Goal: Task Accomplishment & Management: Use online tool/utility

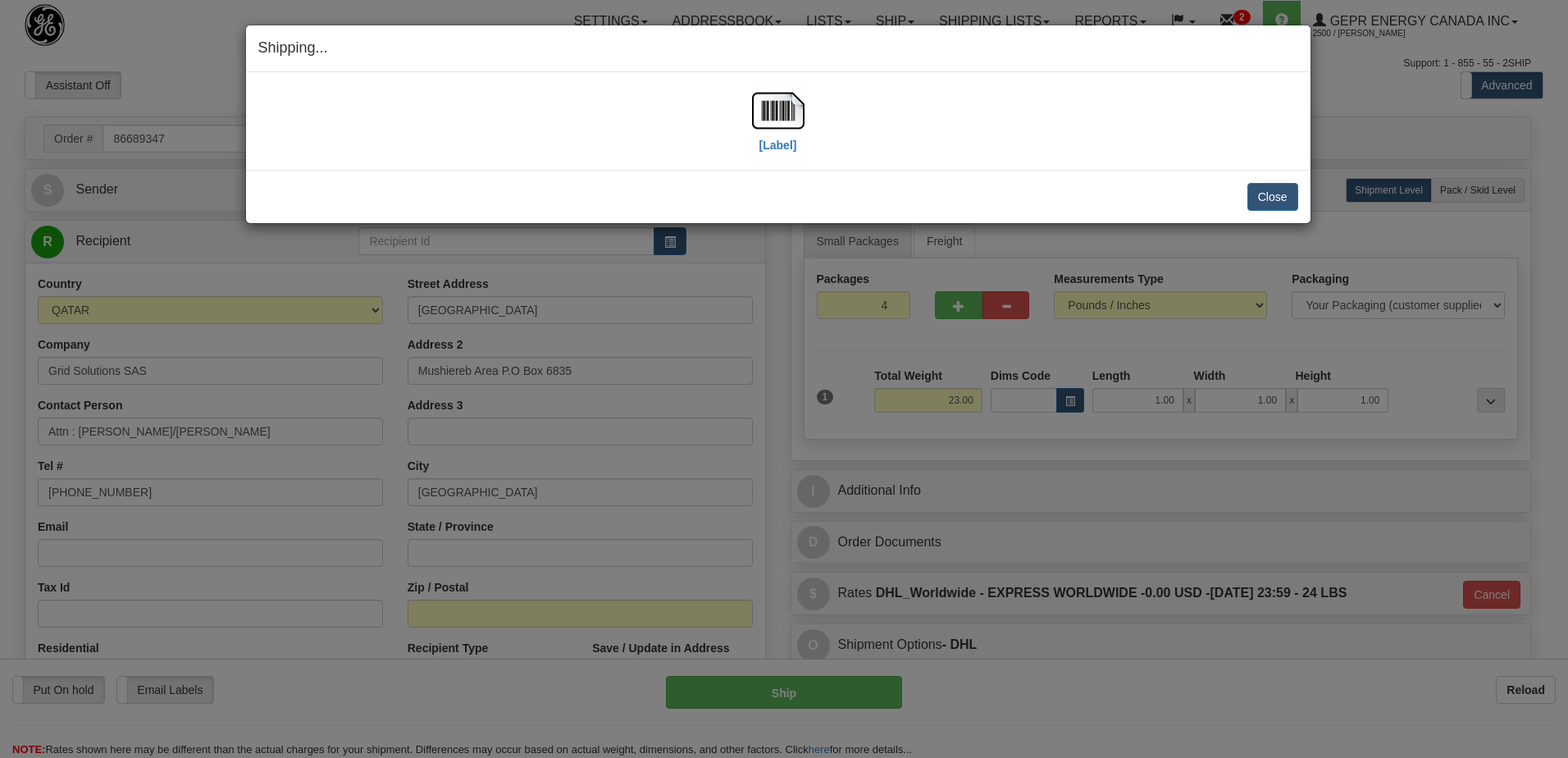
select select "0"
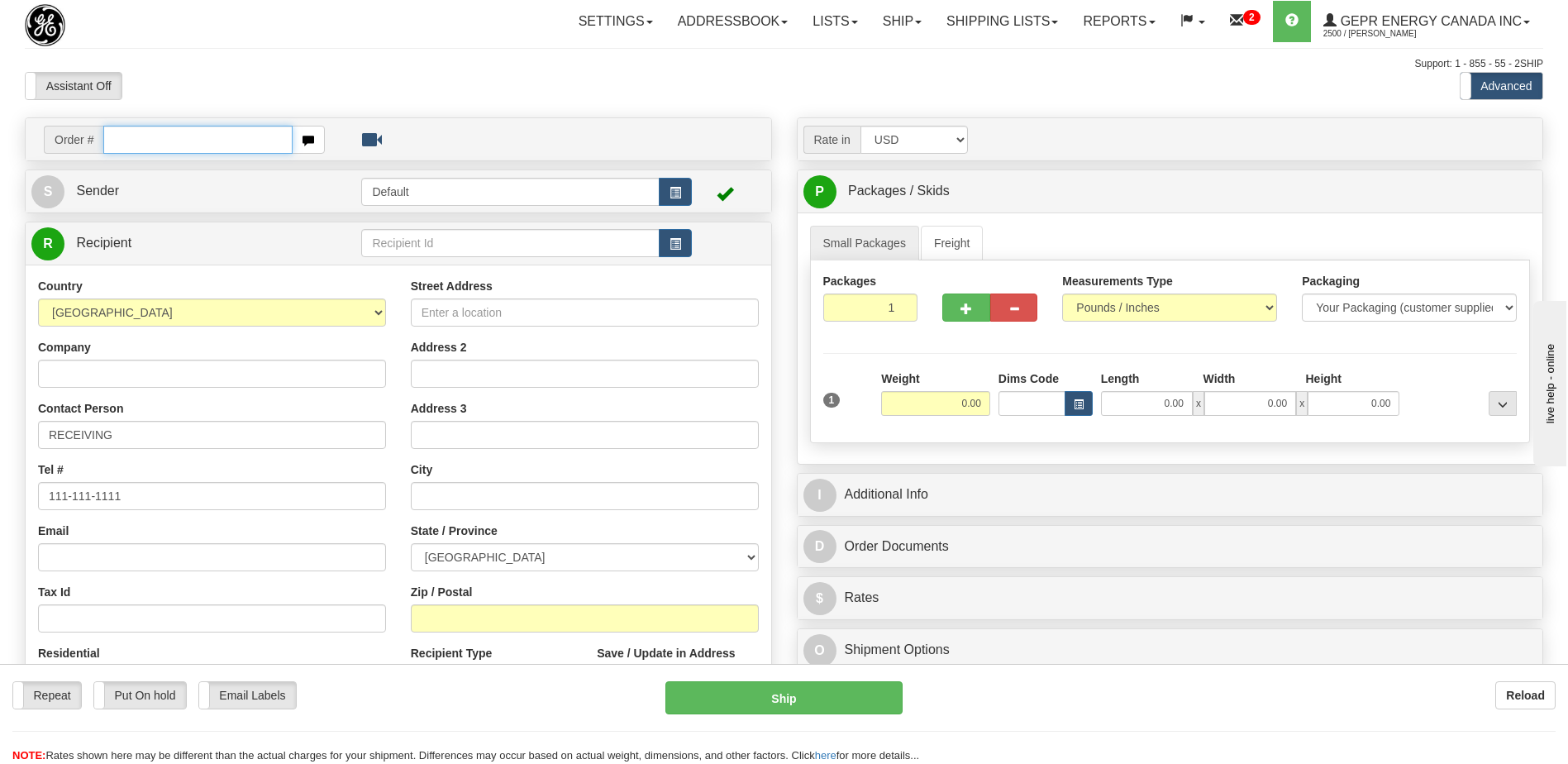
click at [221, 136] on input "text" at bounding box center [197, 139] width 189 height 28
paste input "0086694789"
click at [120, 138] on input "0086694789" at bounding box center [197, 139] width 189 height 28
type input "86694789"
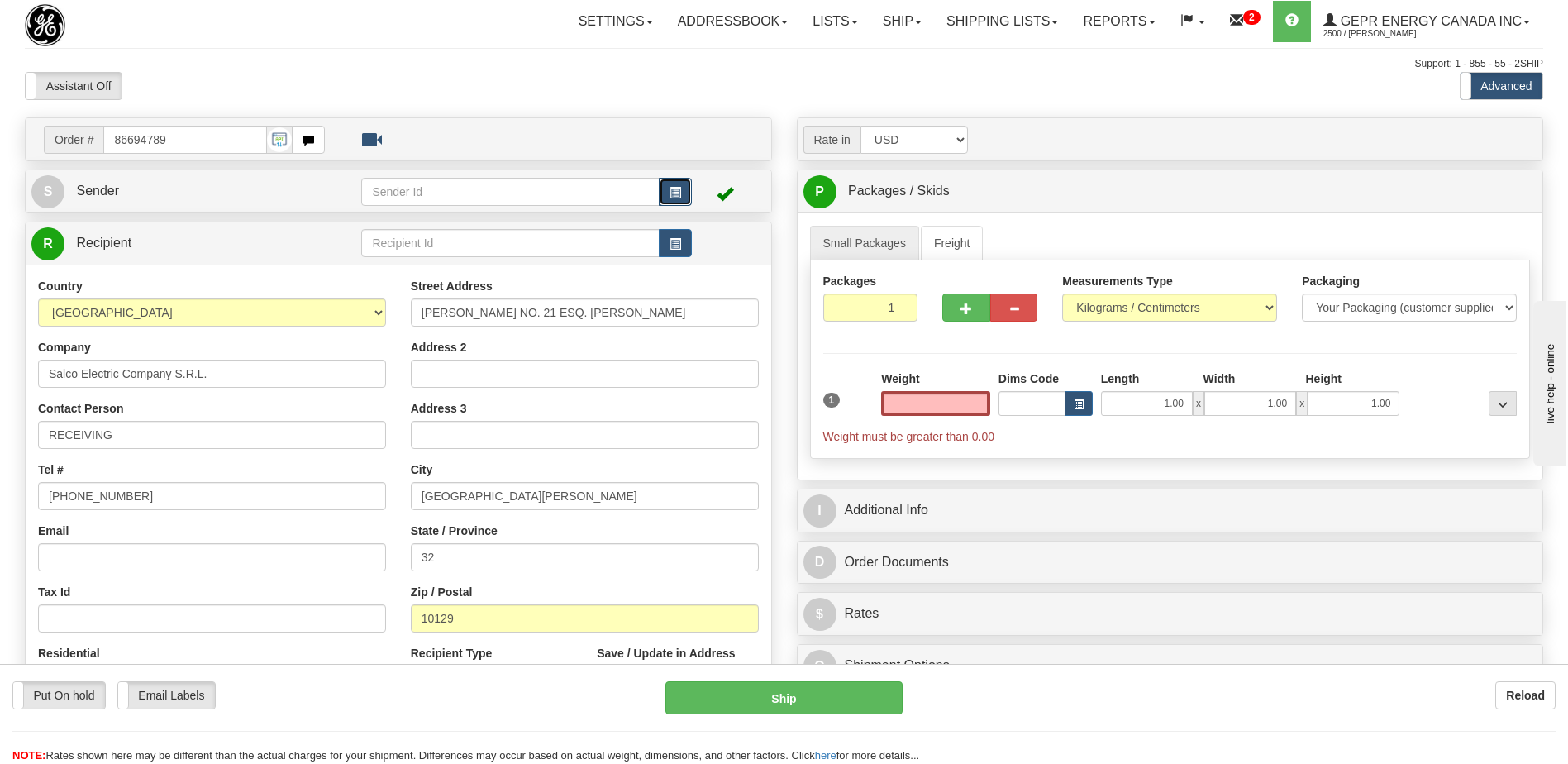
type input "0.00"
click at [679, 191] on span "button" at bounding box center [675, 193] width 11 height 11
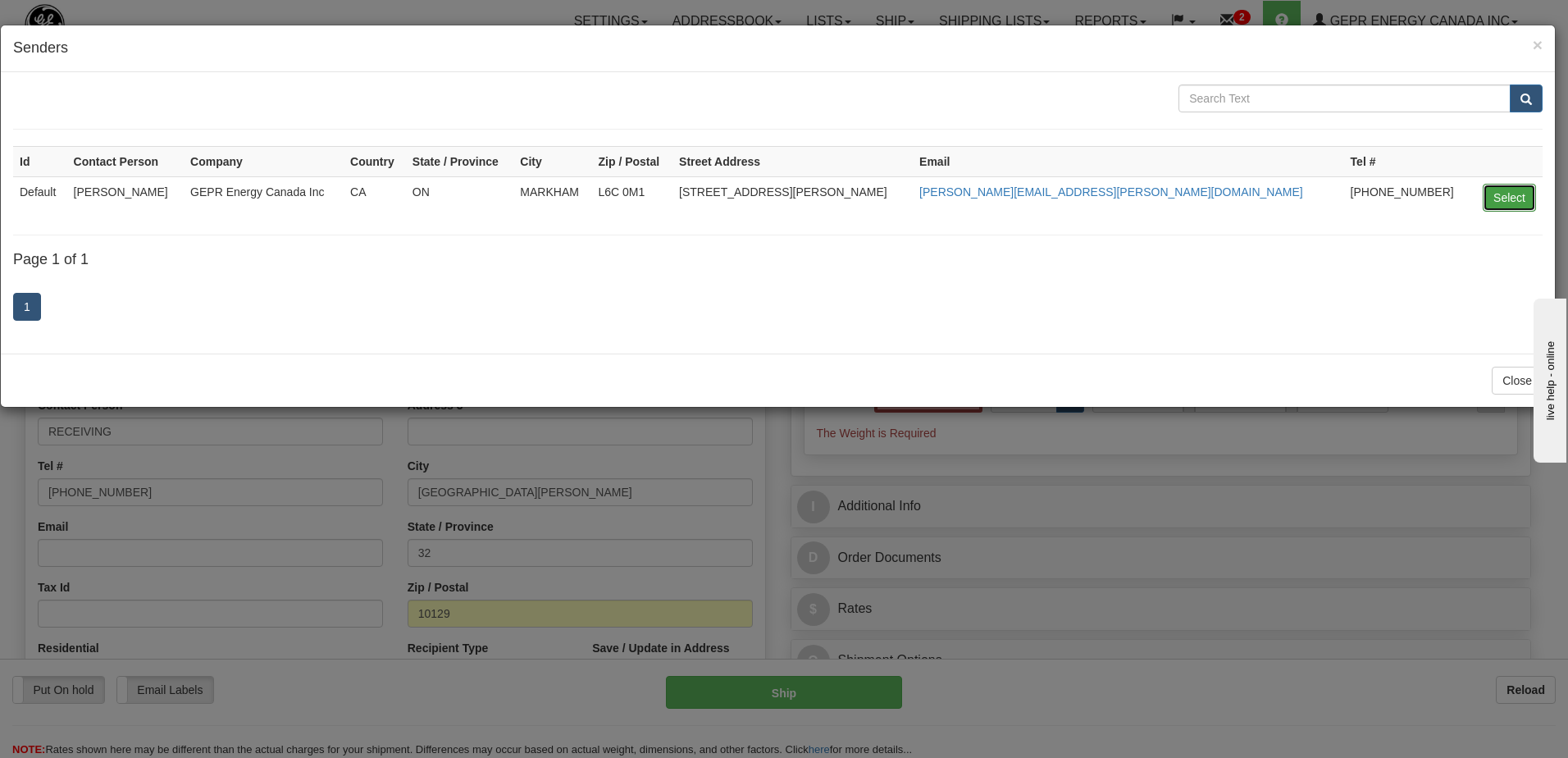
click at [1515, 204] on button "Select" at bounding box center [1510, 197] width 53 height 28
type input "Default"
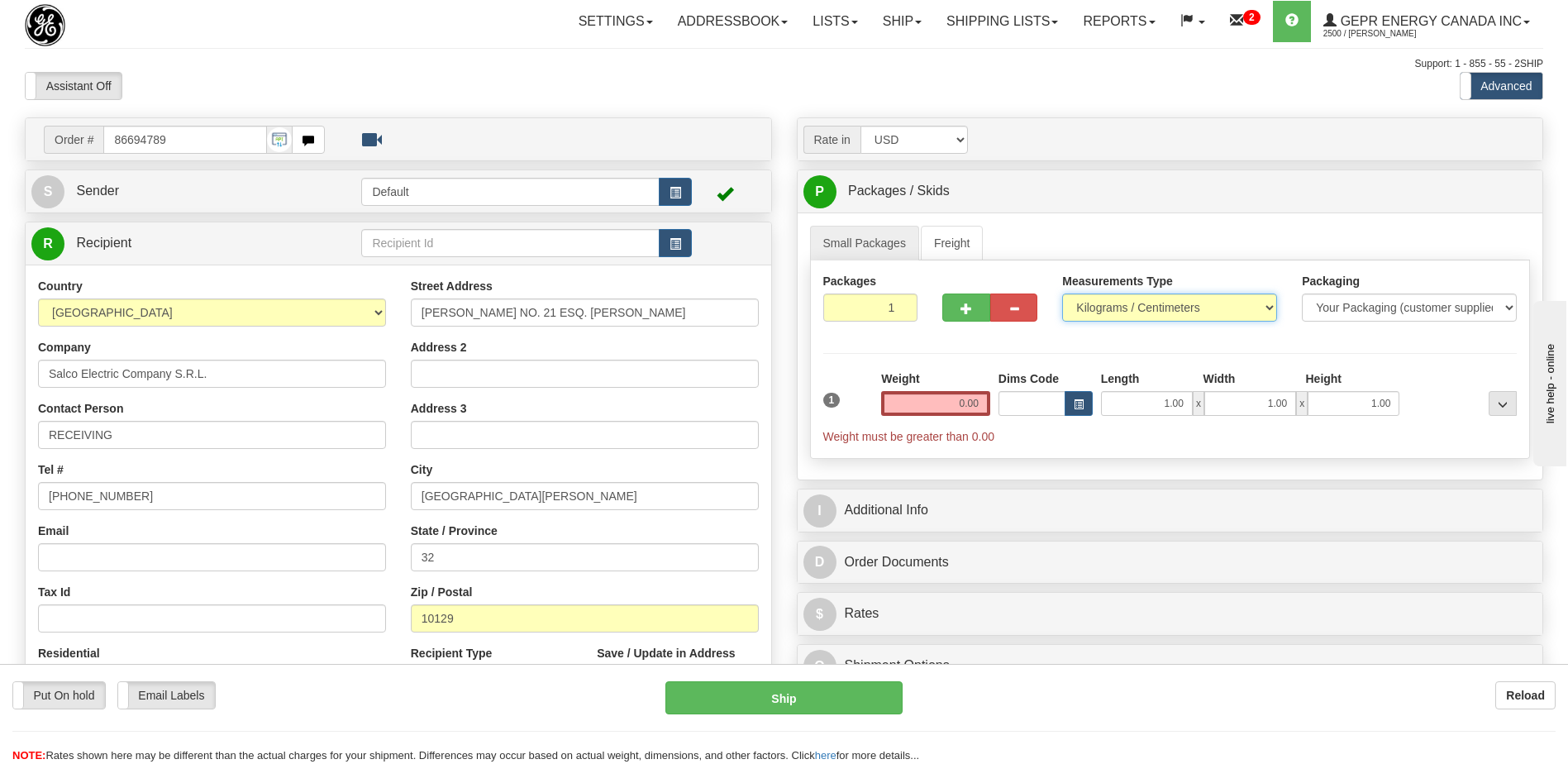
click at [1100, 311] on select "Pounds / Inches Kilograms / Centimeters" at bounding box center [1169, 308] width 215 height 28
select select "0"
click at [1062, 294] on select "Pounds / Inches Kilograms / Centimeters" at bounding box center [1169, 308] width 215 height 28
click at [972, 404] on input "0.00" at bounding box center [934, 403] width 109 height 25
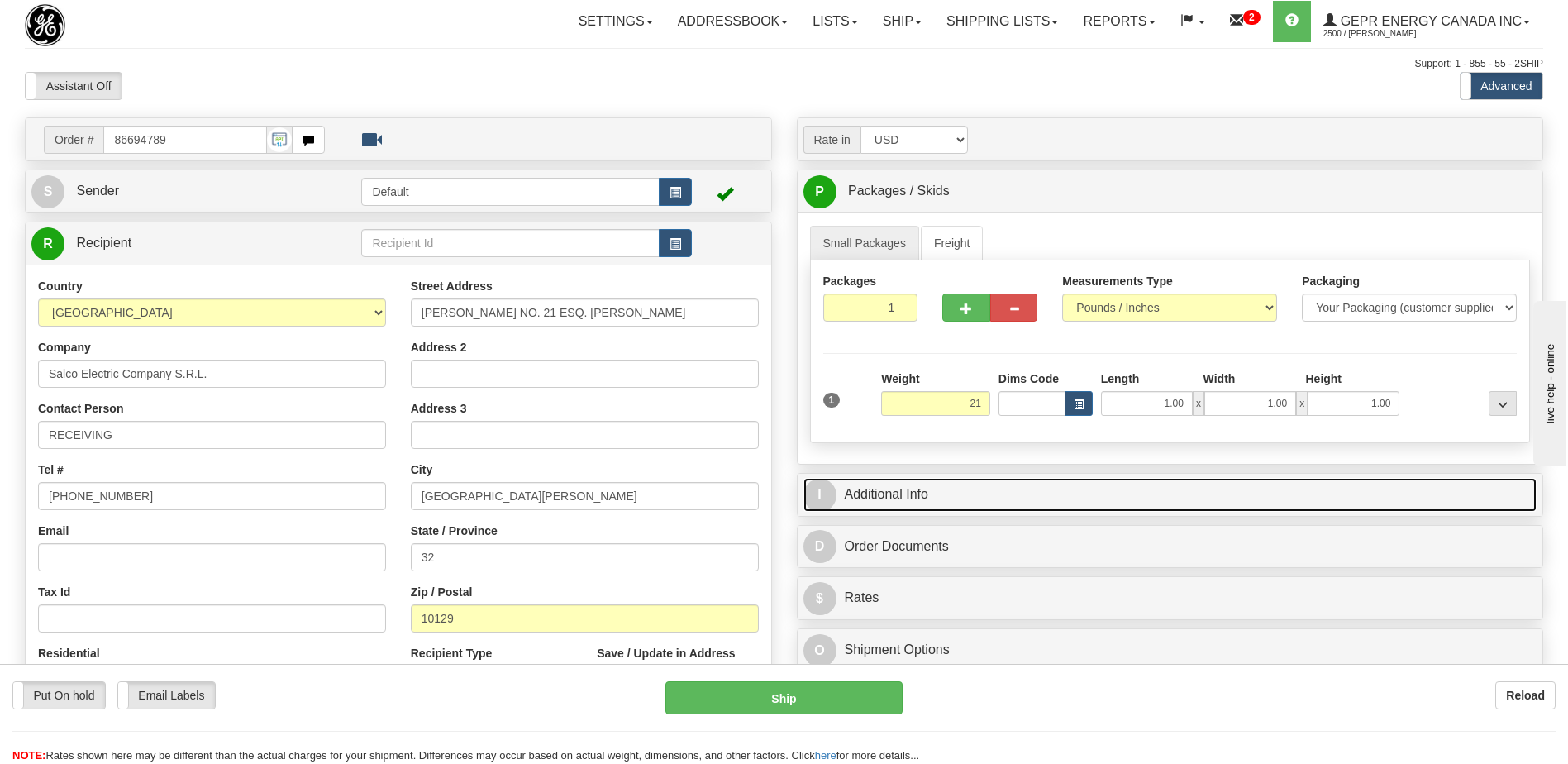
type input "21.00"
click at [988, 505] on link "I Additional Info" at bounding box center [1170, 494] width 734 height 33
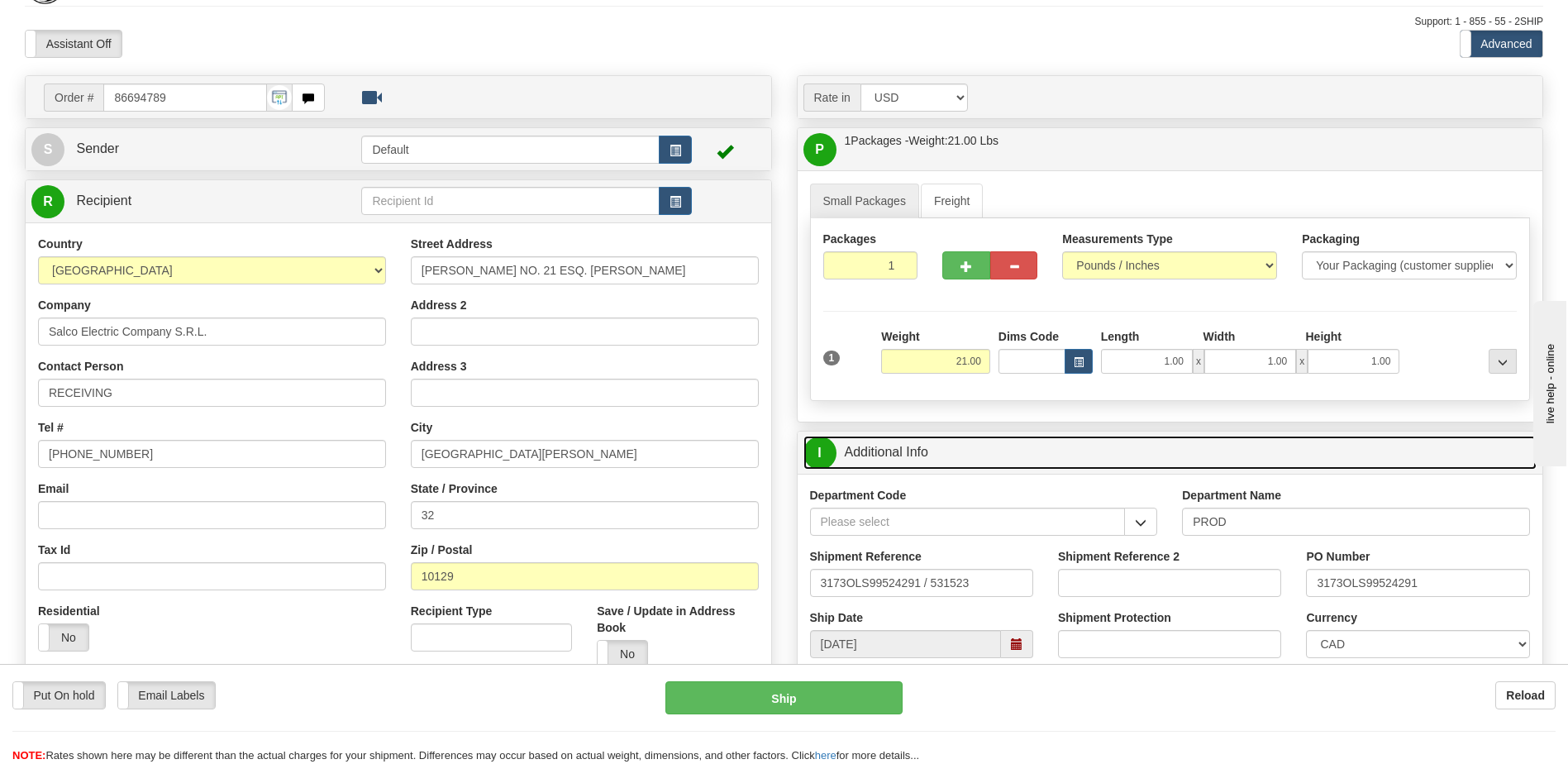
scroll to position [83, 0]
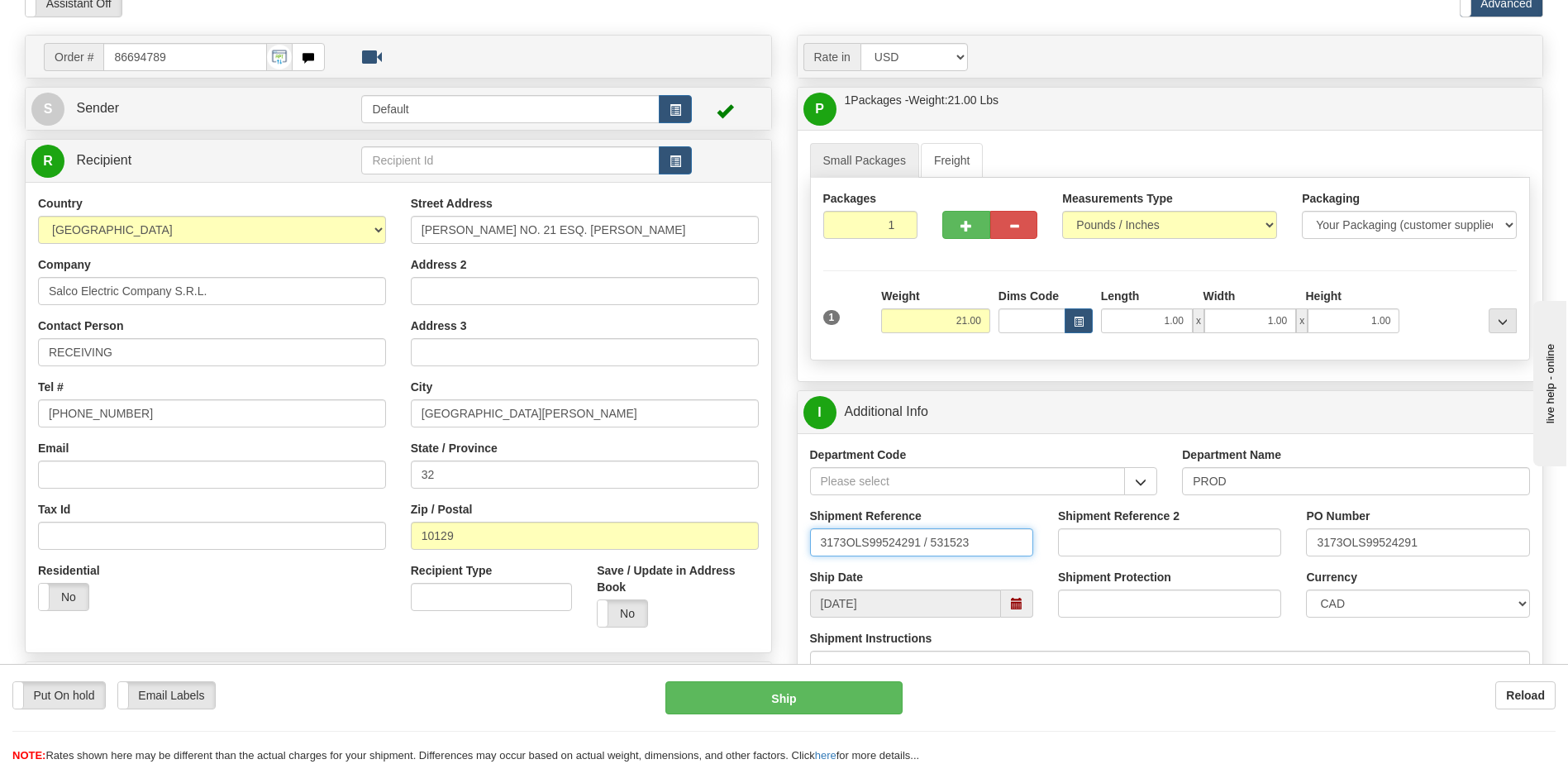
drag, startPoint x: 1009, startPoint y: 543, endPoint x: 518, endPoint y: 520, distance: 491.5
click at [518, 34] on div "Order # 86694789" at bounding box center [783, 34] width 1543 height 0
type input "5399005357"
drag, startPoint x: 1452, startPoint y: 542, endPoint x: 1074, endPoint y: 582, distance: 380.1
click at [1074, 582] on div "Department Code Department Name PROD Shipment Reference 5399005357 Shipment Ref…" at bounding box center [1170, 568] width 746 height 270
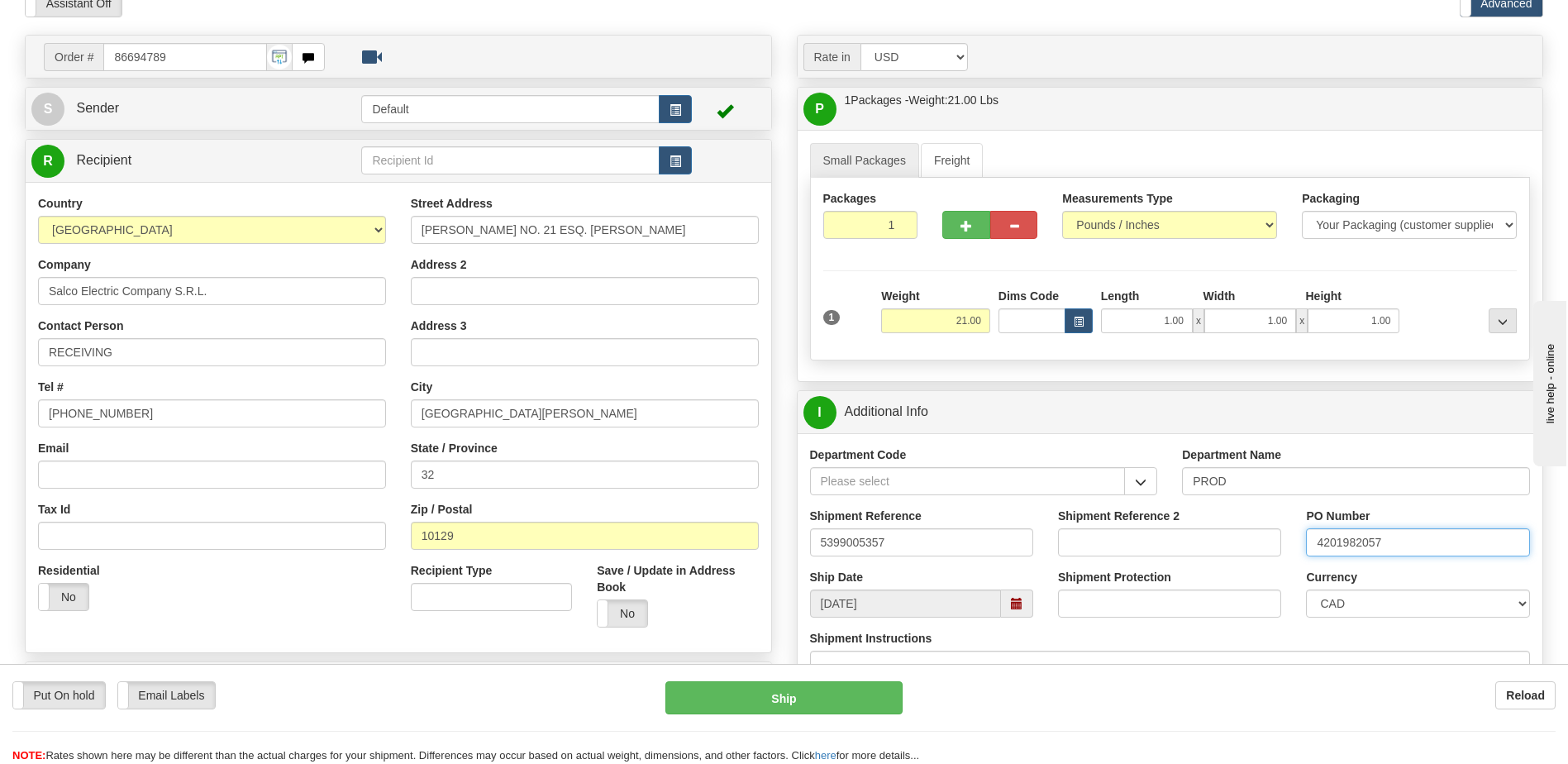
type input "4201982057"
click at [1345, 609] on select "CAD USD EUR ZAR RON ANG ARN AUD AUS AWG BBD BFR BGN BHD BMD BND BRC BRL CHP CKZ…" at bounding box center [1418, 603] width 223 height 28
select select "1"
click at [1306, 589] on select "CAD USD EUR ZAR RON ANG ARN AUD AUS AWG BBD BFR BGN BHD BMD BND BRC BRL CHP CKZ…" at bounding box center [1418, 603] width 223 height 28
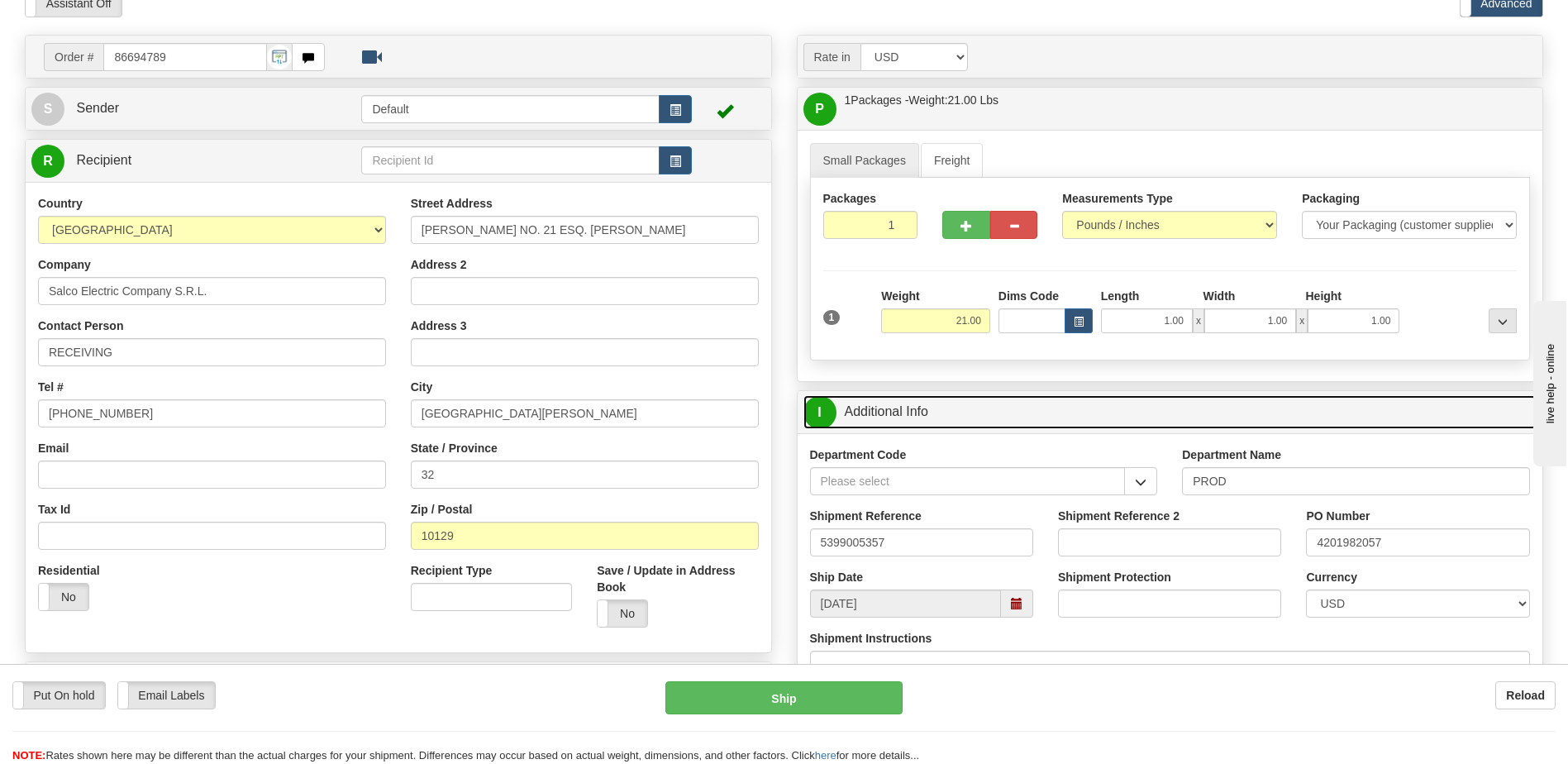
click at [966, 408] on link "I Additional Info" at bounding box center [1170, 412] width 734 height 33
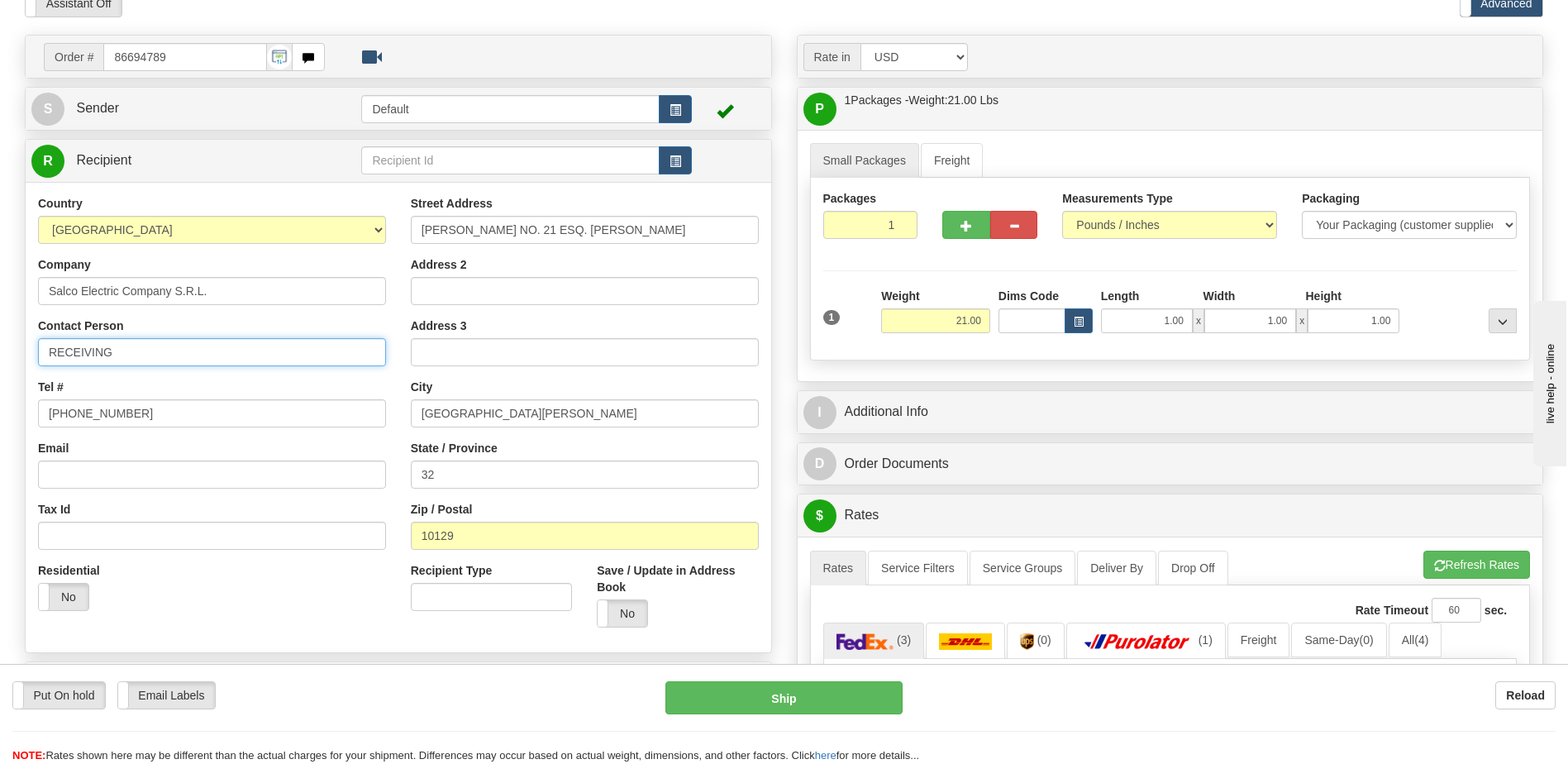
drag, startPoint x: 153, startPoint y: 349, endPoint x: -4, endPoint y: 368, distance: 158.1
click at [0, 368] on html "Training Course Close Toggle navigation Settings Shipping Preferences New Sende…" at bounding box center [784, 299] width 1568 height 764
paste input "Andreina Dura"
type input "Attn: Andreina Duran"
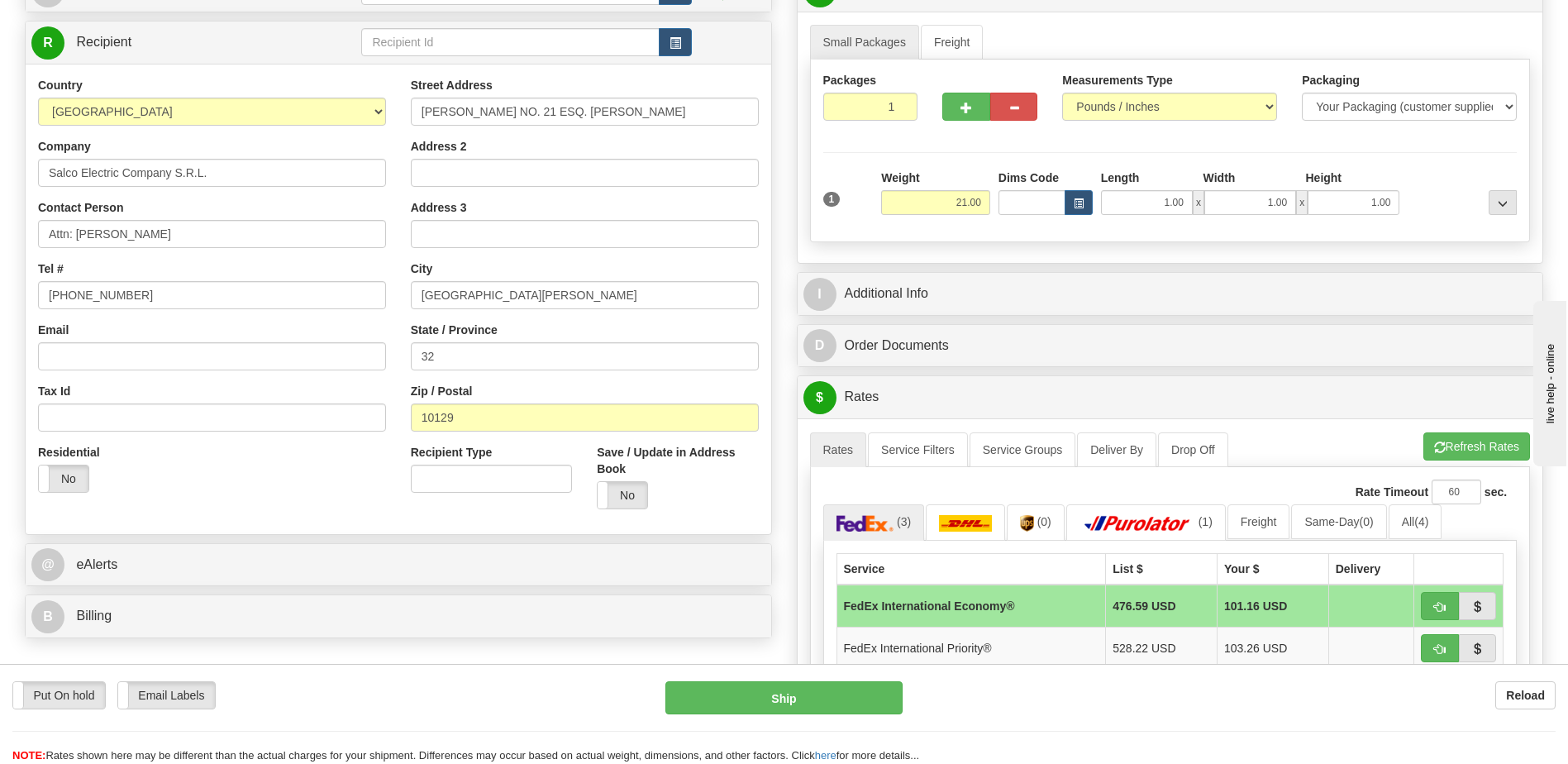
scroll to position [414, 0]
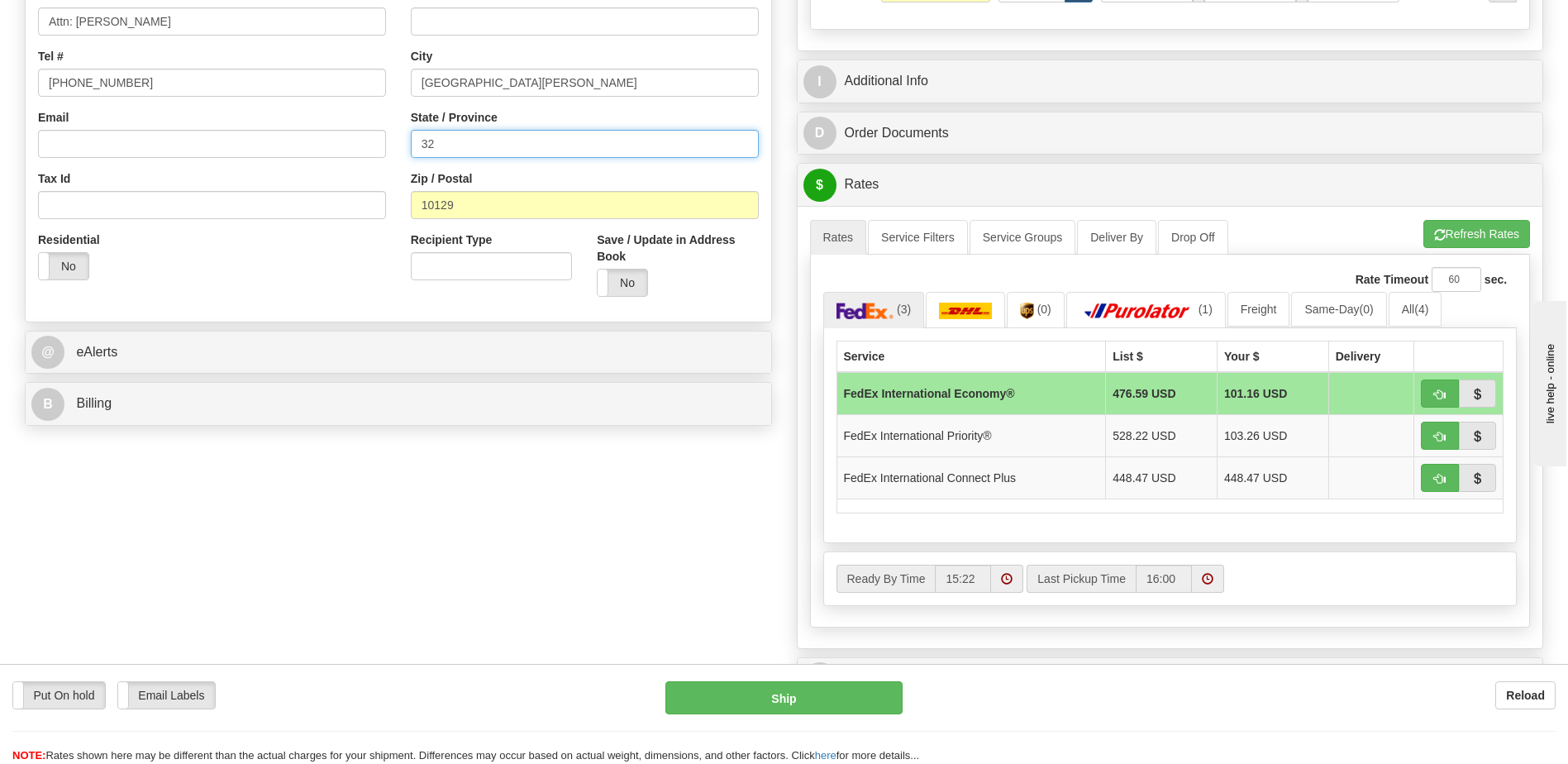
click at [438, 139] on input "32" at bounding box center [584, 144] width 348 height 28
type input "3"
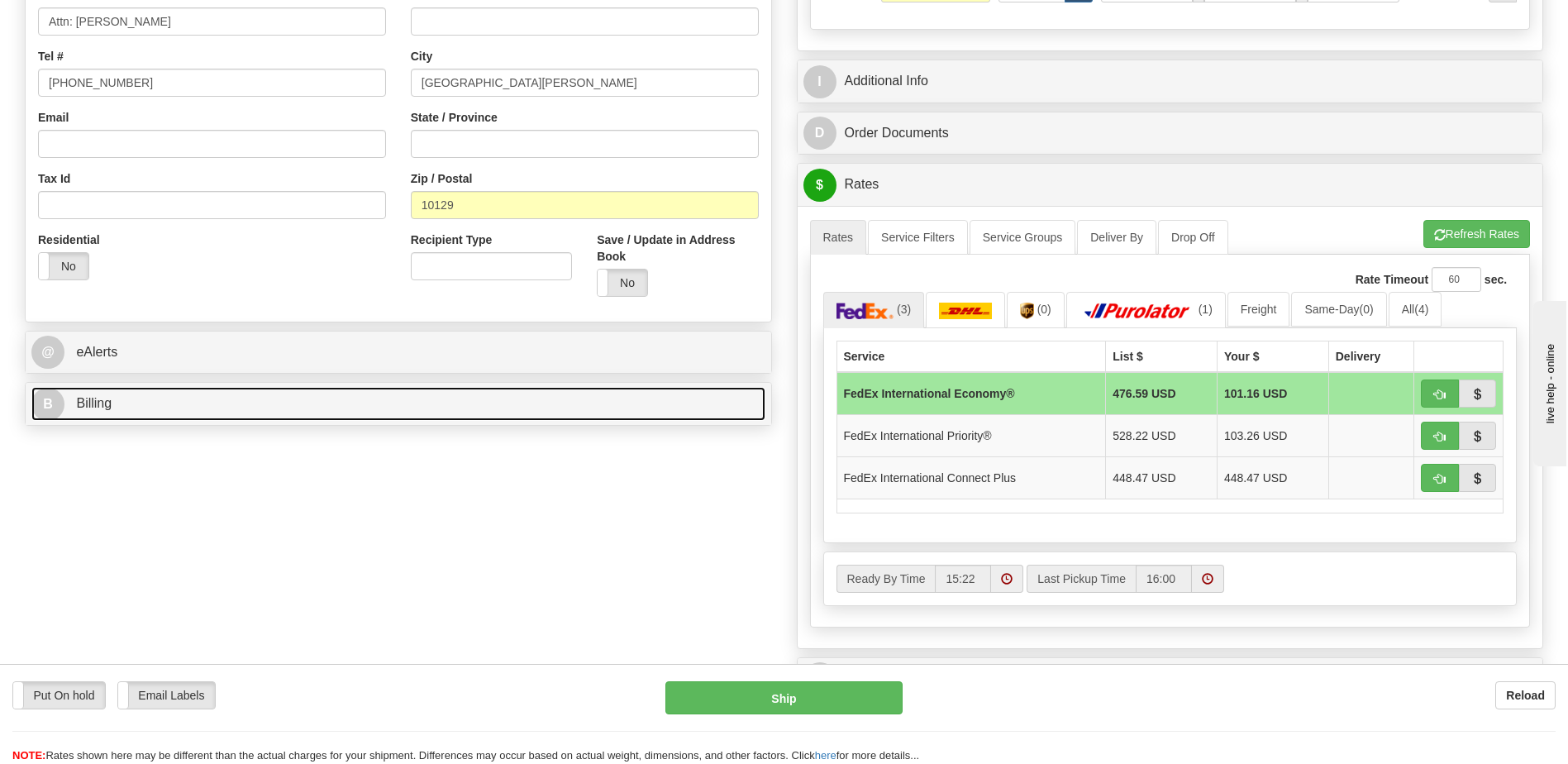
click at [294, 407] on link "B Billing" at bounding box center [399, 403] width 734 height 33
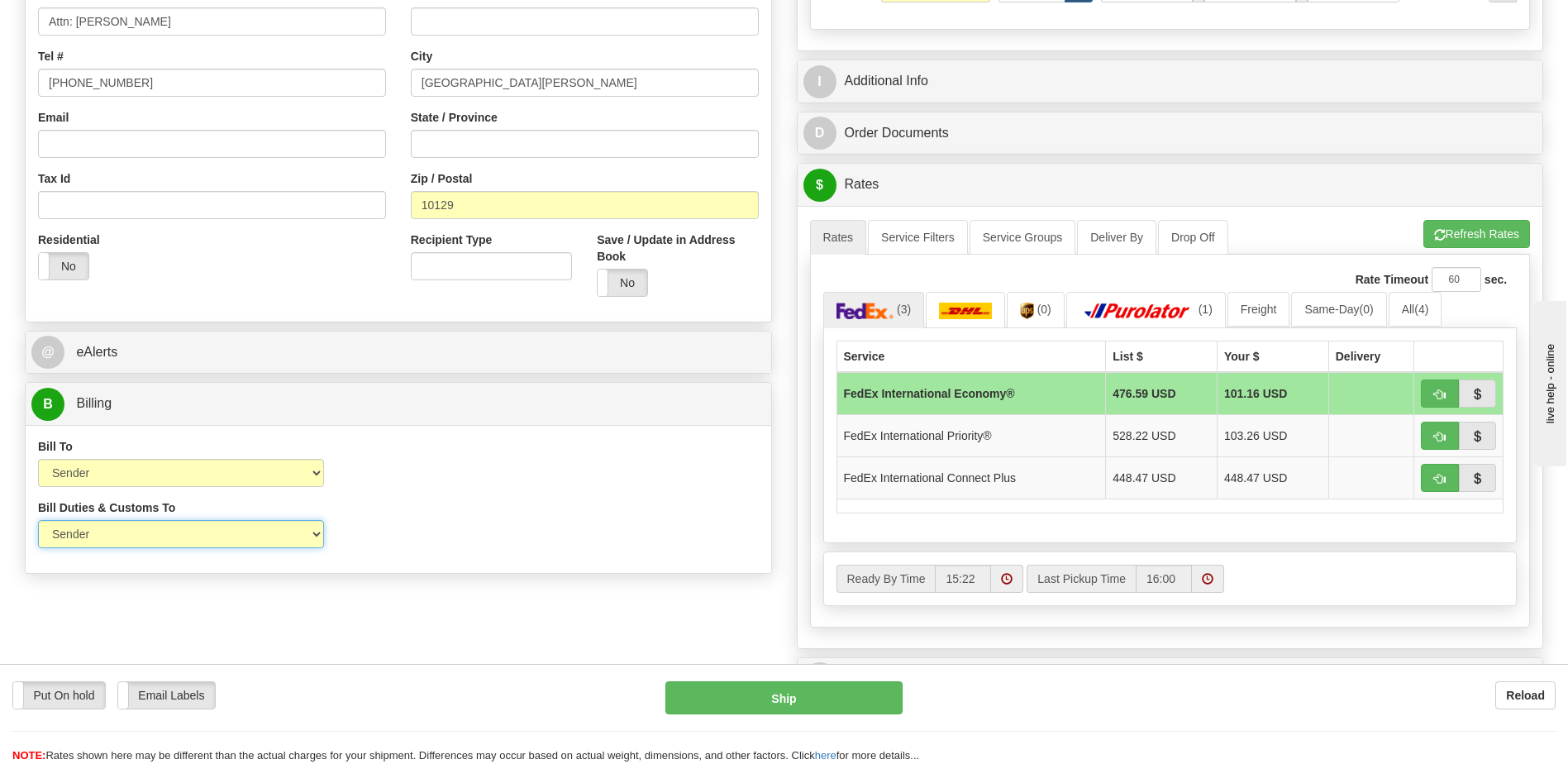
click at [305, 545] on select "Sender Recipient Third Party" at bounding box center [181, 534] width 286 height 28
select select "2"
click at [38, 520] on select "Sender Recipient Third Party" at bounding box center [181, 534] width 286 height 28
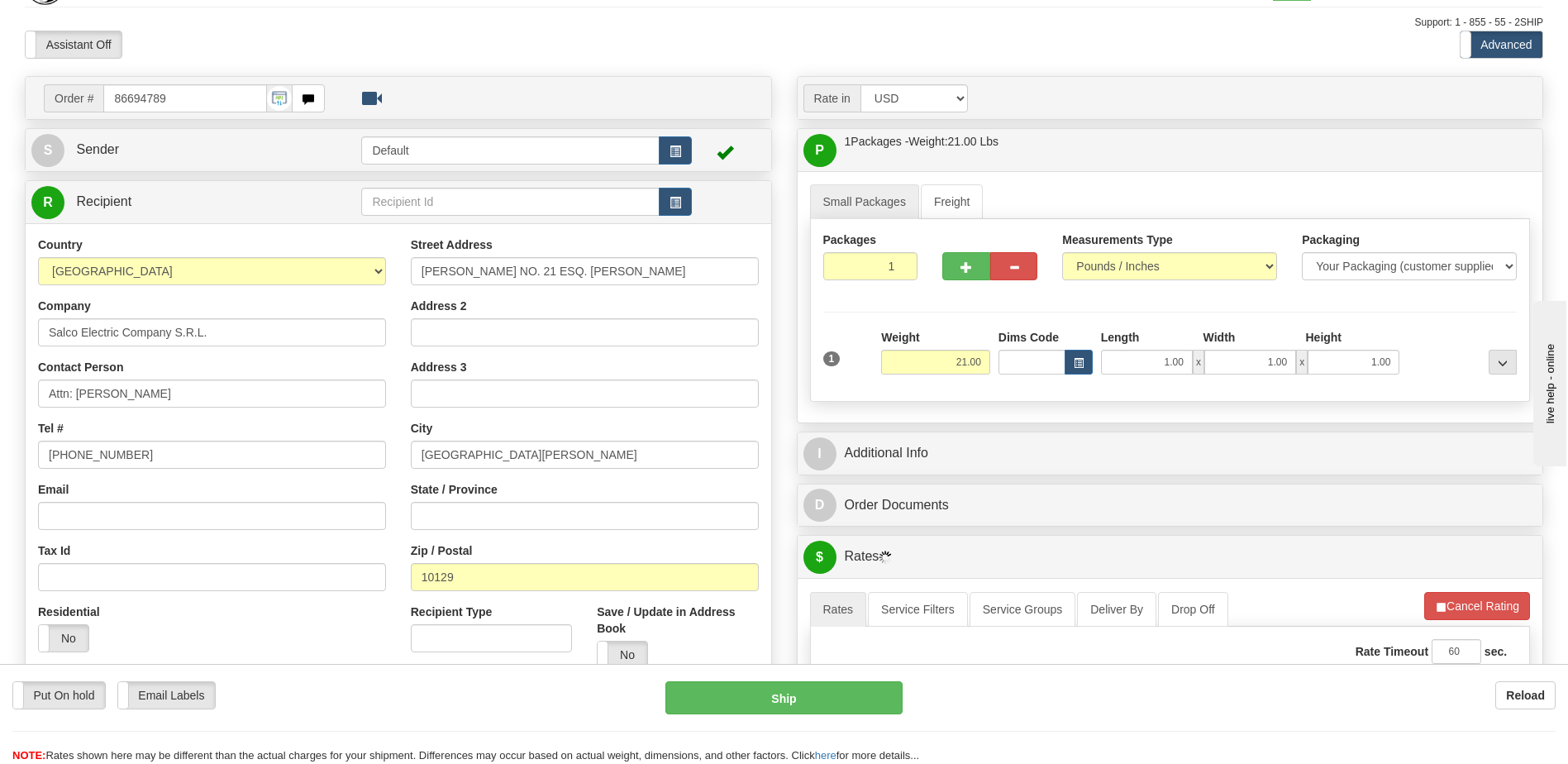
scroll to position [0, 0]
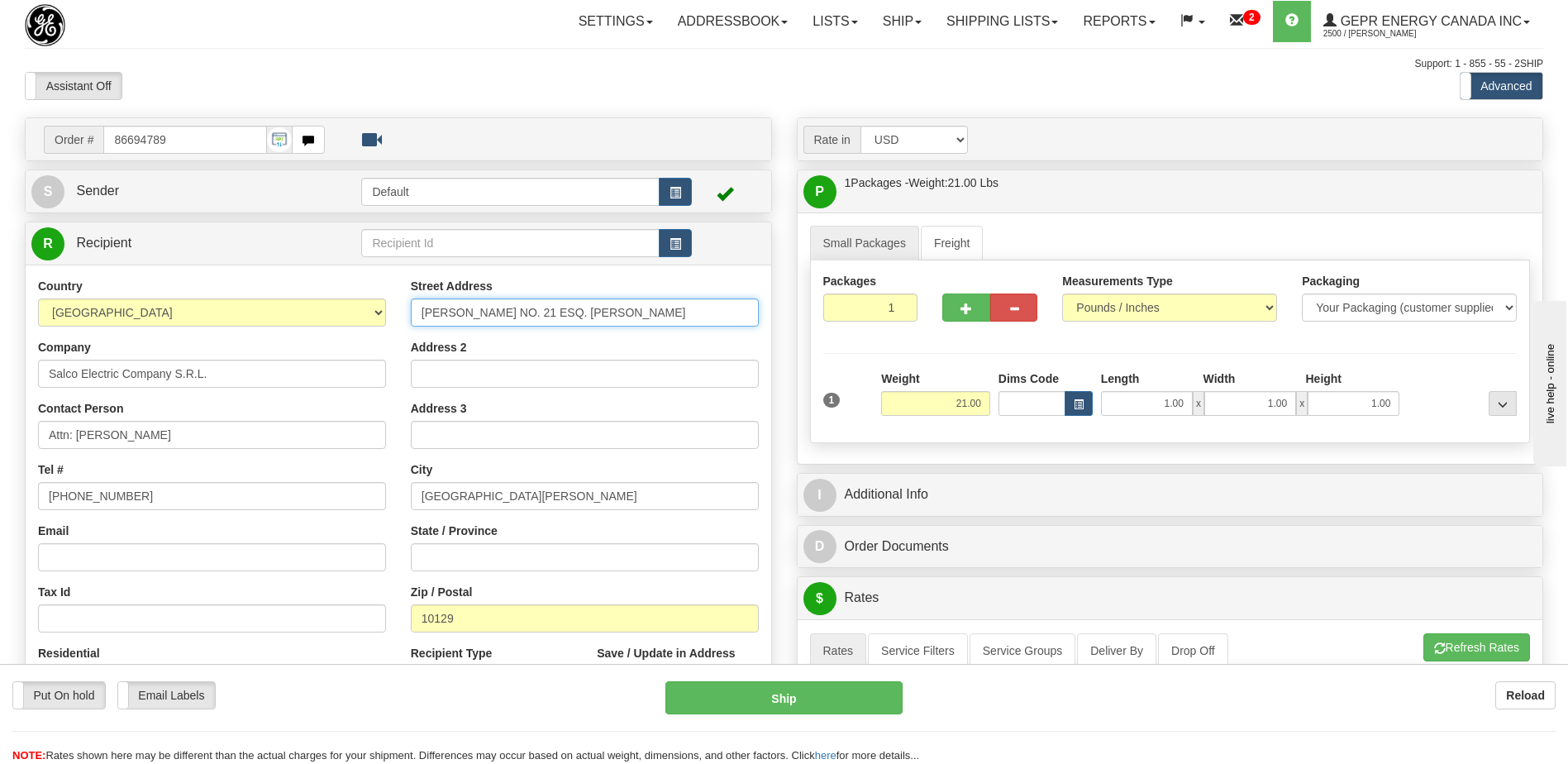
click at [690, 311] on input "EMILIO A. MOREL NO. 21 ESQ. MANUEL FLORE" at bounding box center [584, 312] width 348 height 28
drag, startPoint x: 690, startPoint y: 311, endPoint x: 574, endPoint y: 313, distance: 116.0
click at [569, 315] on input "EMILIO A. MOREL NO. 21 ESQ. MANUEL FLORE" at bounding box center [584, 312] width 348 height 28
type input "EMILIO A. MOREL NO. 21"
drag, startPoint x: 502, startPoint y: 374, endPoint x: 530, endPoint y: 379, distance: 28.4
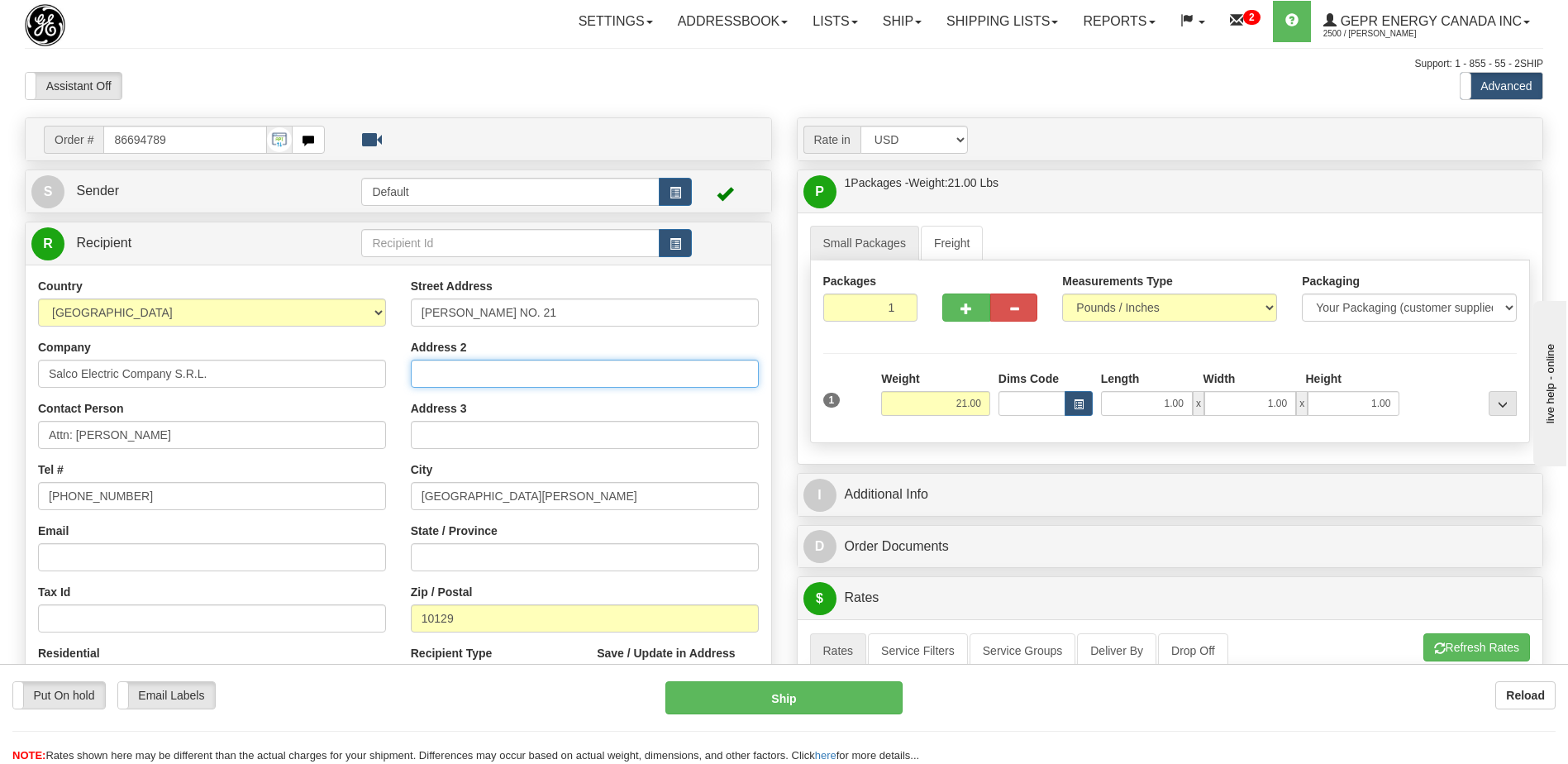
click at [502, 374] on input "Address 2" at bounding box center [584, 374] width 348 height 28
paste input "SQ. MANUEL FLORE"
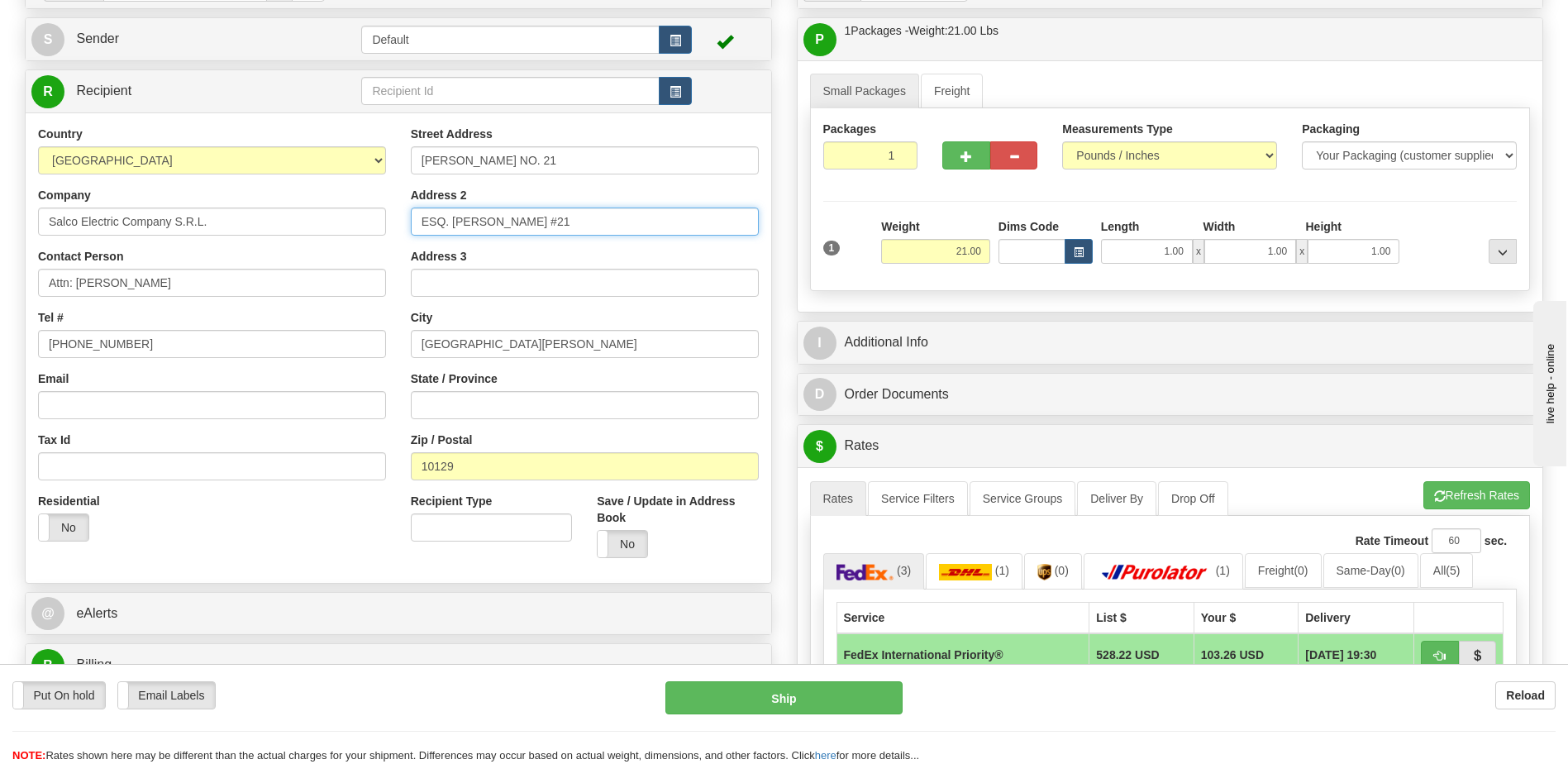
scroll to position [165, 0]
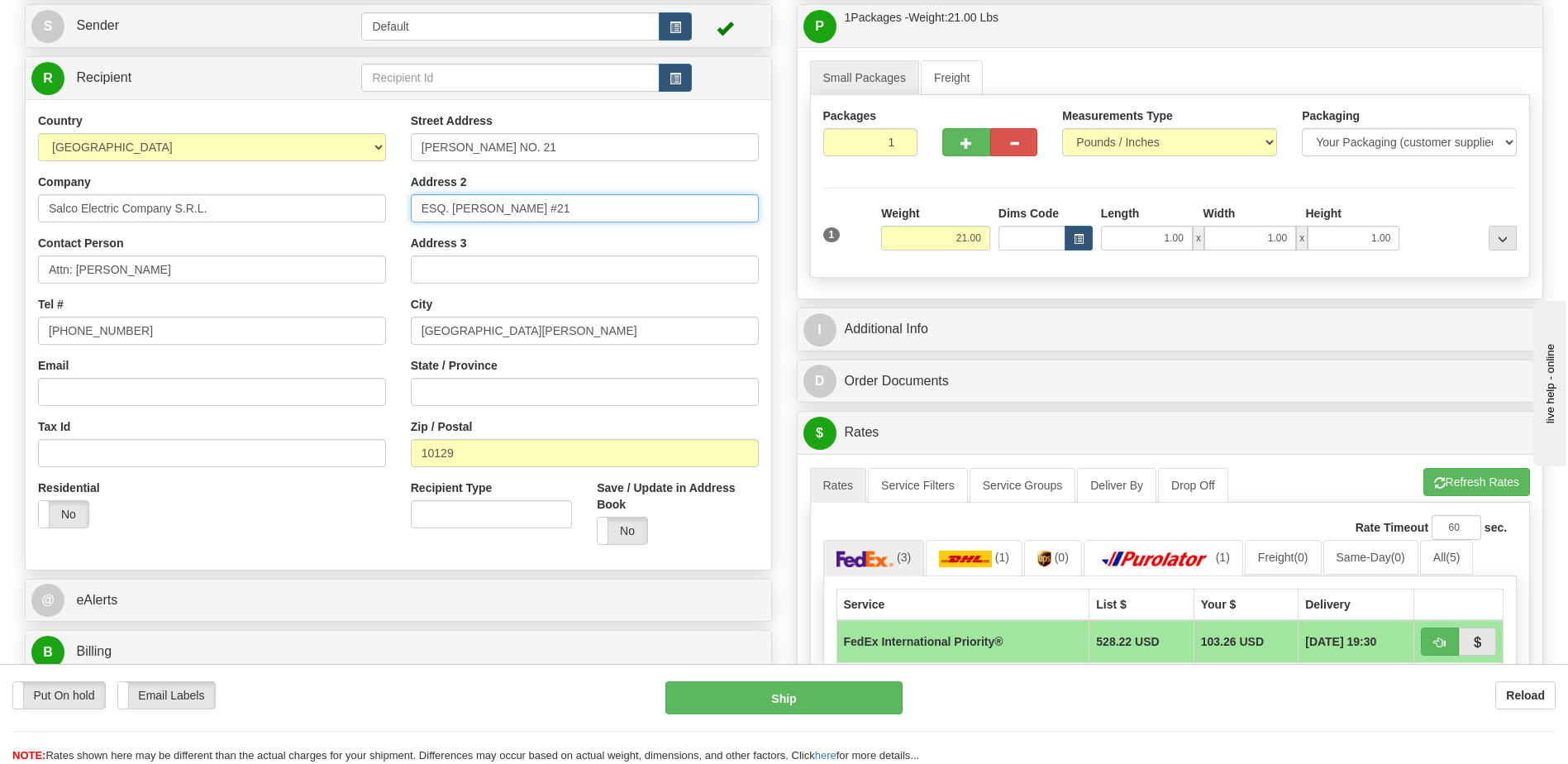
type input "ESQ. MANUEL FLORE #21"
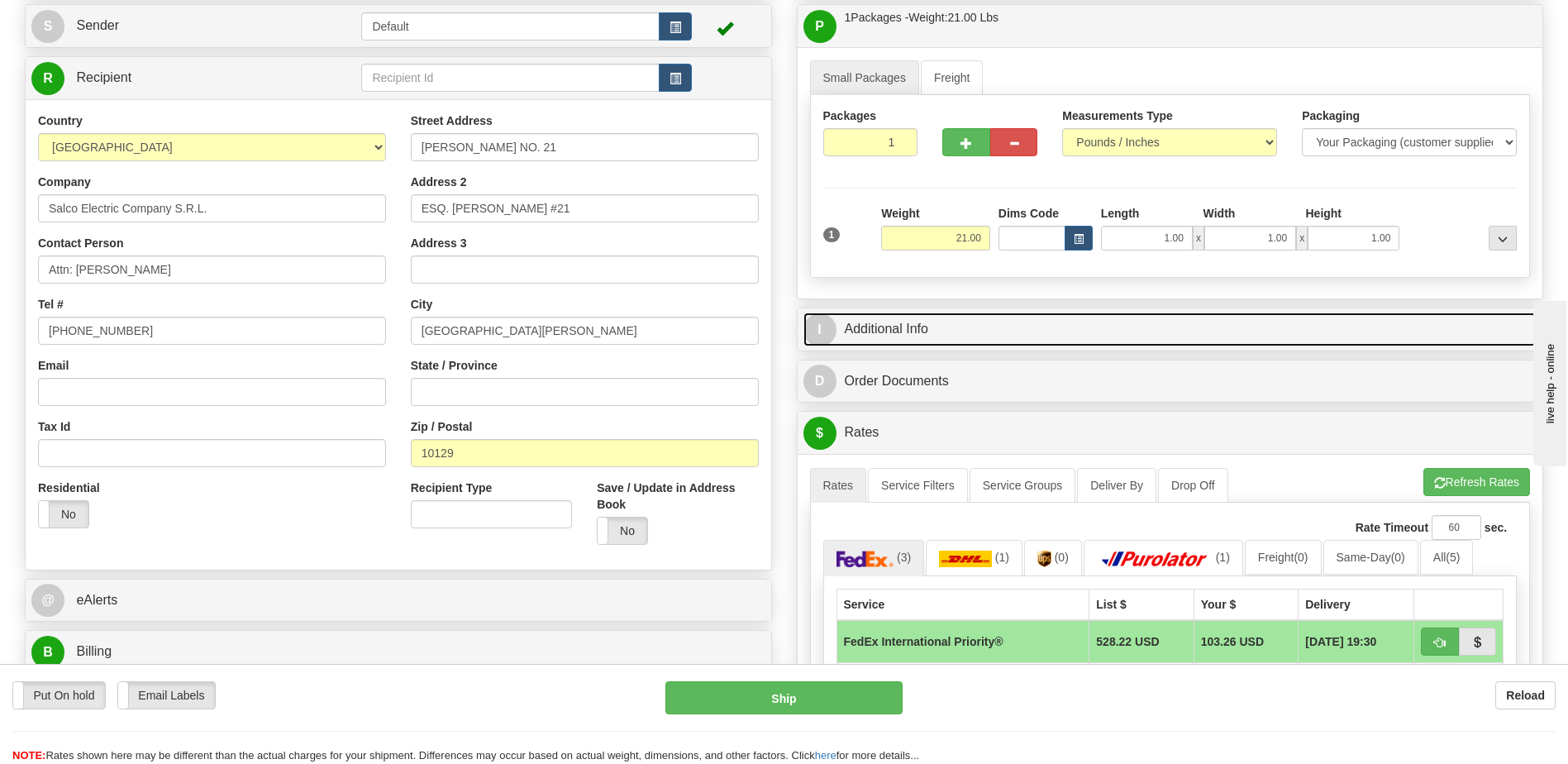
click at [1013, 319] on link "I Additional Info" at bounding box center [1170, 329] width 734 height 33
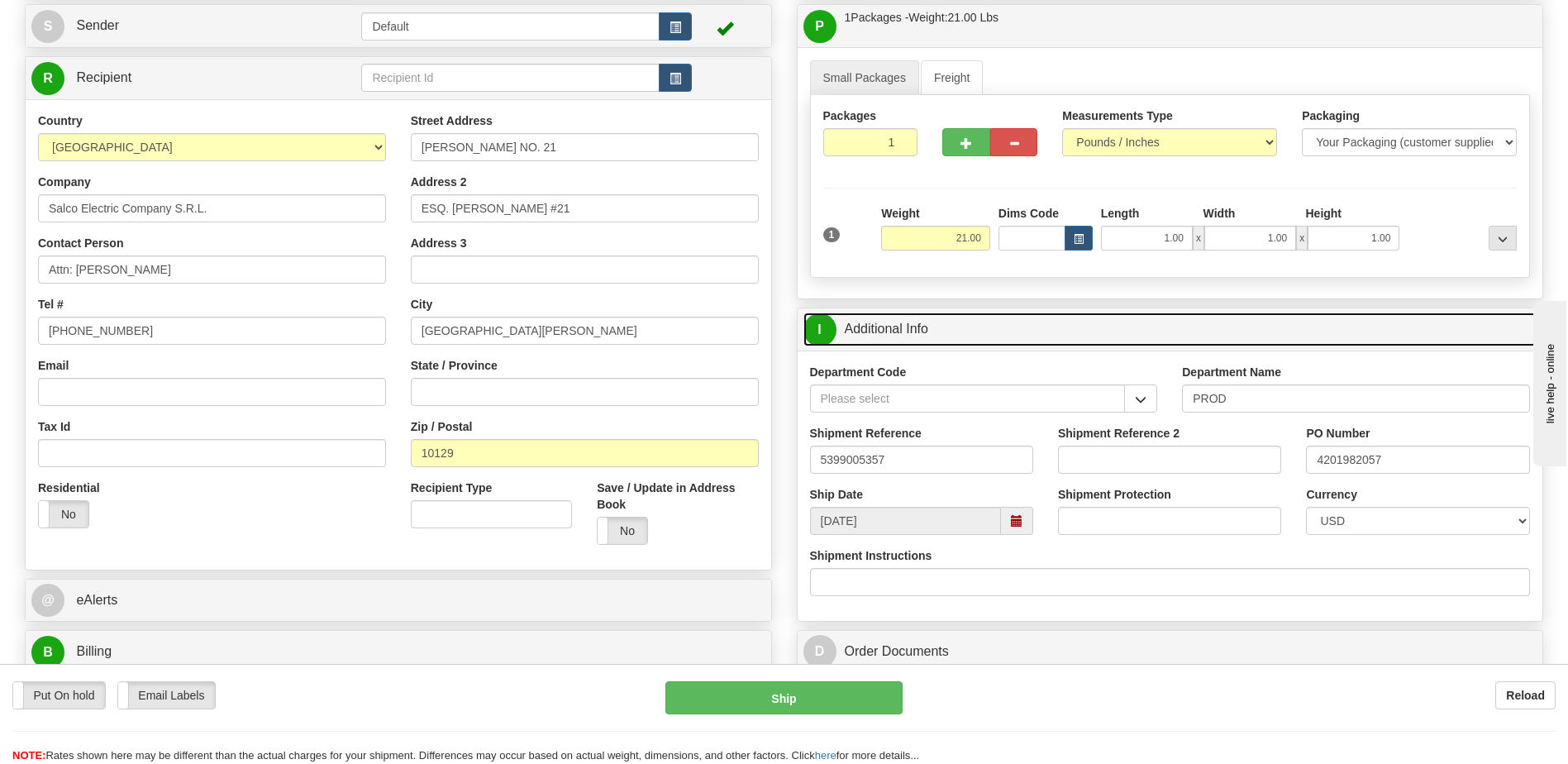
click at [1013, 319] on link "I Additional Info" at bounding box center [1170, 329] width 734 height 33
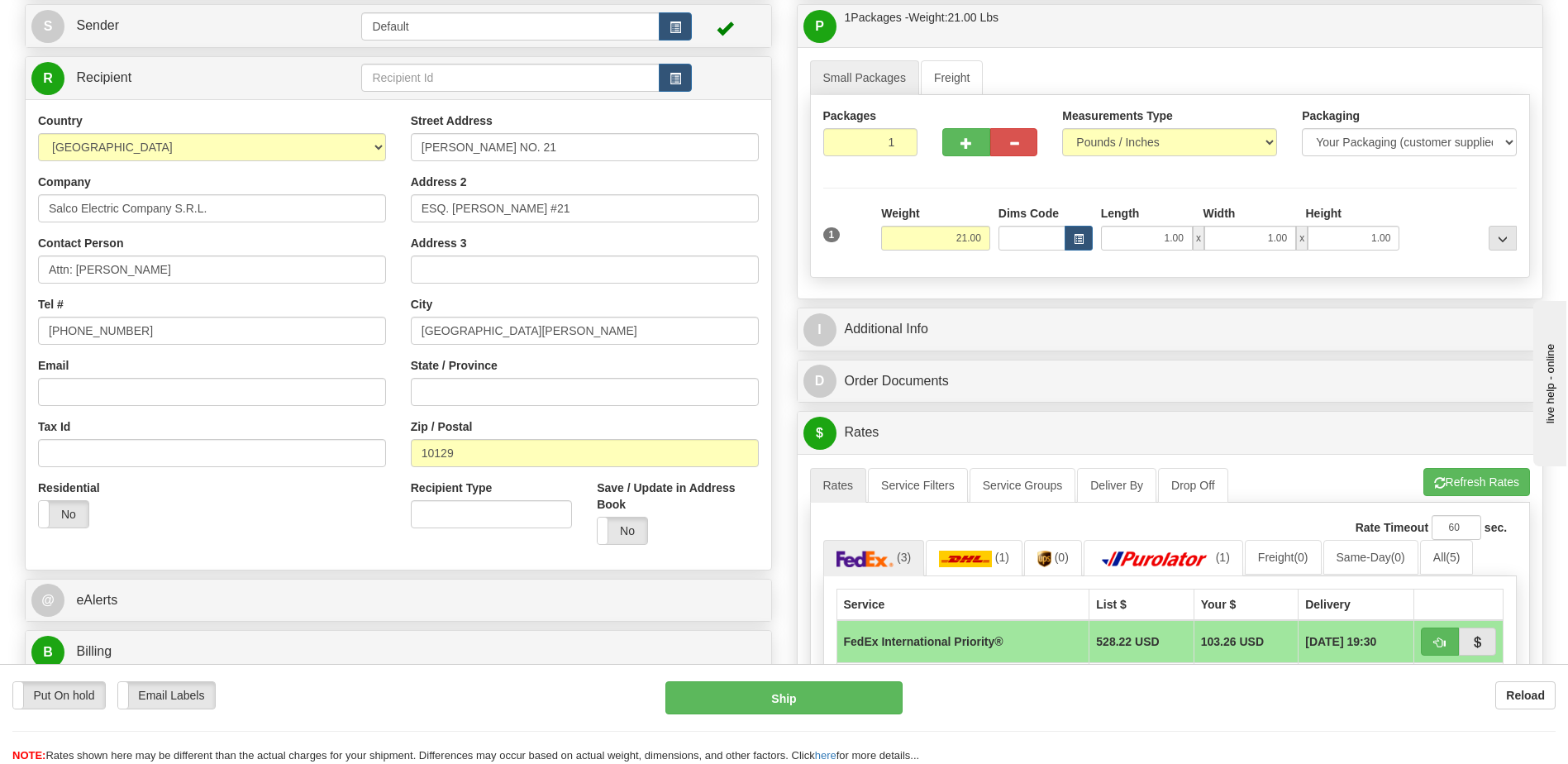
click at [173, 499] on div "Residential Yes No" at bounding box center [212, 510] width 372 height 61
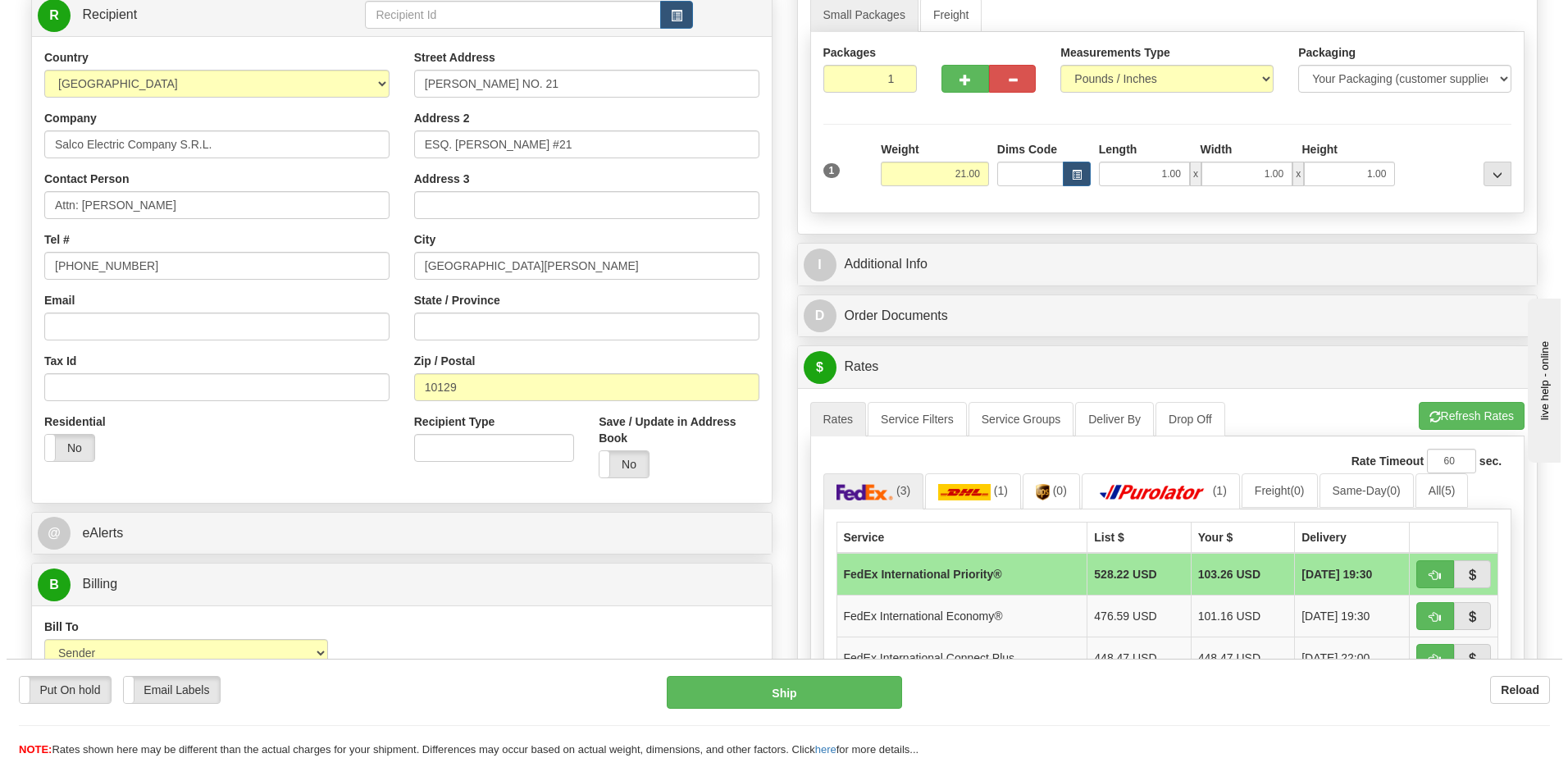
scroll to position [328, 0]
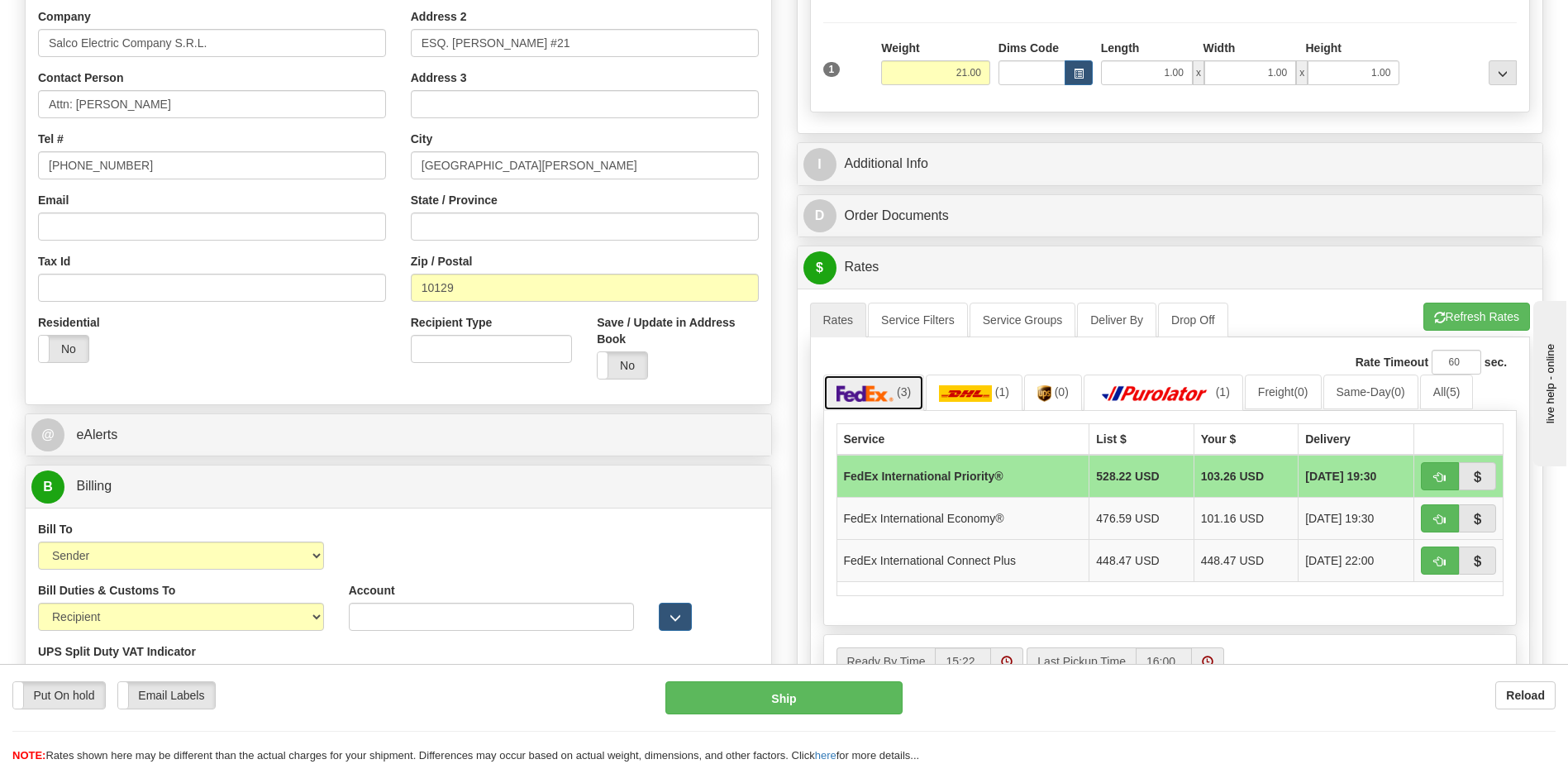
click at [906, 395] on span "(3)" at bounding box center [903, 392] width 14 height 13
click at [1436, 476] on span "button" at bounding box center [1440, 478] width 11 height 11
type input "01"
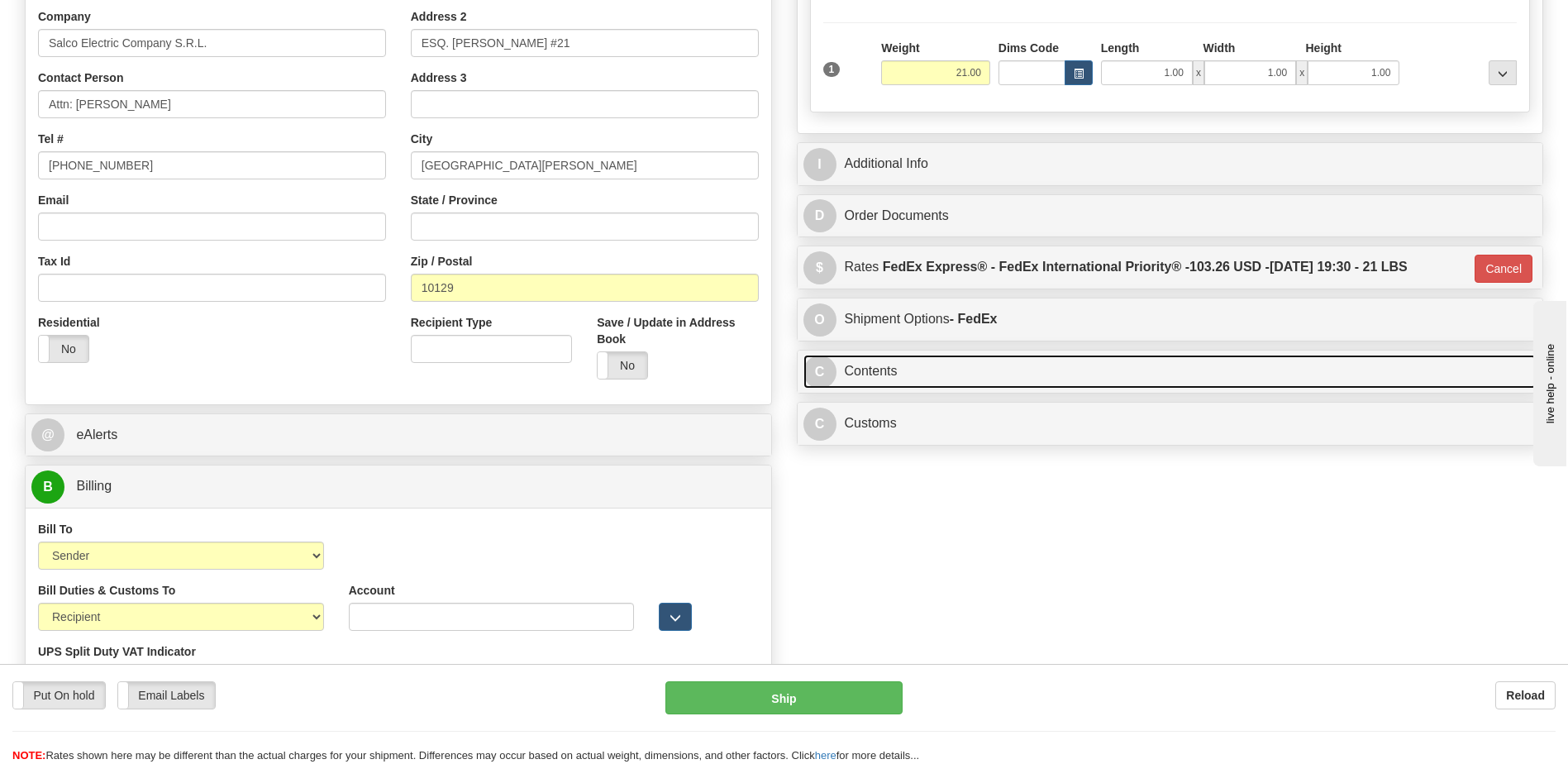
click at [908, 367] on link "C Contents" at bounding box center [1170, 372] width 734 height 33
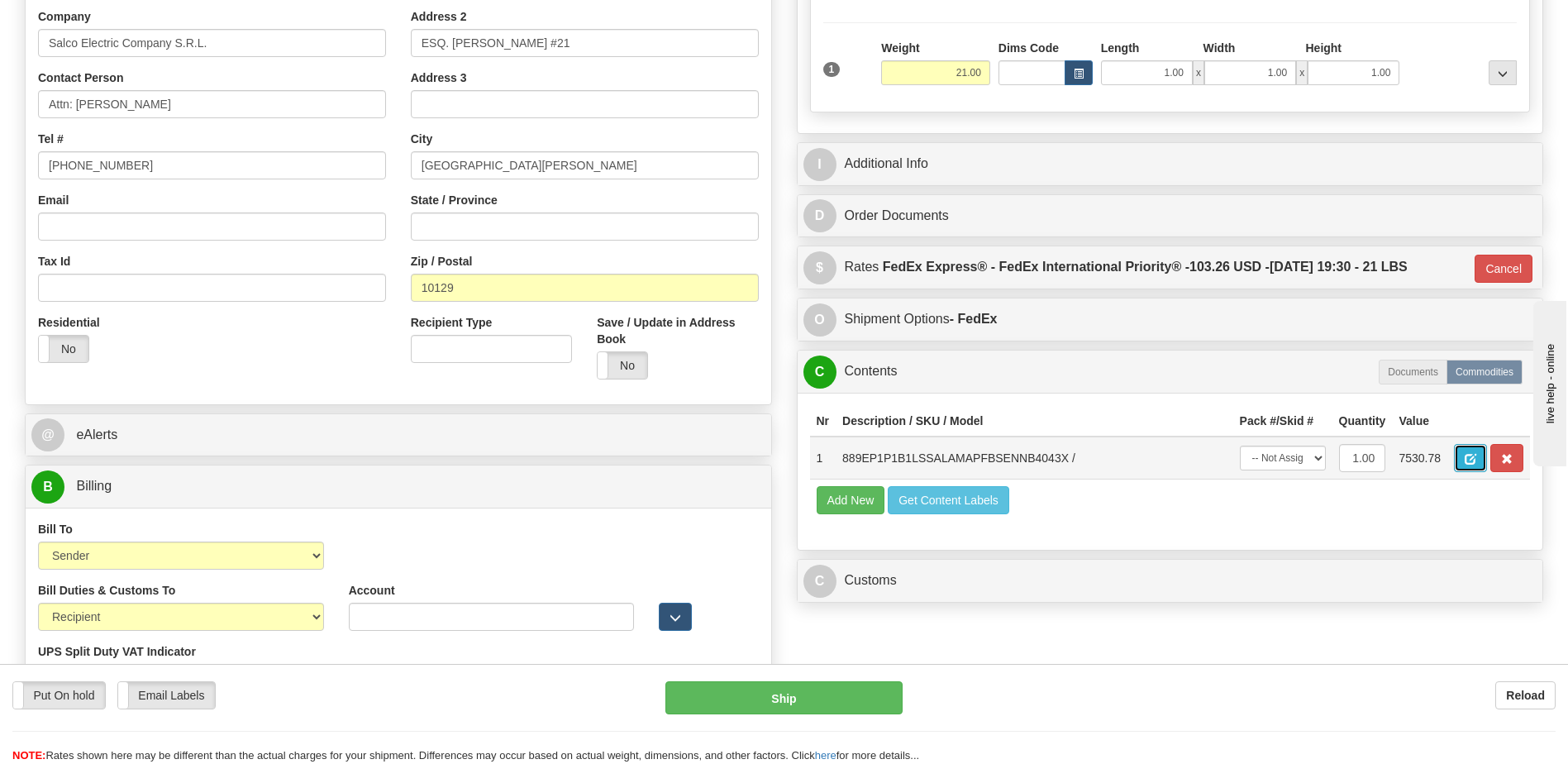
click at [1471, 446] on button "button" at bounding box center [1470, 458] width 33 height 28
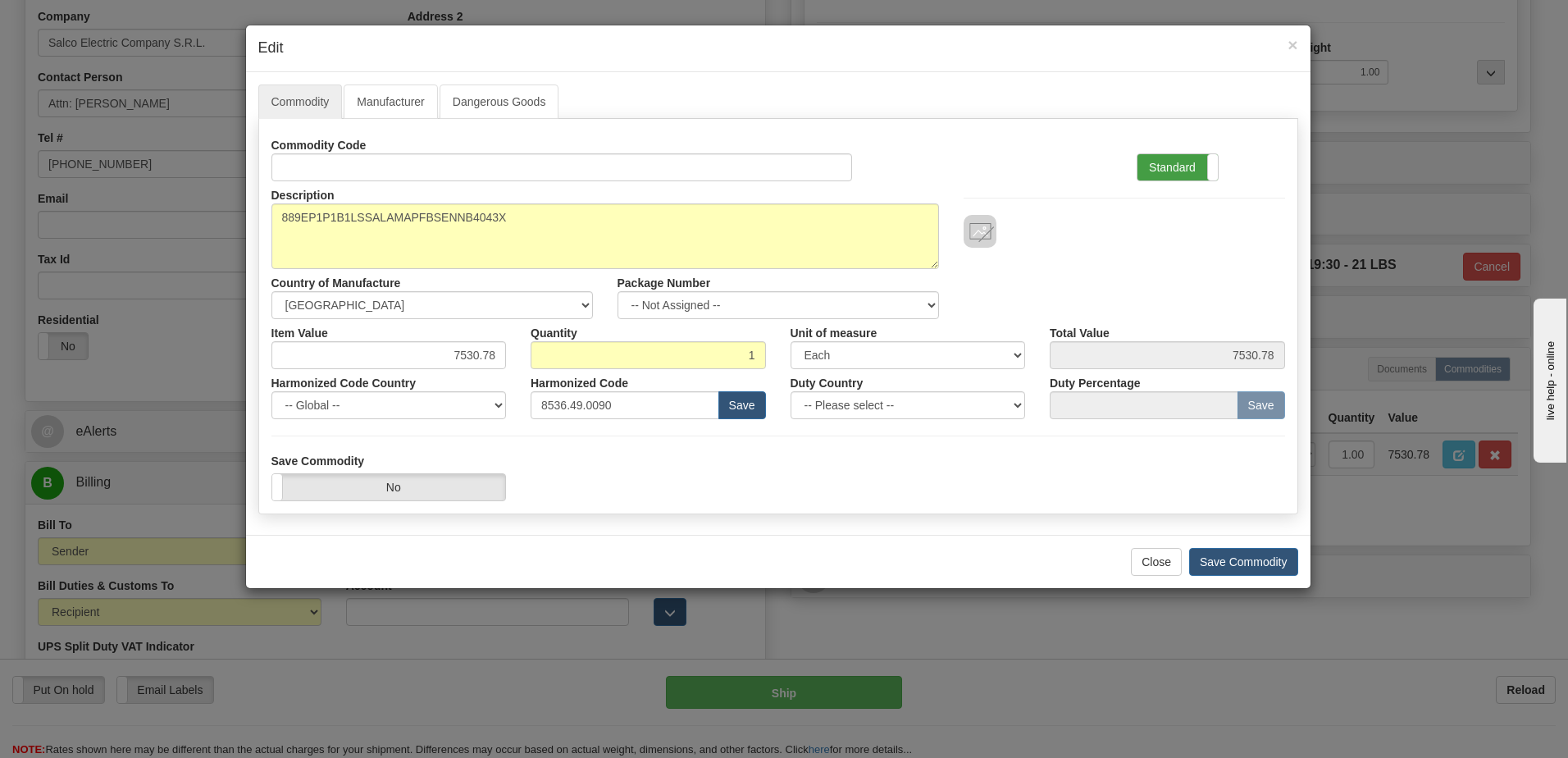
click at [1167, 168] on label "Standard" at bounding box center [1177, 167] width 80 height 26
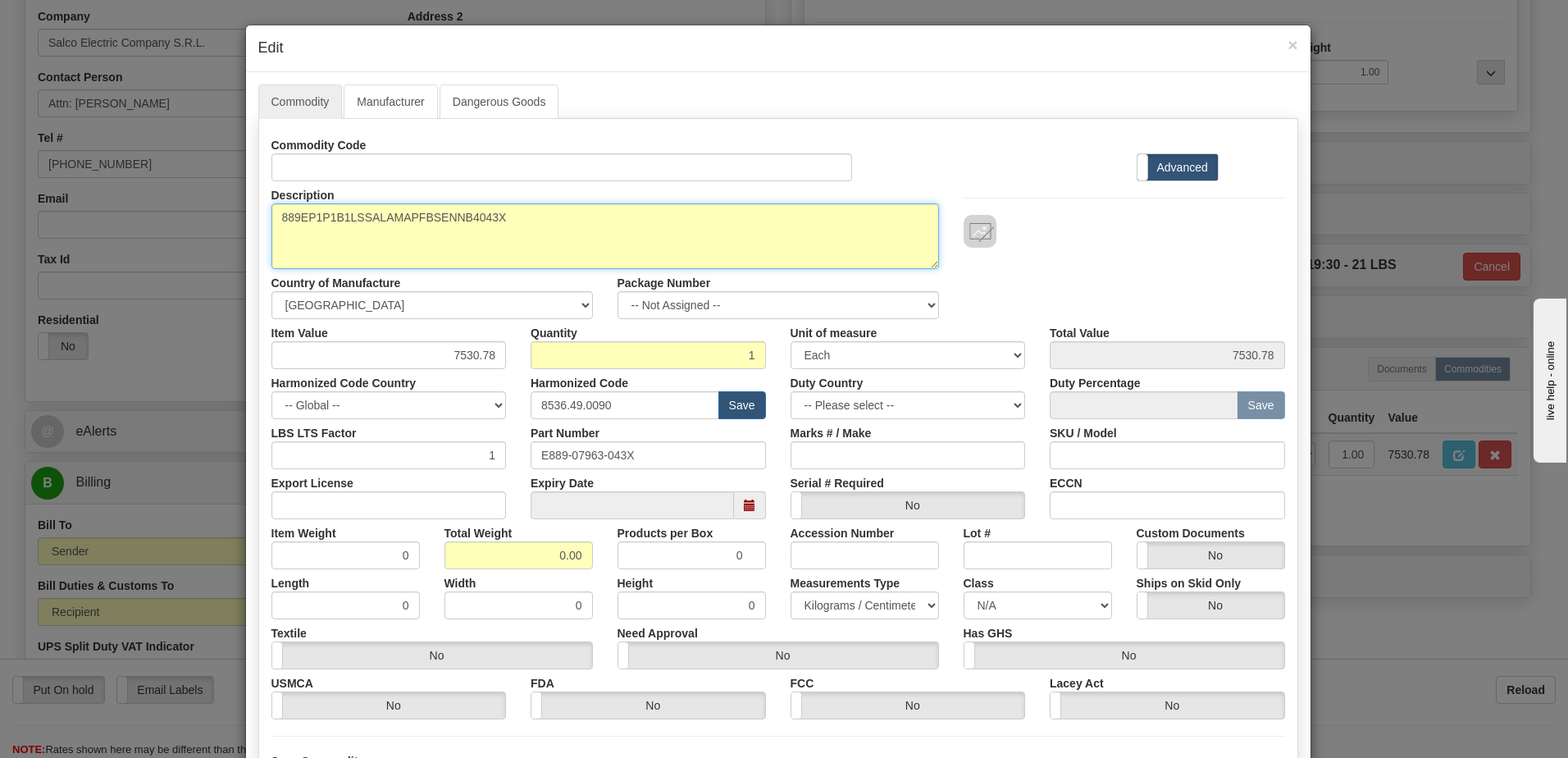
click at [273, 217] on textarea "889EP1P1B1LSSALAMAPFBSENNB4043X" at bounding box center [606, 236] width 667 height 65
paste textarea "889 Generator Protection Relay"
type textarea "889 Generator Protection Relay P/N 889EP1P1B1LSSALAMAPFBSENNB4043X"
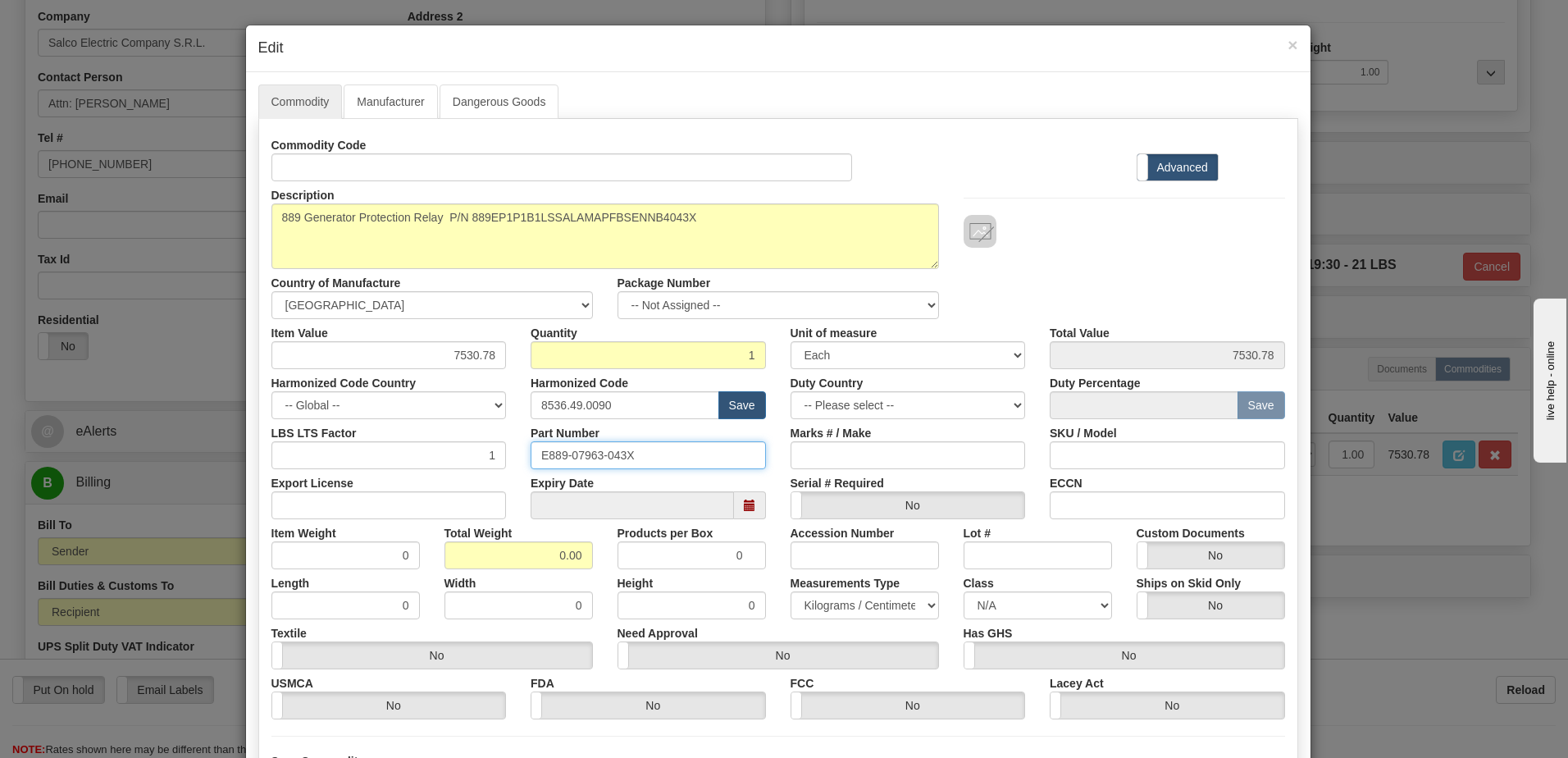
drag, startPoint x: 658, startPoint y: 452, endPoint x: 176, endPoint y: 474, distance: 482.5
click at [183, 473] on div "× Edit Commodity Manufacturer Dangerous Goods Commodity Code Standard Advanced …" at bounding box center [784, 379] width 1568 height 758
drag, startPoint x: 543, startPoint y: 557, endPoint x: 678, endPoint y: 572, distance: 135.8
click at [678, 572] on div "Commodity Code Standard Advanced Description 889EP1P1B1LSSALAMAPFBSENNB4043X Co…" at bounding box center [779, 425] width 1014 height 588
type input "1"
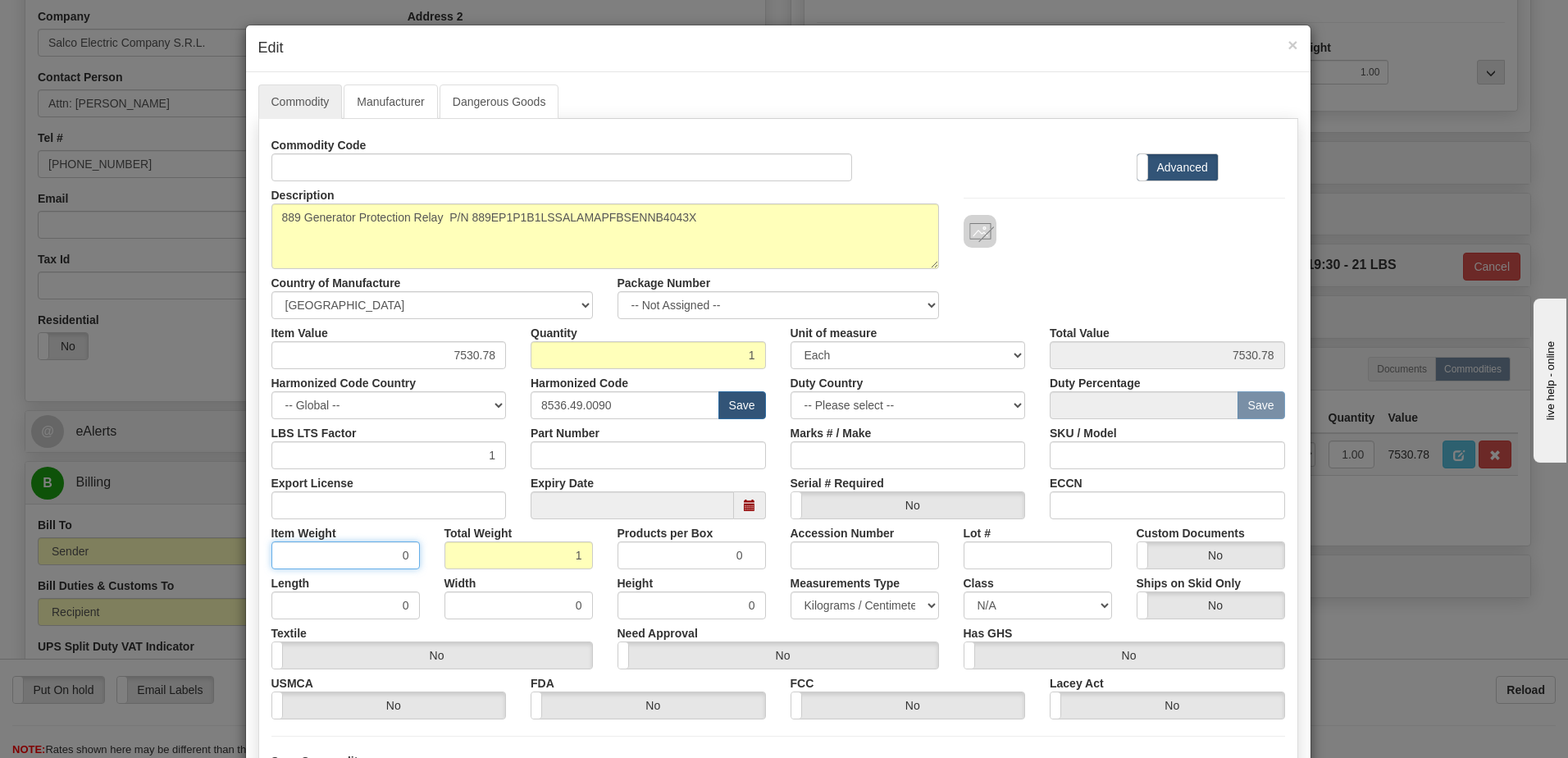
type input "1.0000"
click at [331, 562] on input "1.0000" at bounding box center [346, 555] width 148 height 28
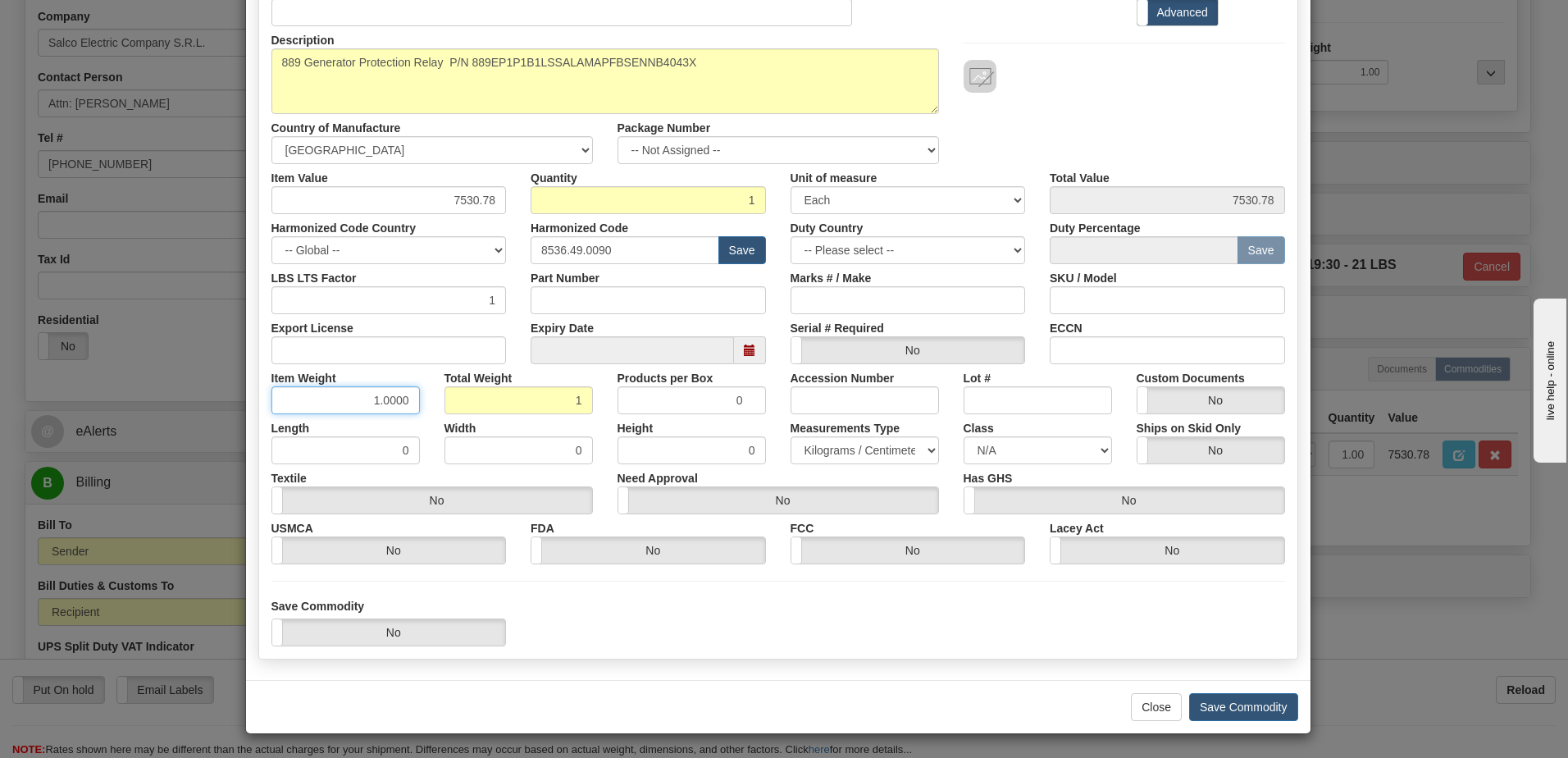
scroll to position [156, 0]
click at [1275, 712] on button "Save Commodity" at bounding box center [1244, 706] width 109 height 28
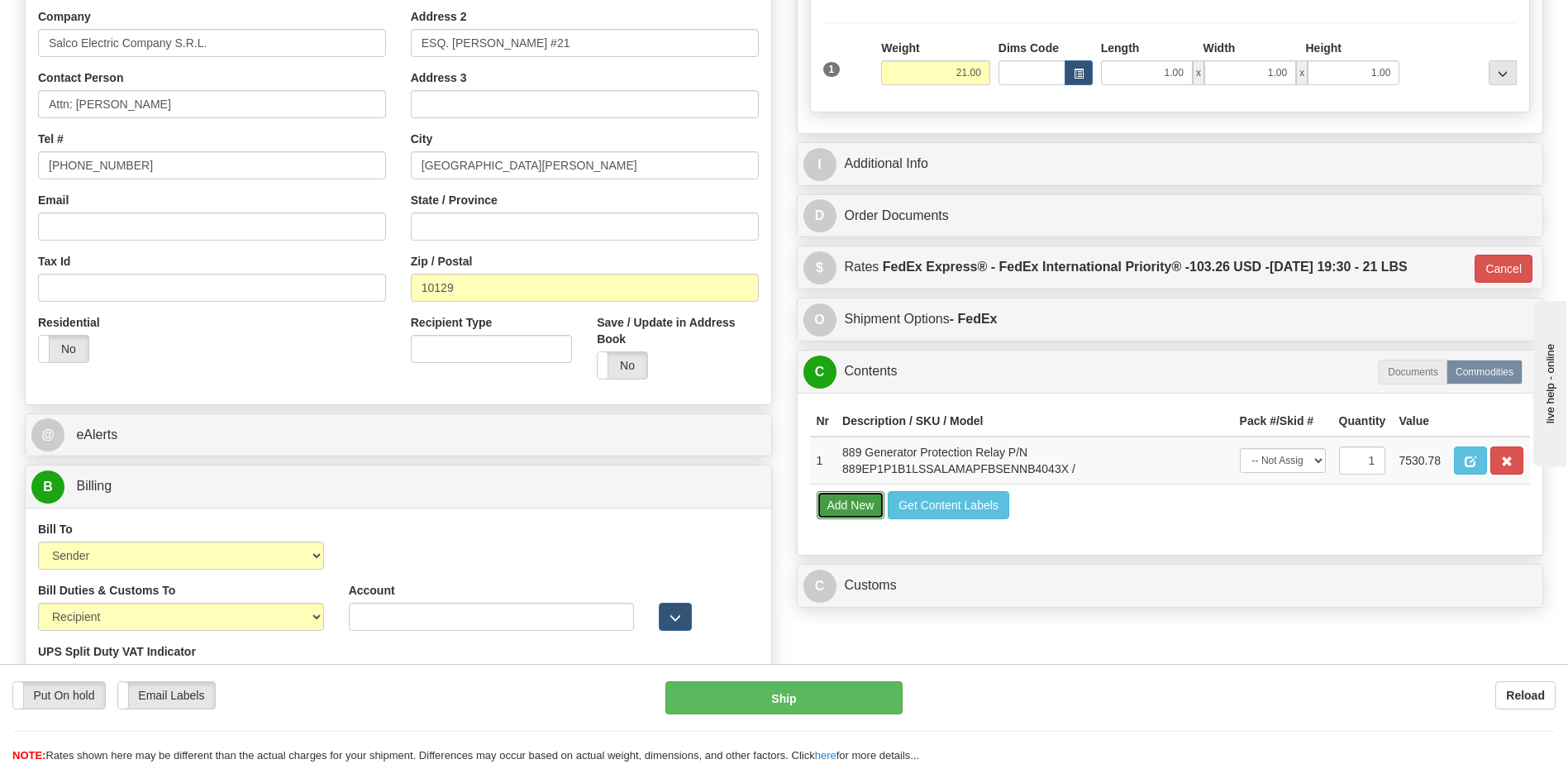
click at [859, 507] on button "Add New" at bounding box center [851, 506] width 69 height 28
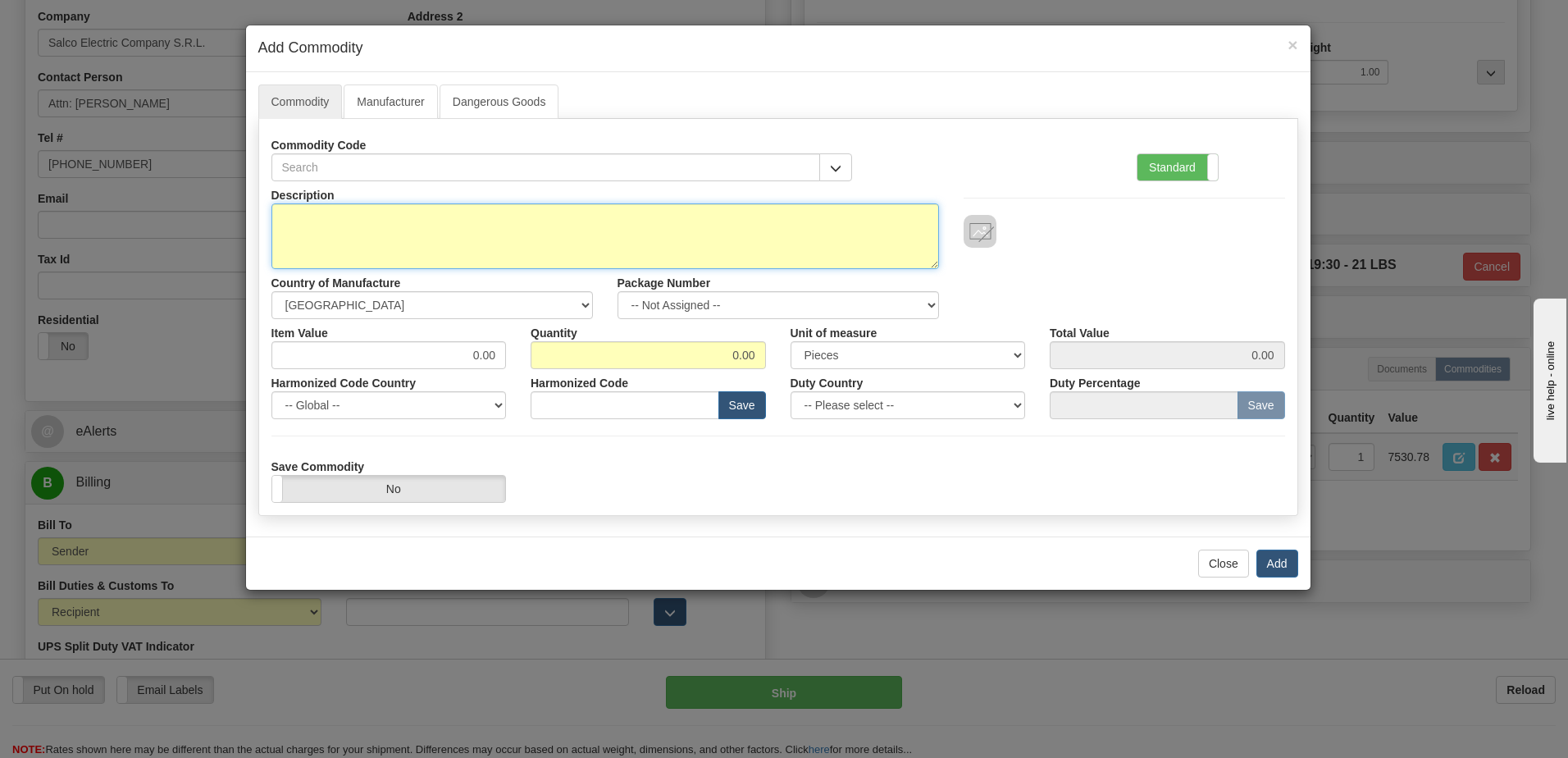
click at [337, 237] on textarea "Description" at bounding box center [606, 236] width 667 height 65
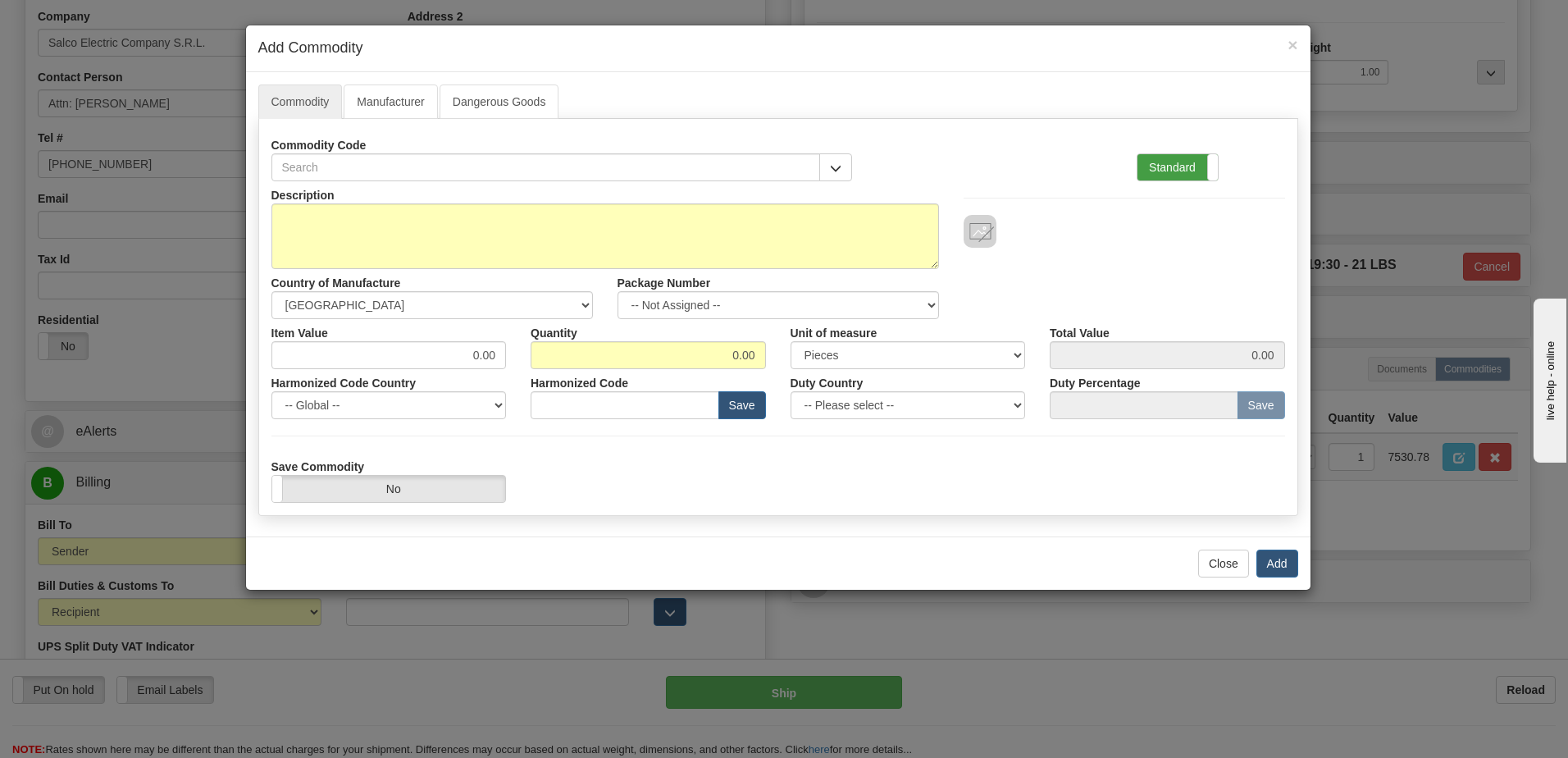
drag, startPoint x: 1149, startPoint y: 160, endPoint x: 1137, endPoint y: 164, distance: 12.6
click at [1142, 161] on label "Standard" at bounding box center [1177, 167] width 80 height 26
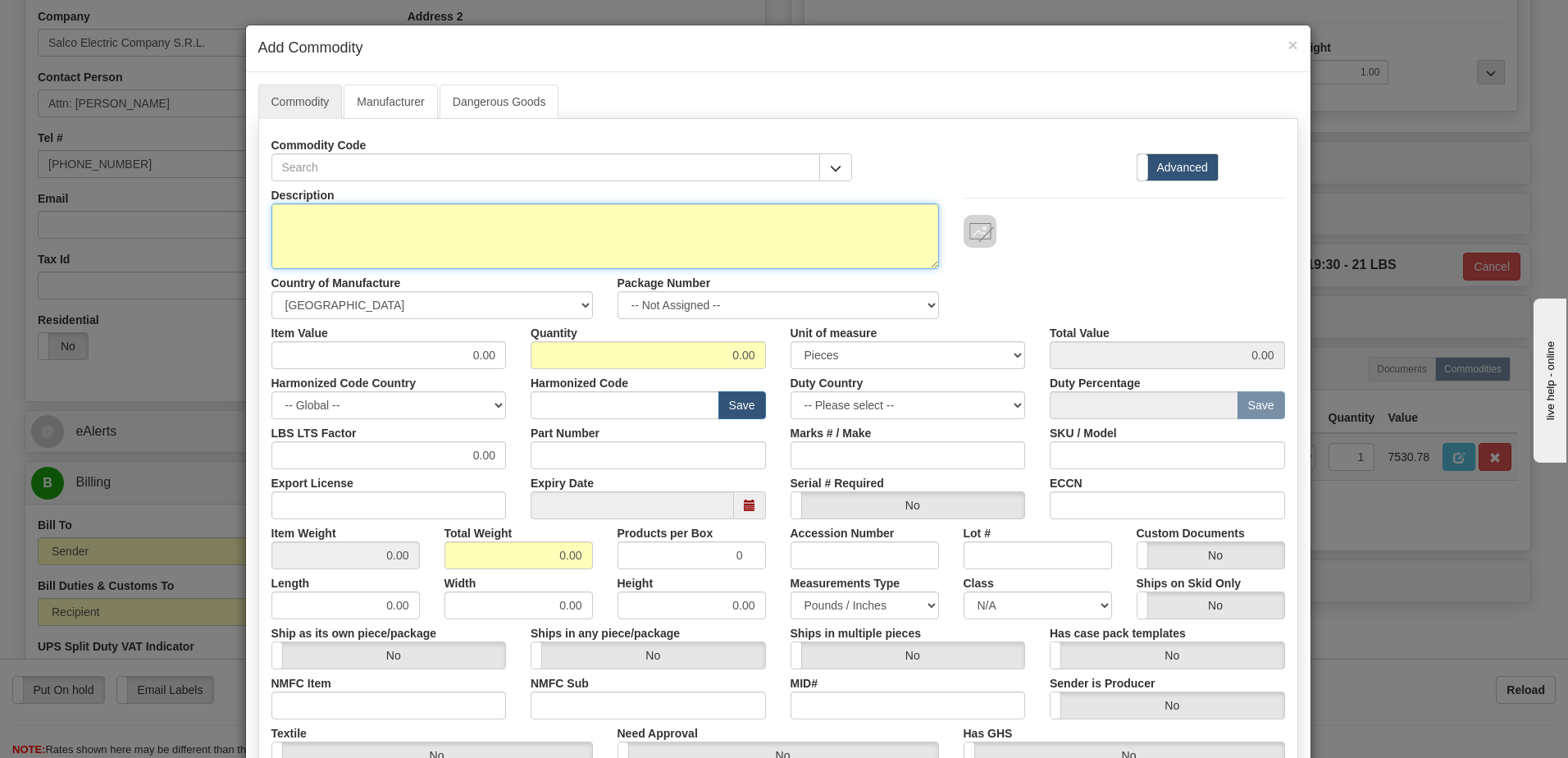
click at [301, 222] on textarea "Description" at bounding box center [606, 236] width 667 height 65
type textarea "FREIGHT"
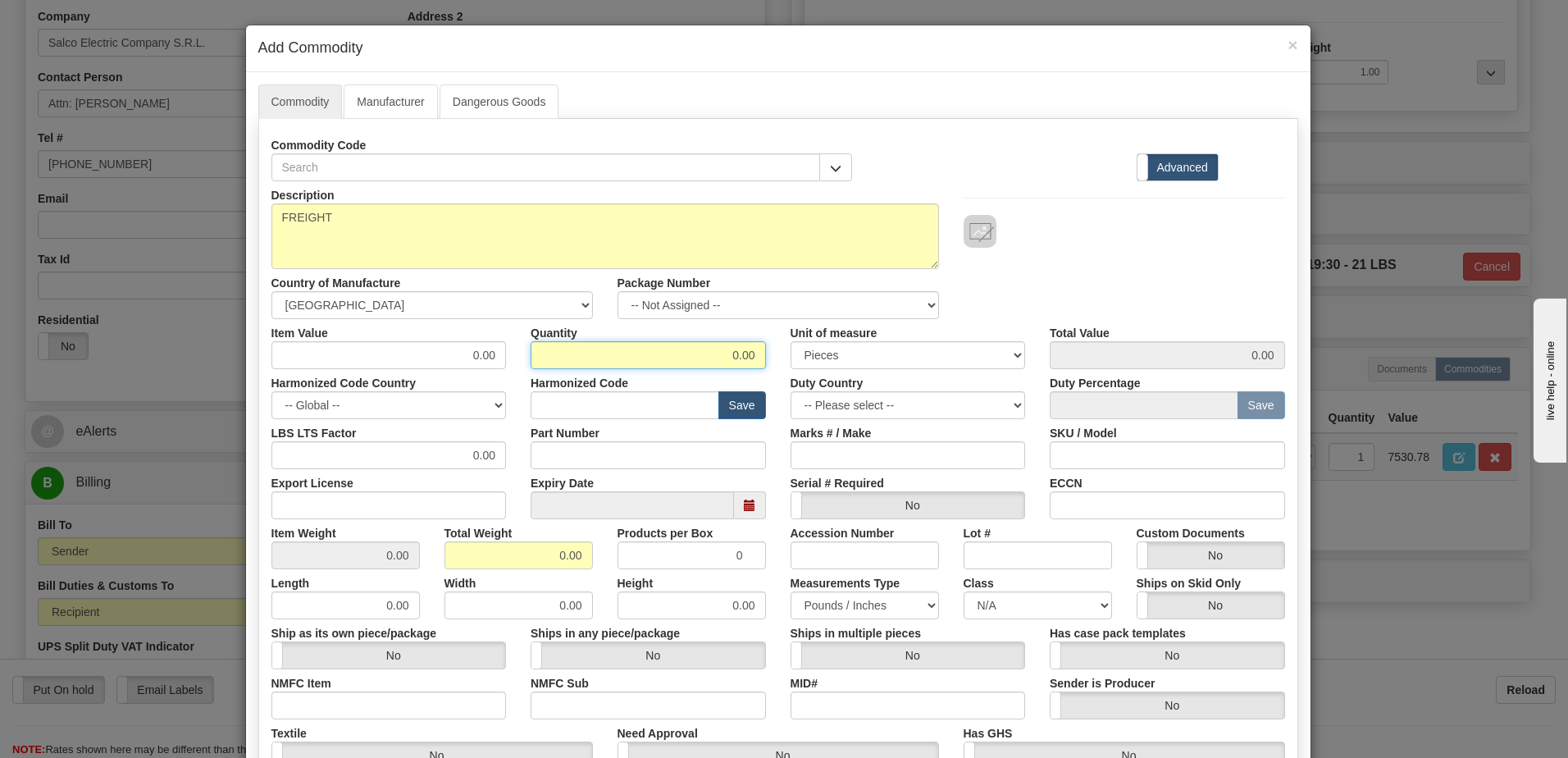
drag, startPoint x: 678, startPoint y: 361, endPoint x: 949, endPoint y: 367, distance: 271.1
click at [949, 367] on div "Item Value 0.00 Quantity 0.00 Unit of measure 3 Thousand Square Inches Adjustme…" at bounding box center [778, 344] width 1038 height 50
type input "1"
click at [458, 558] on input "0.00" at bounding box center [518, 555] width 148 height 28
drag, startPoint x: 488, startPoint y: 556, endPoint x: 677, endPoint y: 552, distance: 189.0
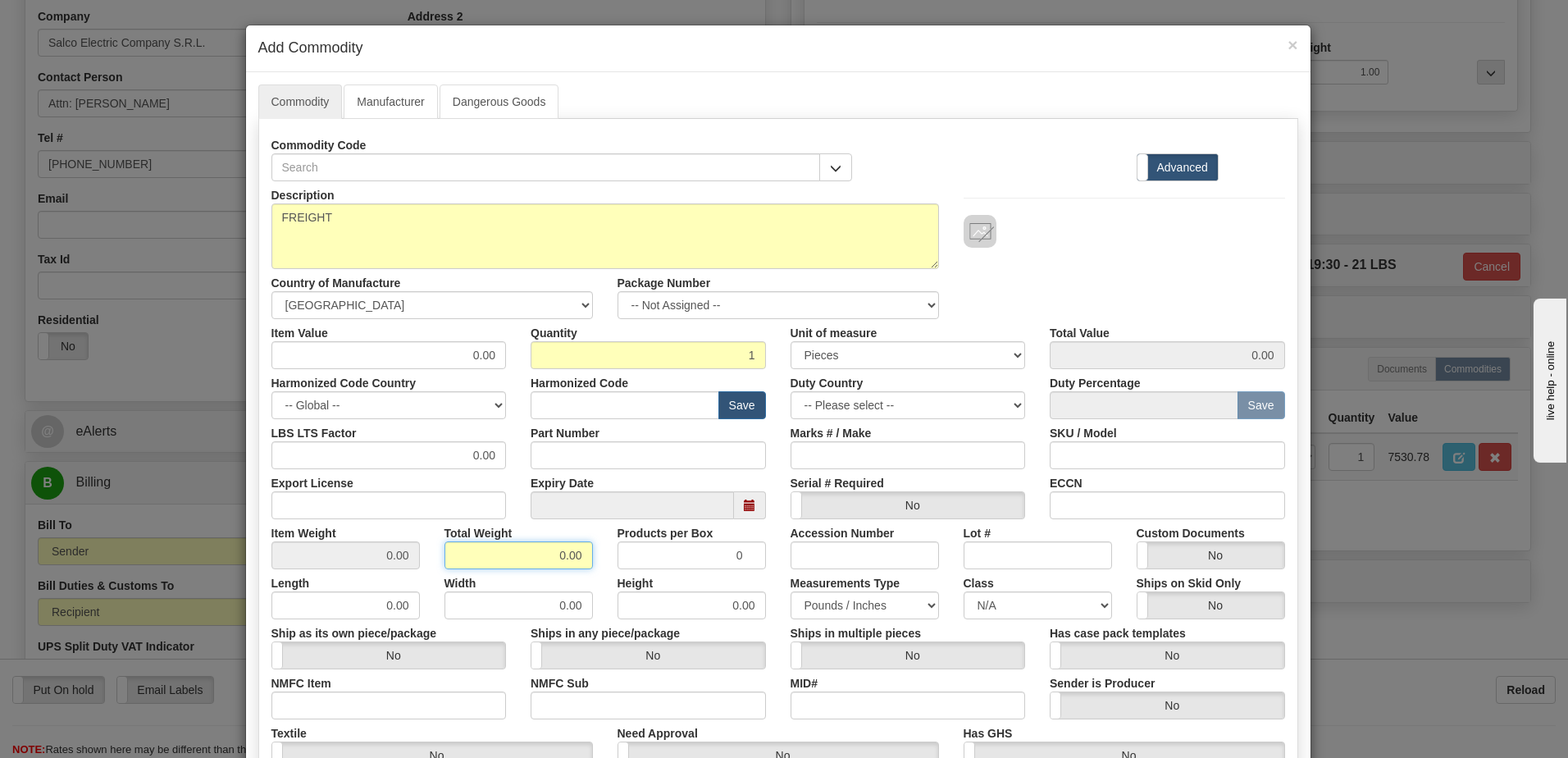
click at [677, 552] on div "Item Weight 0.00 Total Weight 0.00 Products per Box 0 Accession Number Lot # Cu…" at bounding box center [778, 544] width 1038 height 50
type input "1"
type input "1.0000"
click at [284, 356] on input "0.00" at bounding box center [389, 355] width 235 height 28
drag, startPoint x: 307, startPoint y: 357, endPoint x: 604, endPoint y: 351, distance: 297.1
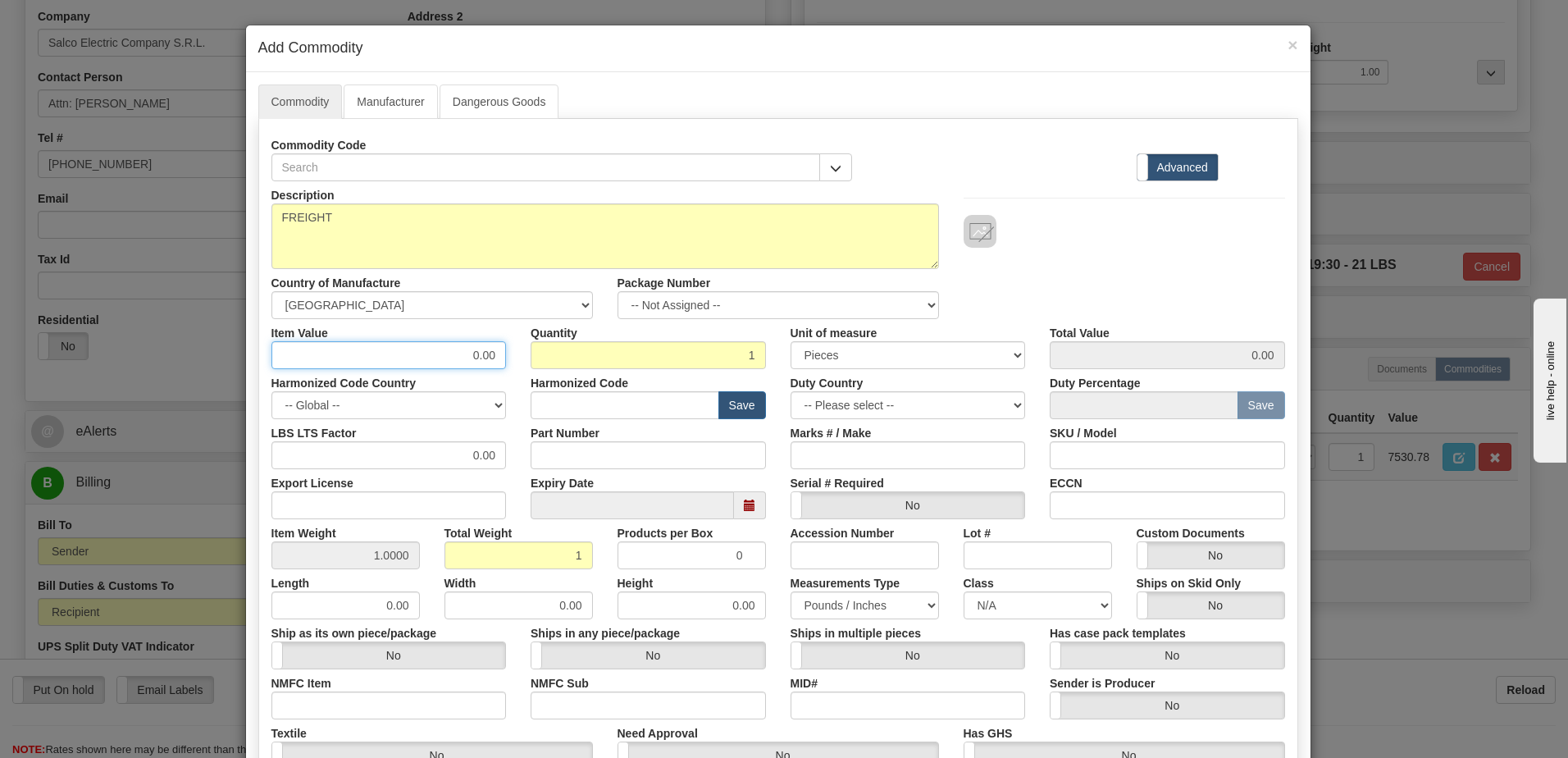
click at [604, 351] on div "Item Value 0.00 Quantity 1 Unit of measure 3 Thousand Square Inches Adjustments…" at bounding box center [778, 344] width 1038 height 50
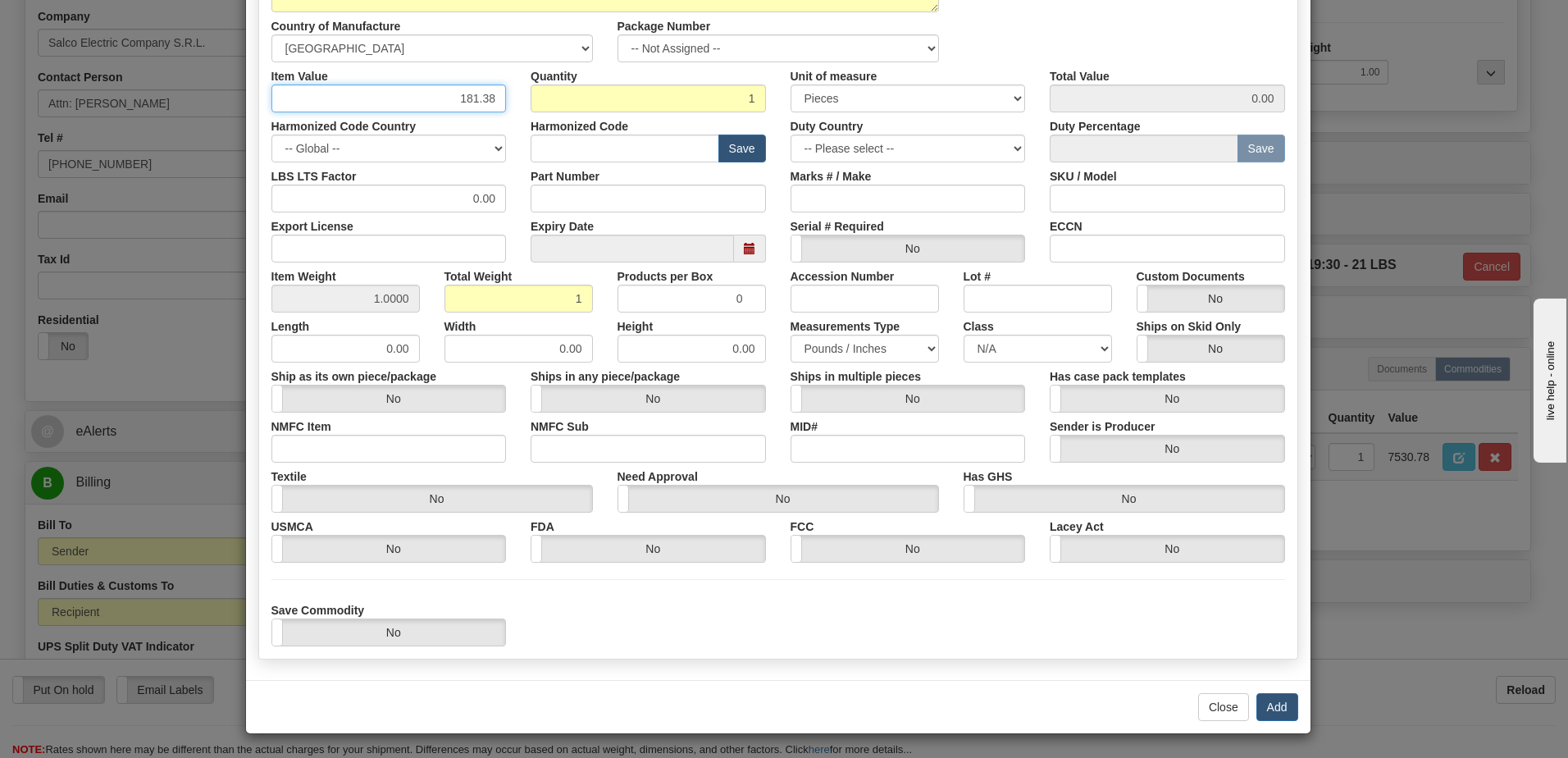
scroll to position [257, 0]
type input "181.38"
click at [1270, 711] on button "Add" at bounding box center [1277, 706] width 41 height 28
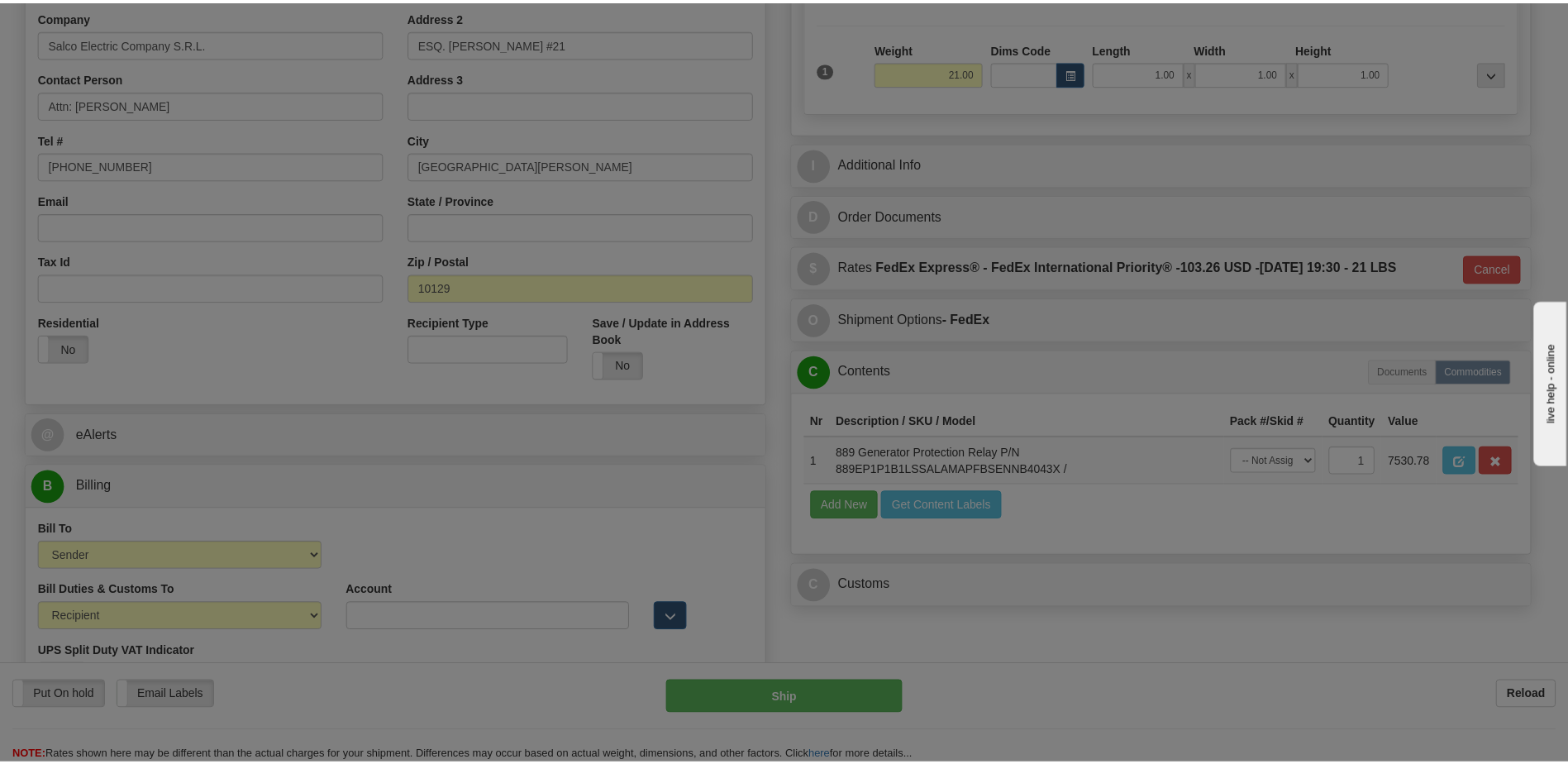
scroll to position [0, 0]
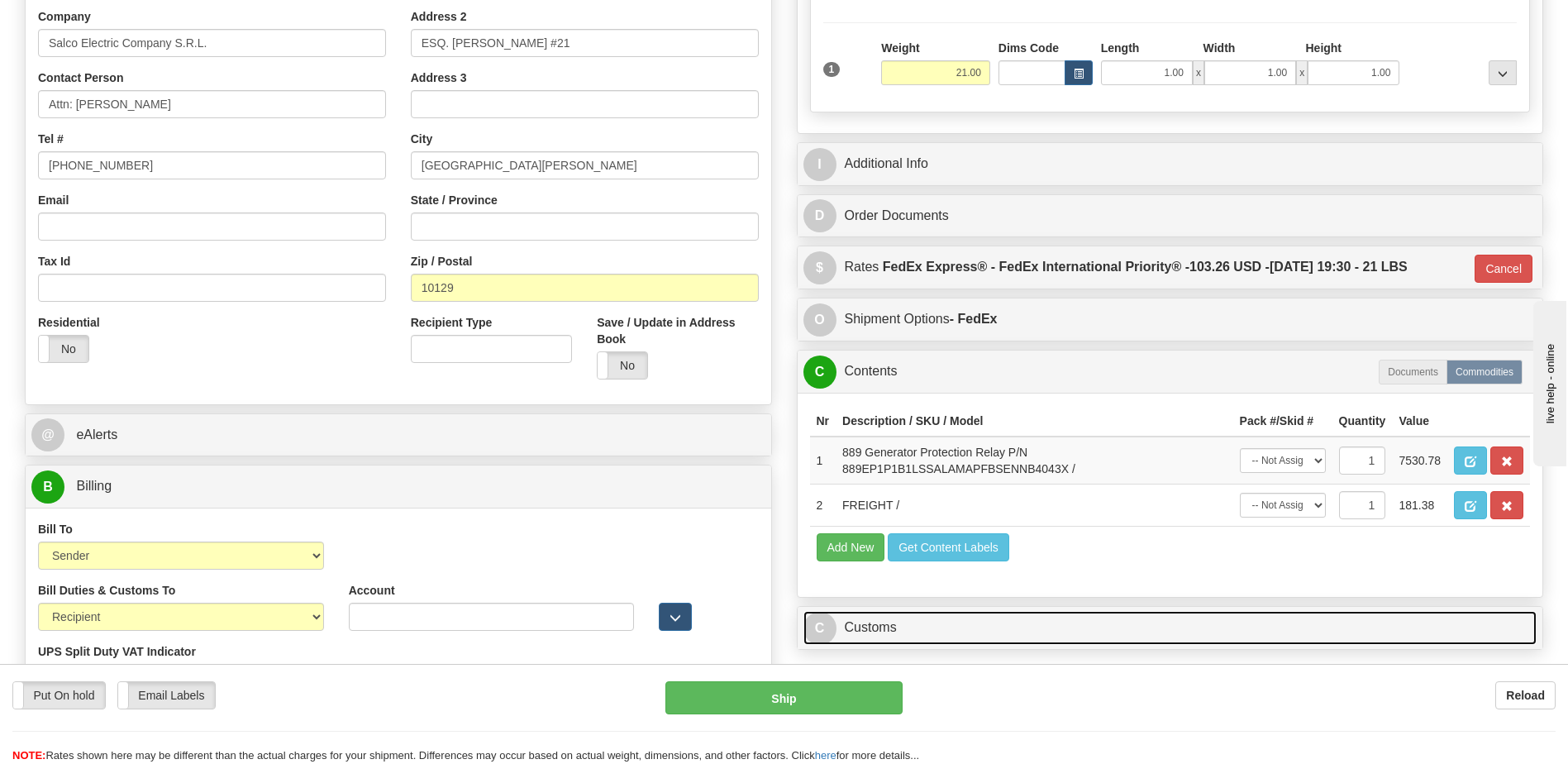
click at [954, 627] on link "C Customs" at bounding box center [1170, 628] width 734 height 33
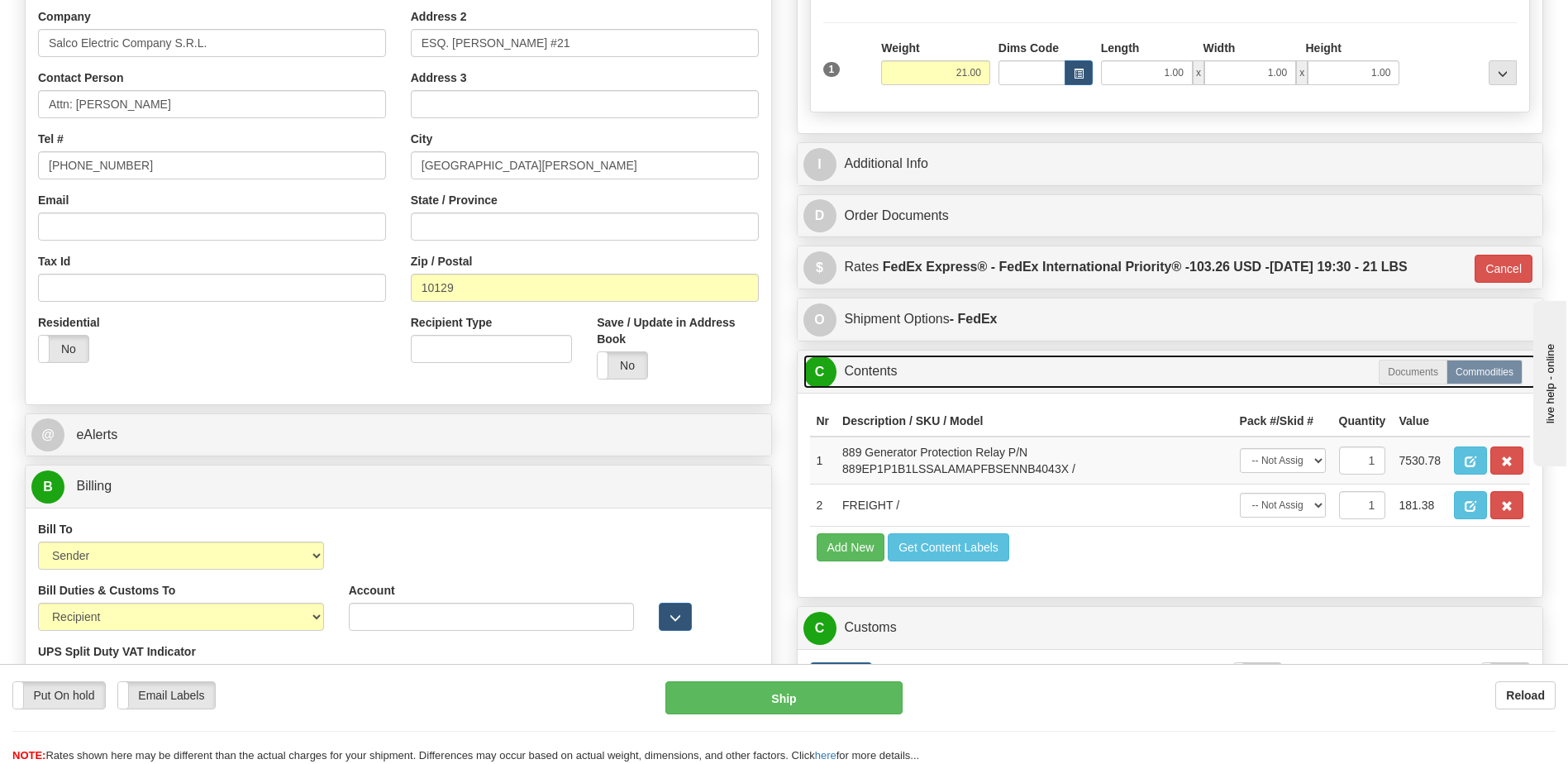
click at [873, 380] on link "C Contents" at bounding box center [1170, 372] width 734 height 33
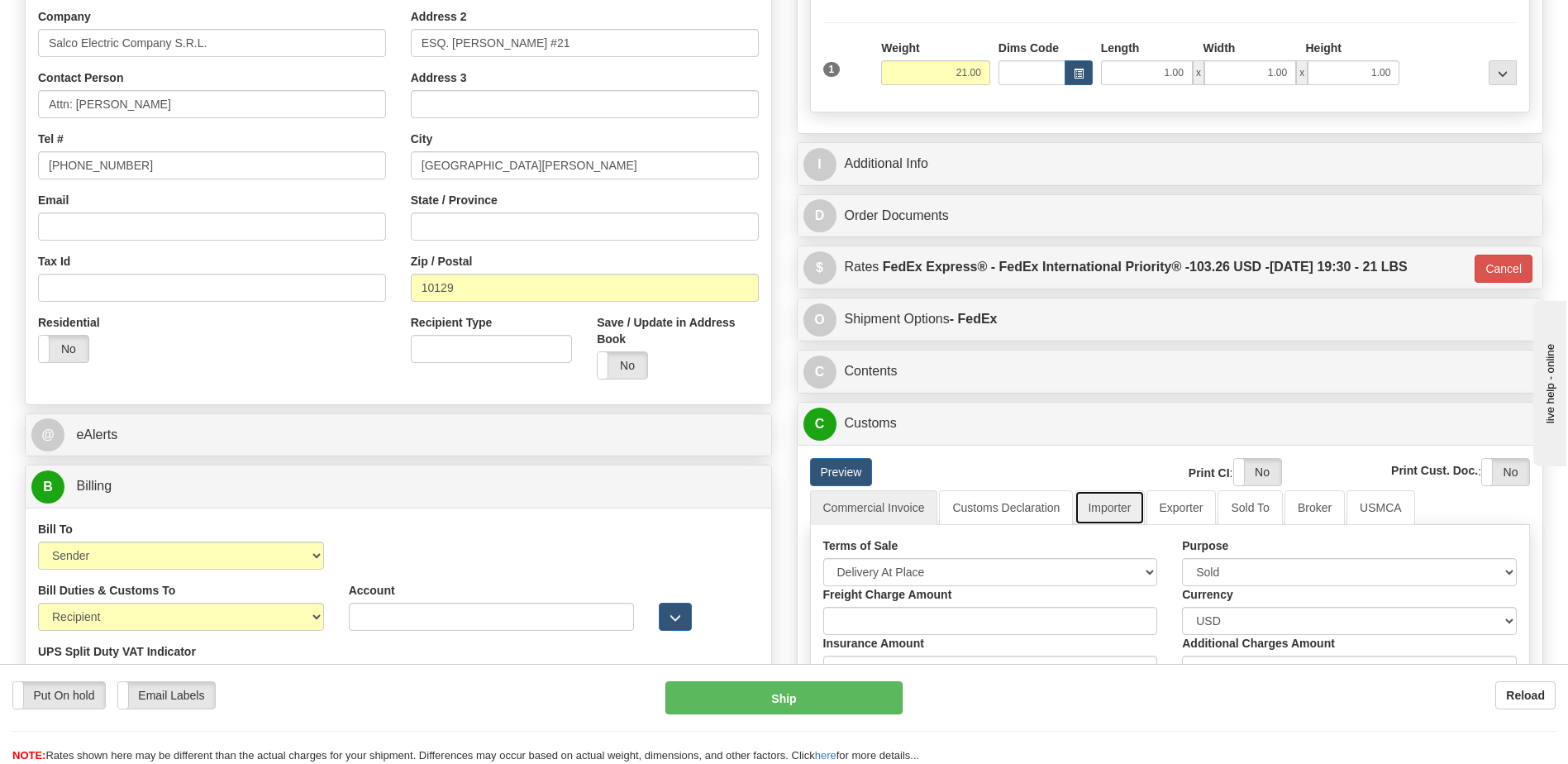
click at [1104, 507] on link "Importer" at bounding box center [1109, 507] width 70 height 34
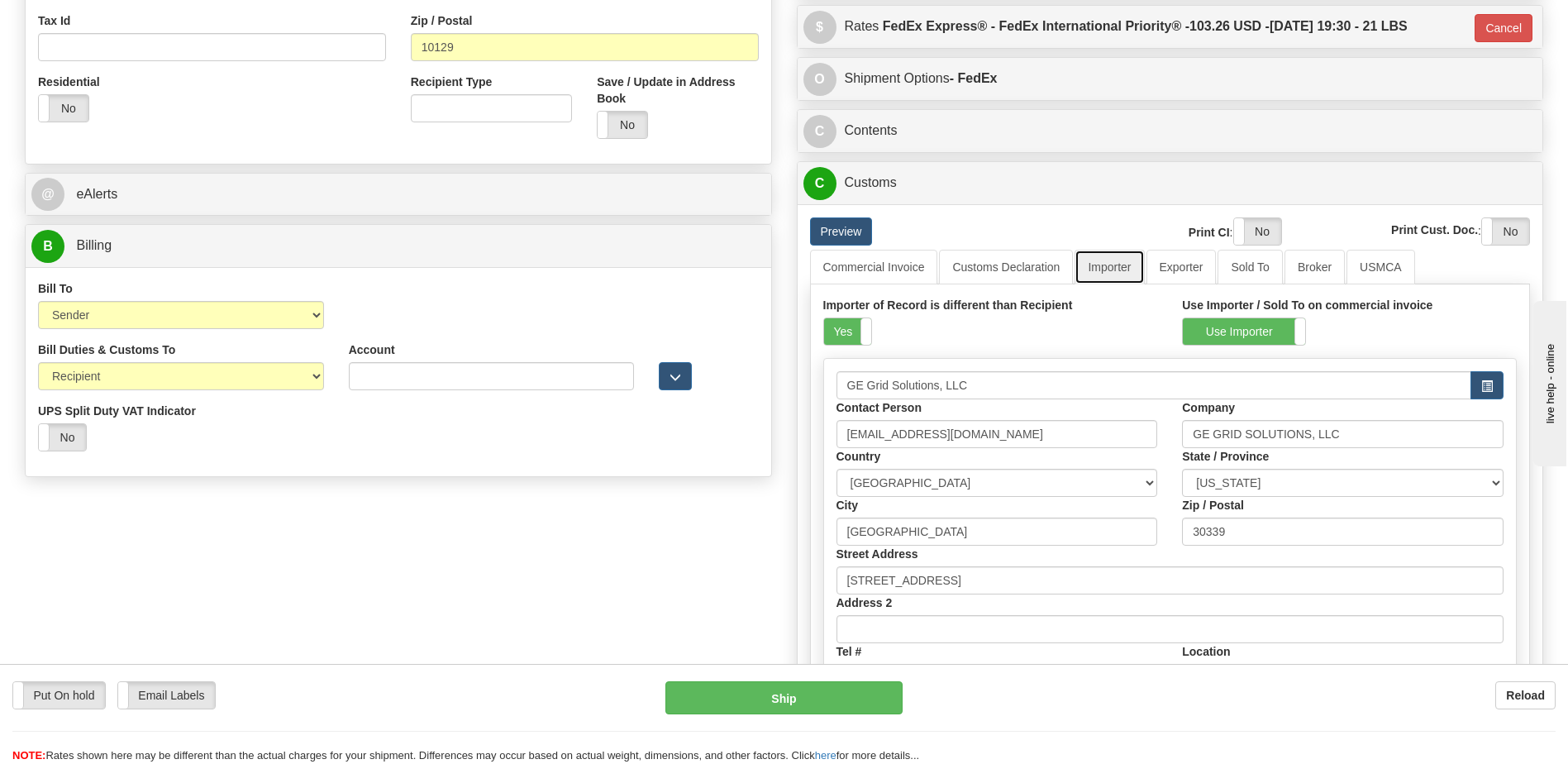
scroll to position [579, 0]
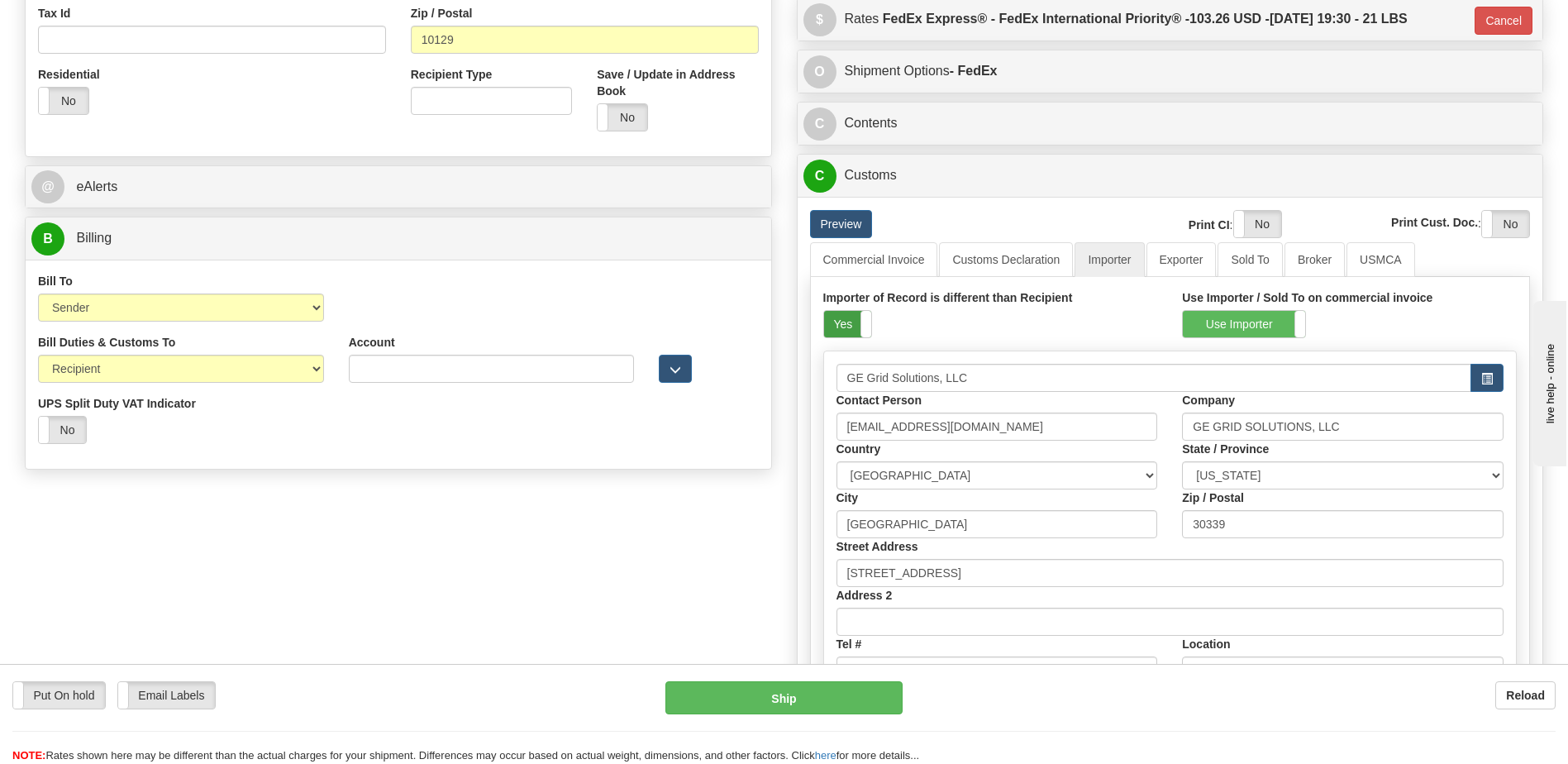
click at [832, 327] on label "Yes" at bounding box center [847, 324] width 47 height 26
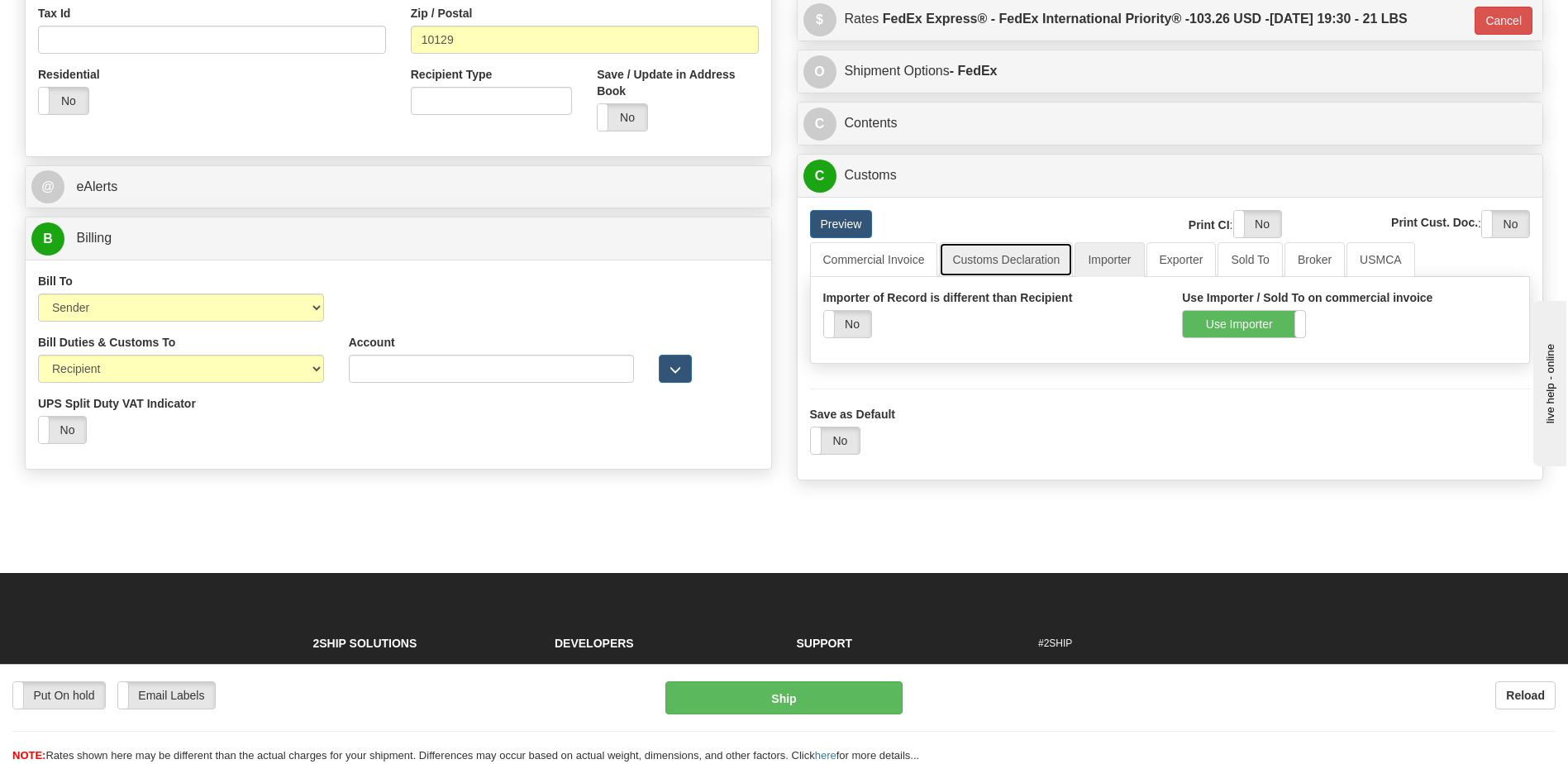
click at [1026, 258] on link "Customs Declaration" at bounding box center [1006, 259] width 134 height 34
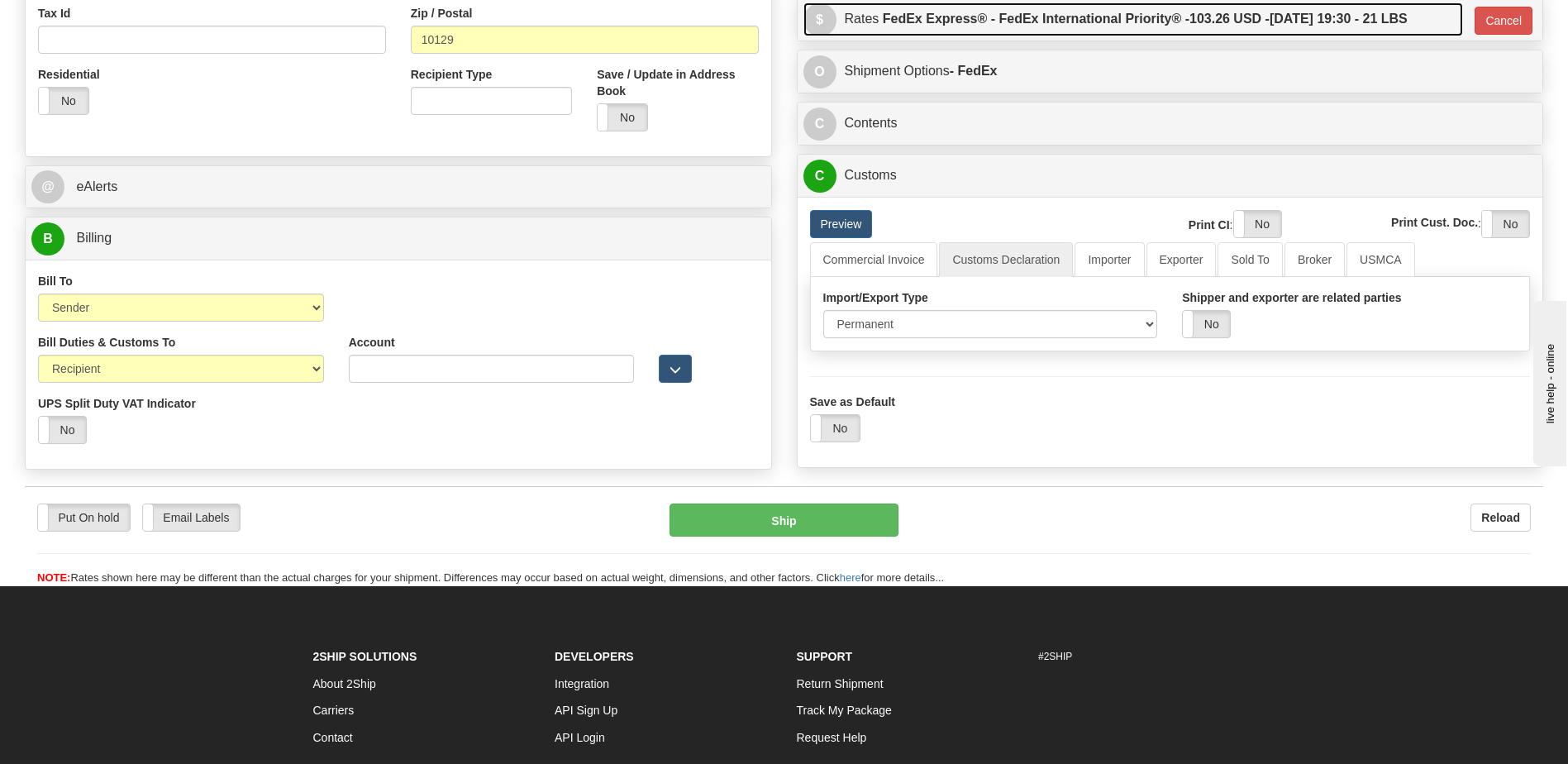
click at [1021, 16] on label "FedEx Express® - FedEx International Priority® - 103.26 USD - 09/16/2025 19:30 …" at bounding box center [1144, 20] width 525 height 33
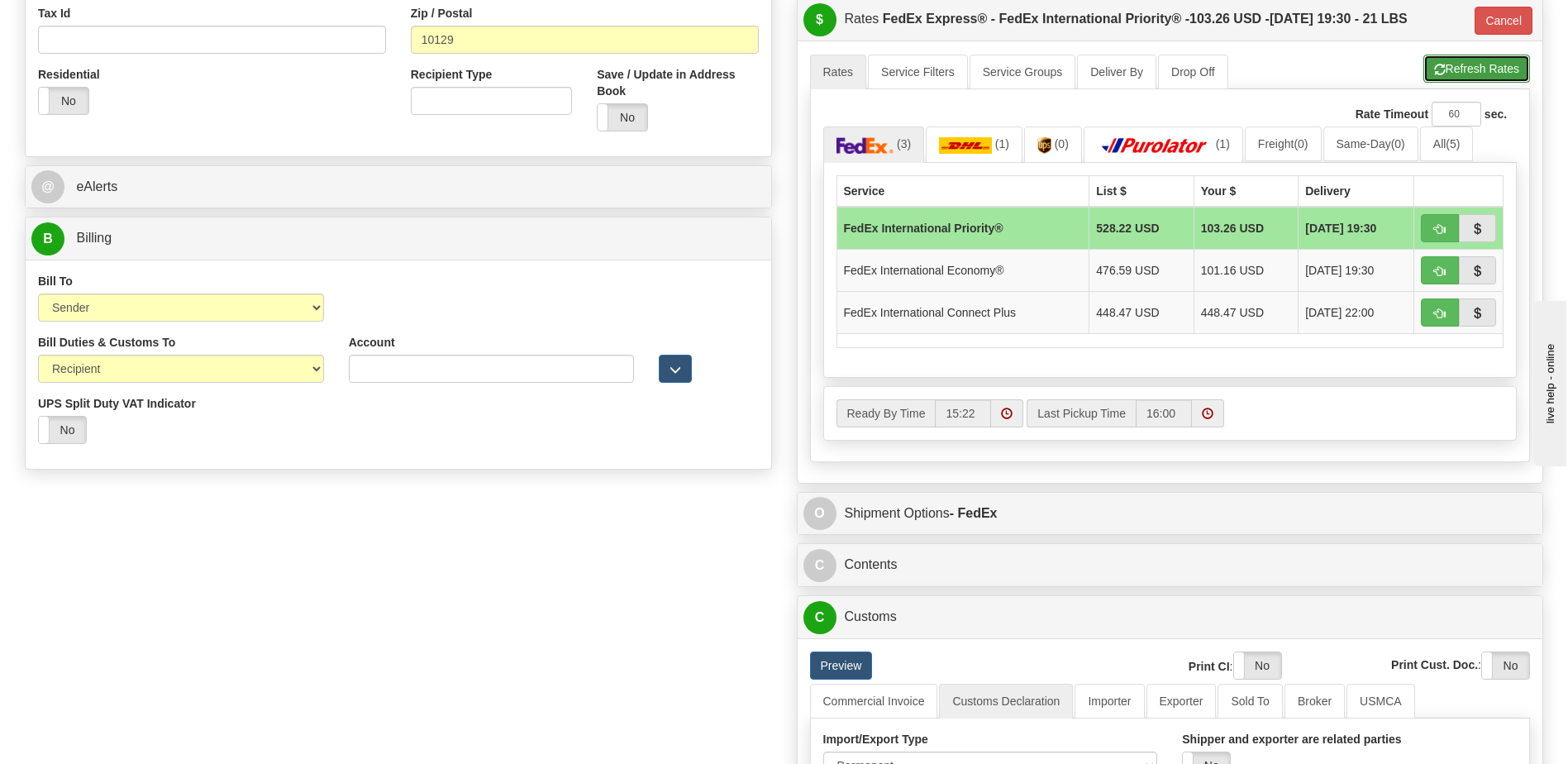
click at [1470, 77] on button "Refresh Rates" at bounding box center [1476, 69] width 107 height 28
type input "01"
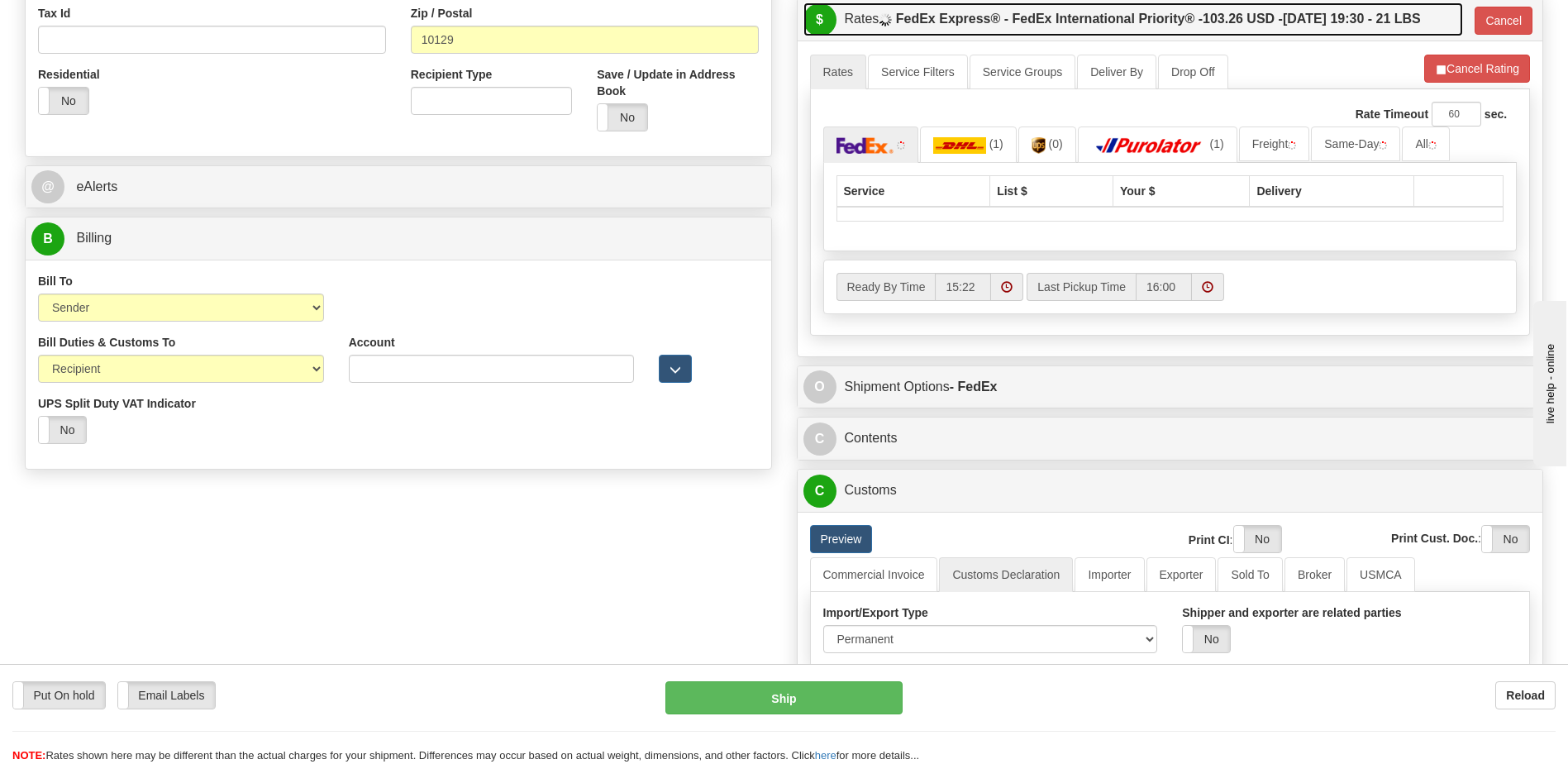
click at [1274, 28] on label "FedEx Express® - FedEx International Priority® - 103.26 USD - 09/16/2025 19:30 …" at bounding box center [1158, 20] width 525 height 33
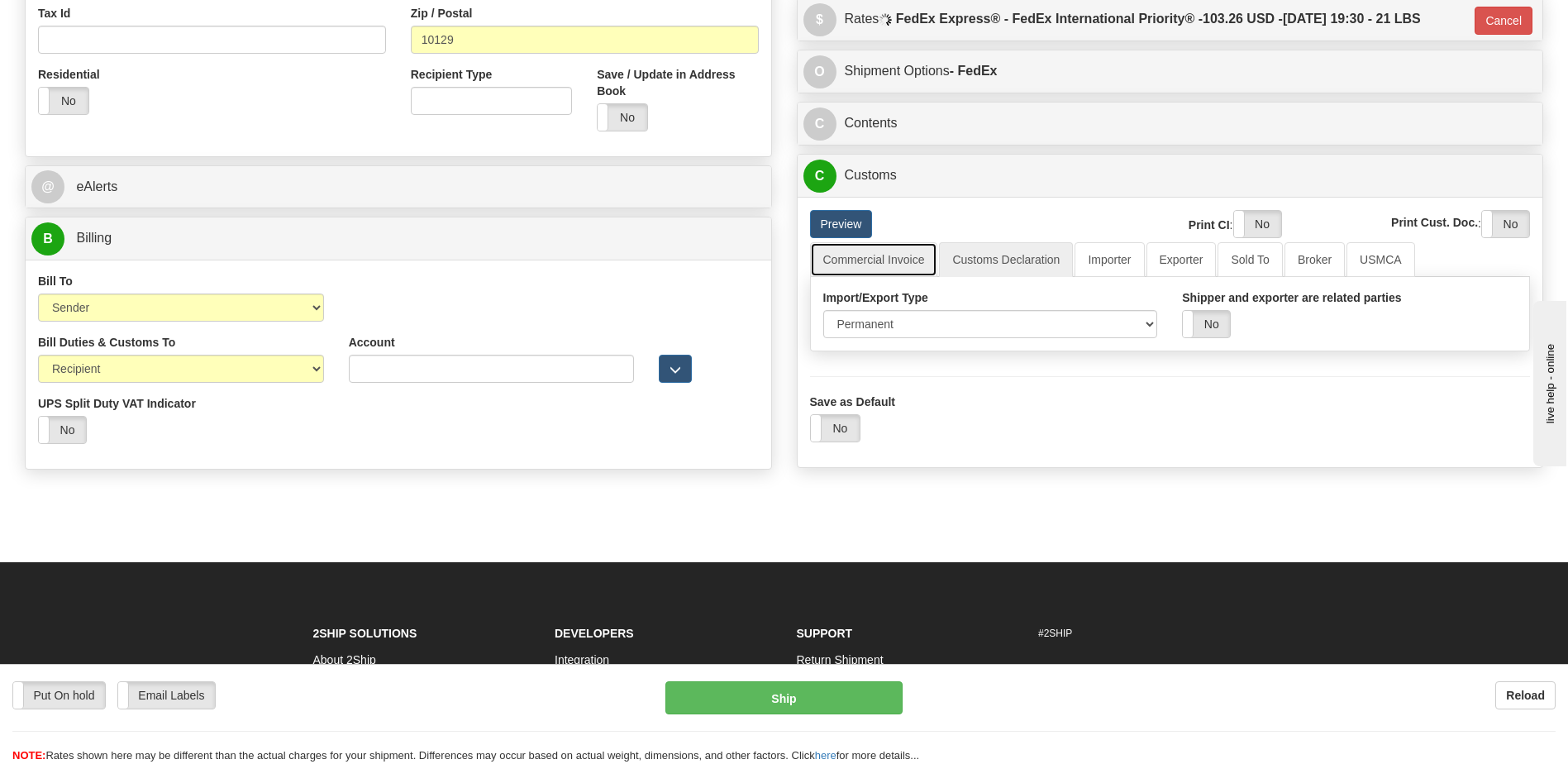
click at [862, 266] on link "Commercial Invoice" at bounding box center [874, 259] width 128 height 34
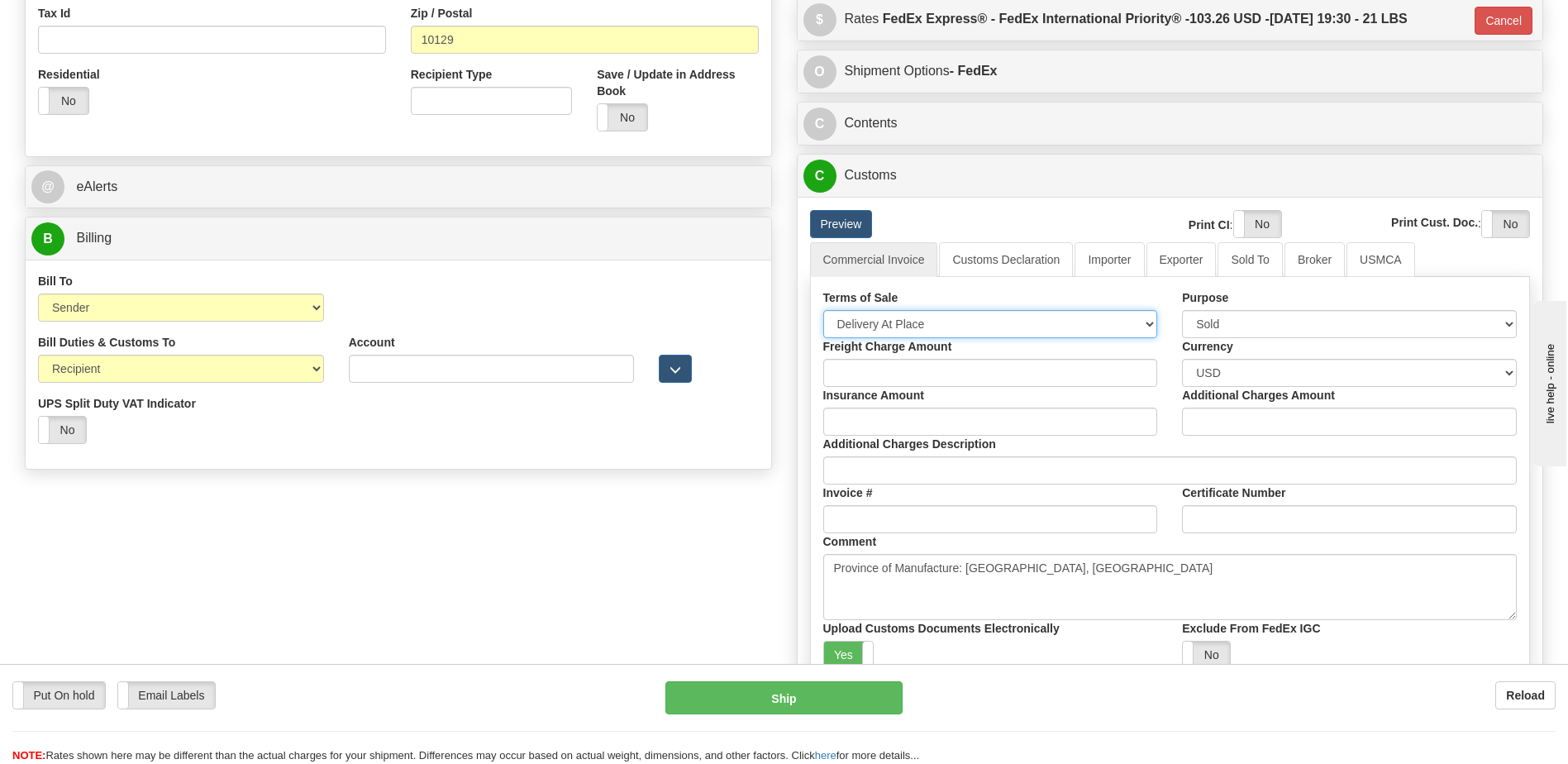
click at [867, 326] on select "Free Carrier Free On Board Ex Works Delivered Duty Unpaid Delivered Duty Paid C…" at bounding box center [990, 324] width 334 height 28
select select "7"
click at [823, 310] on select "Free Carrier Free On Board Ex Works Delivered Duty Unpaid Delivered Duty Paid C…" at bounding box center [990, 324] width 334 height 28
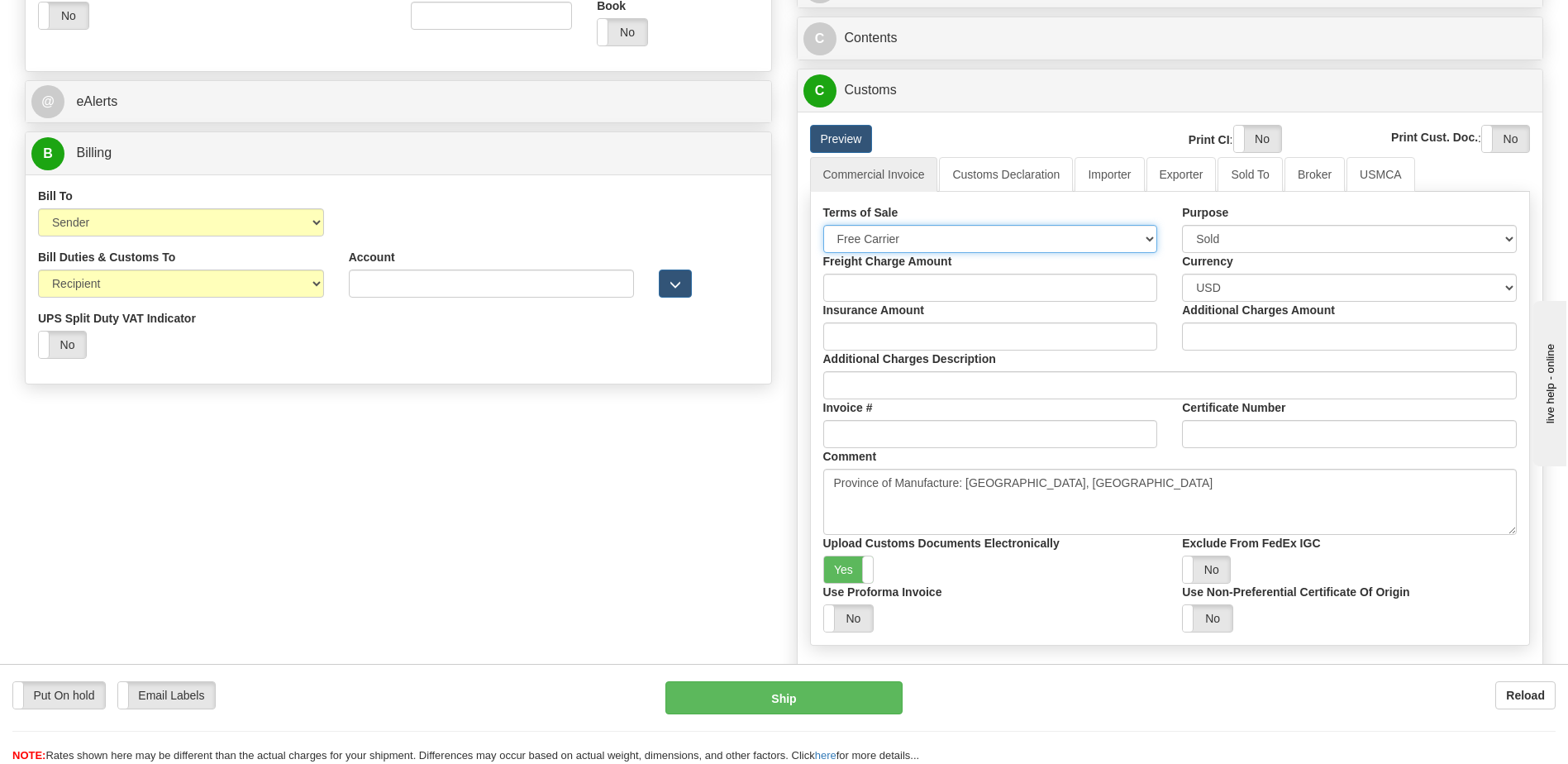
scroll to position [744, 0]
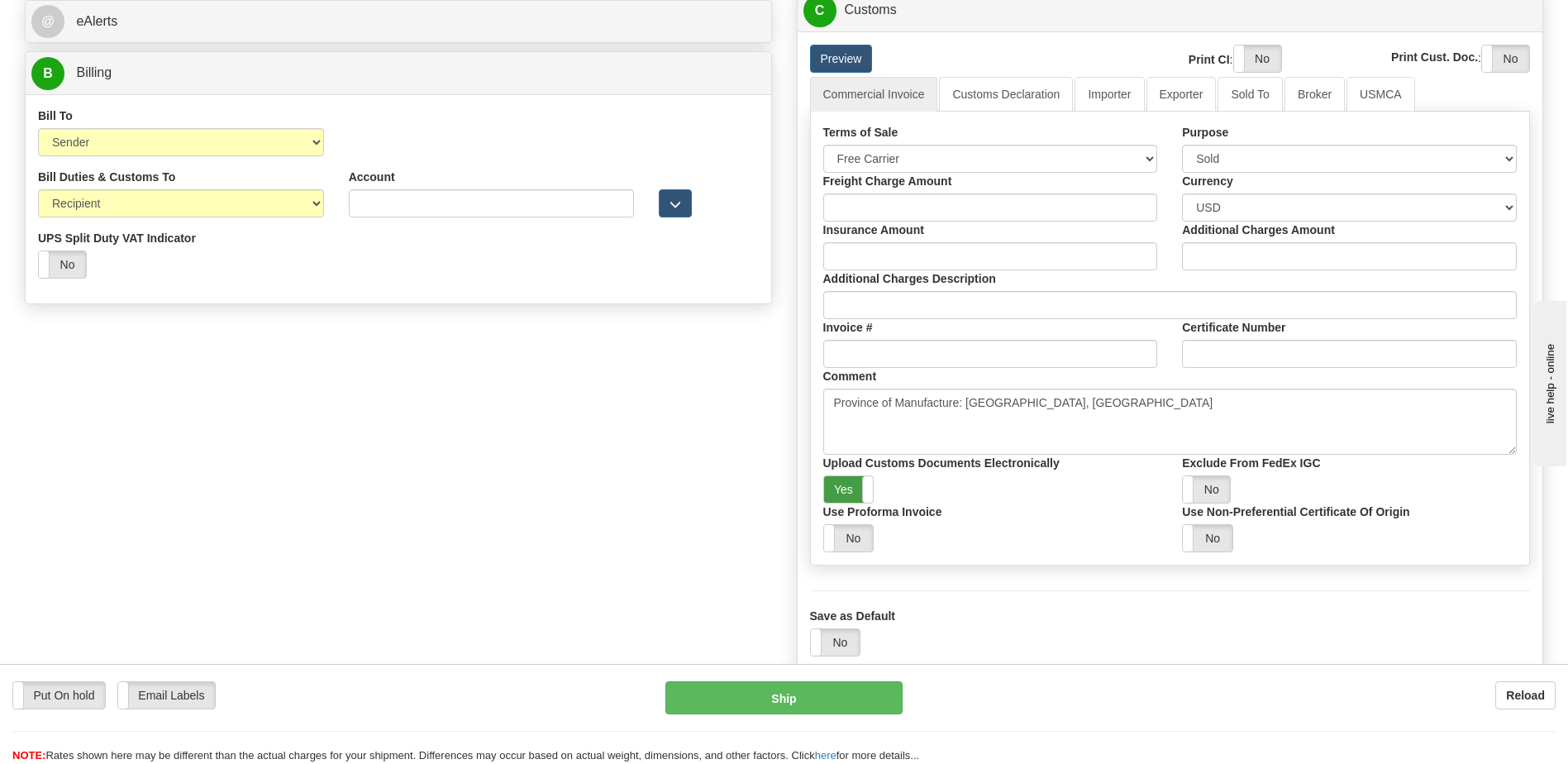
click at [843, 490] on label "Yes" at bounding box center [848, 490] width 49 height 26
click at [1248, 48] on label "Yes" at bounding box center [1257, 59] width 47 height 26
click at [1511, 63] on label "Yes" at bounding box center [1505, 59] width 47 height 26
click at [966, 98] on link "Customs Declaration" at bounding box center [1006, 94] width 134 height 34
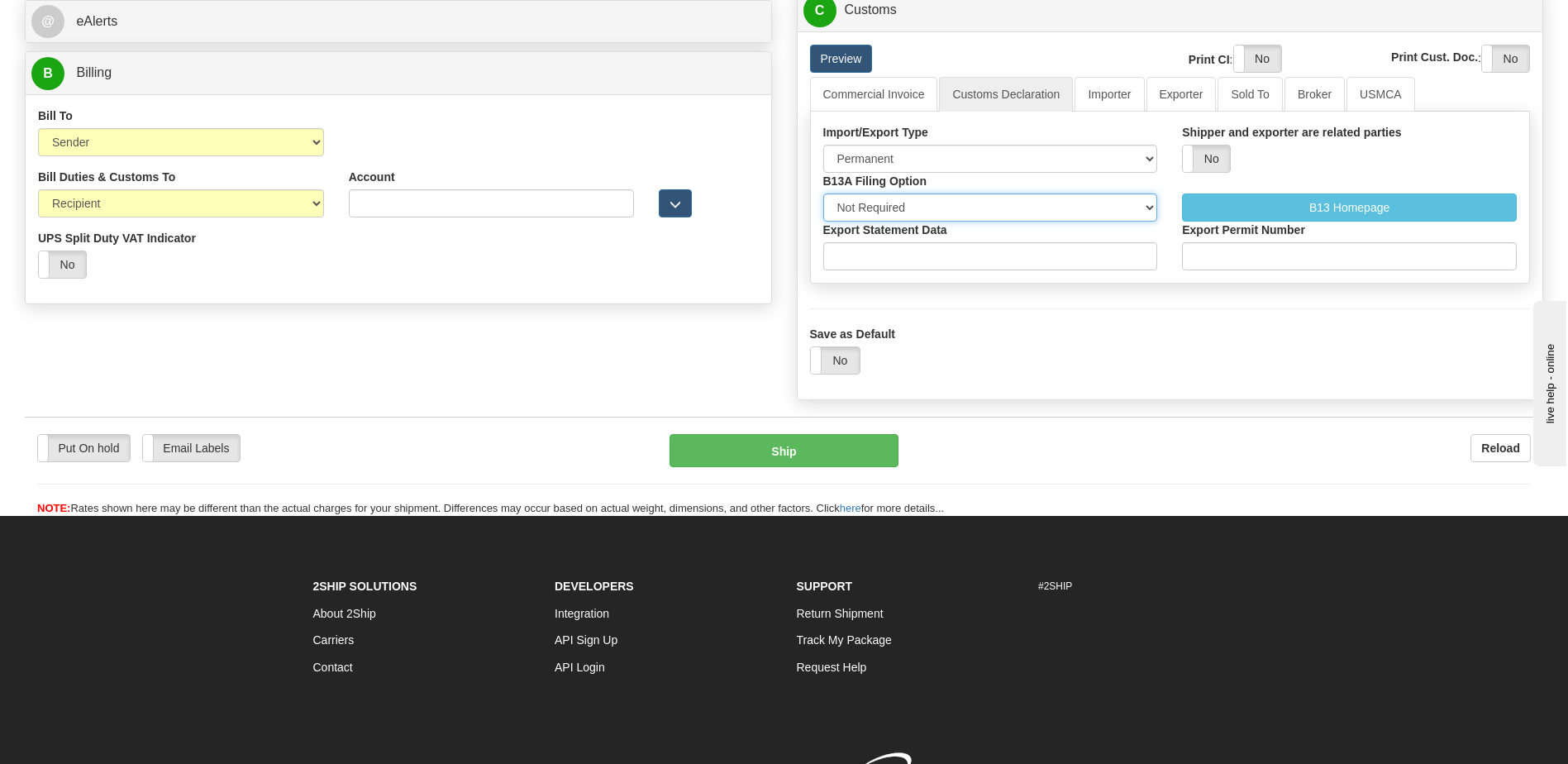
click at [911, 205] on select "Not Required Manual Electronic Summary Reporting" at bounding box center [990, 207] width 334 height 28
select select "3"
click at [823, 193] on select "Not Required Manual Electronic Summary Reporting" at bounding box center [990, 207] width 334 height 28
click at [881, 265] on input "Export Statement Data" at bounding box center [990, 257] width 334 height 28
type input "11111111111111111"
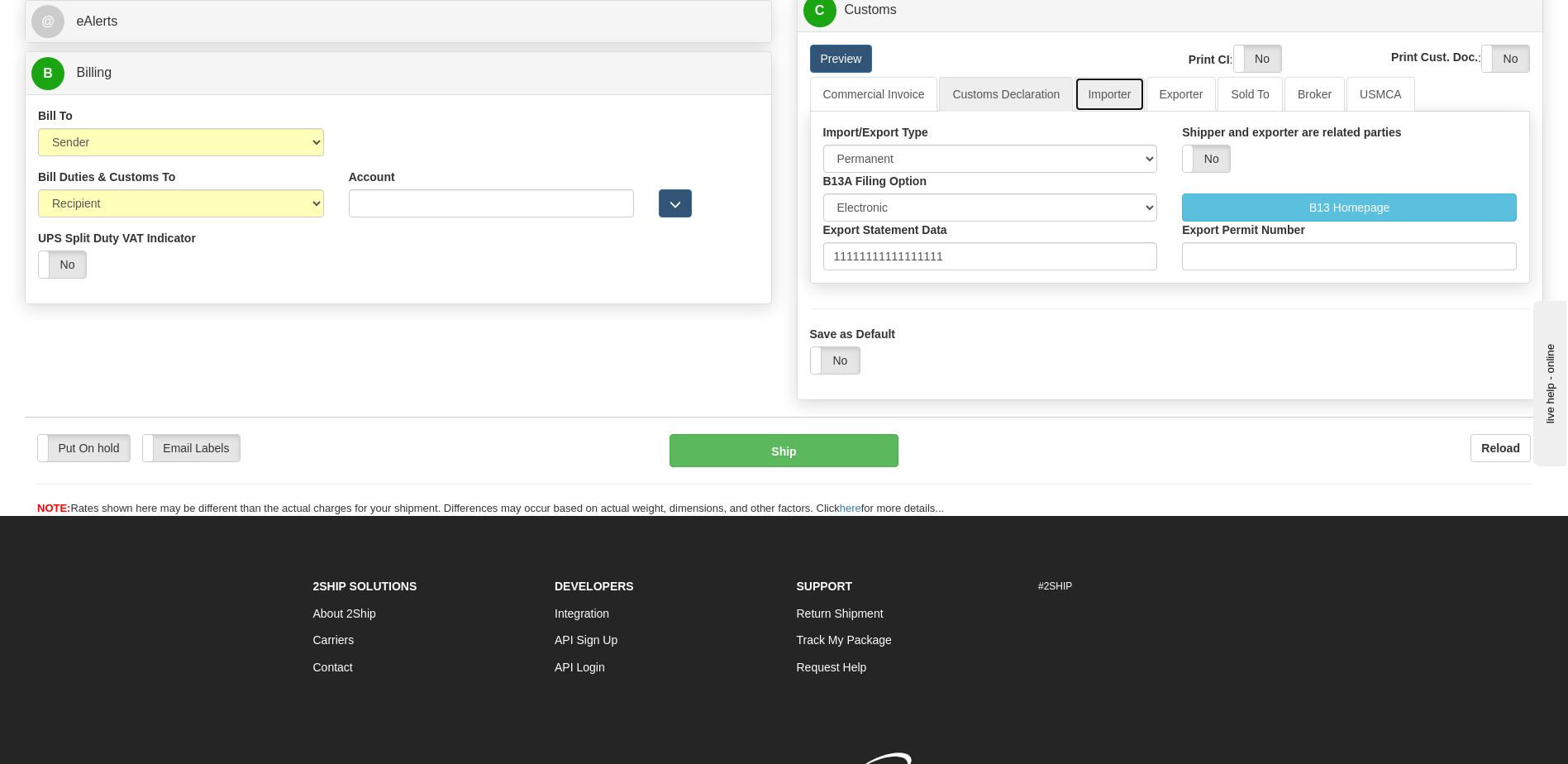
click at [1118, 93] on link "Importer" at bounding box center [1109, 94] width 70 height 34
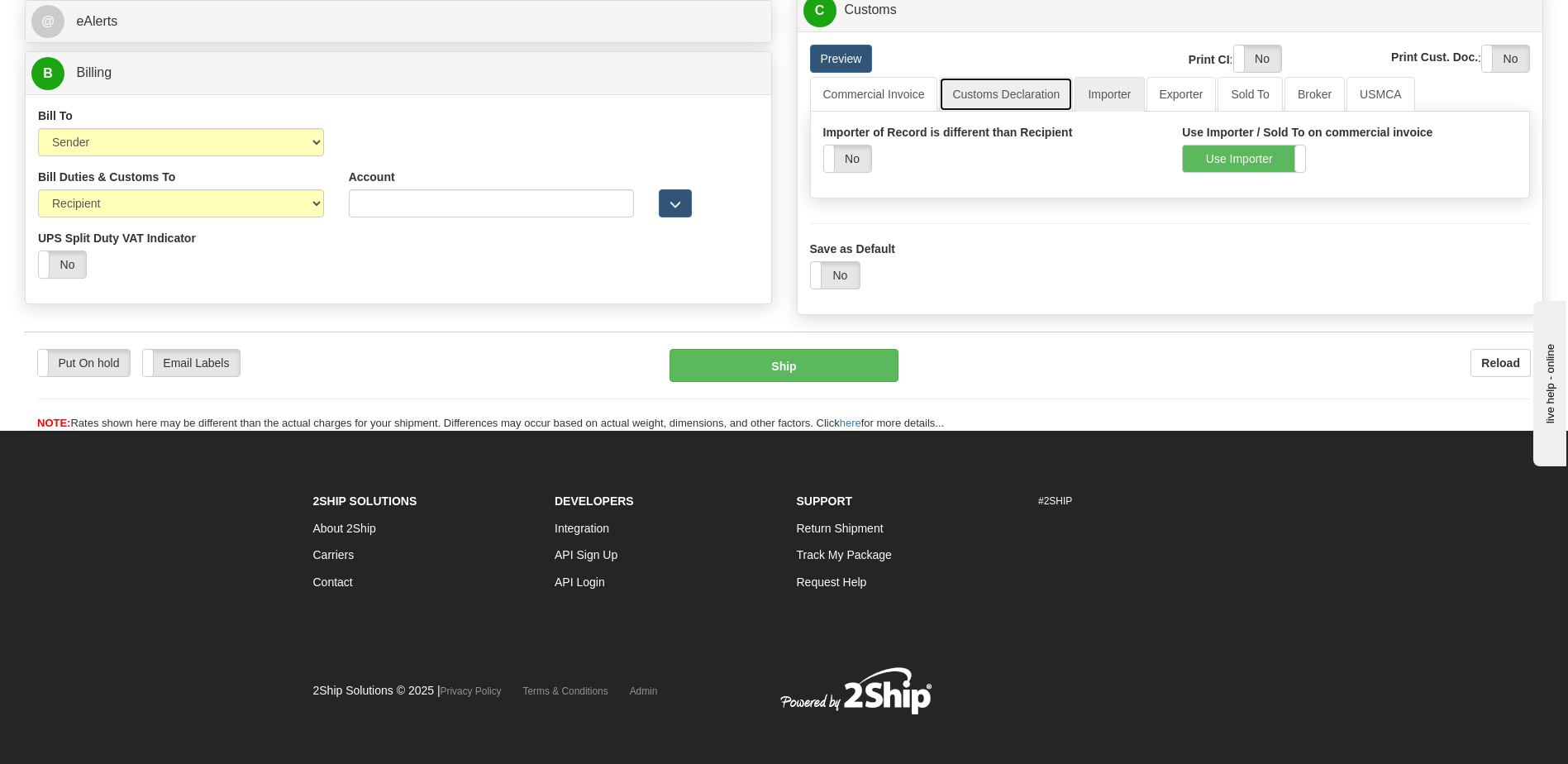
click at [1041, 101] on link "Customs Declaration" at bounding box center [1006, 94] width 134 height 34
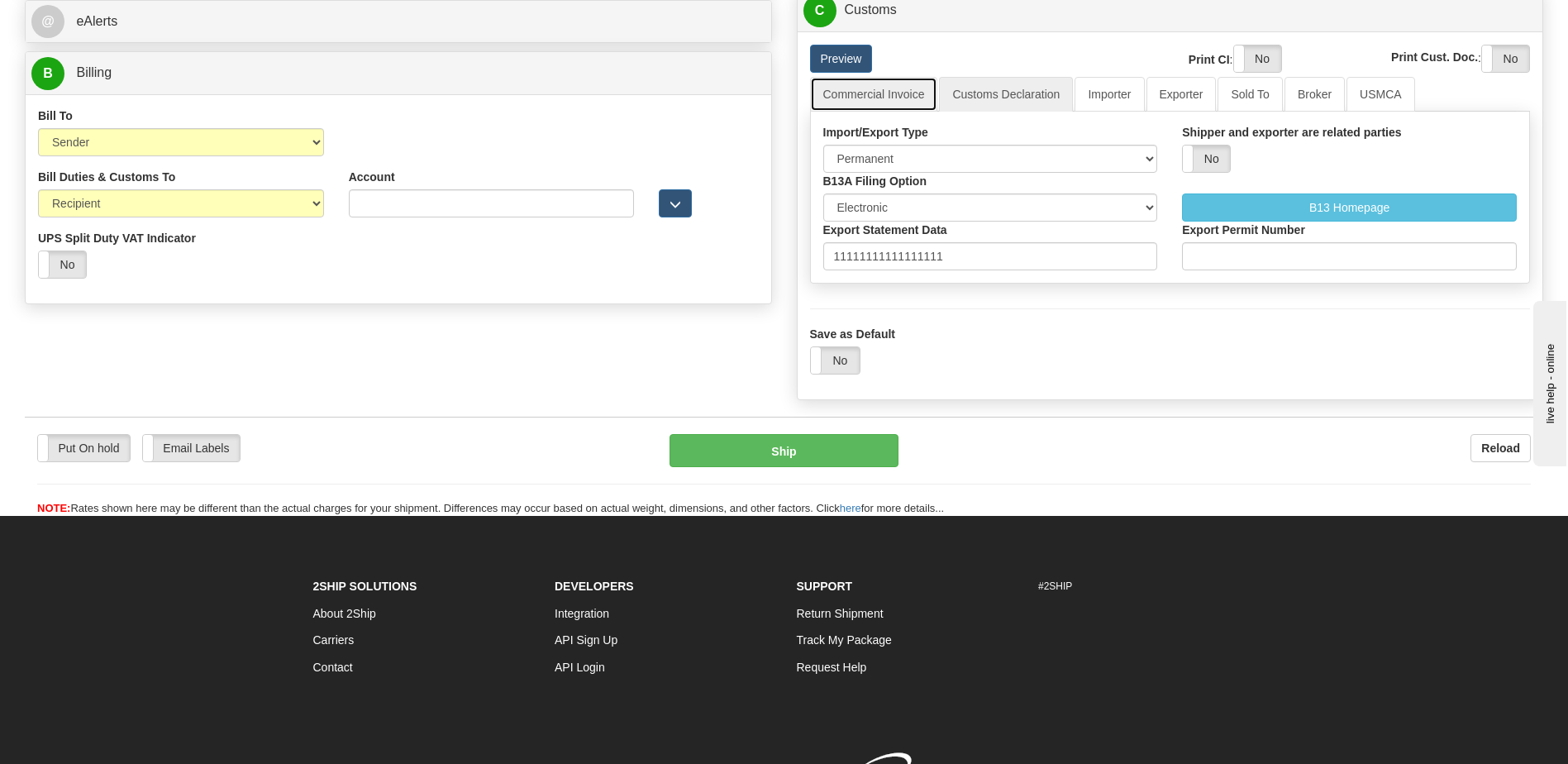
click at [921, 101] on link "Commercial Invoice" at bounding box center [874, 94] width 128 height 34
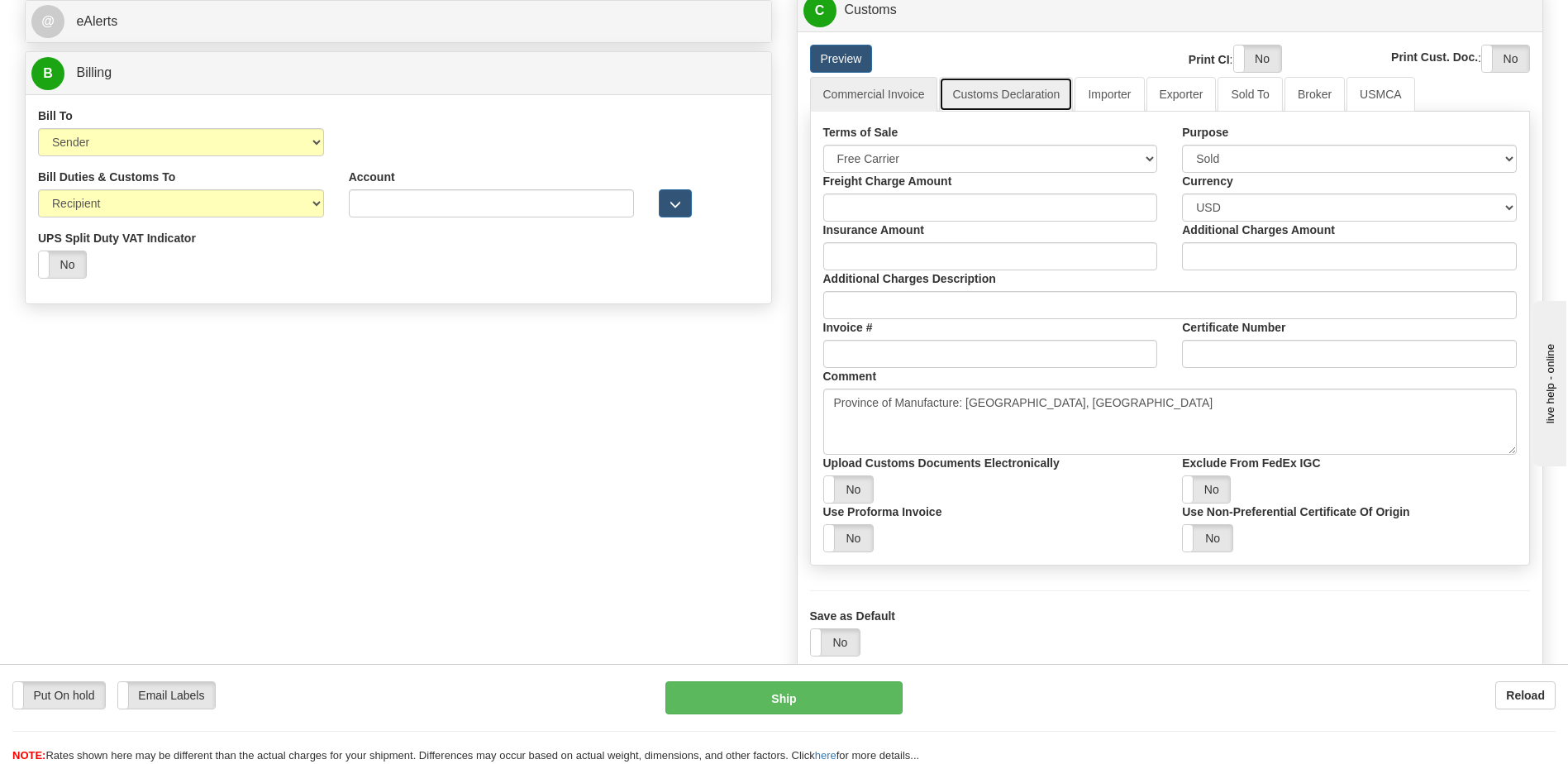
click at [990, 96] on link "Customs Declaration" at bounding box center [1006, 94] width 134 height 34
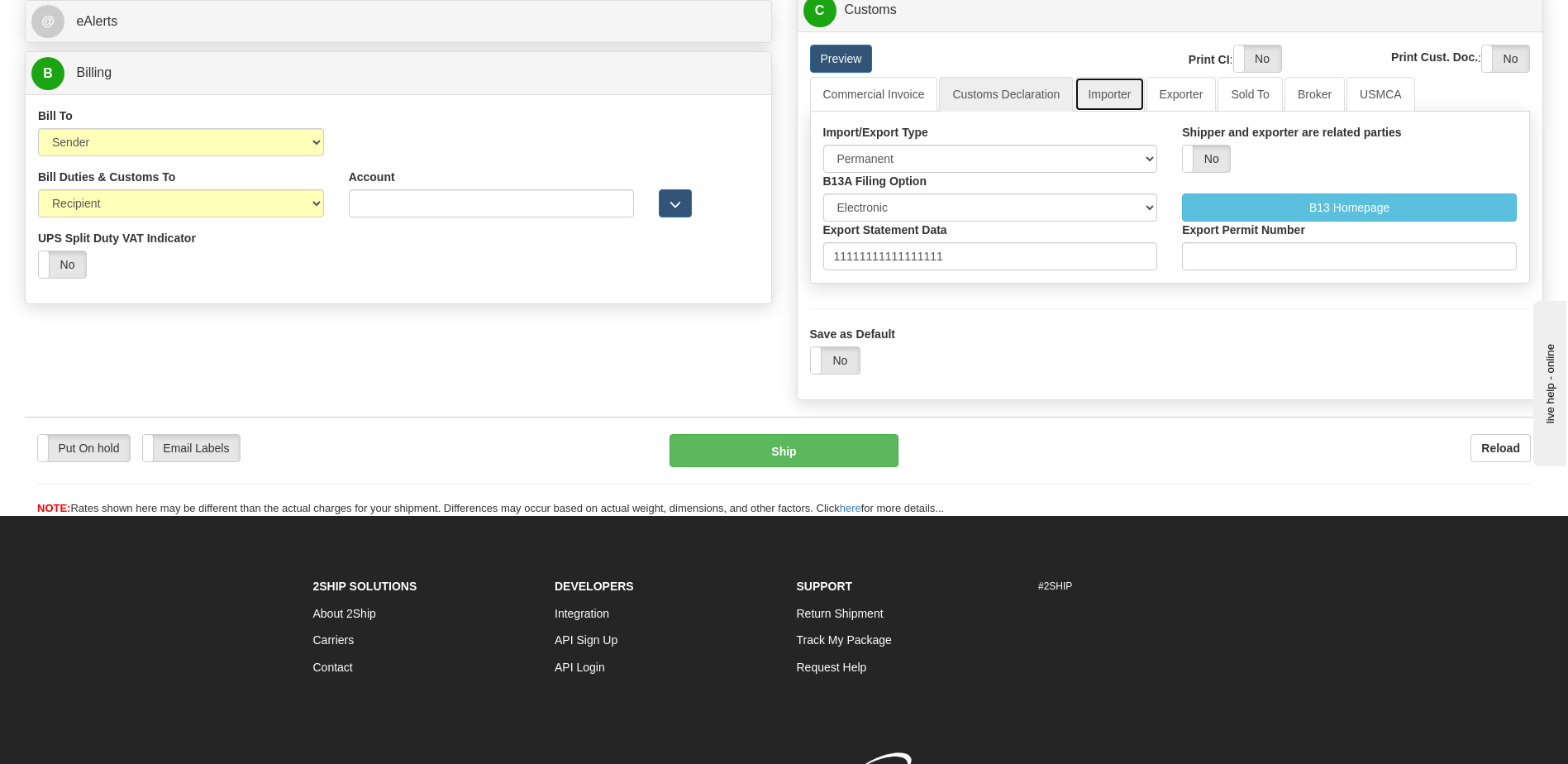
click at [1136, 105] on link "Importer" at bounding box center [1109, 94] width 70 height 34
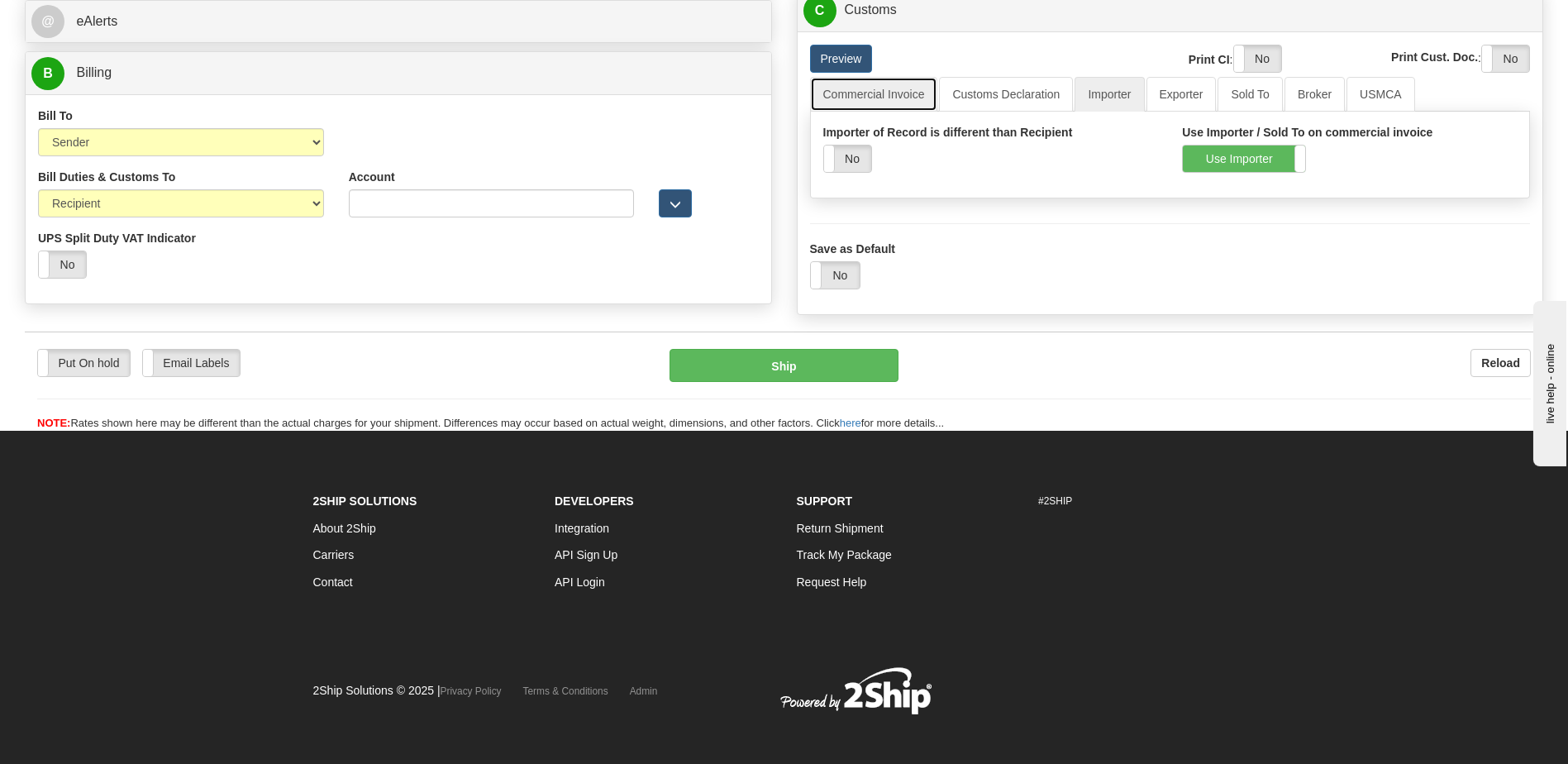
click at [863, 99] on link "Commercial Invoice" at bounding box center [874, 94] width 128 height 34
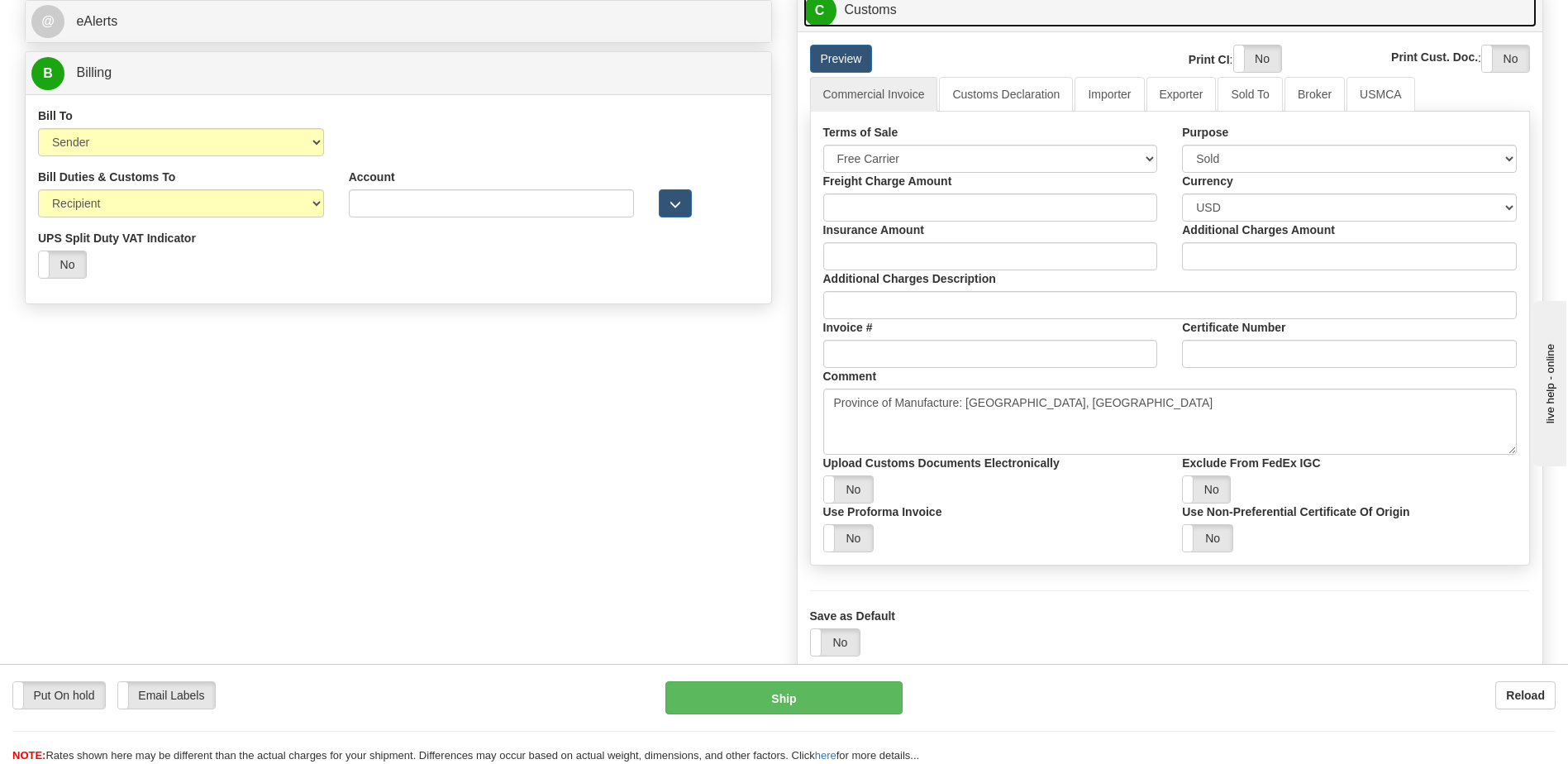
click at [873, 16] on link "C Customs" at bounding box center [1170, 10] width 734 height 33
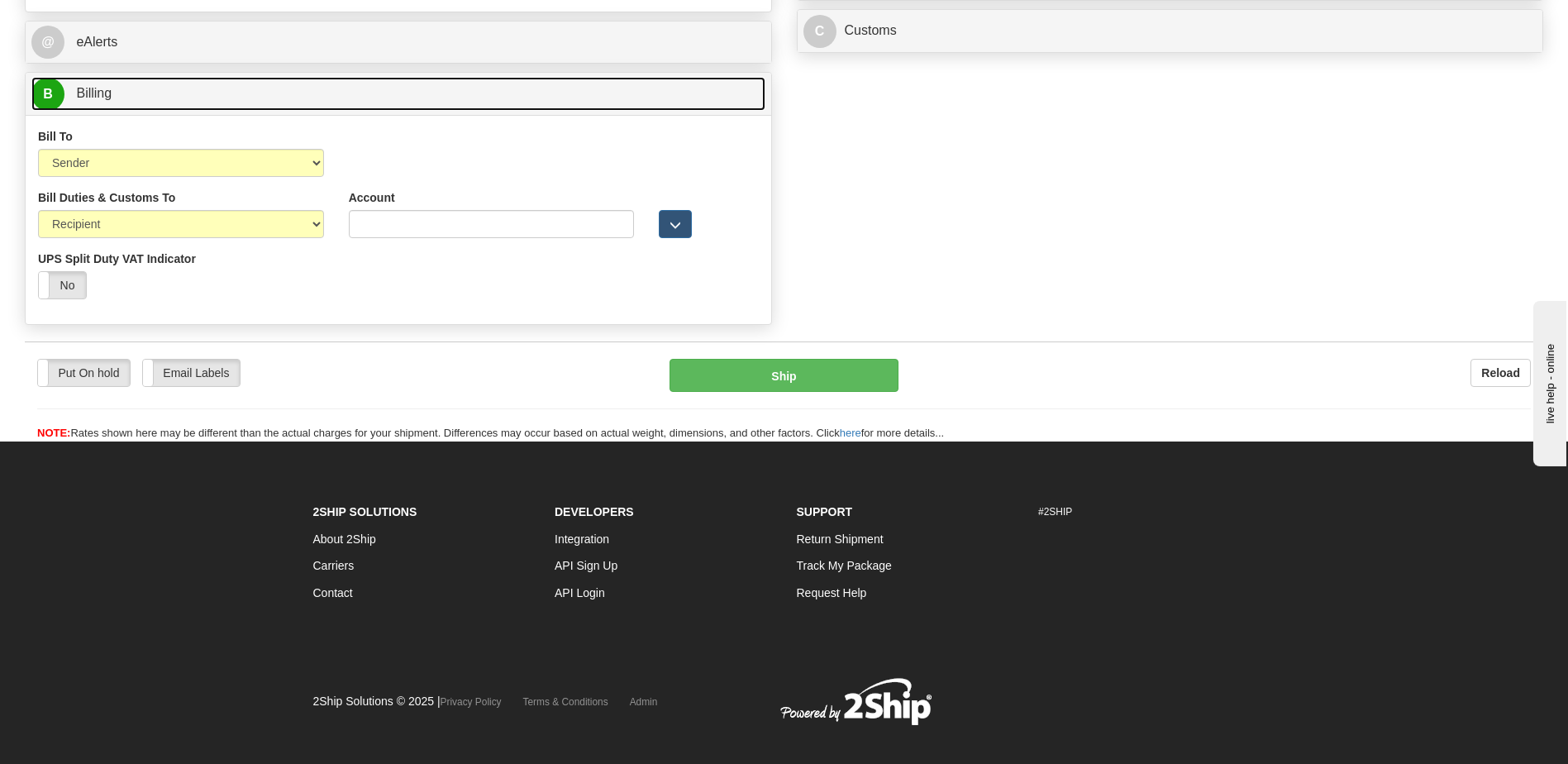
click at [189, 91] on link "B Billing" at bounding box center [399, 94] width 734 height 33
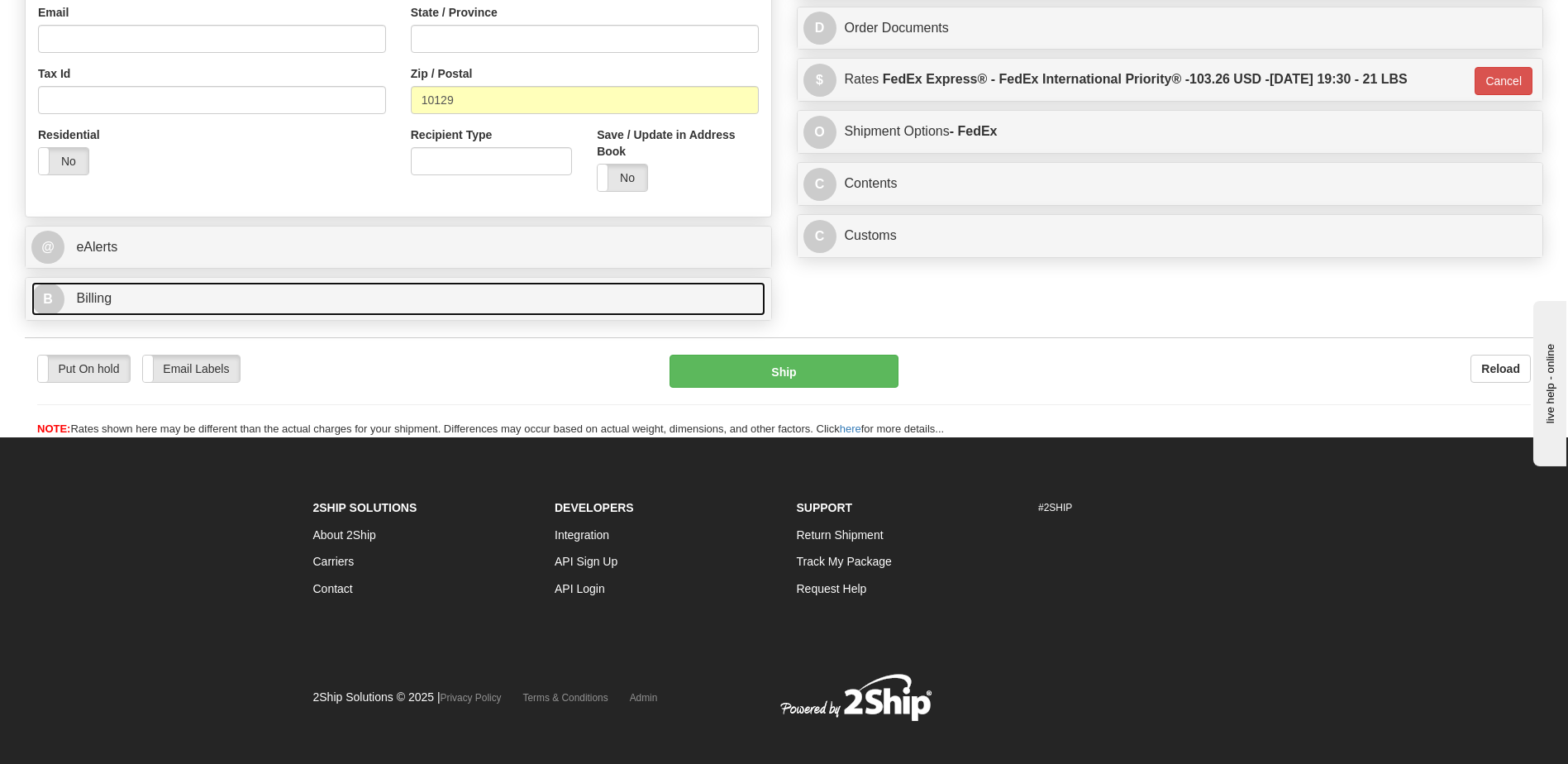
scroll to position [392, 0]
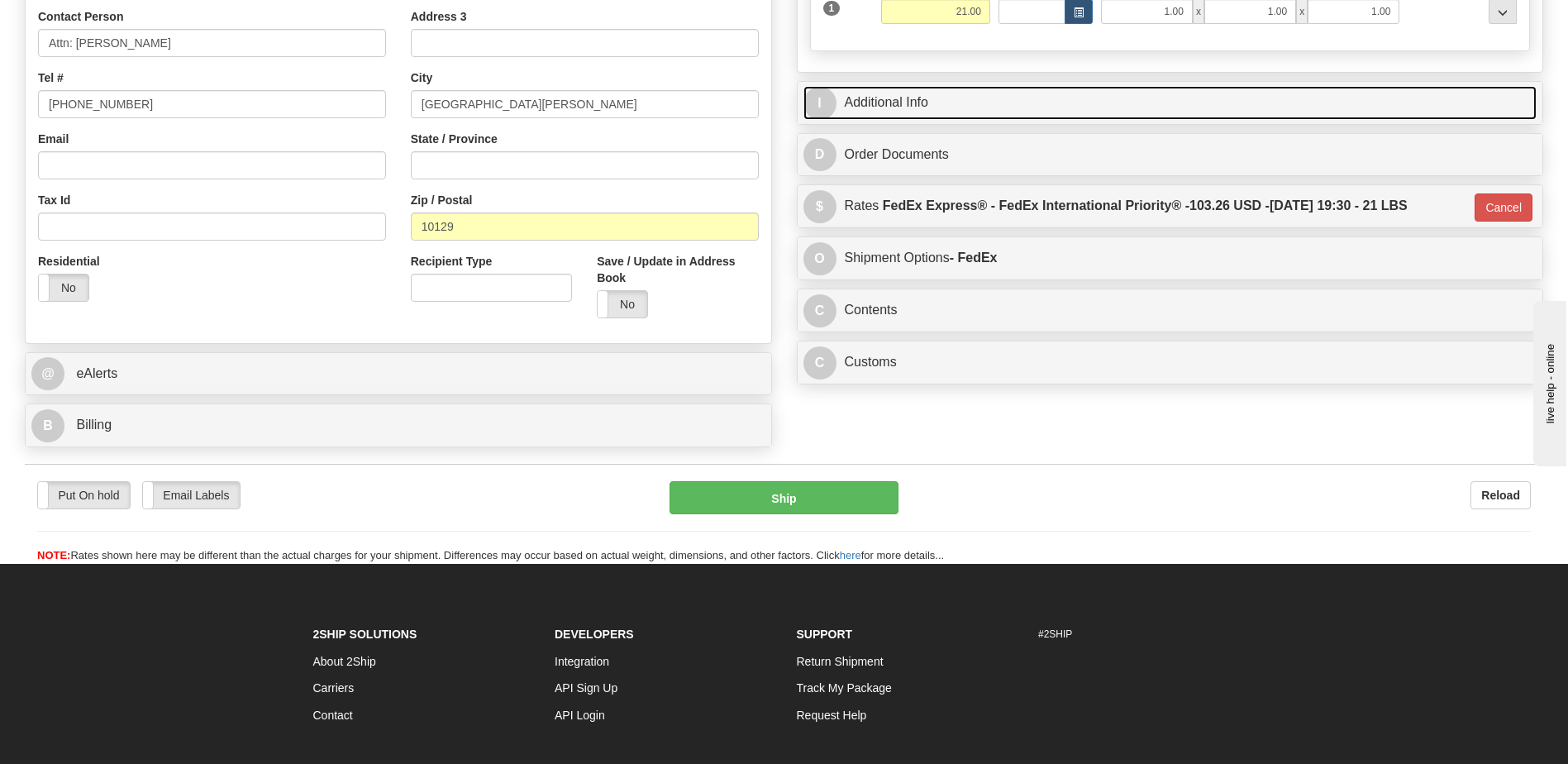
click at [921, 110] on link "I Additional Info" at bounding box center [1170, 103] width 734 height 33
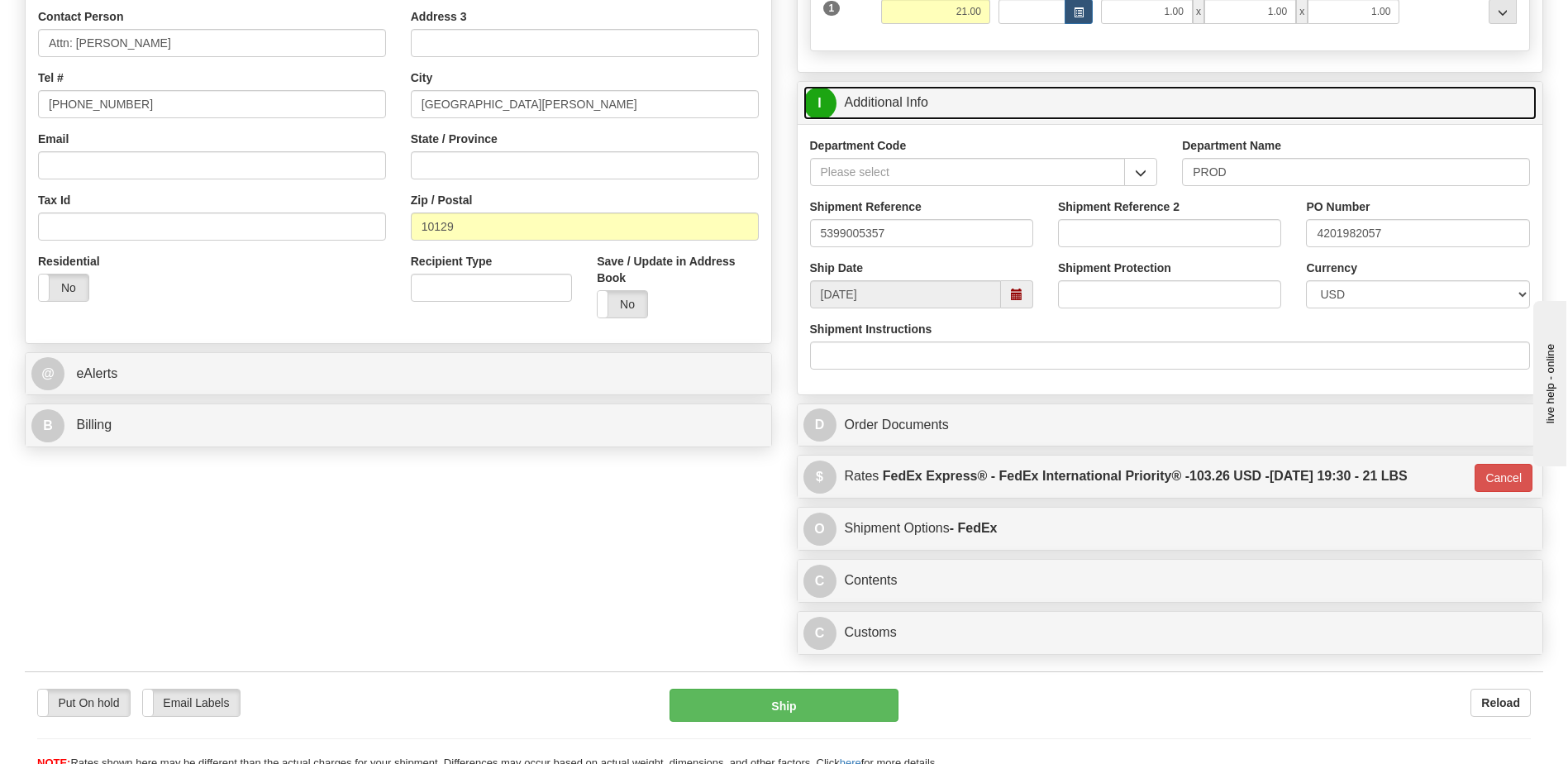
click at [921, 110] on link "I Additional Info" at bounding box center [1170, 103] width 734 height 33
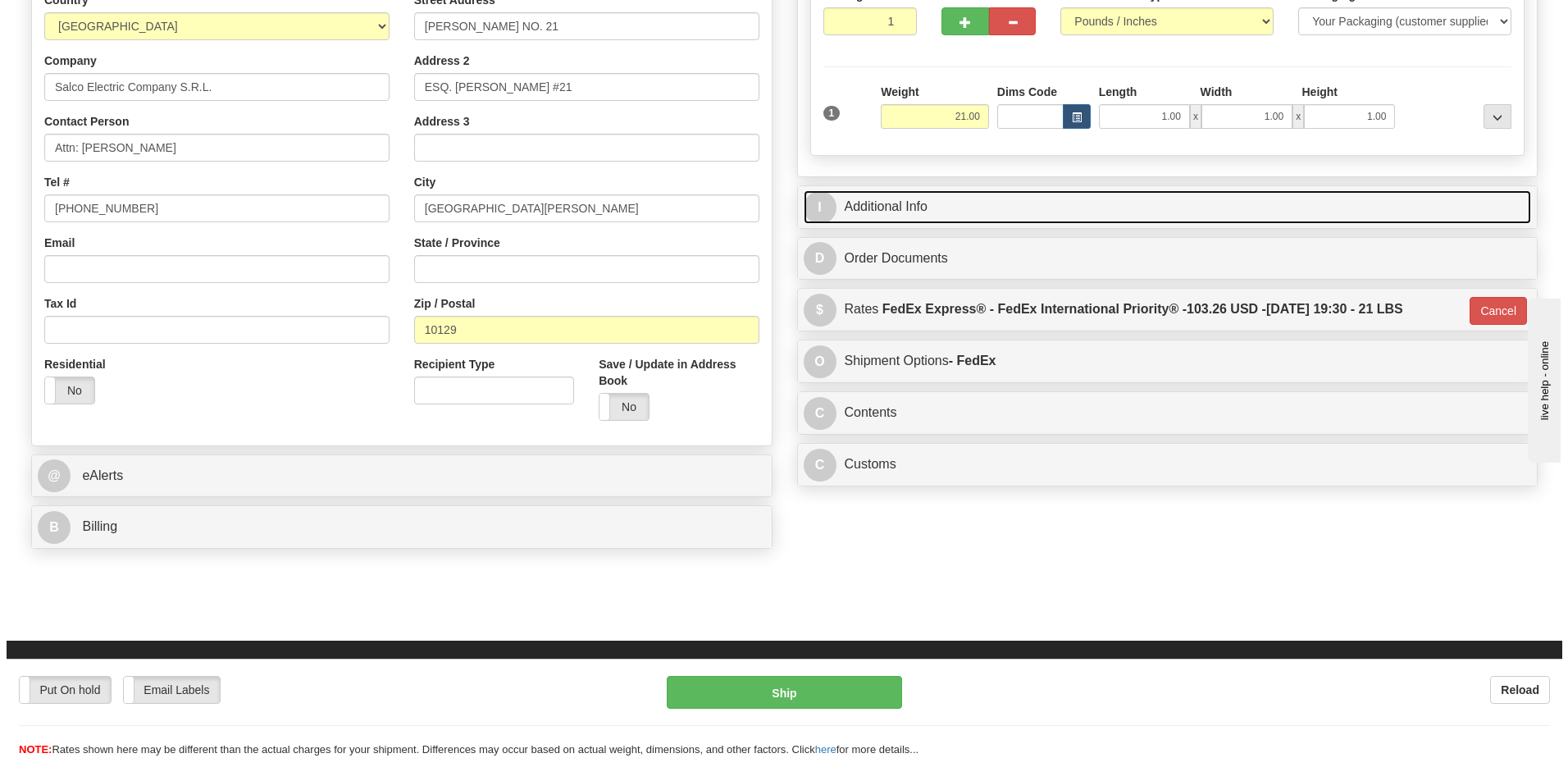
scroll to position [143, 0]
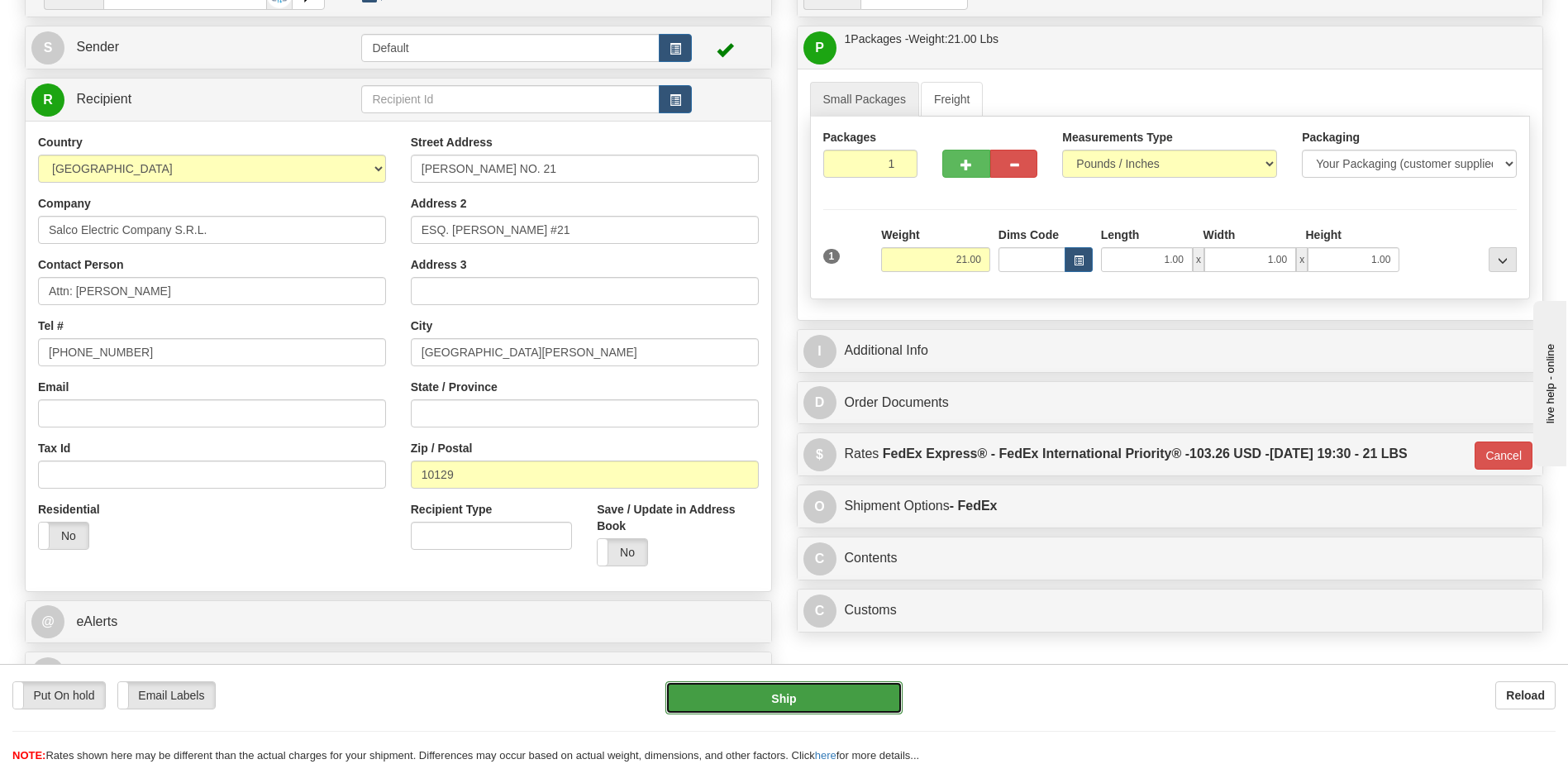
click at [741, 705] on button "Ship" at bounding box center [783, 698] width 236 height 33
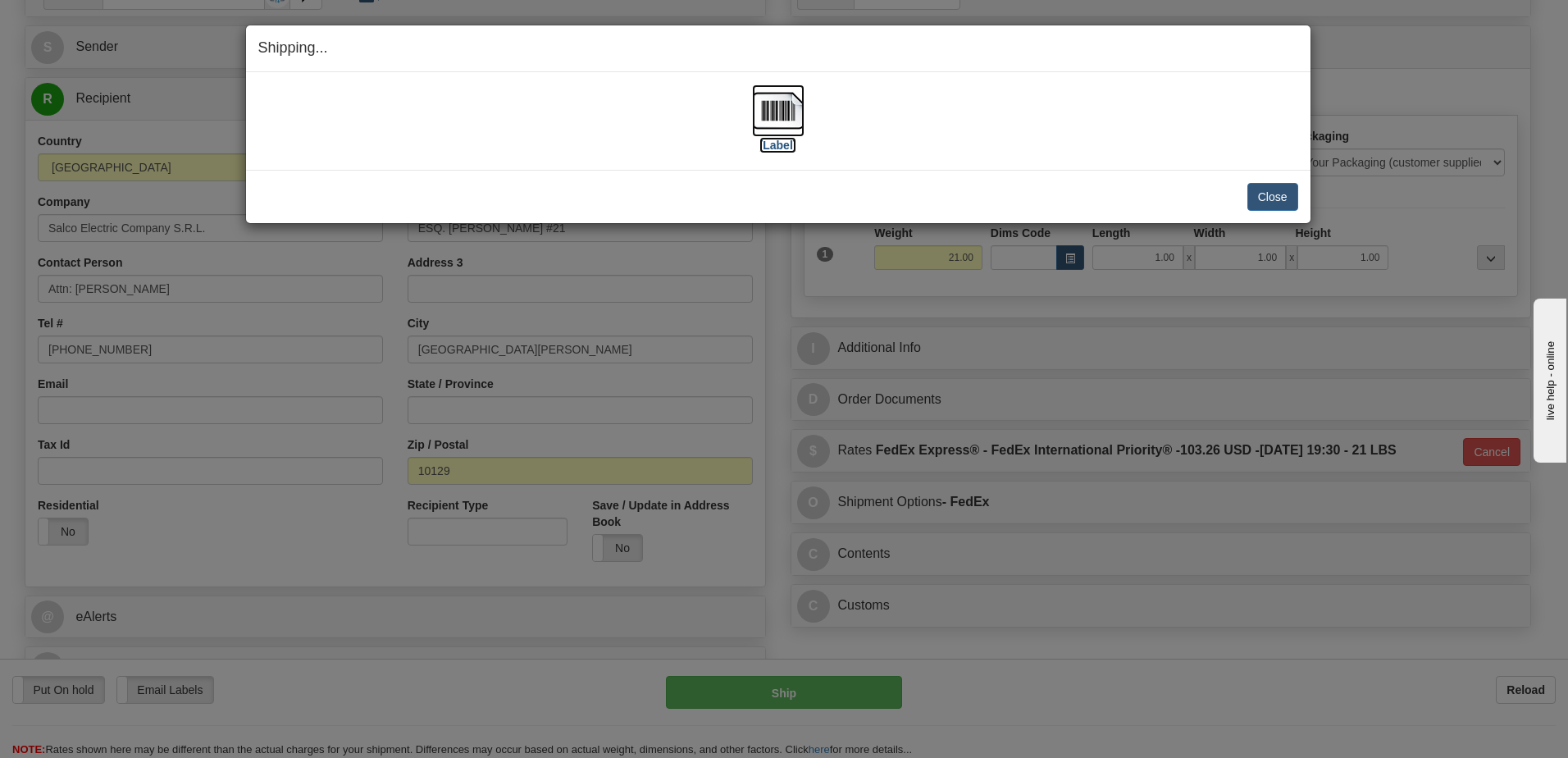
click at [778, 110] on img at bounding box center [778, 111] width 53 height 53
click at [1283, 199] on button "Close" at bounding box center [1272, 196] width 51 height 28
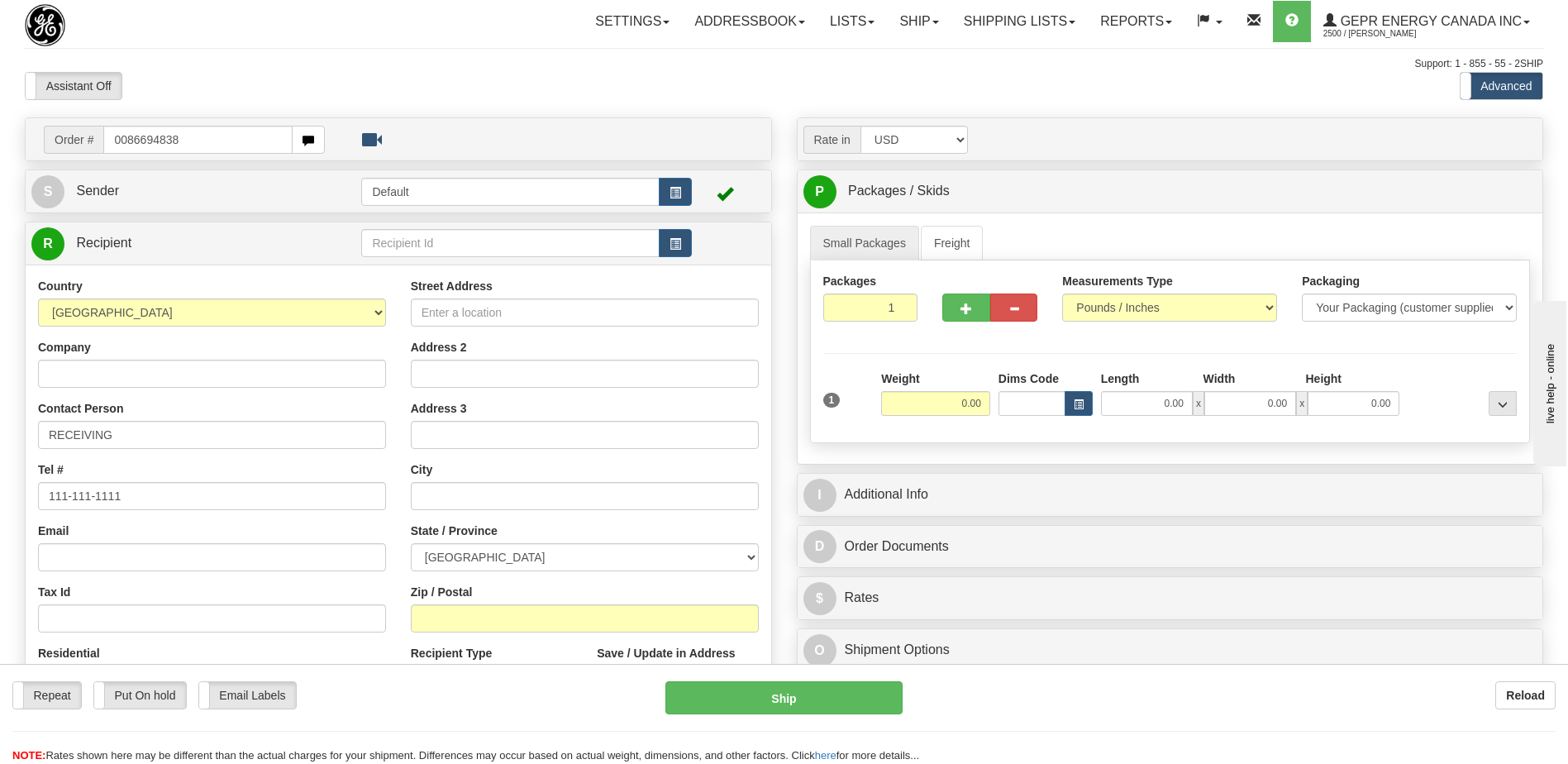
click at [123, 136] on input "0086694838" at bounding box center [197, 139] width 189 height 28
type input "86694838"
click at [384, 62] on body "Training Course Close Toggle navigation Settings Shipping Preferences New Recip…" at bounding box center [784, 382] width 1568 height 764
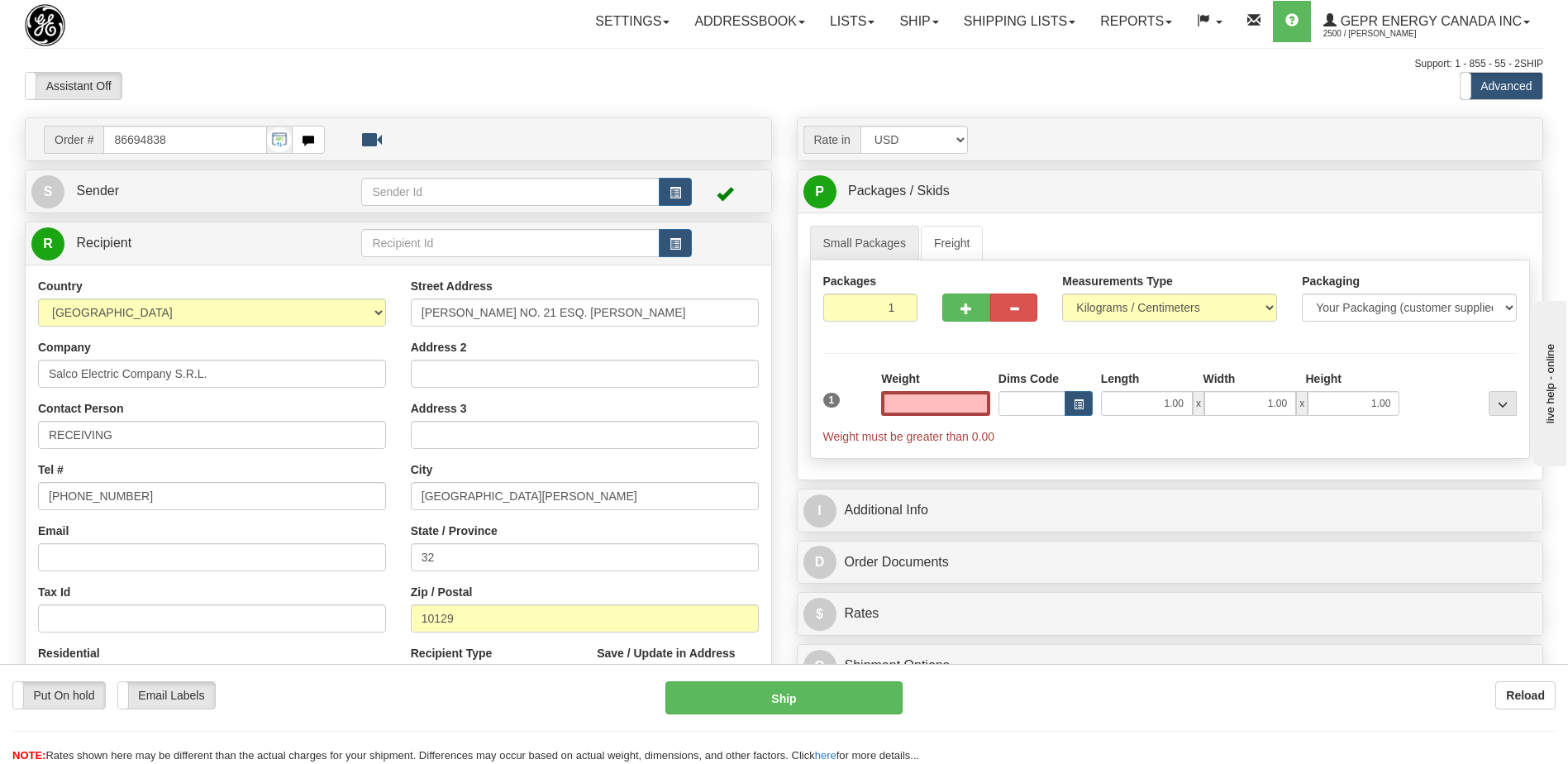
type input "0.00"
click at [469, 559] on input "32" at bounding box center [584, 558] width 348 height 28
type input "3"
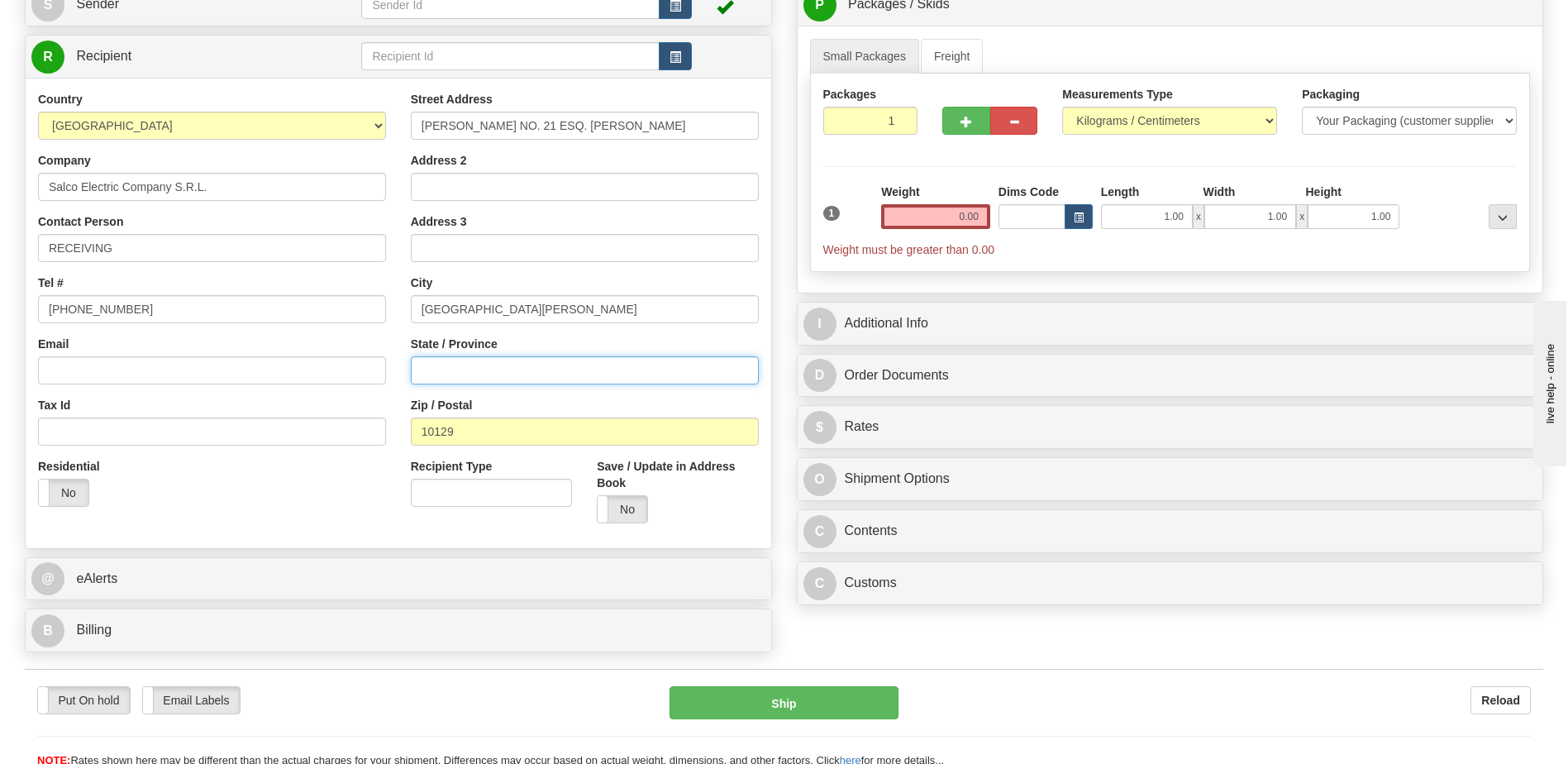
scroll to position [414, 0]
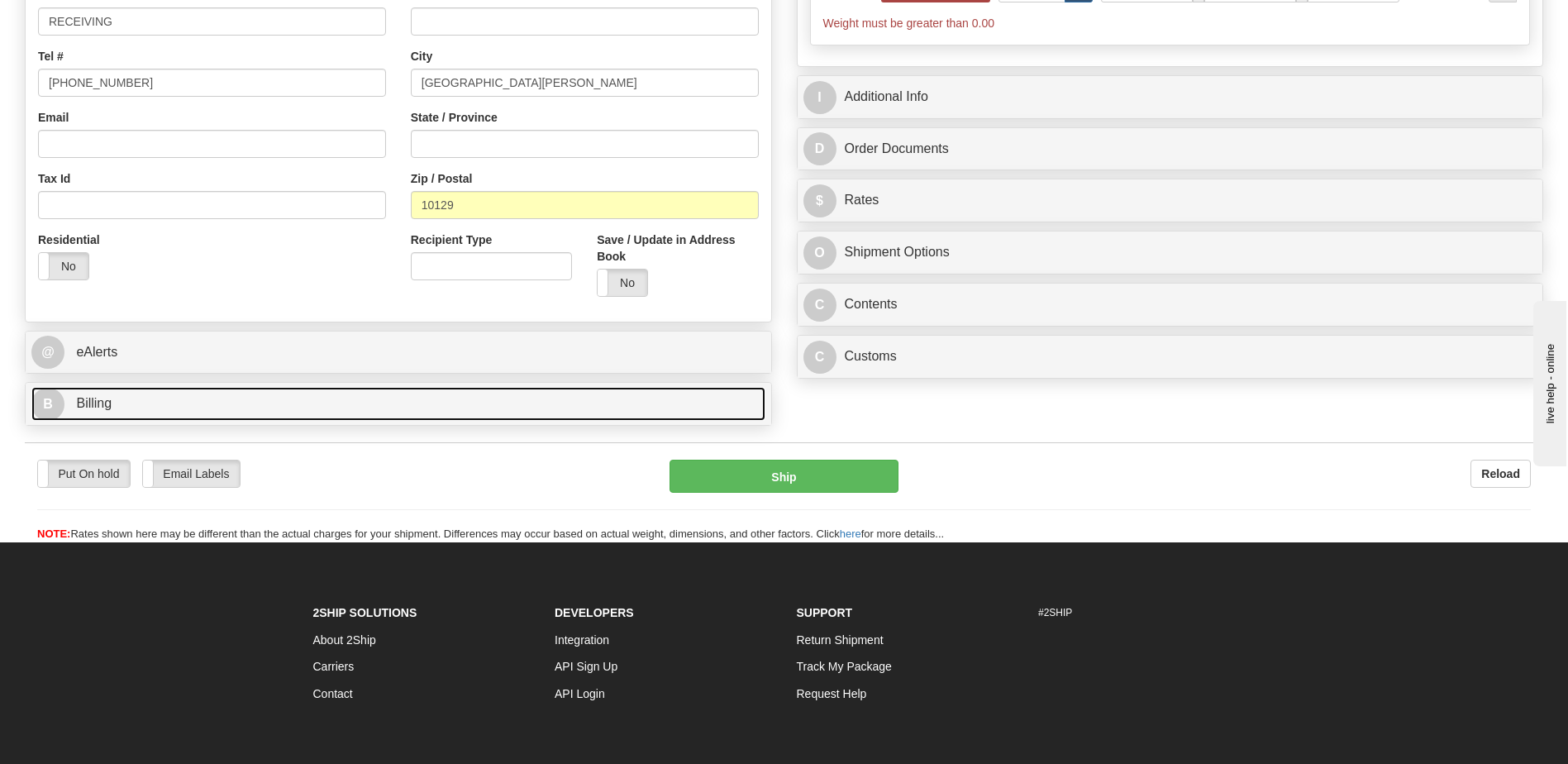
click at [131, 394] on link "B Billing" at bounding box center [399, 403] width 734 height 33
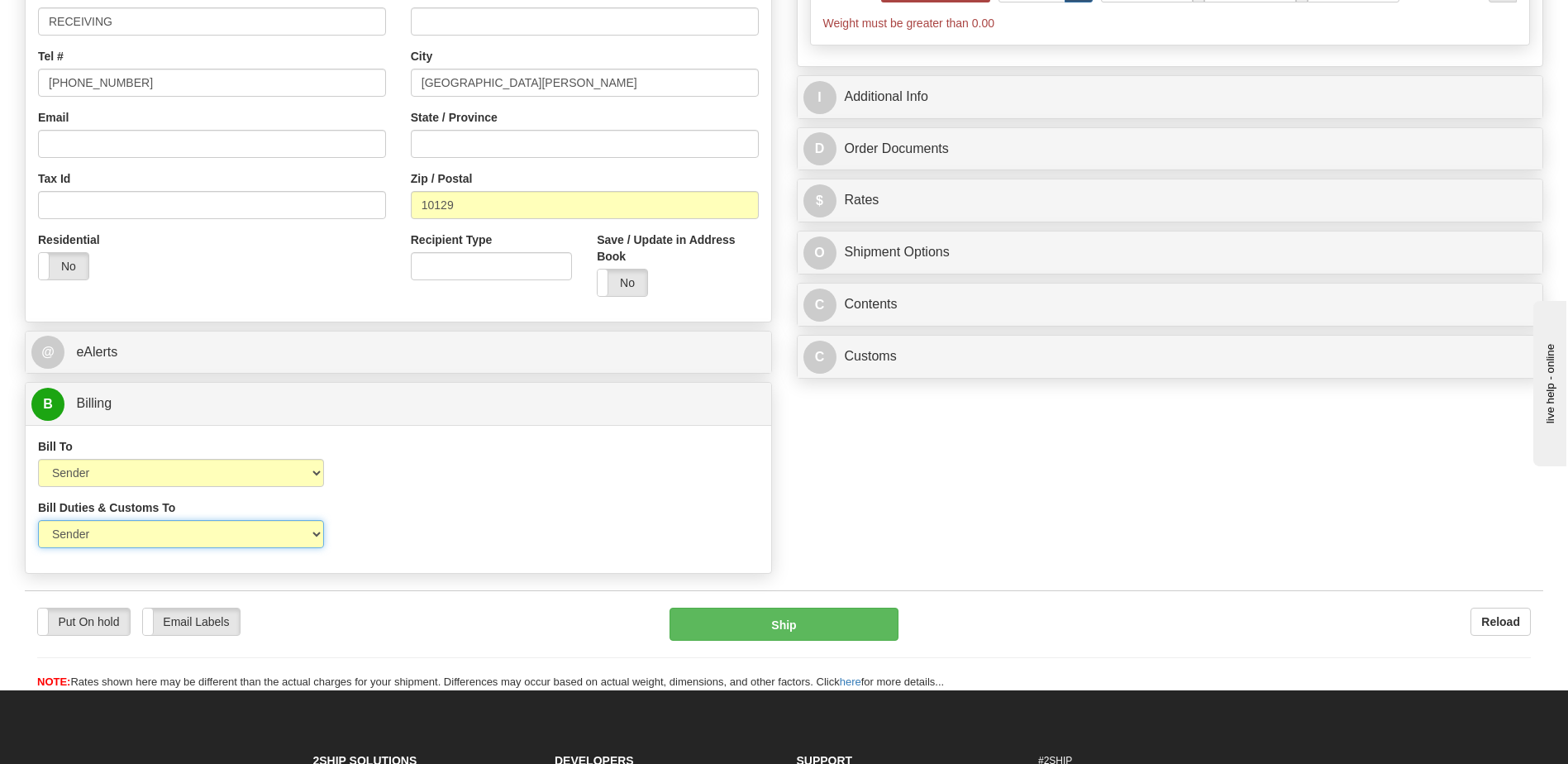
click at [281, 533] on select "Sender Recipient Third Party" at bounding box center [181, 534] width 286 height 28
select select "2"
click at [38, 520] on select "Sender Recipient Third Party" at bounding box center [181, 534] width 286 height 28
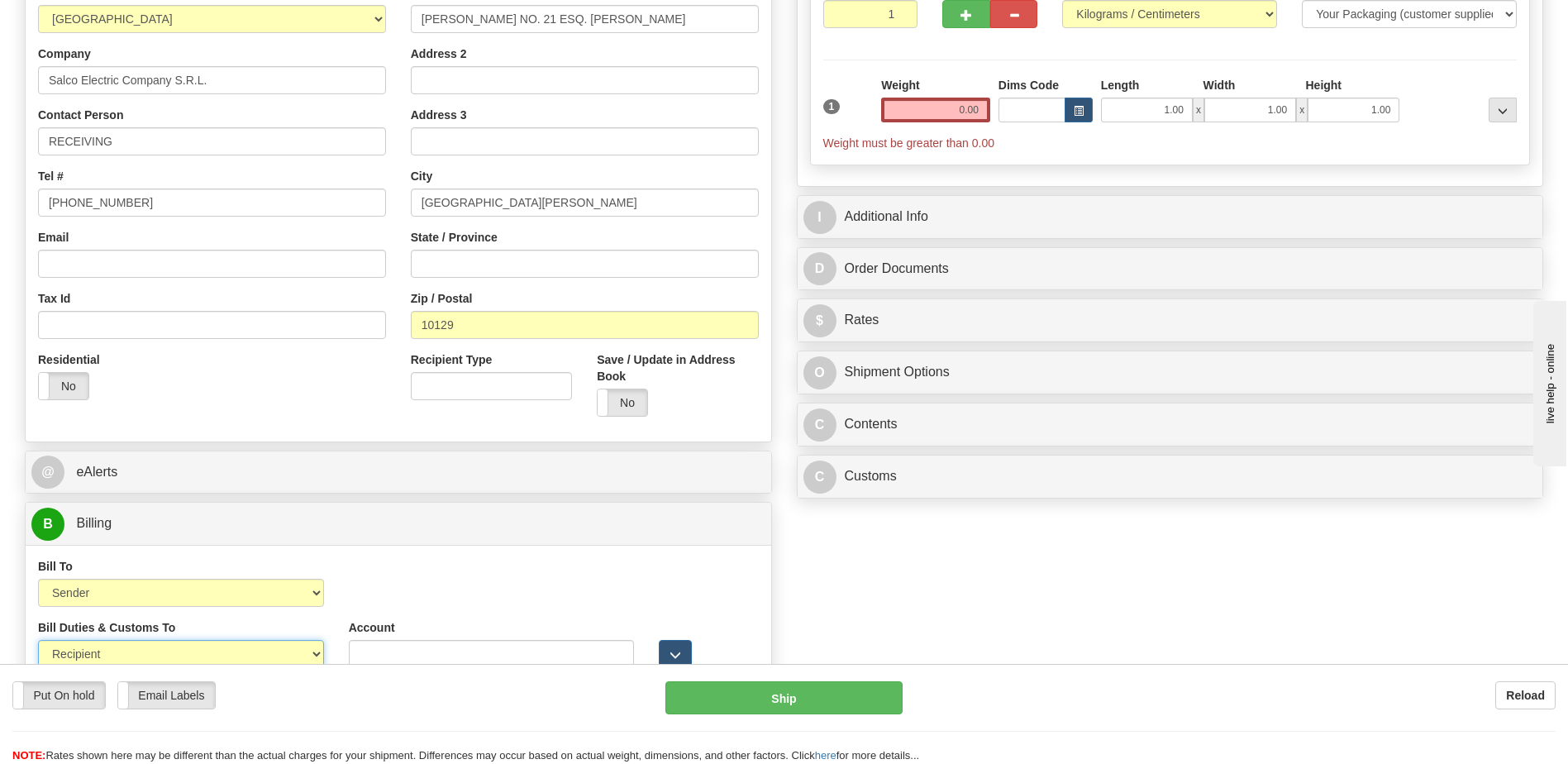
scroll to position [165, 0]
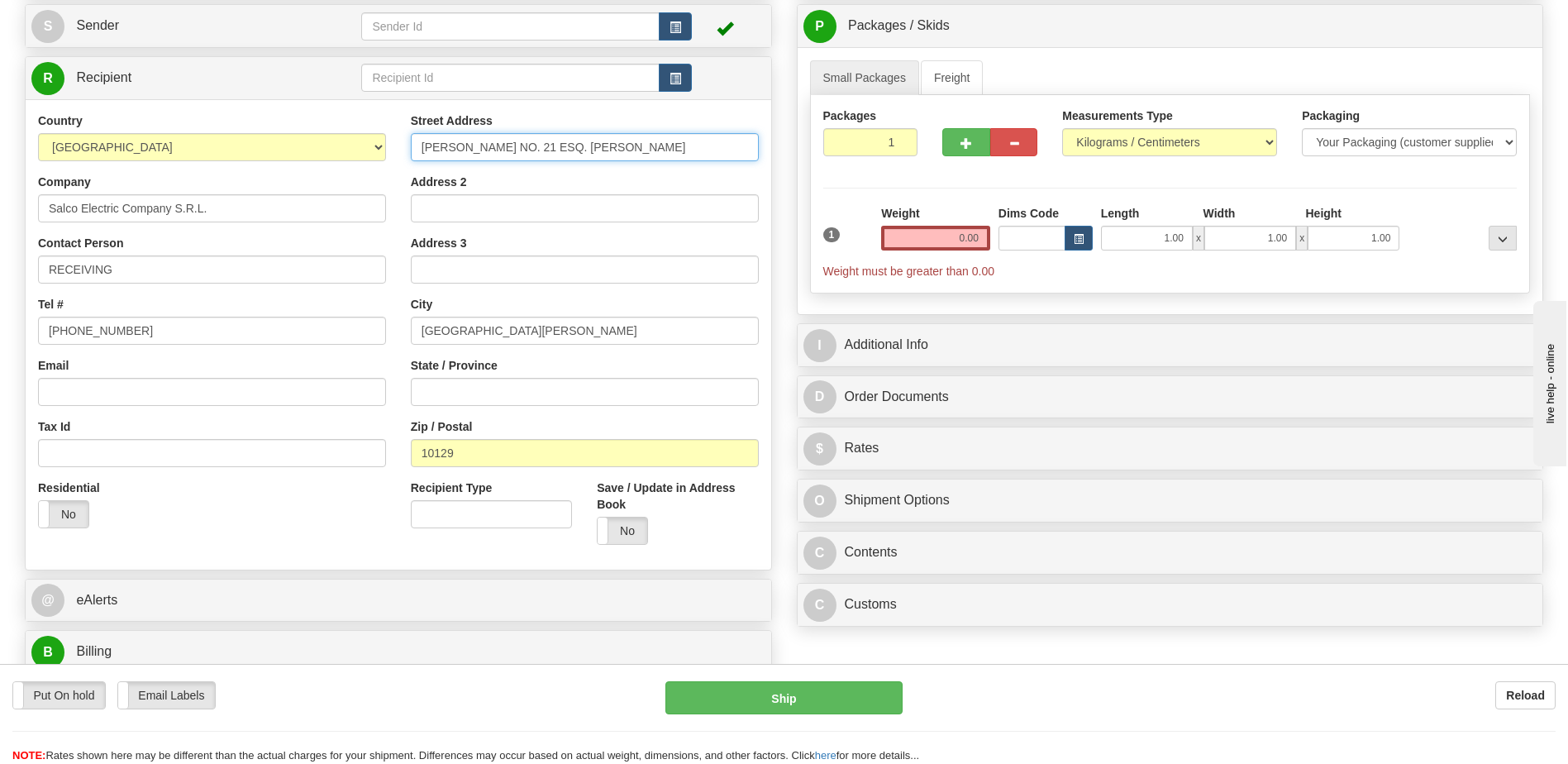
drag, startPoint x: 684, startPoint y: 147, endPoint x: 569, endPoint y: 150, distance: 115.0
click at [563, 152] on input "EMILIO A. MOREL NO. 21 ESQ. MANUEL FLORE" at bounding box center [584, 147] width 348 height 28
type input "EMILIO A. MOREL NO. 21"
click at [429, 217] on input "Address 2" at bounding box center [584, 208] width 348 height 28
paste input "ESQ. MANUEL FLORE"
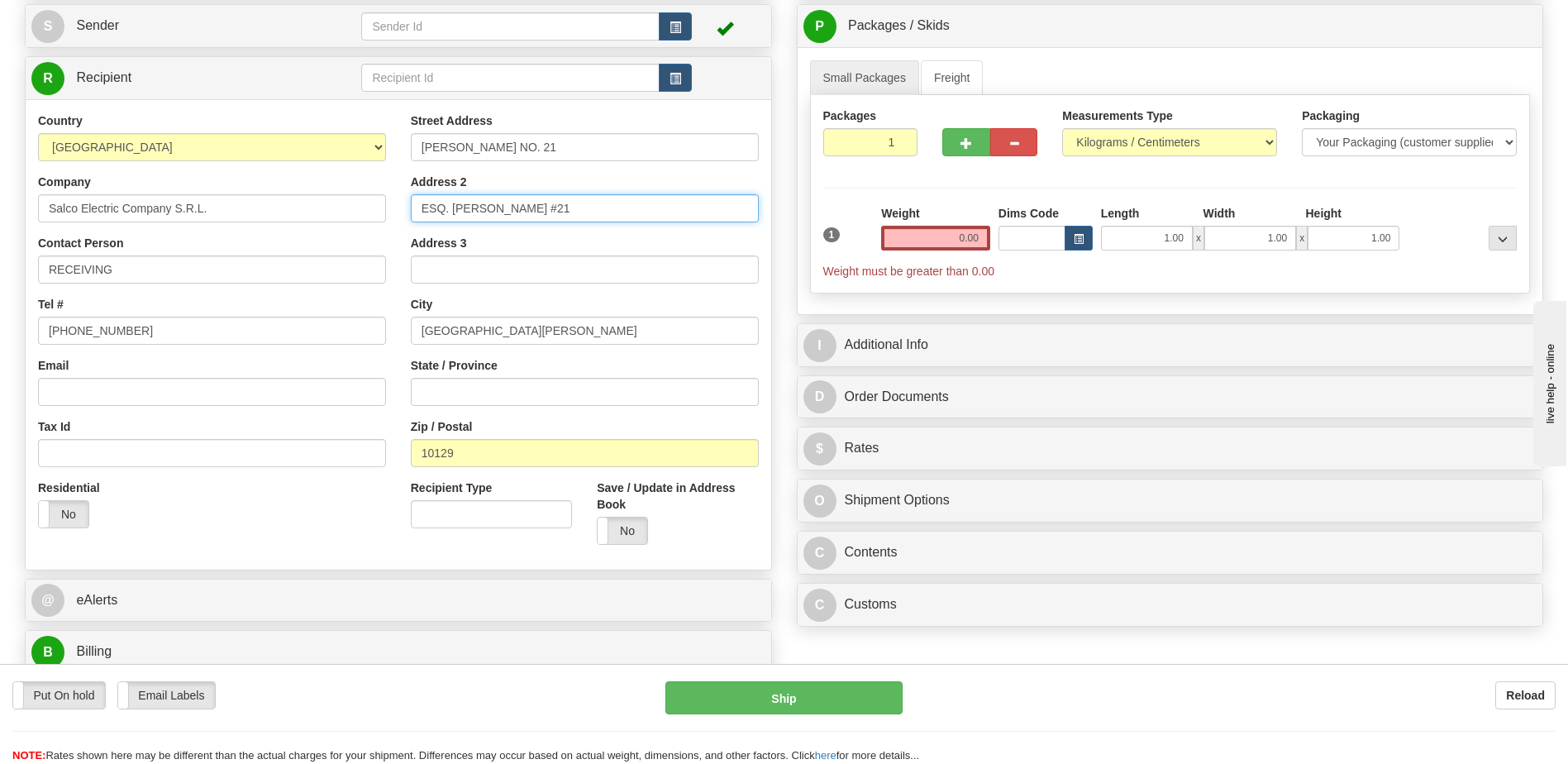
type input "ESQ. MANUEL FLORE #21"
click at [333, 516] on div "Residential Yes No" at bounding box center [212, 510] width 372 height 61
click at [679, 33] on span "button" at bounding box center [675, 28] width 11 height 11
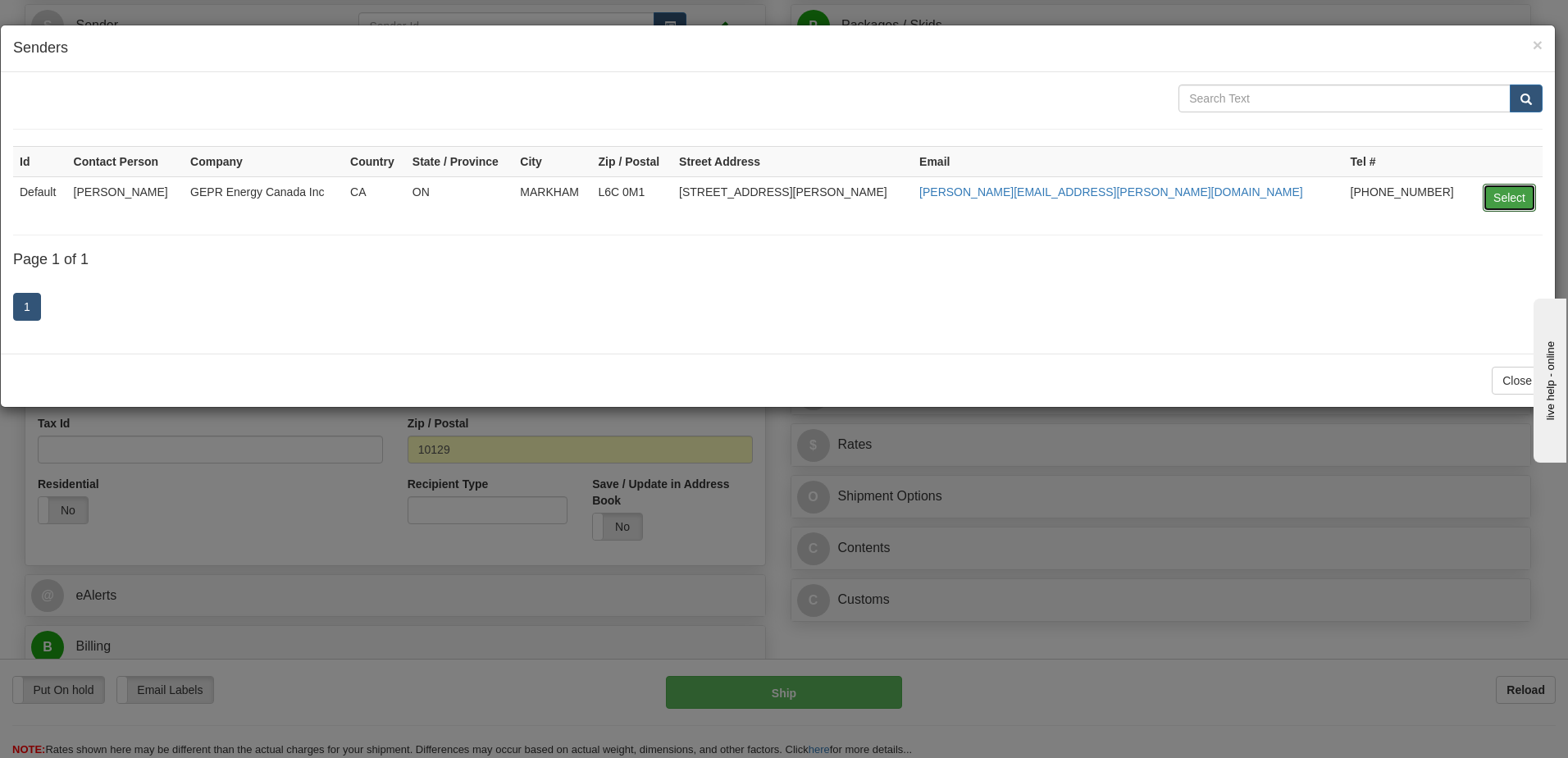
drag, startPoint x: 1500, startPoint y: 202, endPoint x: 1212, endPoint y: 205, distance: 288.0
click at [1498, 202] on button "Select" at bounding box center [1510, 197] width 53 height 28
type input "Default"
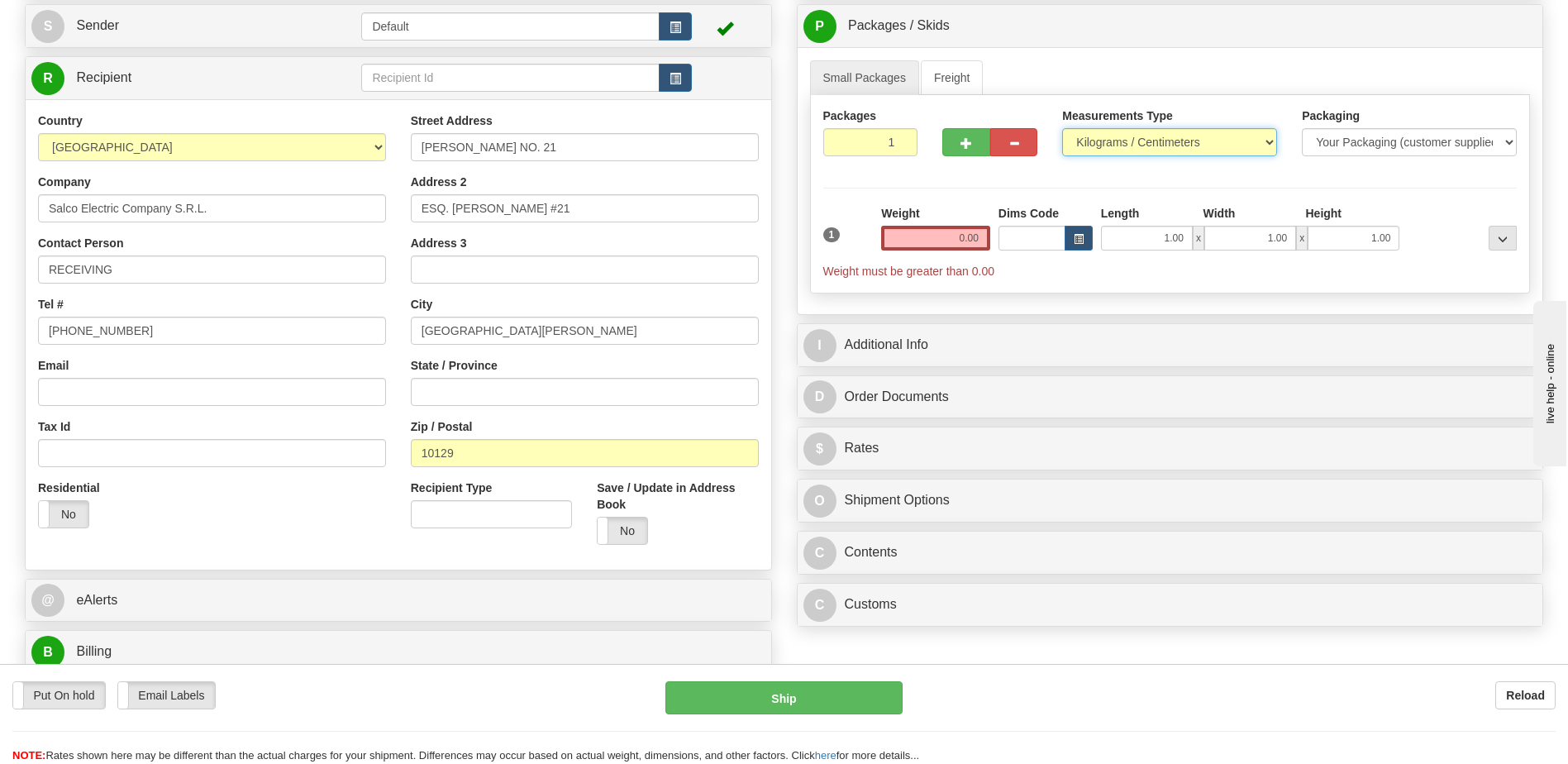
click at [1144, 146] on select "Pounds / Inches Kilograms / Centimeters" at bounding box center [1169, 142] width 215 height 28
select select "0"
click at [1062, 128] on select "Pounds / Inches Kilograms / Centimeters" at bounding box center [1169, 142] width 215 height 28
click at [960, 239] on input "0.00" at bounding box center [934, 238] width 109 height 25
type input "0.00"
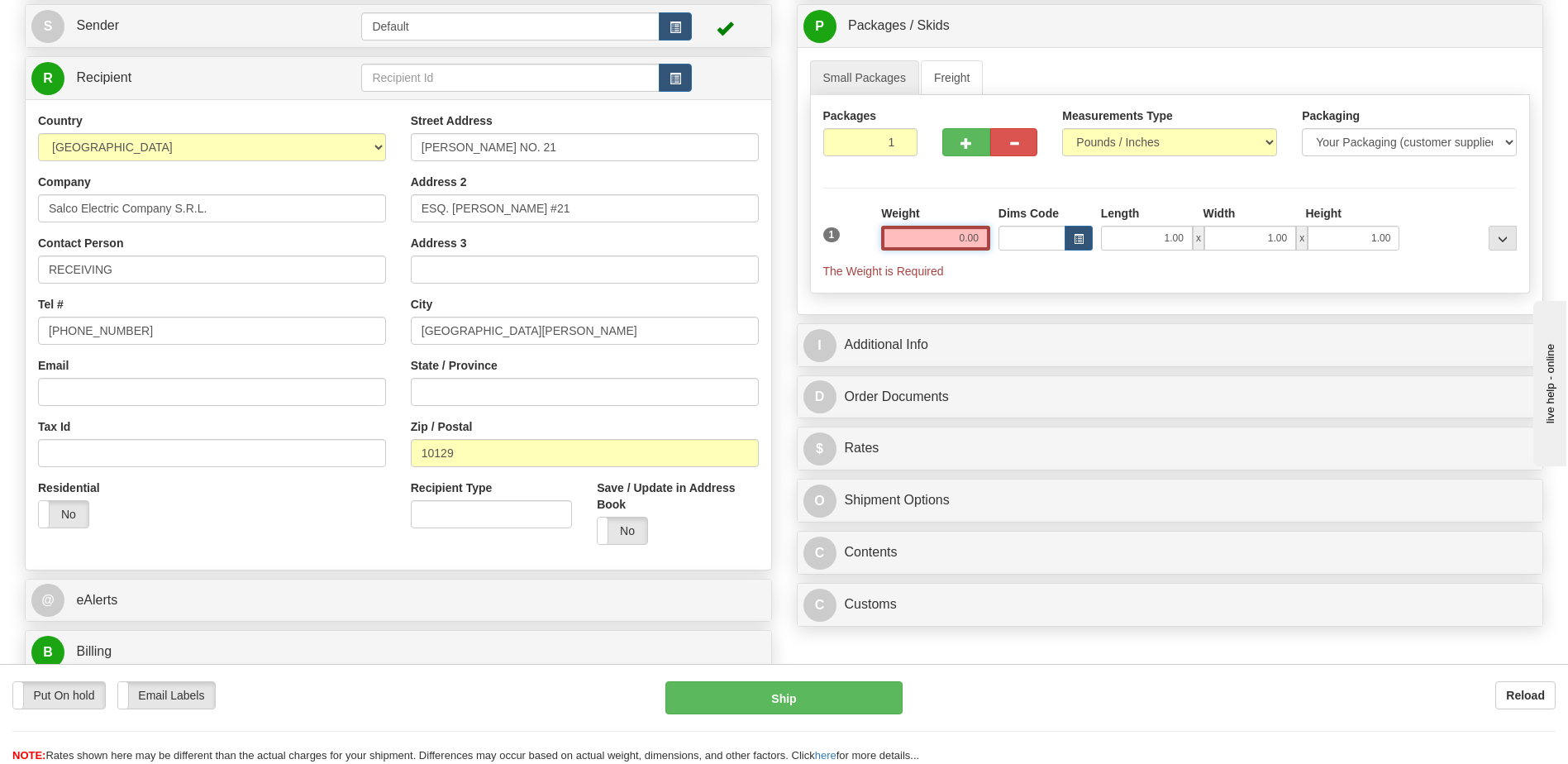
click at [970, 239] on input "0.00" at bounding box center [934, 238] width 109 height 25
click at [970, 239] on input "text" at bounding box center [934, 238] width 109 height 25
type input "0.00"
click at [970, 233] on input "0.00" at bounding box center [934, 238] width 109 height 25
click at [970, 239] on input "text" at bounding box center [934, 238] width 109 height 25
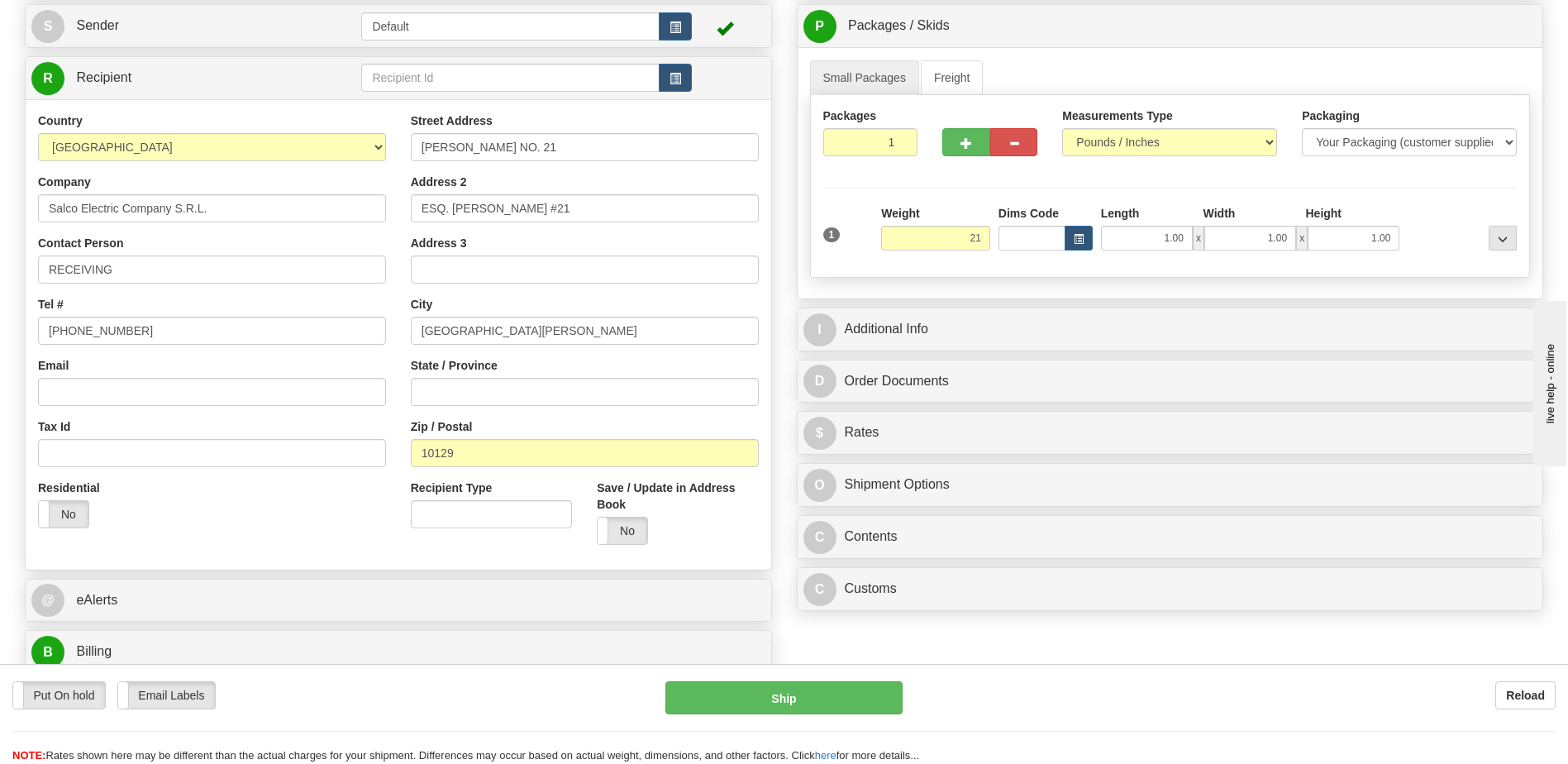
type input "21.00"
click at [278, 509] on div "Residential Yes No" at bounding box center [212, 510] width 372 height 61
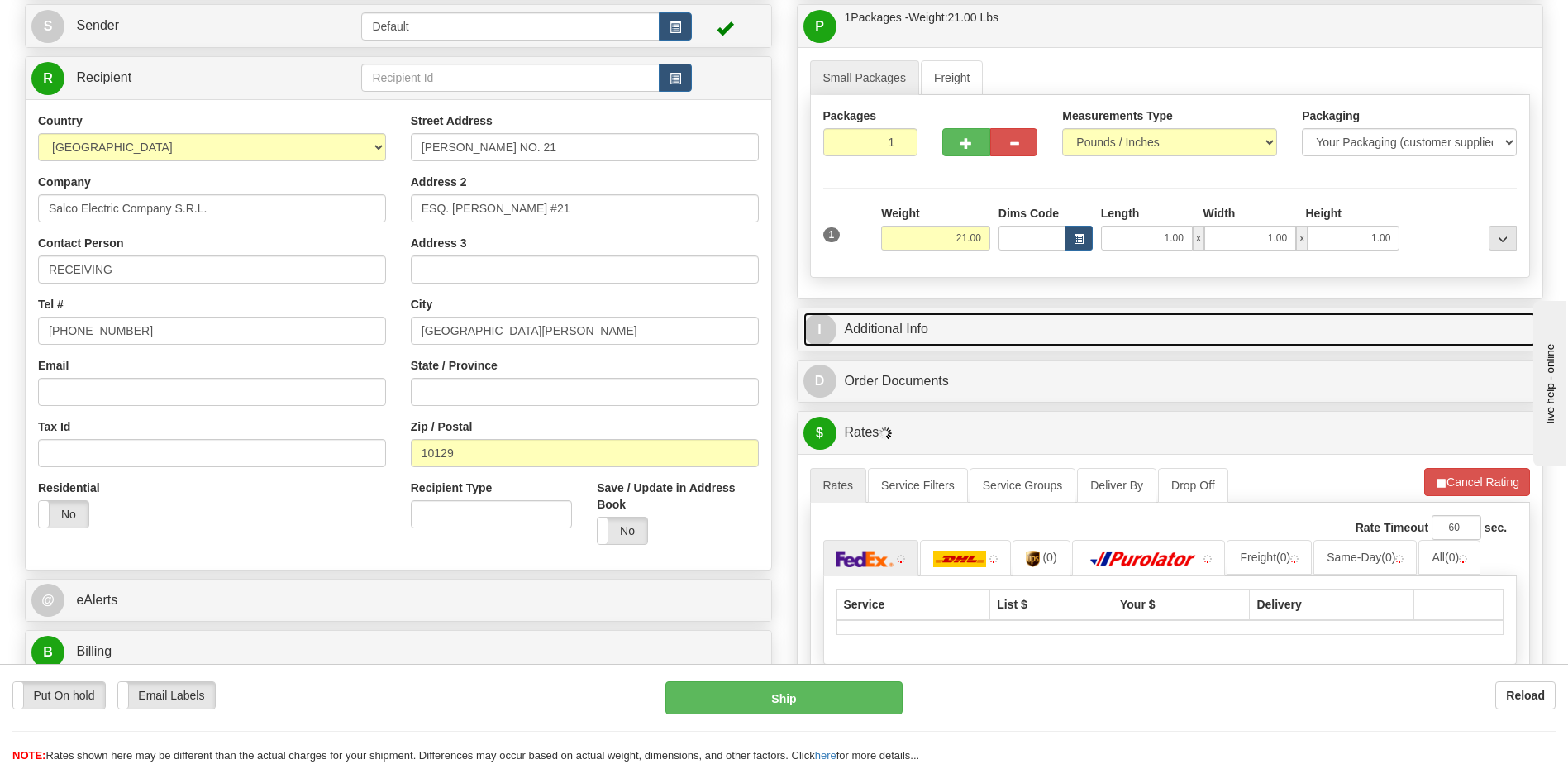
click at [958, 328] on link "I Additional Info" at bounding box center [1170, 329] width 734 height 33
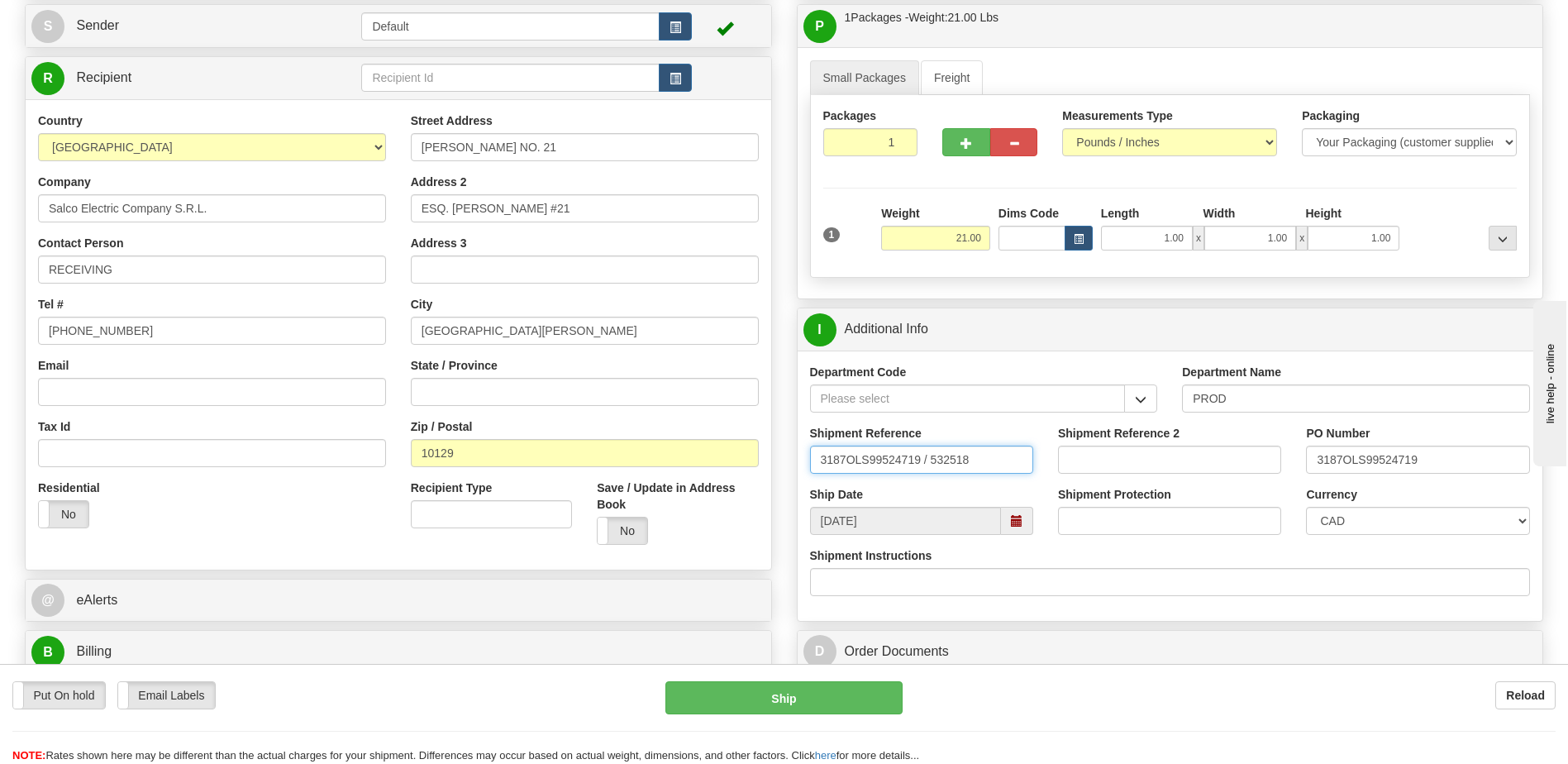
drag, startPoint x: 987, startPoint y: 460, endPoint x: 520, endPoint y: 481, distance: 467.5
type input "5399005354"
click at [1457, 520] on select "CAD USD EUR ZAR [PERSON_NAME] ARN AUD AUS AWG BBD BFR BGN BHD BMD BND BRC BRL C…" at bounding box center [1418, 520] width 223 height 28
select select "1"
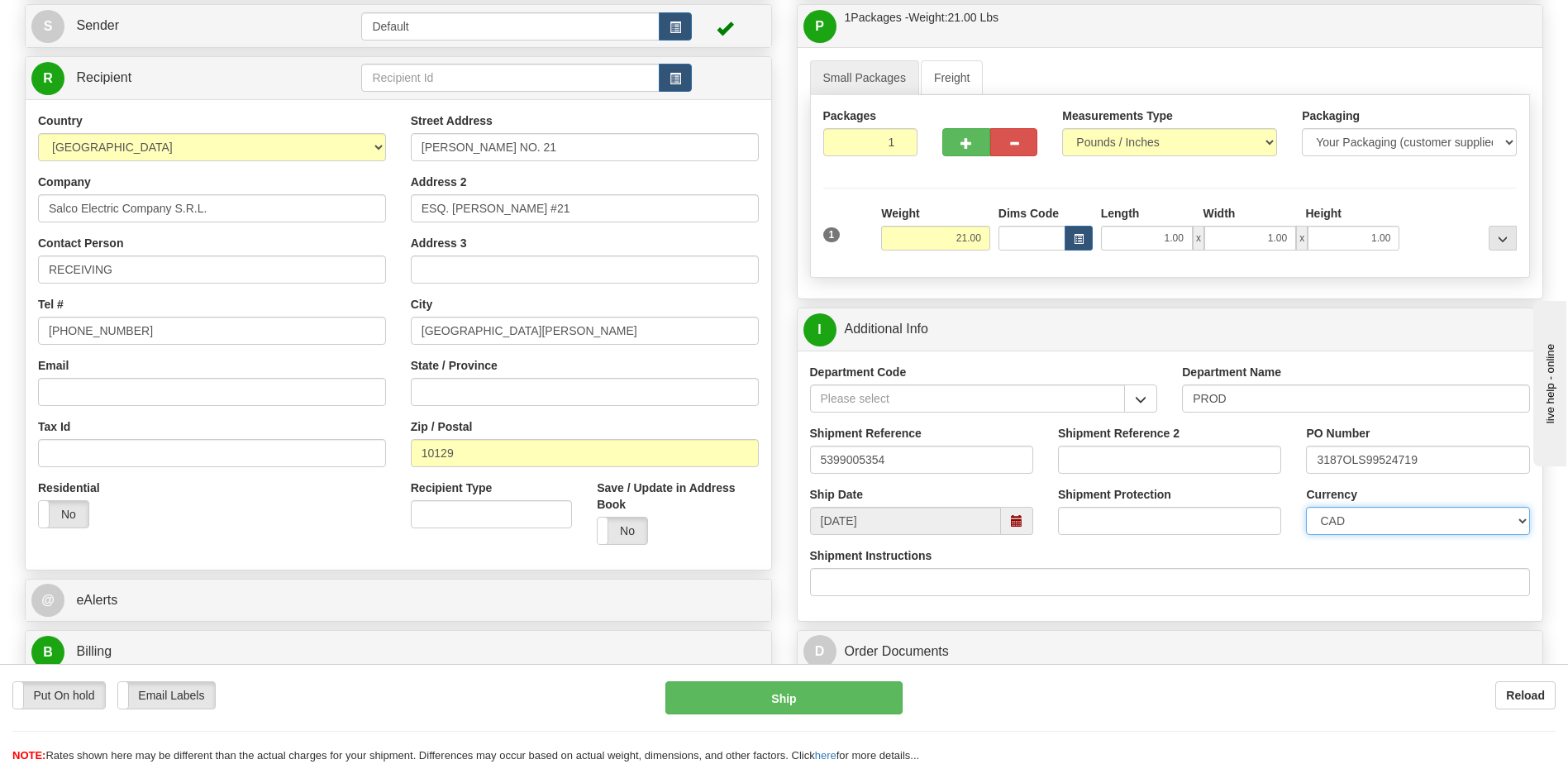
click at [1306, 507] on select "CAD USD EUR ZAR [PERSON_NAME] ARN AUD AUS AWG BBD BFR BGN BHD BMD BND BRC BRL C…" at bounding box center [1418, 520] width 223 height 28
drag, startPoint x: 1472, startPoint y: 470, endPoint x: 1242, endPoint y: 465, distance: 230.1
click at [1242, 465] on div "Shipment Reference 5399005354 Shipment Reference 2 PO Number 3187OLS99524719" at bounding box center [1170, 455] width 746 height 61
type input "4201982032"
click at [274, 538] on div "Residential Yes No" at bounding box center [212, 510] width 372 height 61
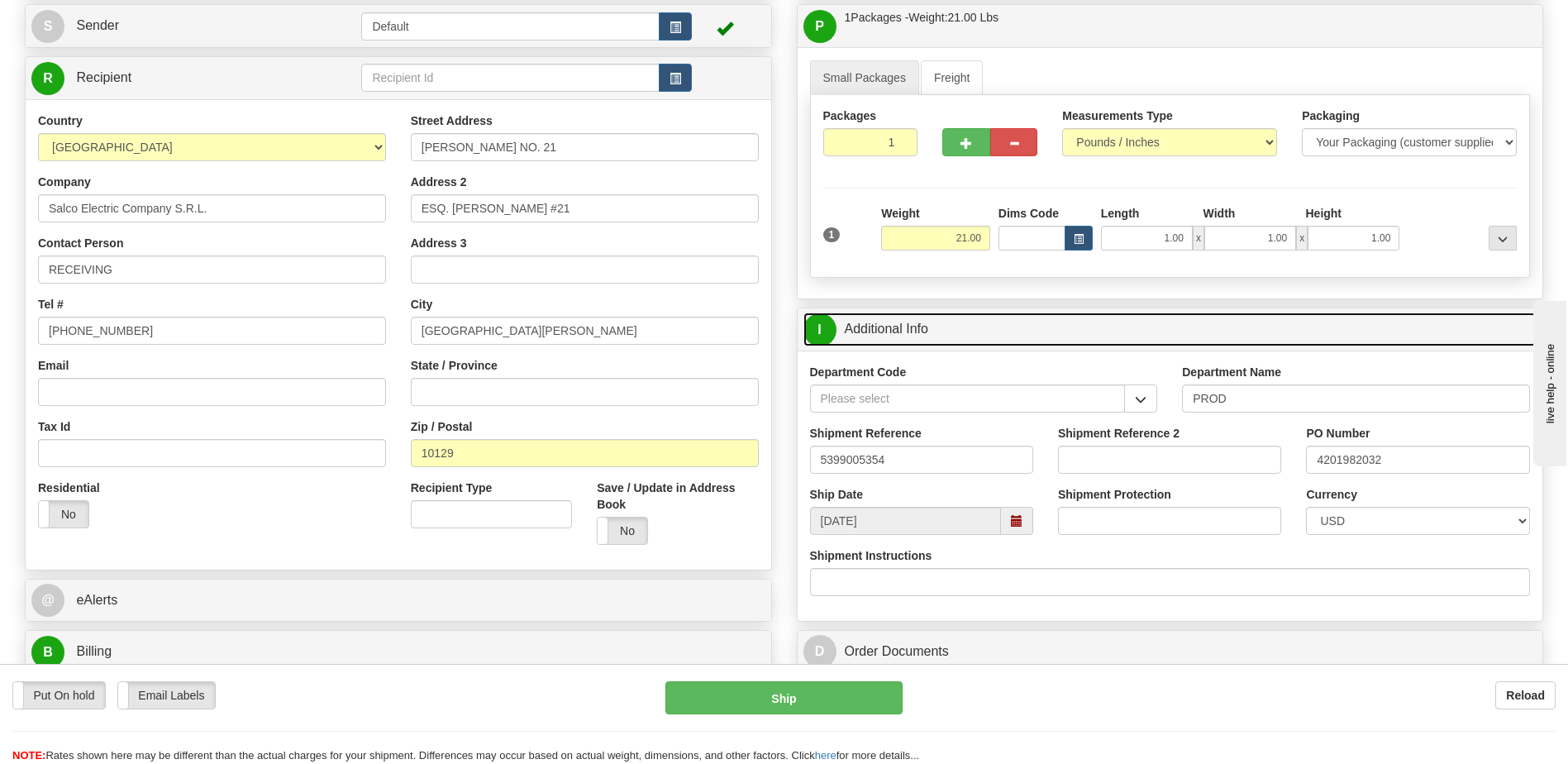
click at [922, 318] on link "I Additional Info" at bounding box center [1170, 329] width 734 height 33
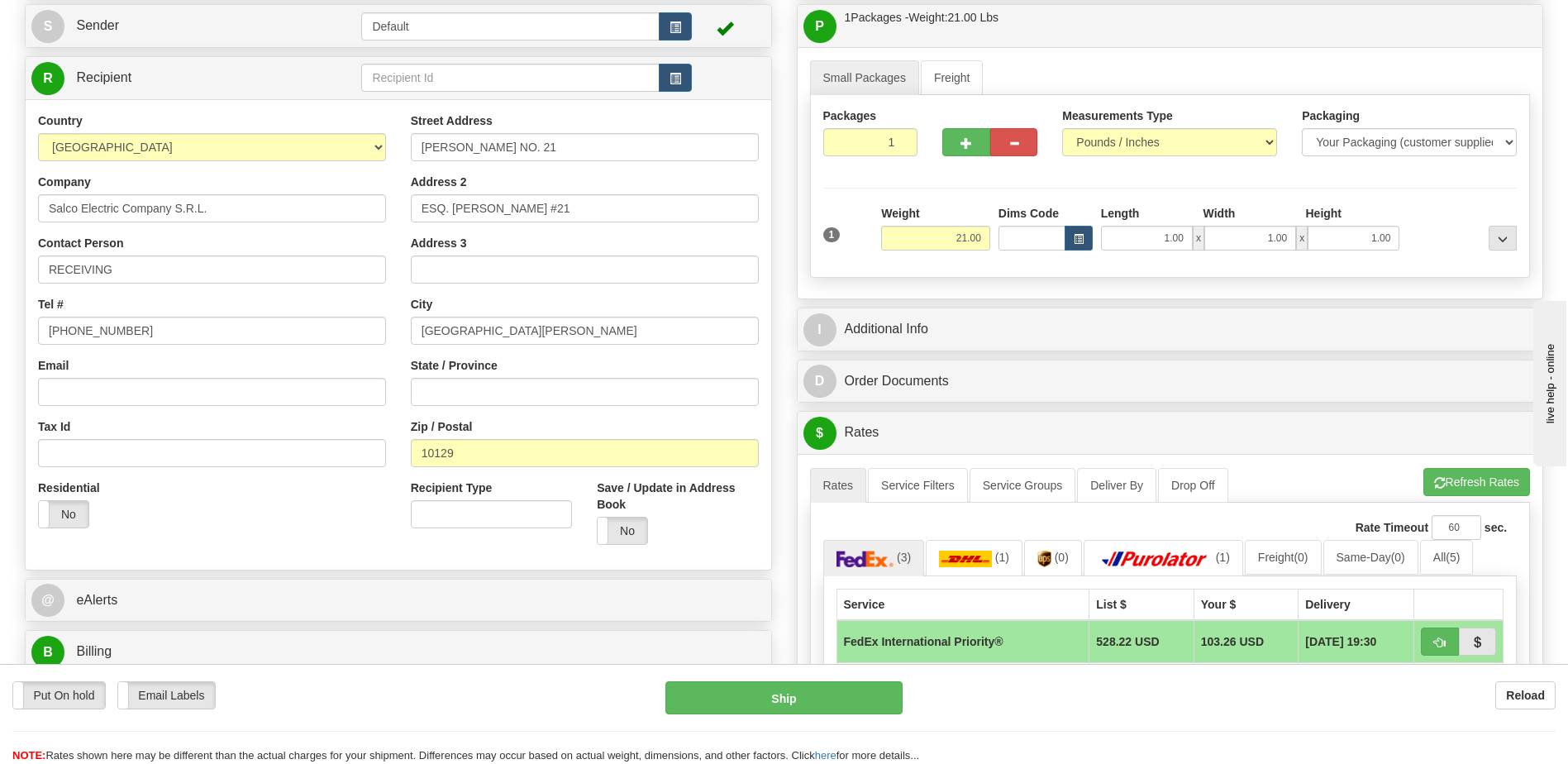
click at [221, 538] on div "Residential Yes No" at bounding box center [212, 510] width 372 height 61
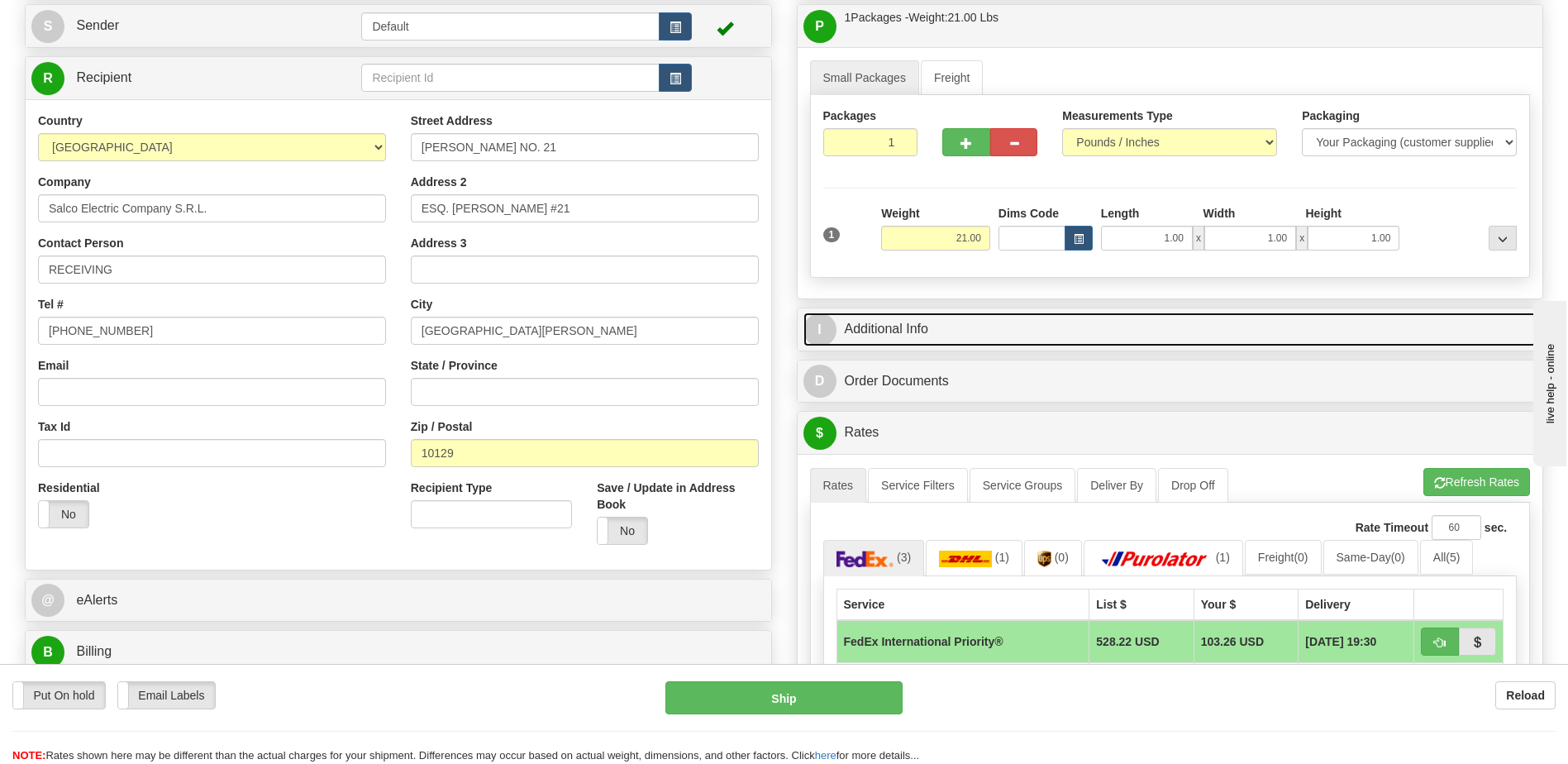
click at [992, 322] on link "I Additional Info" at bounding box center [1170, 329] width 734 height 33
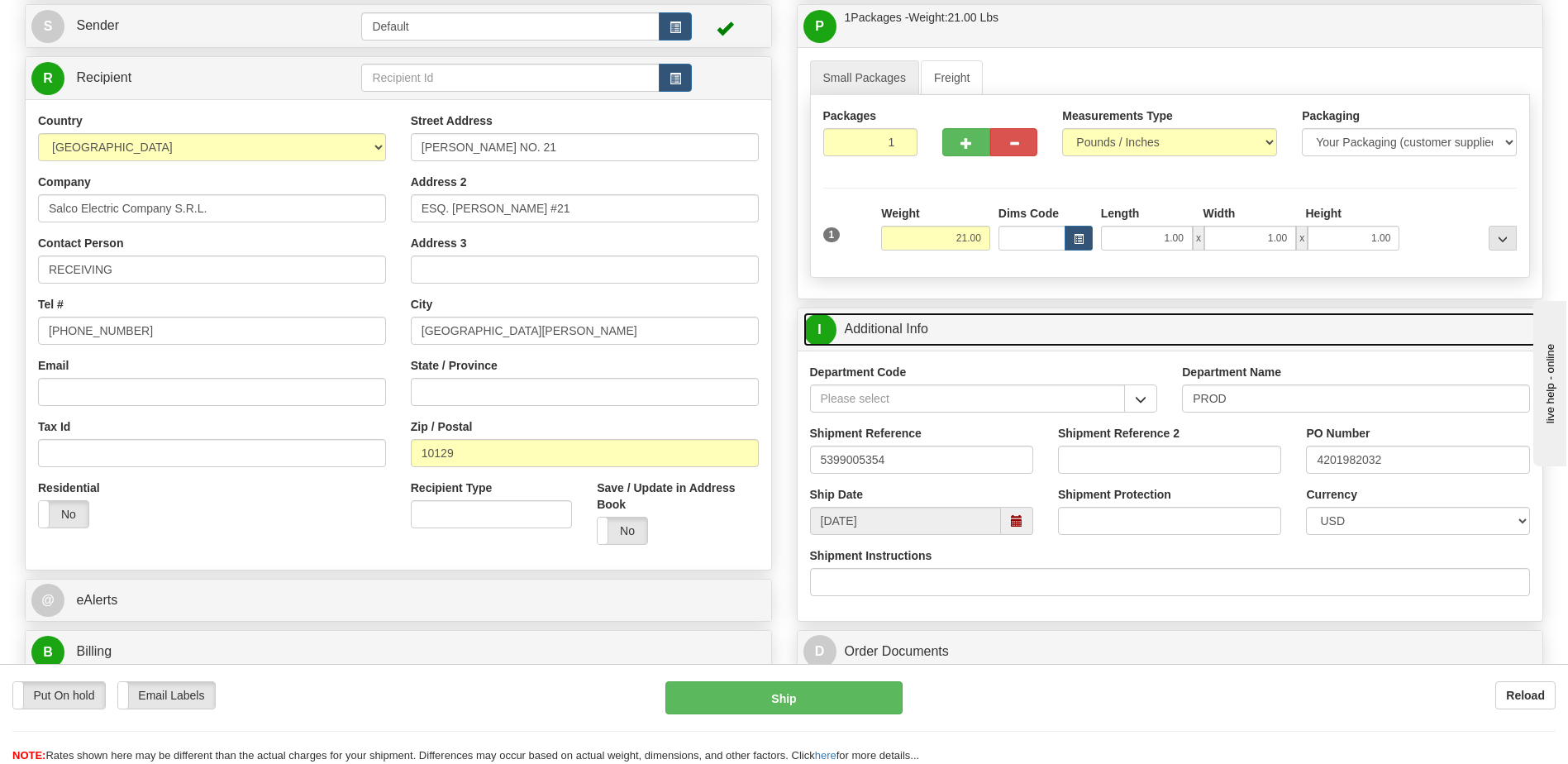
click at [992, 322] on link "I Additional Info" at bounding box center [1170, 329] width 734 height 33
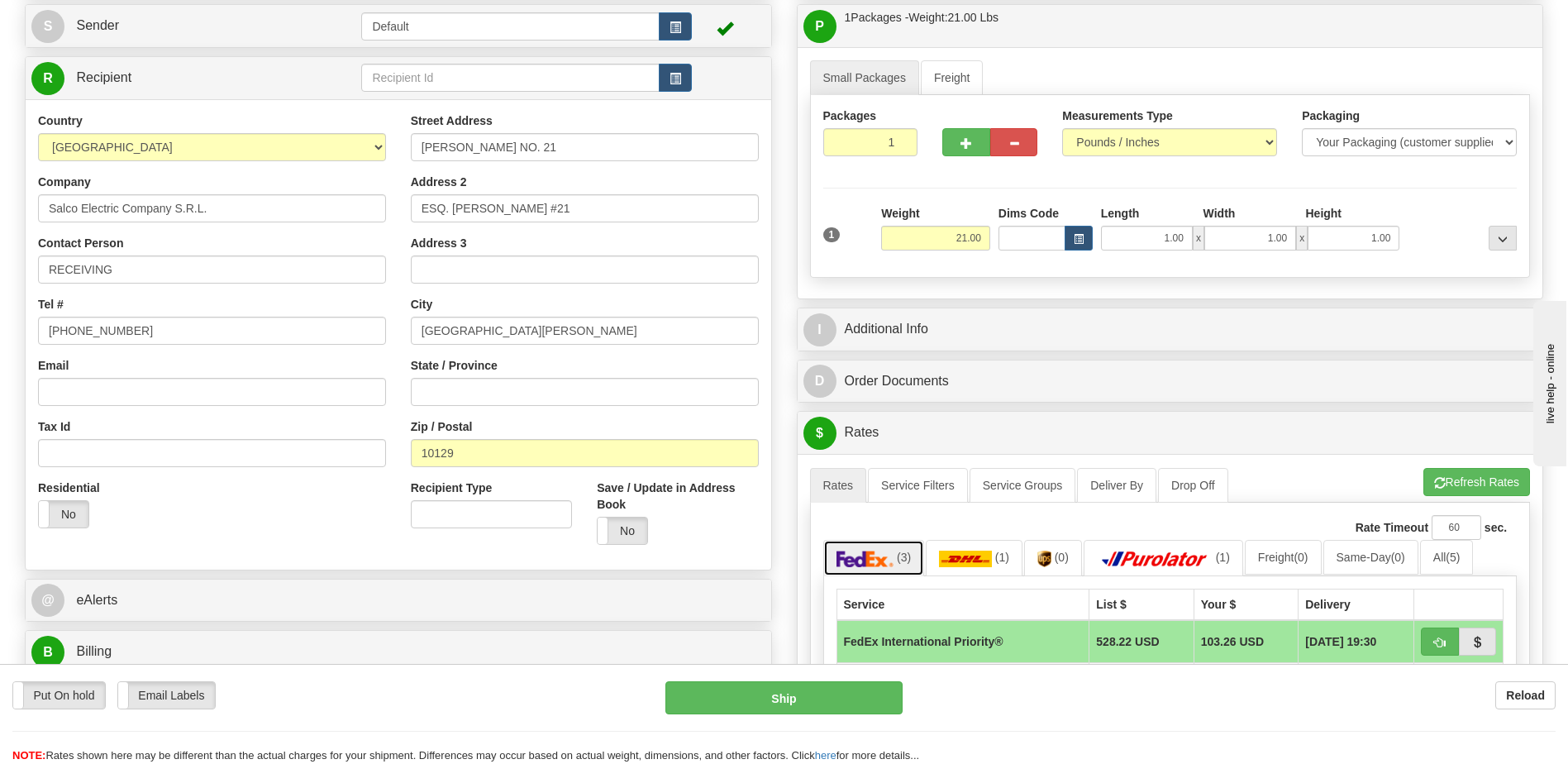
click at [900, 551] on link "(3)" at bounding box center [873, 558] width 101 height 35
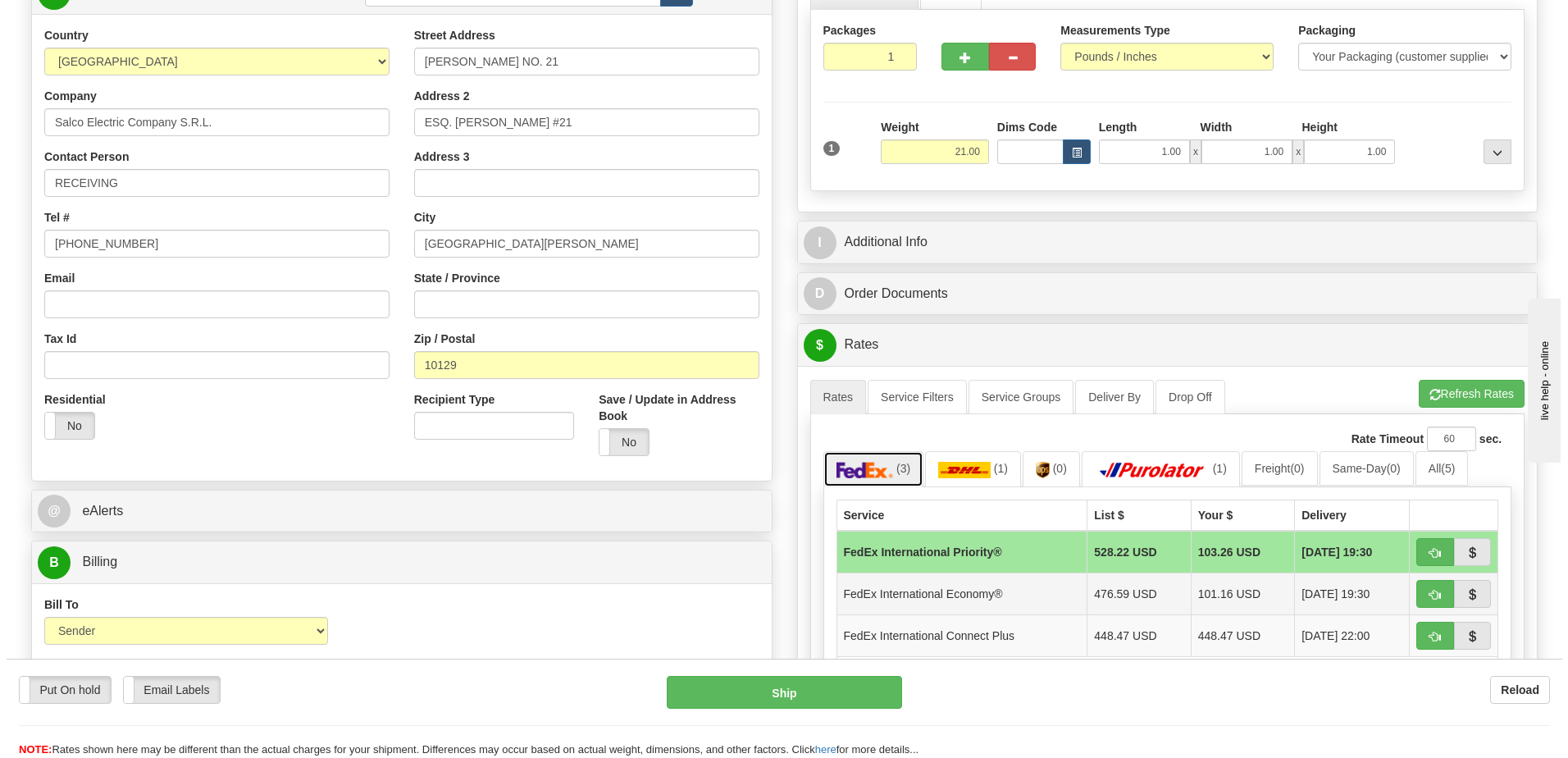
scroll to position [328, 0]
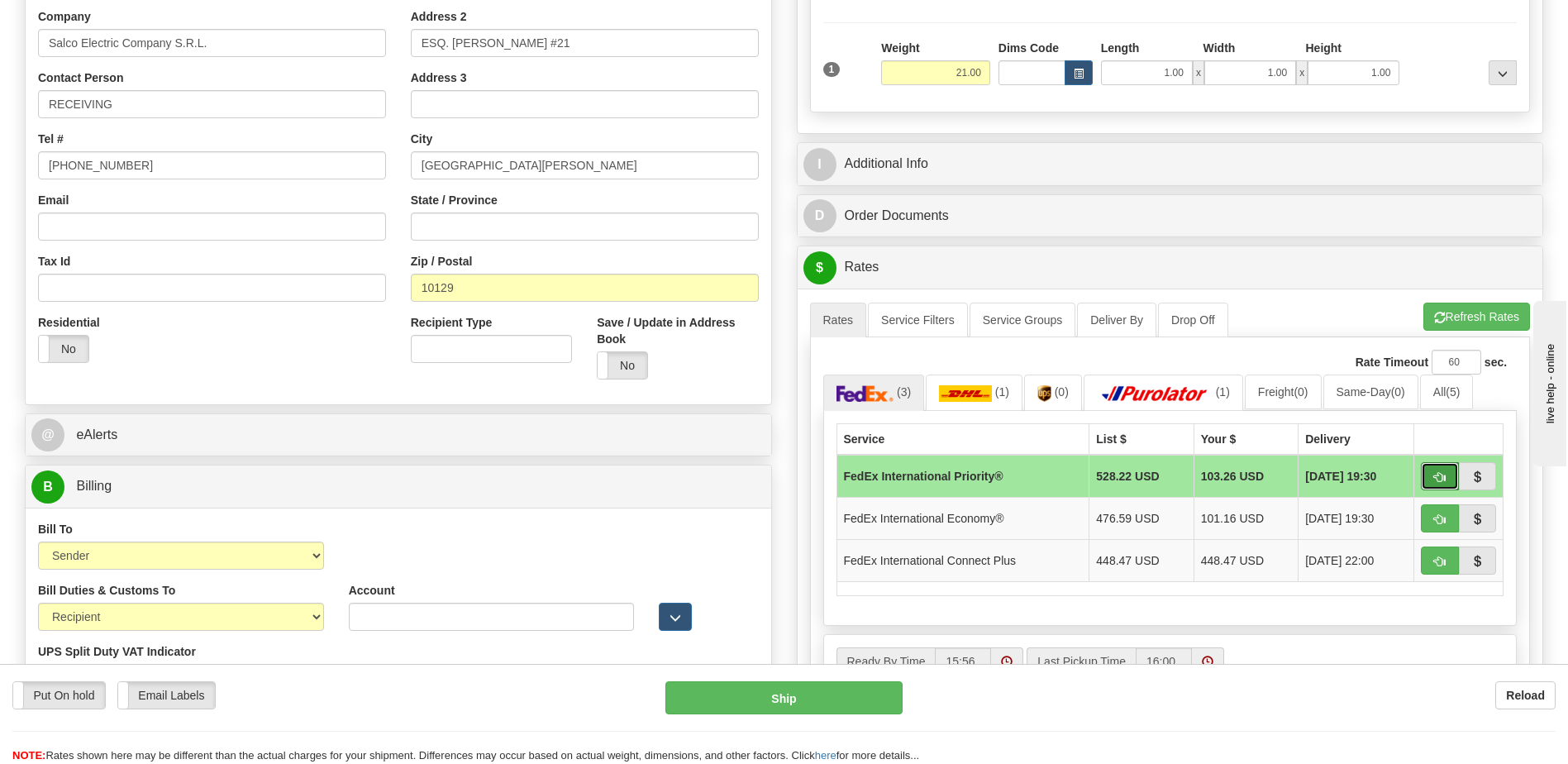
click at [1424, 472] on button "button" at bounding box center [1440, 476] width 38 height 28
type input "01"
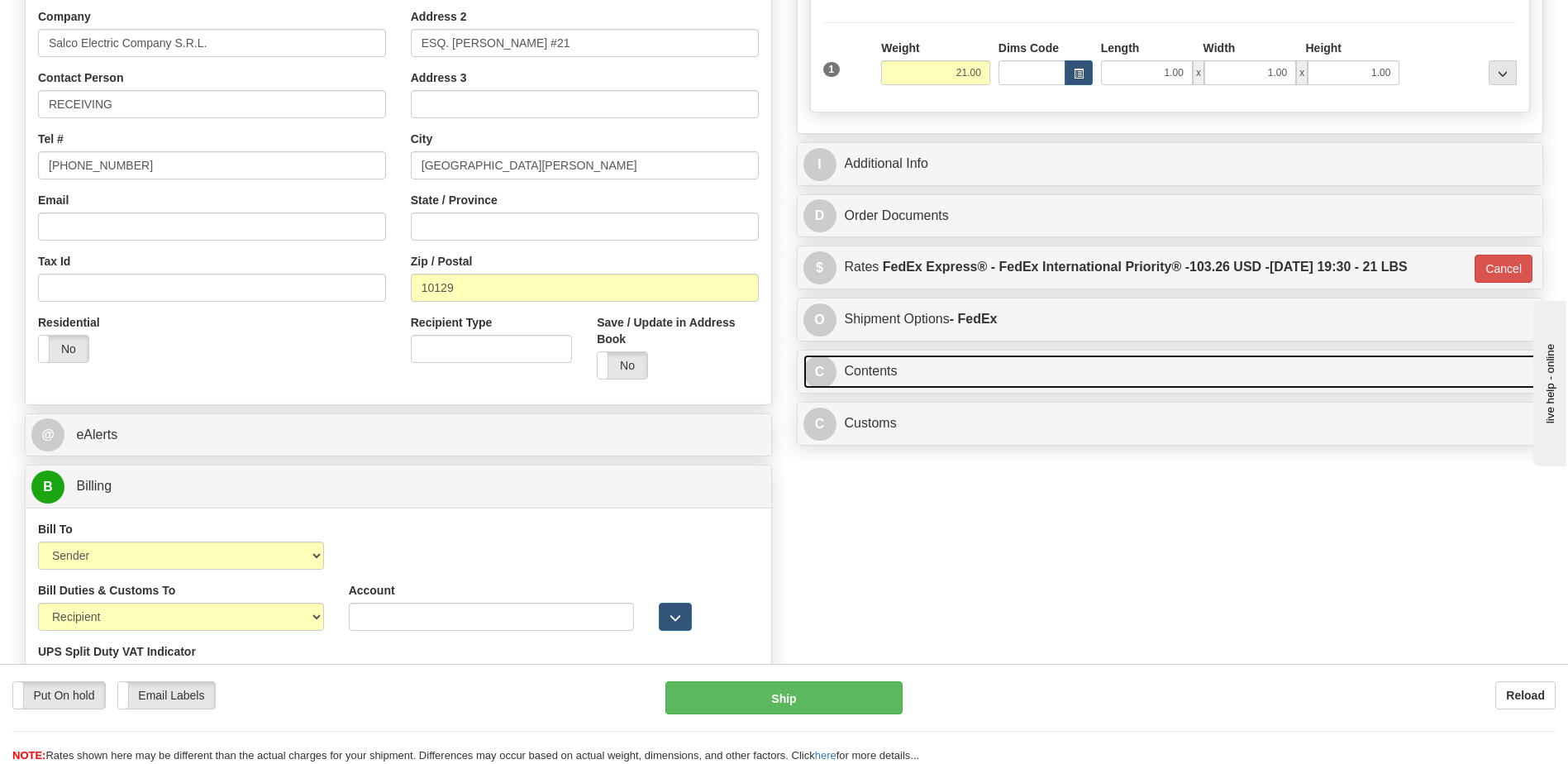
click at [962, 376] on link "C Contents" at bounding box center [1170, 372] width 734 height 33
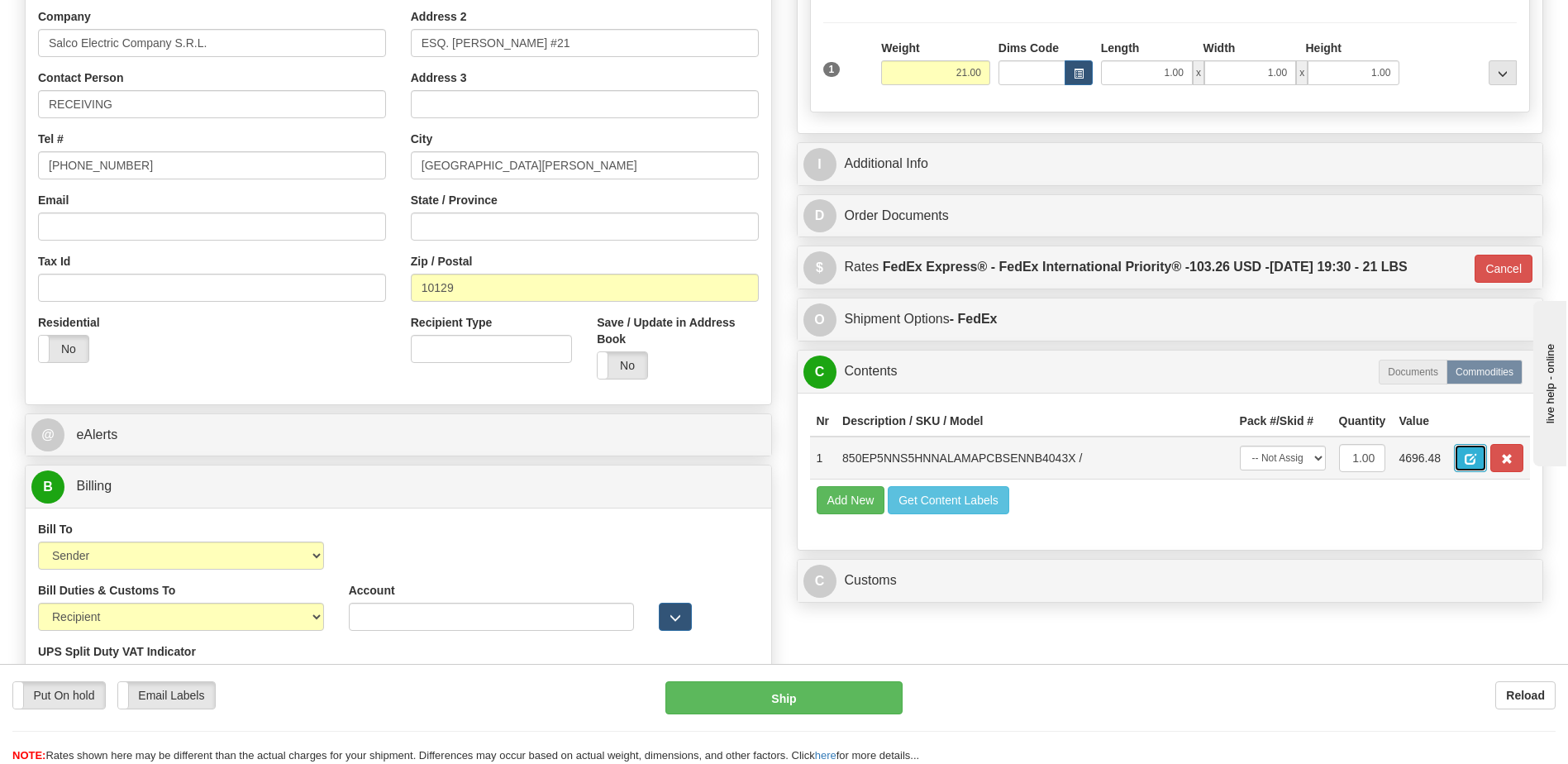
click at [1465, 467] on button "button" at bounding box center [1470, 458] width 33 height 28
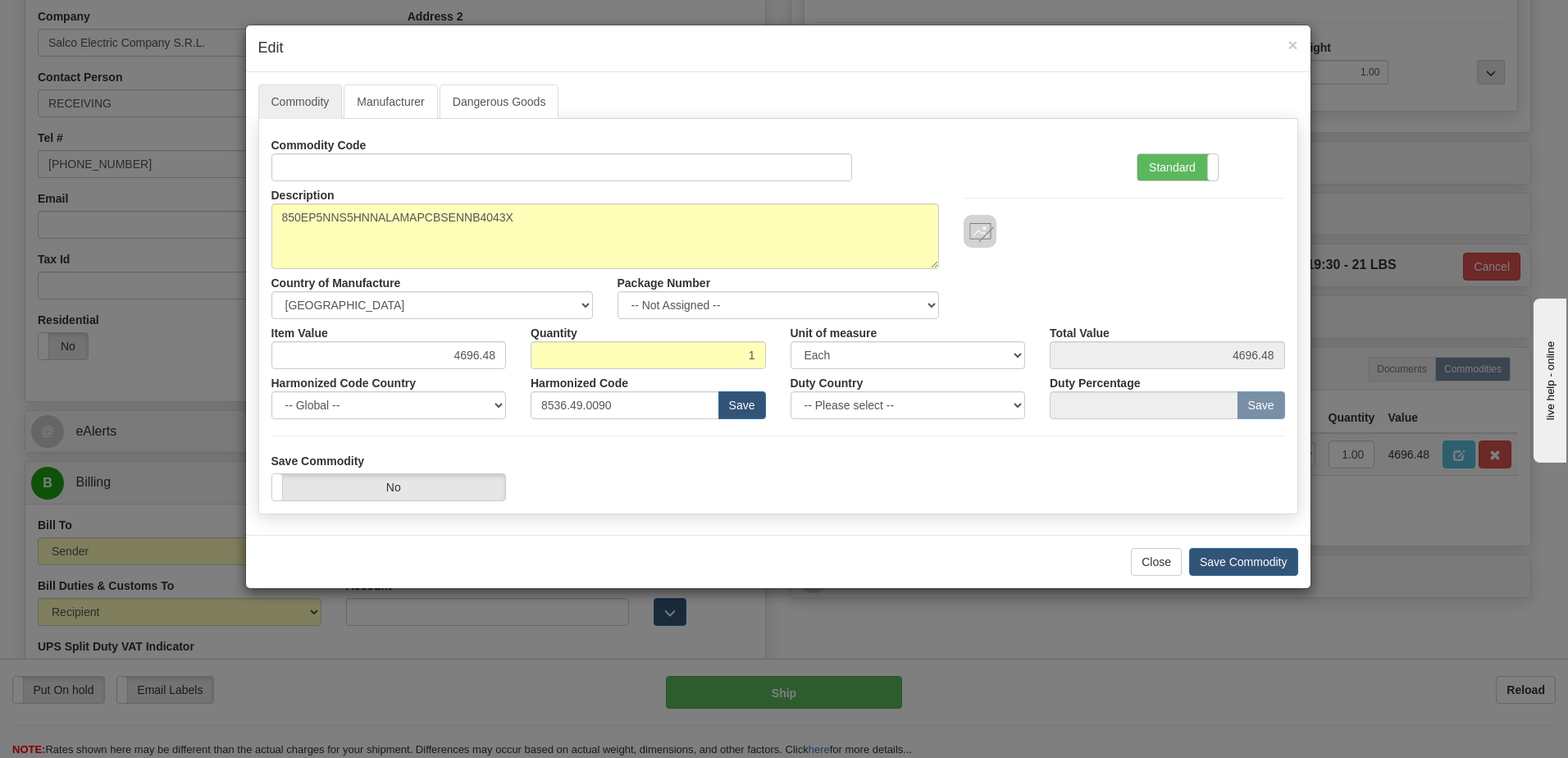
drag, startPoint x: 1201, startPoint y: 172, endPoint x: 826, endPoint y: 100, distance: 381.8
click at [1197, 172] on label "Standard" at bounding box center [1177, 167] width 80 height 26
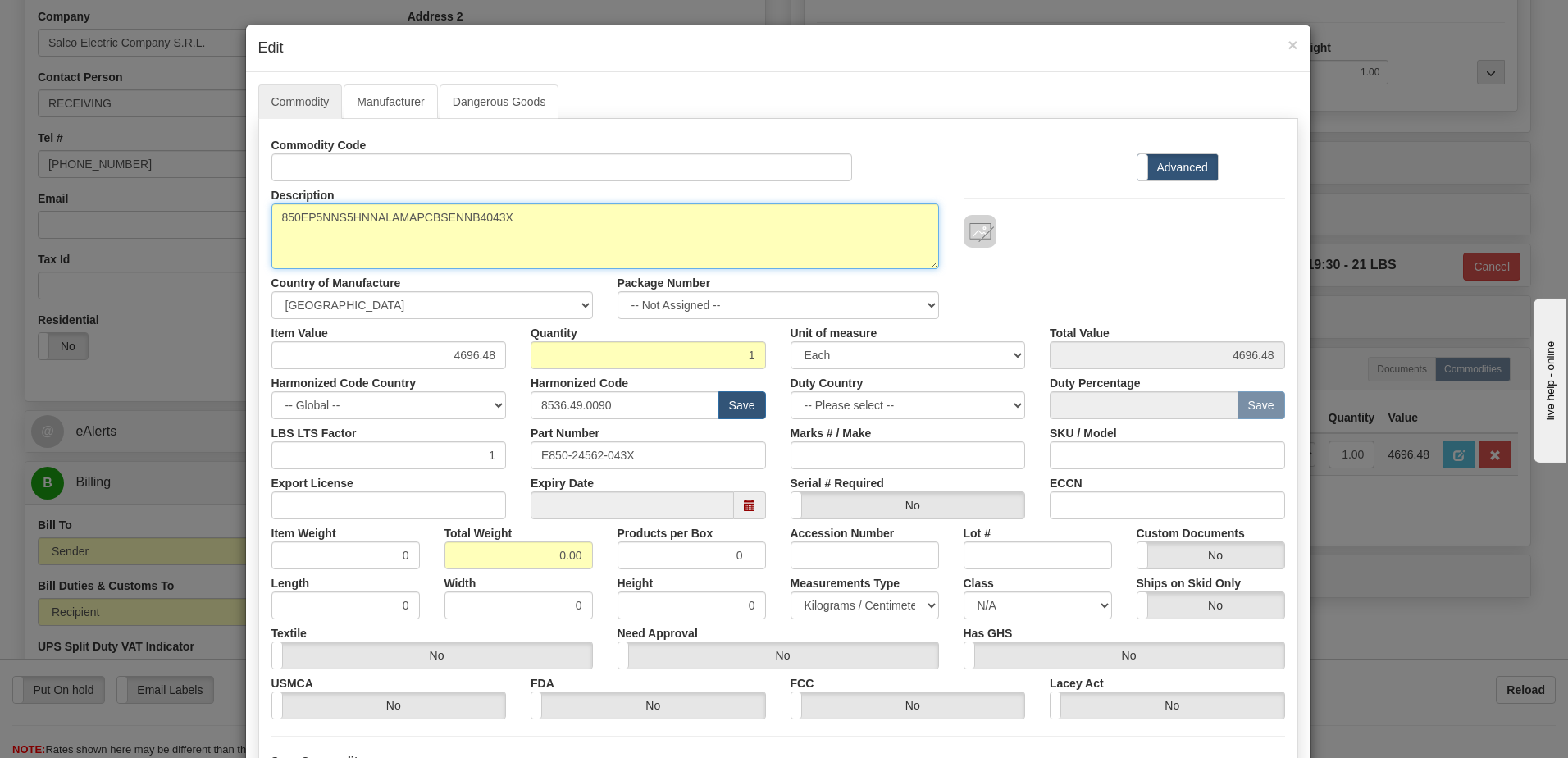
click at [272, 216] on textarea "850EP5NNS5HNNALAMAPCBSENNB4043X" at bounding box center [606, 236] width 667 height 65
paste textarea "Feeder Protection System"
type textarea "Feeder Protection System P/N 850EP5NNS5HNNALAMAPCBSENNB4043X"
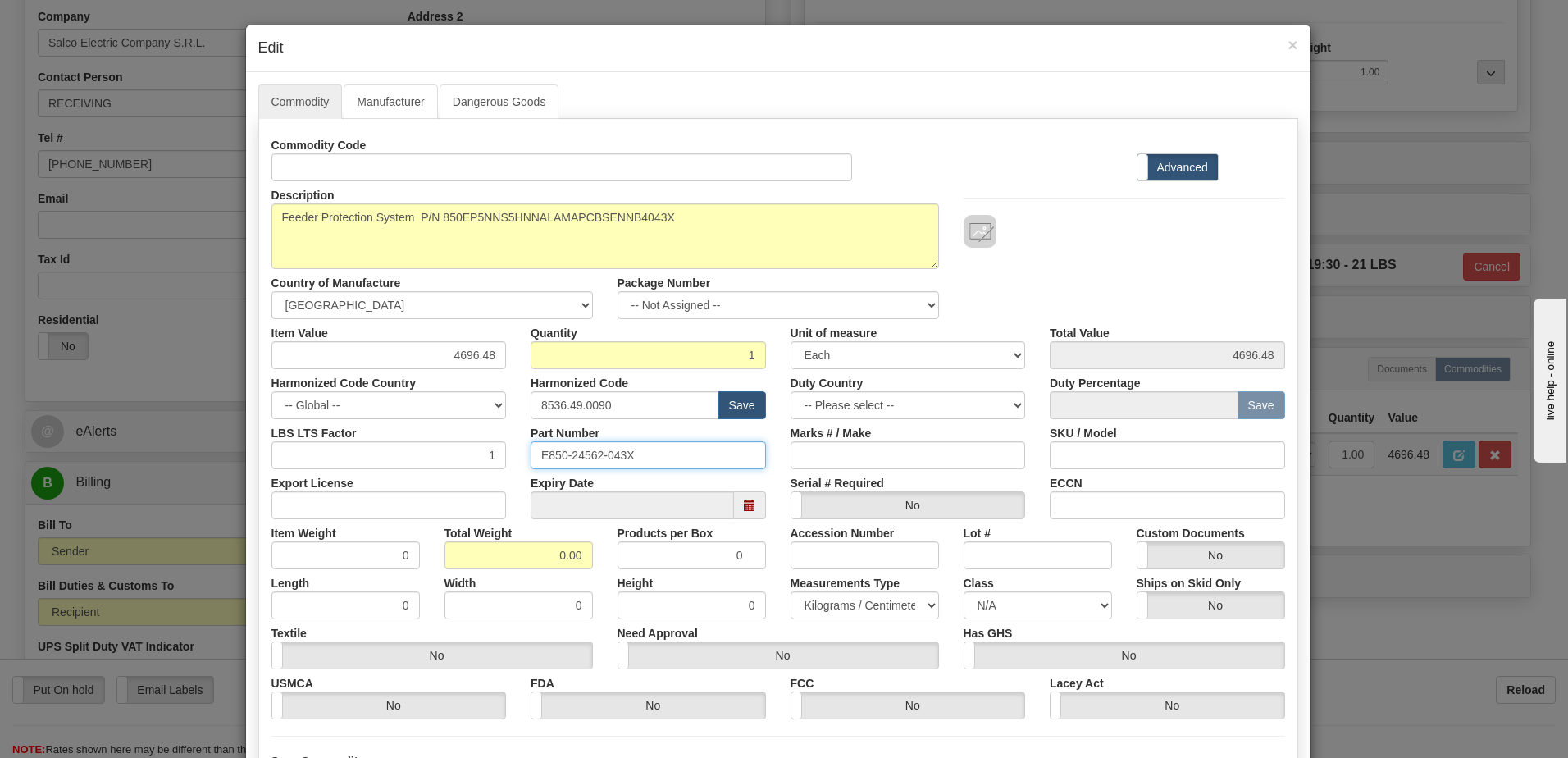
drag, startPoint x: 655, startPoint y: 457, endPoint x: 396, endPoint y: 463, distance: 259.1
click at [396, 463] on div "LBS LTS Factor 1 Part Number E850-24562-043X Marks # / Make SKU / Model" at bounding box center [778, 444] width 1038 height 50
drag, startPoint x: 527, startPoint y: 559, endPoint x: 736, endPoint y: 555, distance: 209.0
click at [719, 556] on div "Item Weight 0 Total Weight 0.00 Products per Box 0 Accession Number Lot # Custo…" at bounding box center [778, 544] width 1038 height 50
type input "1"
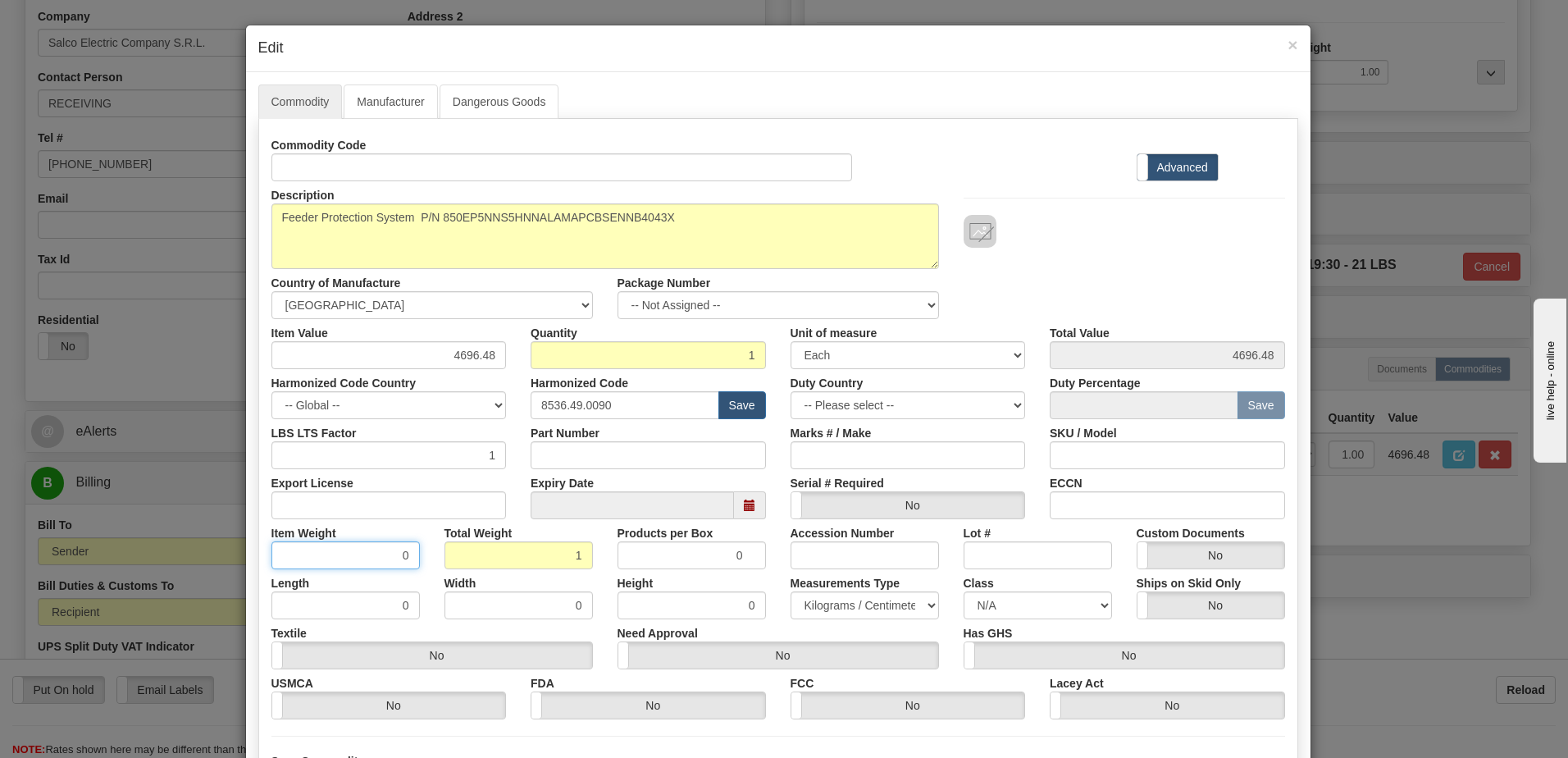
type input "1.0000"
click at [347, 552] on input "1.0000" at bounding box center [346, 555] width 148 height 28
drag, startPoint x: 431, startPoint y: 357, endPoint x: 592, endPoint y: 348, distance: 161.3
click at [592, 348] on div "Item Value 4696.48 Quantity 1 Unit of measure 3 Thousand Square Inches Adjustme…" at bounding box center [778, 344] width 1038 height 50
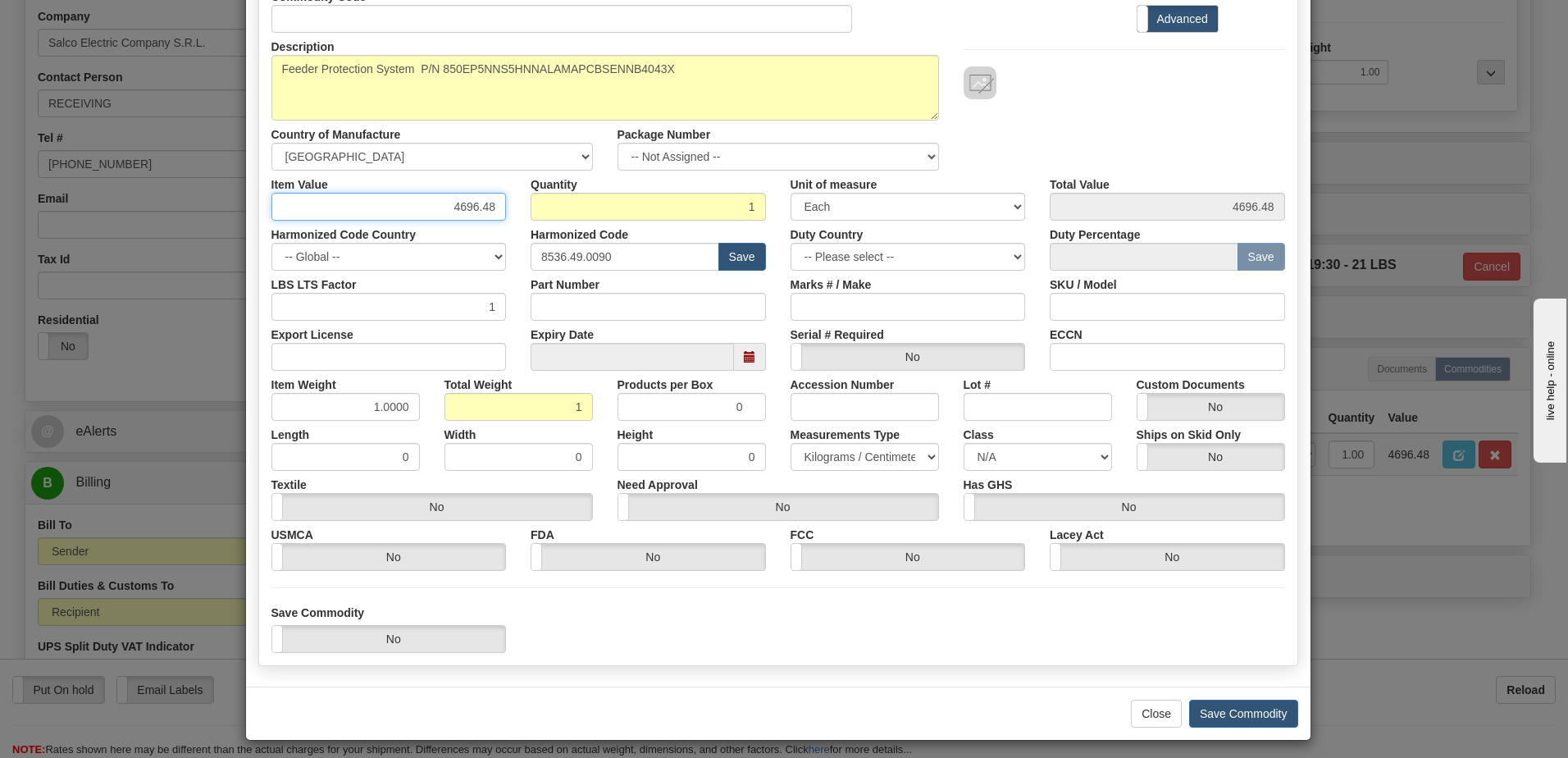
scroll to position [156, 0]
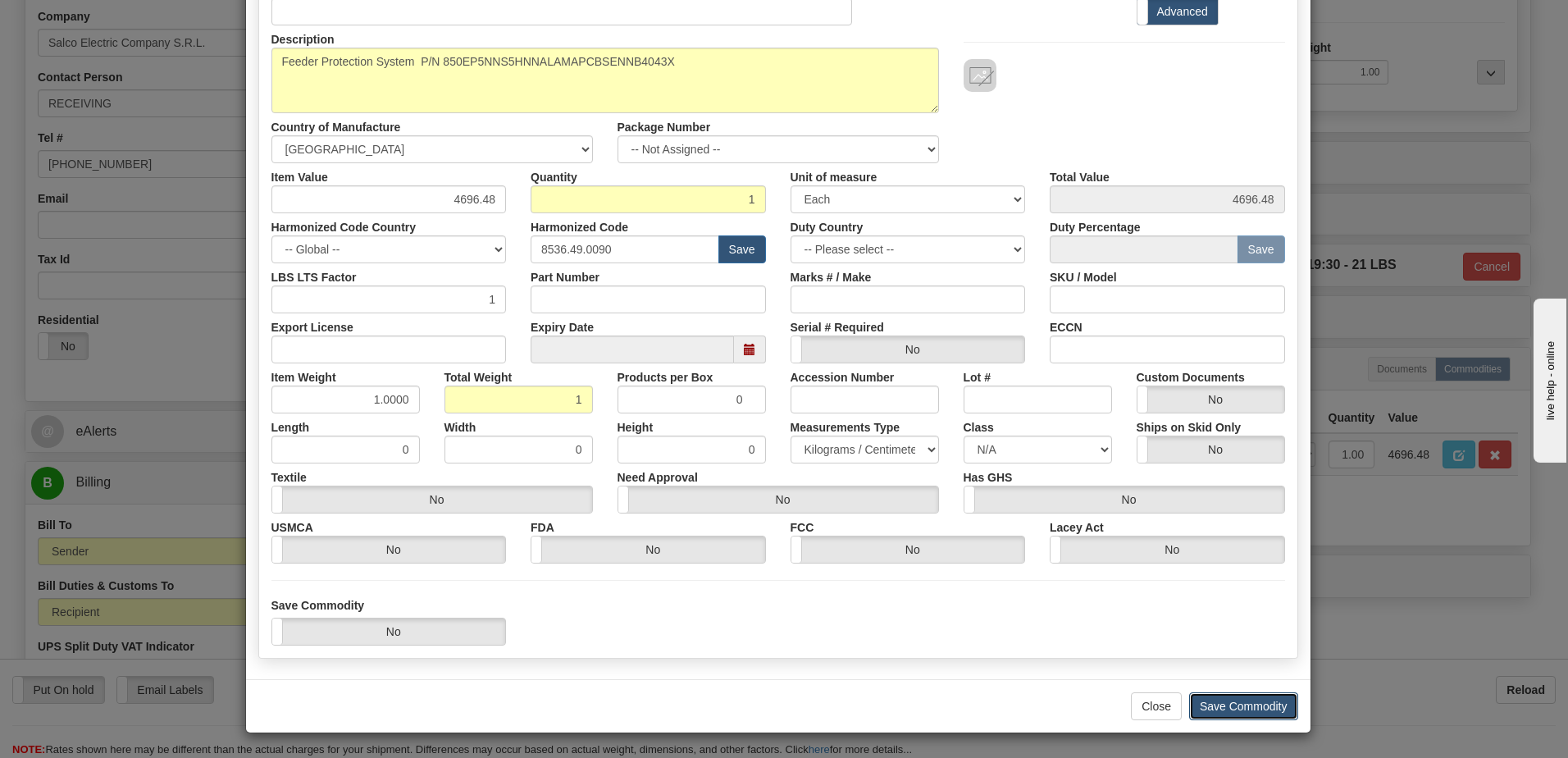
click at [1212, 710] on button "Save Commodity" at bounding box center [1244, 706] width 109 height 28
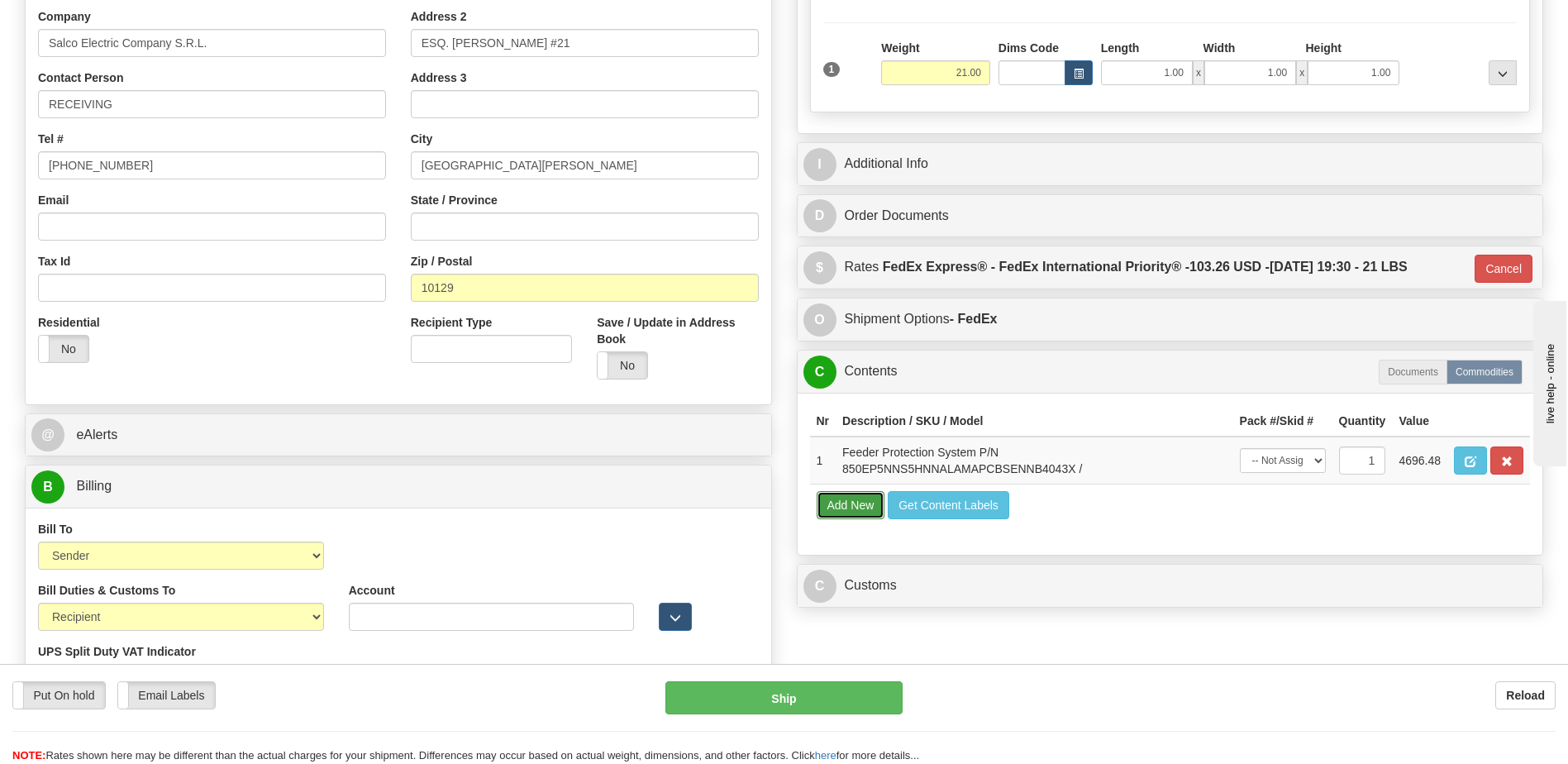
click at [858, 511] on button "Add New" at bounding box center [851, 506] width 69 height 28
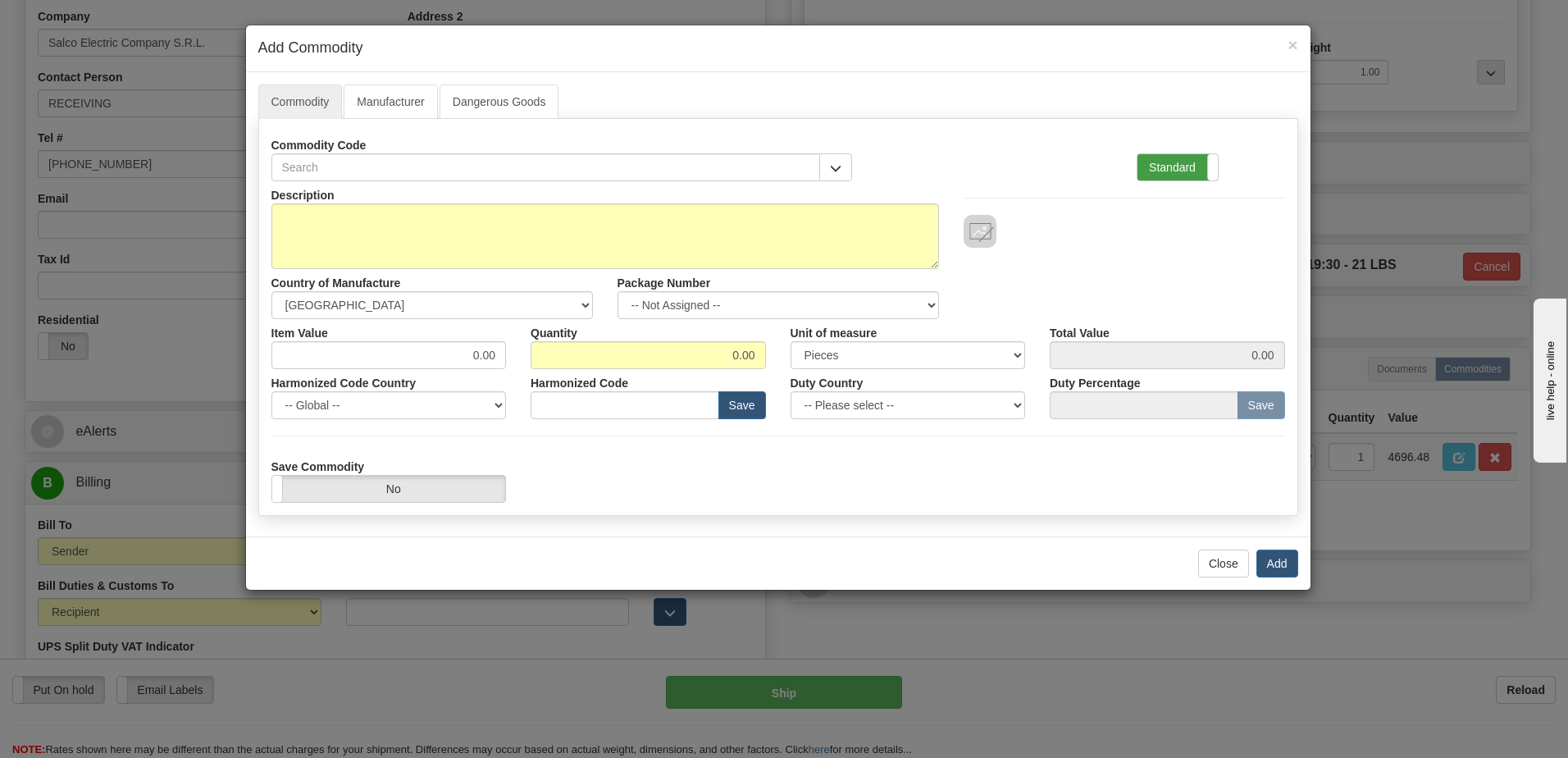
click at [1157, 166] on label "Standard" at bounding box center [1177, 167] width 80 height 26
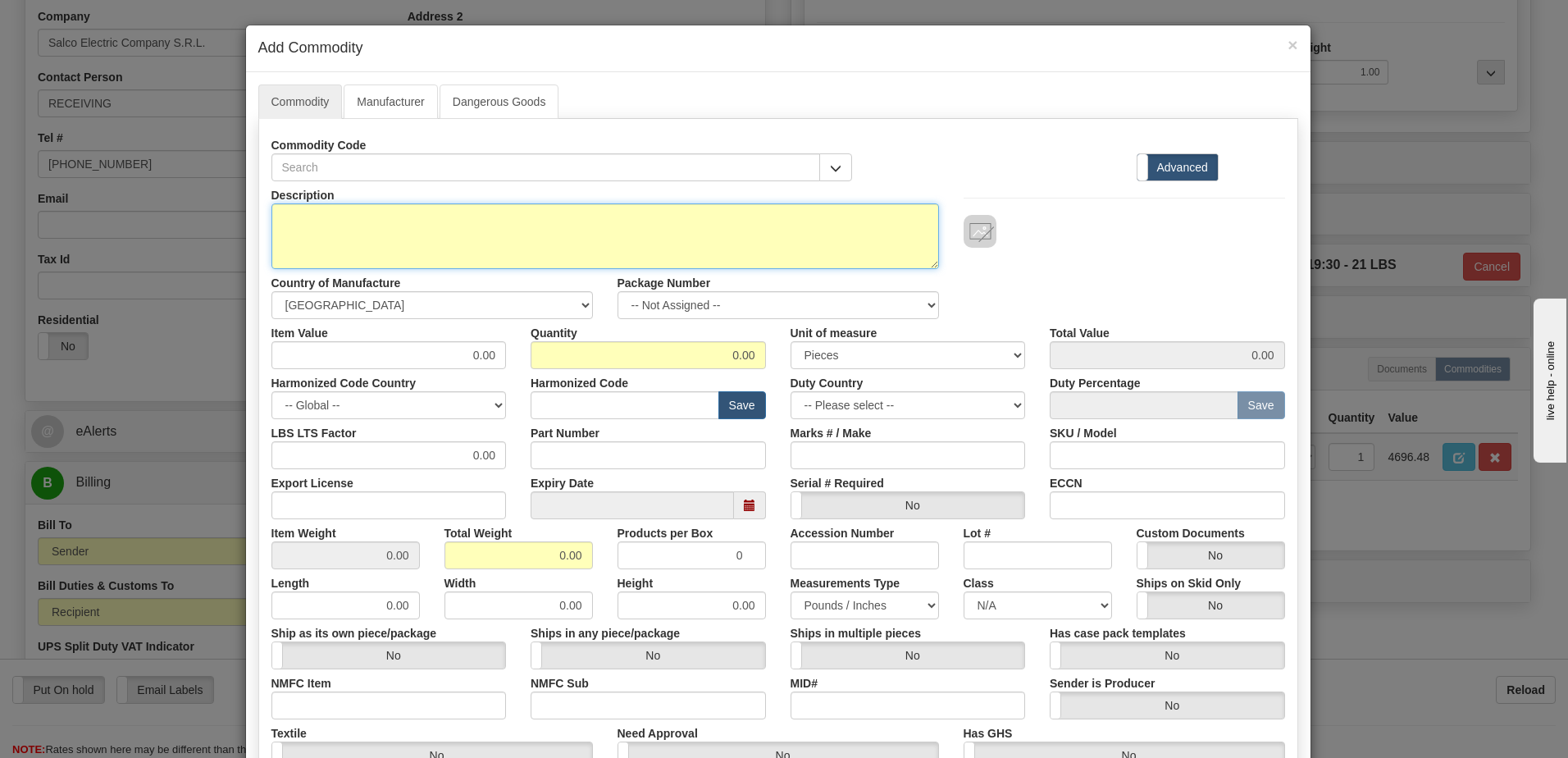
click at [440, 240] on textarea "Description" at bounding box center [606, 236] width 667 height 65
type textarea "FREIGHT"
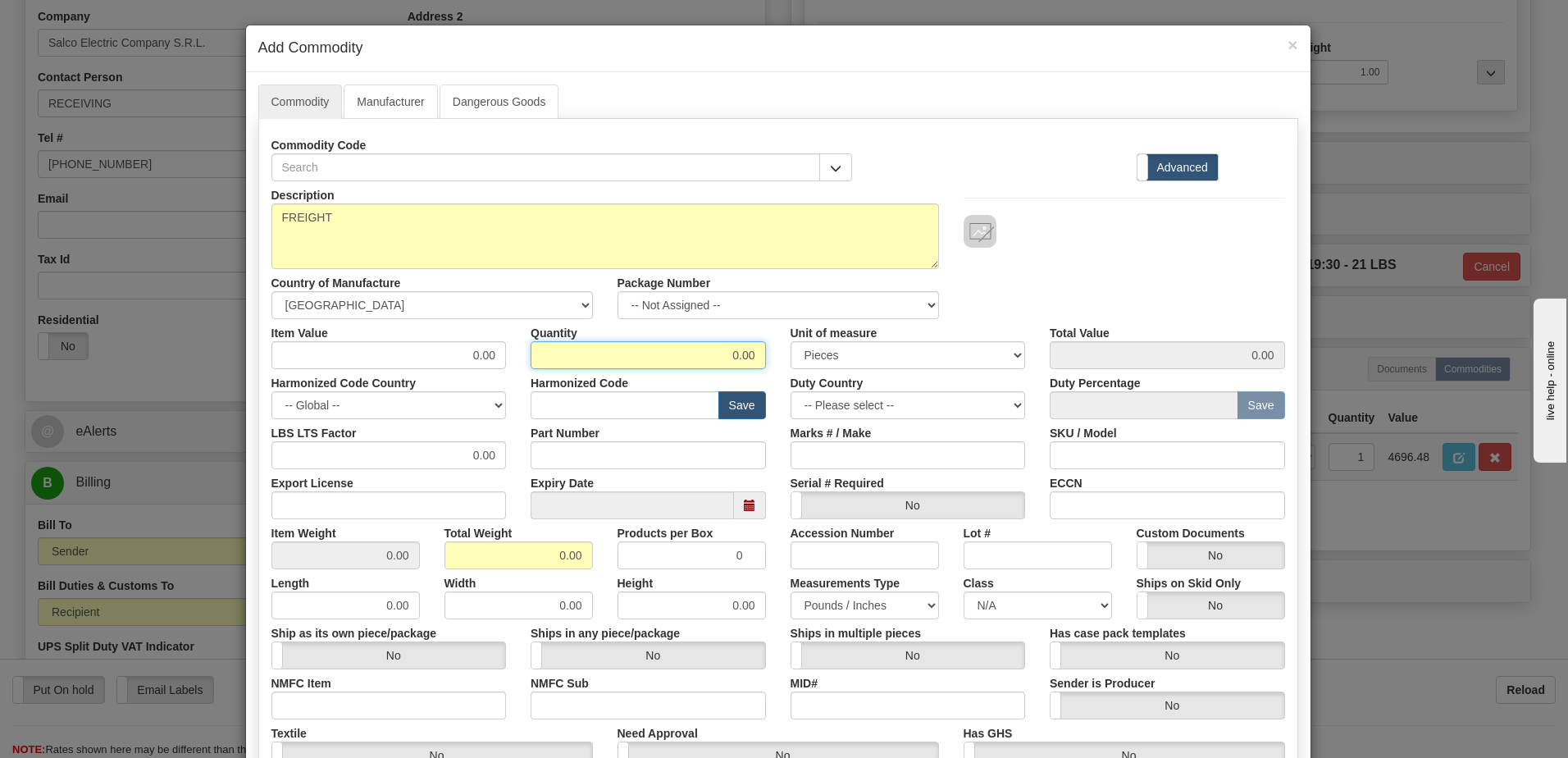
drag, startPoint x: 690, startPoint y: 349, endPoint x: 1111, endPoint y: 341, distance: 421.1
click at [1111, 341] on div "Item Value 0.00 Quantity 0.00 Unit of measure 3 Thousand Square Inches Adjustme…" at bounding box center [778, 344] width 1038 height 50
type input "1"
click at [454, 560] on input "0.00" at bounding box center [518, 555] width 148 height 28
drag, startPoint x: 473, startPoint y: 562, endPoint x: 666, endPoint y: 562, distance: 193.0
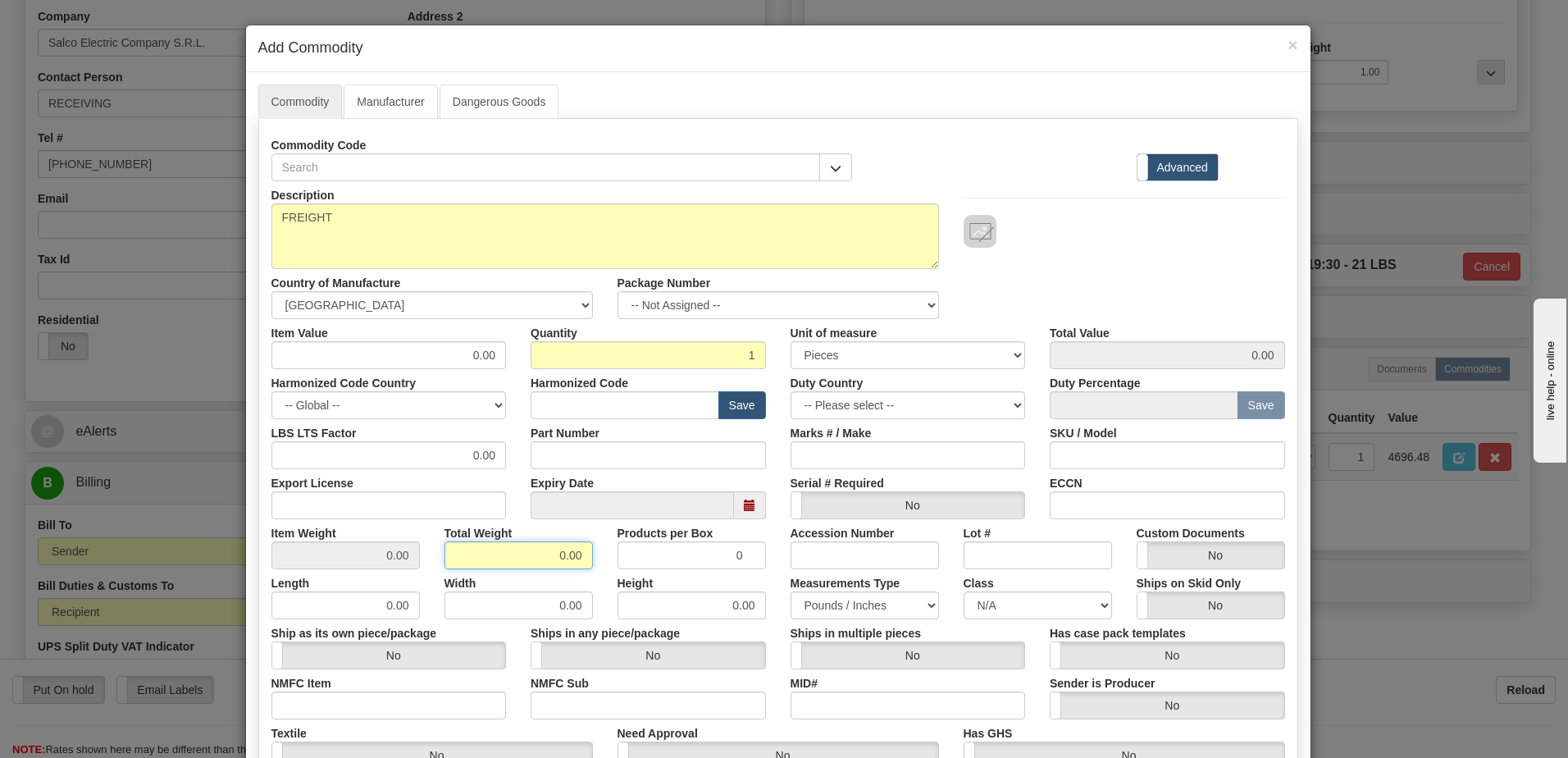
click at [666, 562] on div "Item Weight 0.00 Total Weight 0.00 Products per Box 0 Accession Number Lot # Cu…" at bounding box center [778, 544] width 1038 height 50
type input "1"
type input "1.0000"
click at [1151, 242] on div at bounding box center [1124, 231] width 322 height 33
drag, startPoint x: 461, startPoint y: 352, endPoint x: 562, endPoint y: 343, distance: 101.4
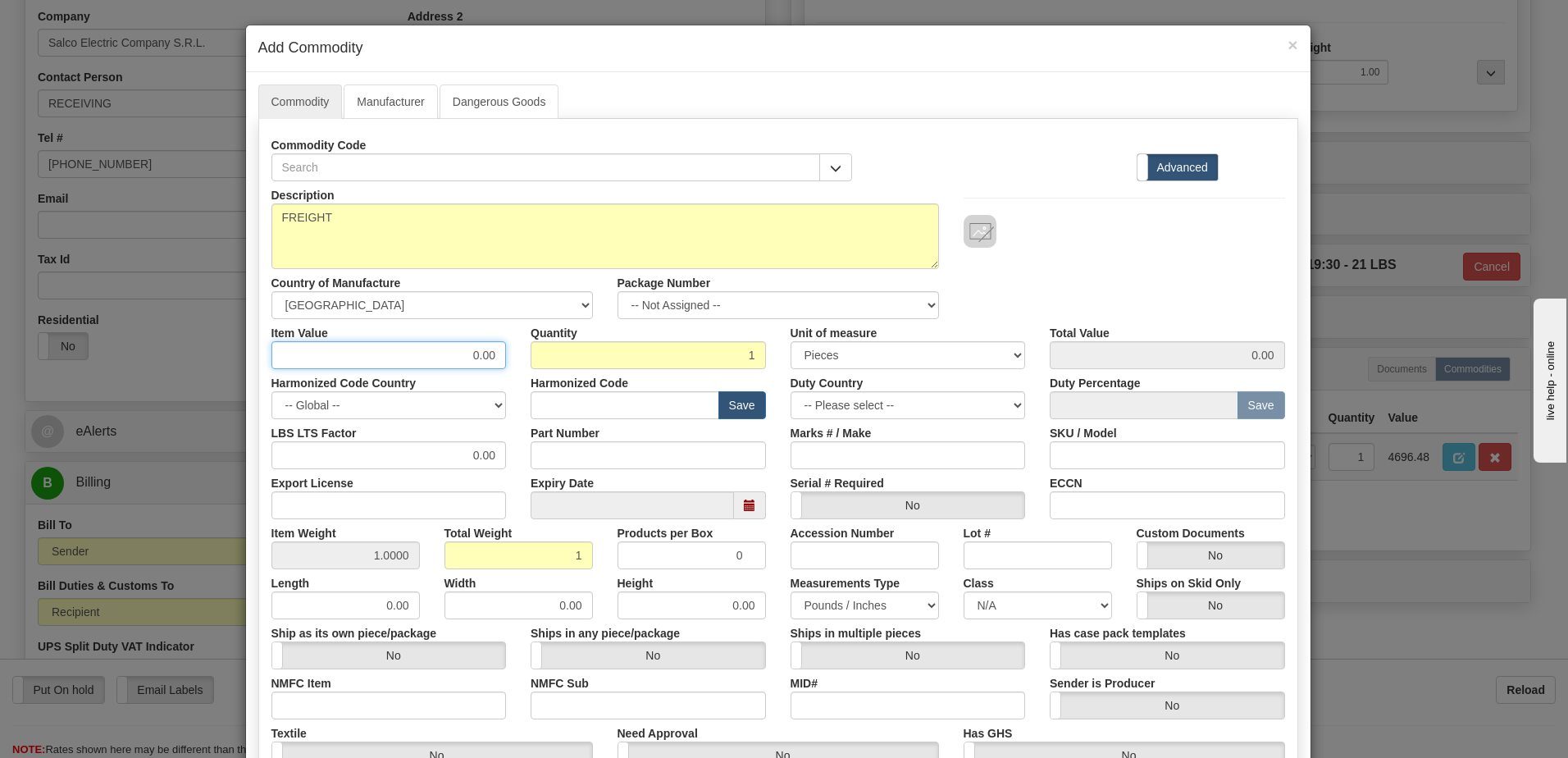
click at [562, 343] on div "Item Value 0.00 Quantity 1 Unit of measure 3 Thousand Square Inches Adjustments…" at bounding box center [778, 344] width 1038 height 50
type input "109.00"
drag, startPoint x: 664, startPoint y: 350, endPoint x: 782, endPoint y: 441, distance: 149.0
click at [664, 350] on input "1" at bounding box center [648, 355] width 235 height 28
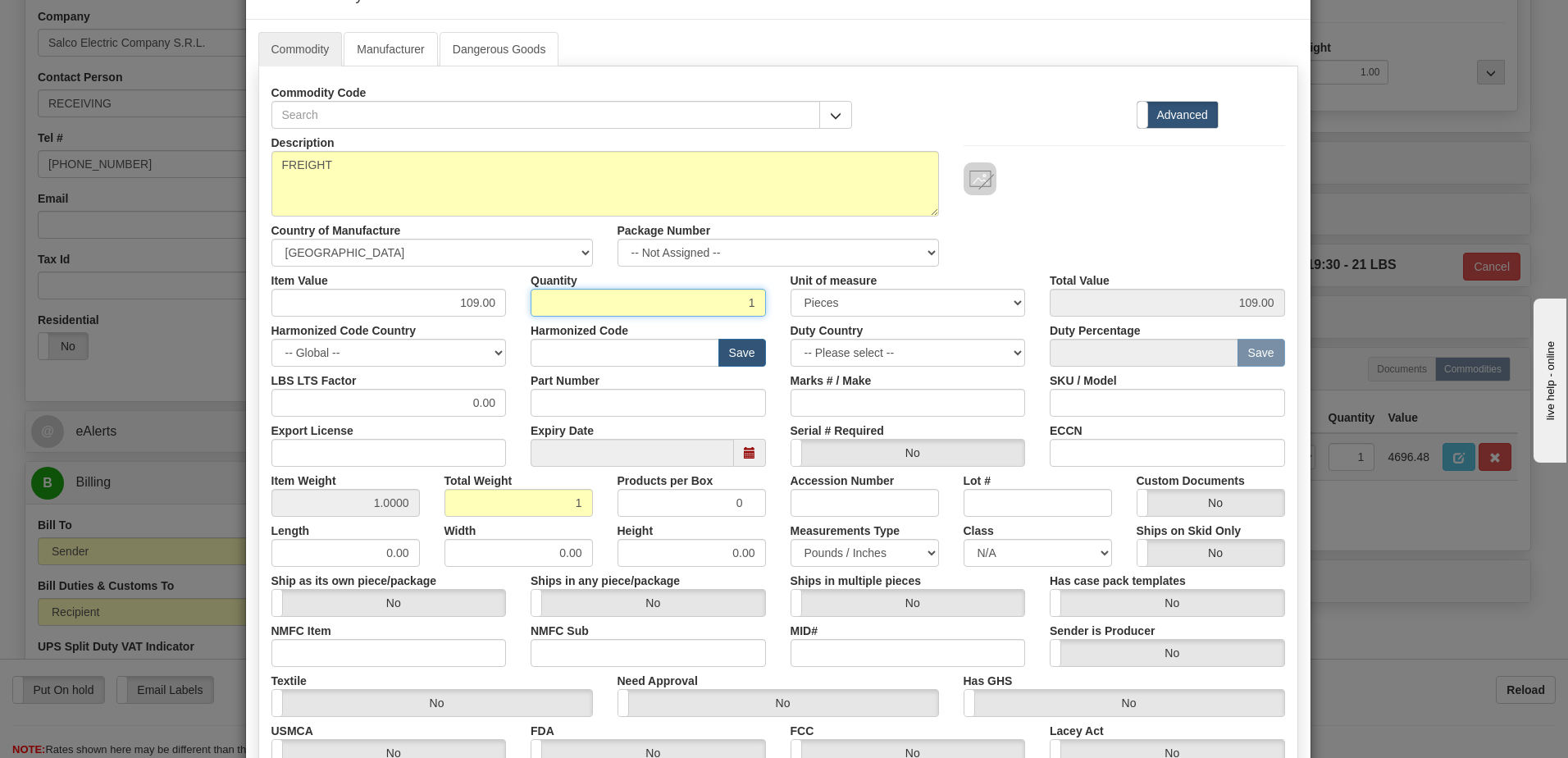
scroll to position [82, 0]
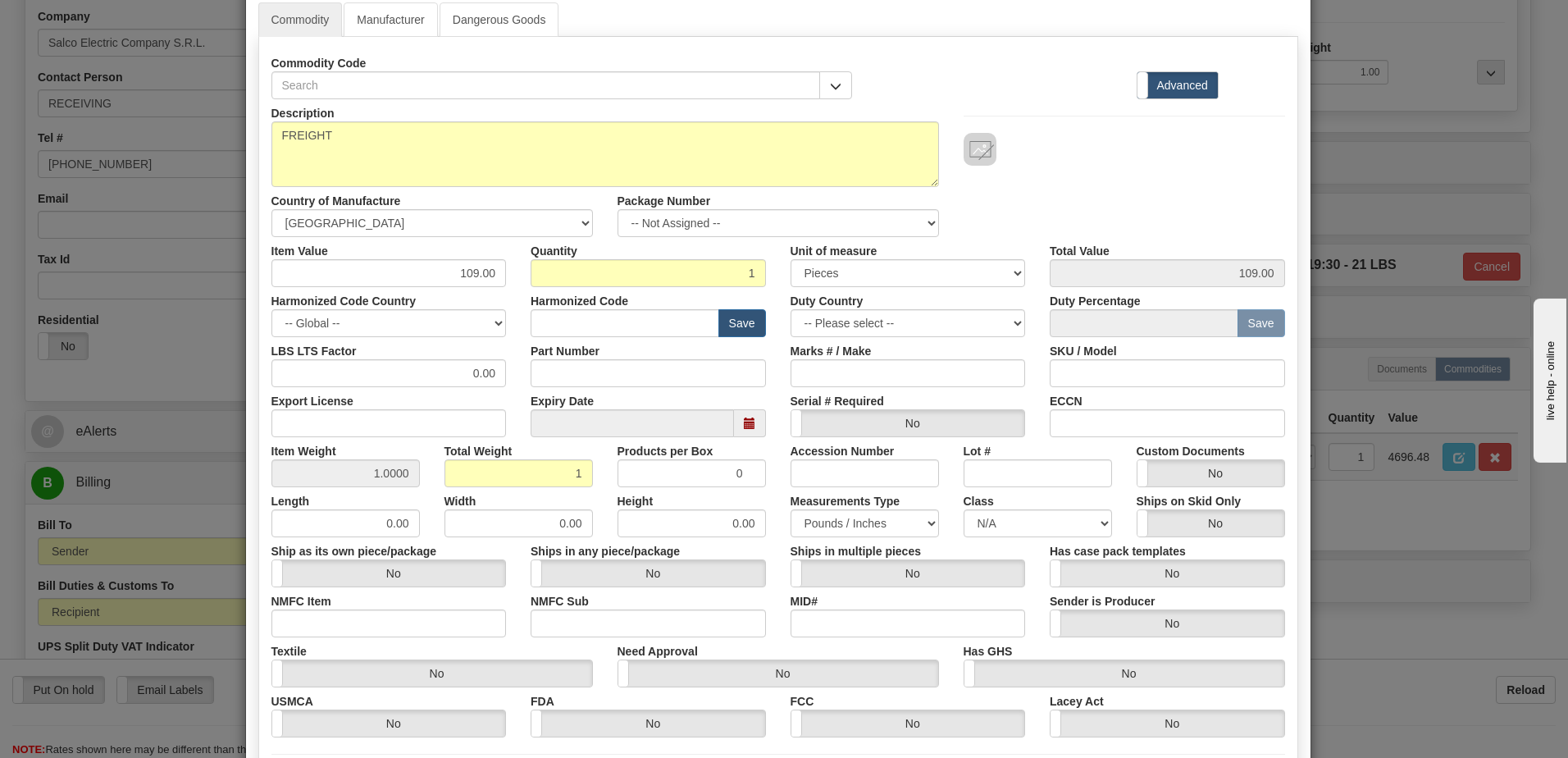
click at [1204, 188] on div "Description FREIGHT Country of Manufacture -- Unknown -- AFGHANISTAN ALAND ISLA…" at bounding box center [778, 168] width 1038 height 137
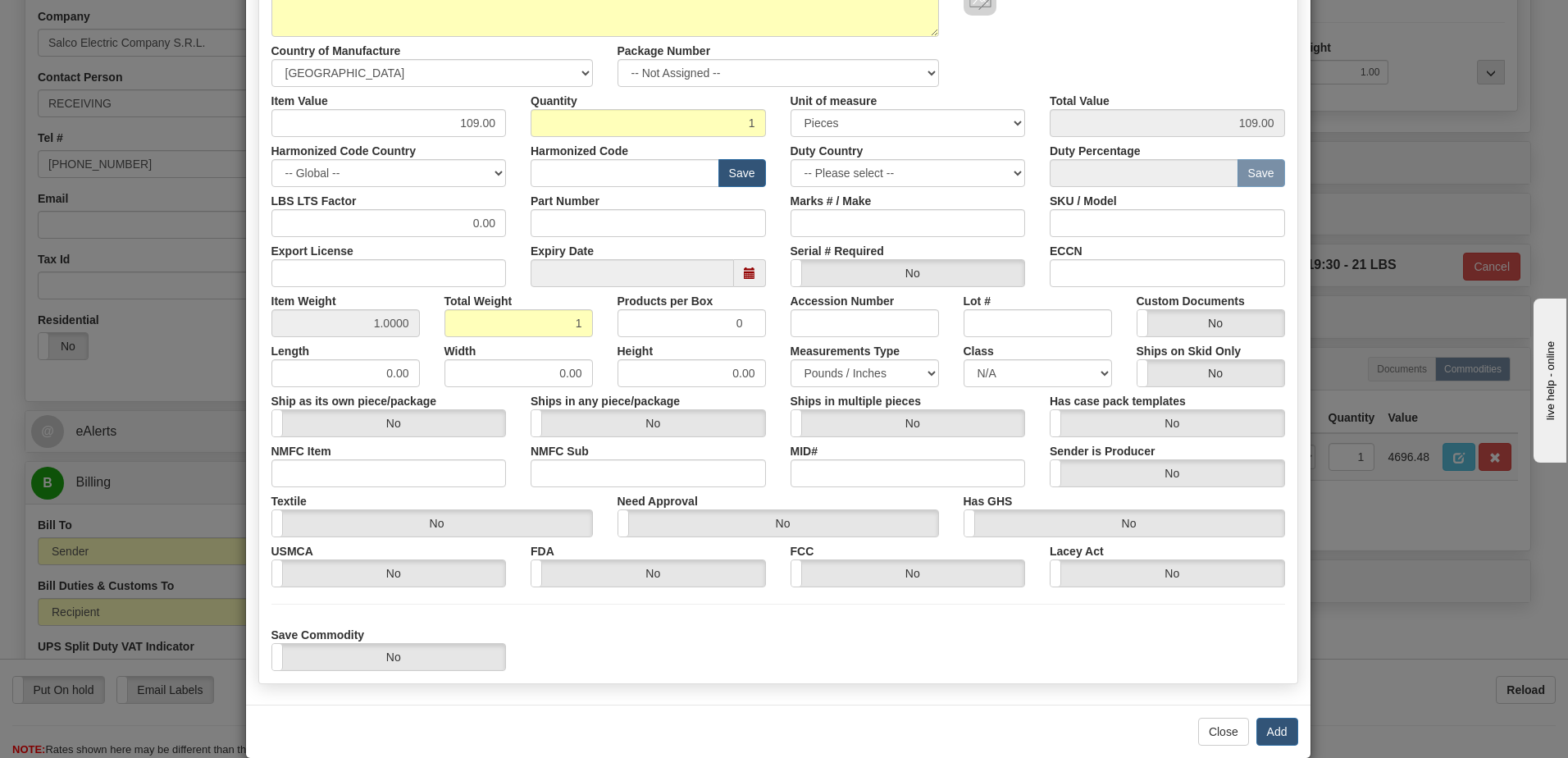
scroll to position [257, 0]
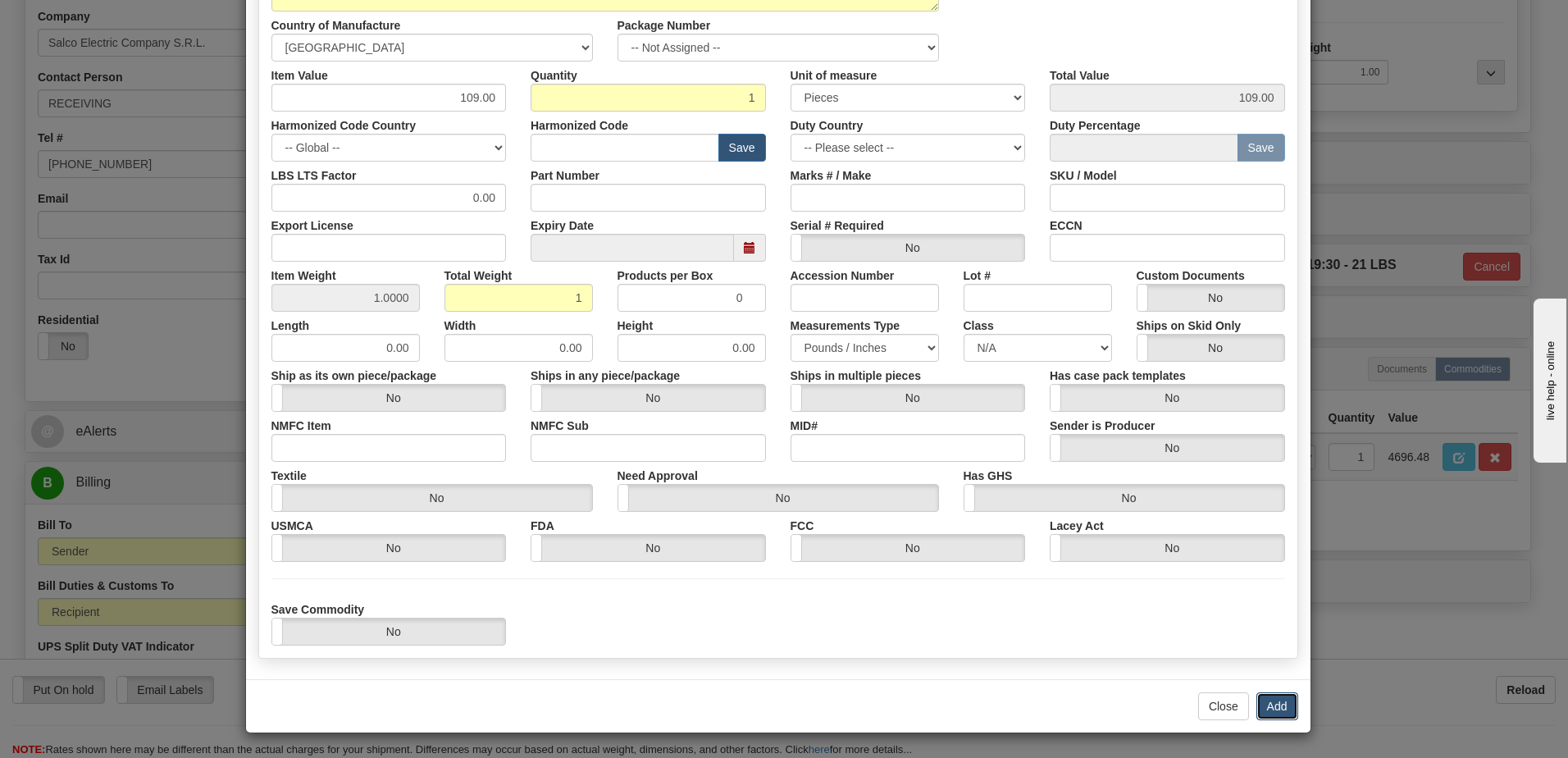
click at [1262, 712] on button "Add" at bounding box center [1277, 706] width 41 height 28
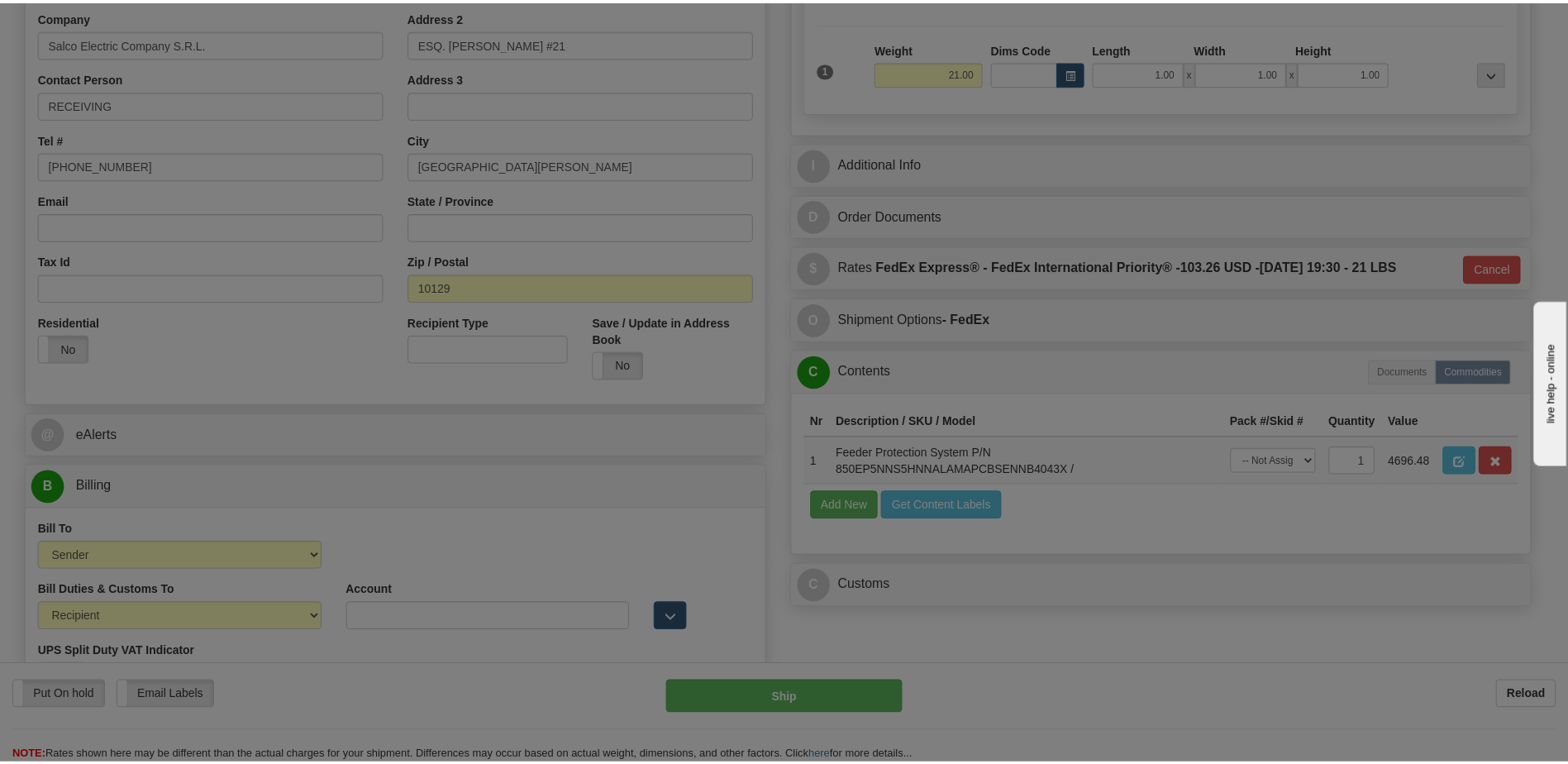
scroll to position [0, 0]
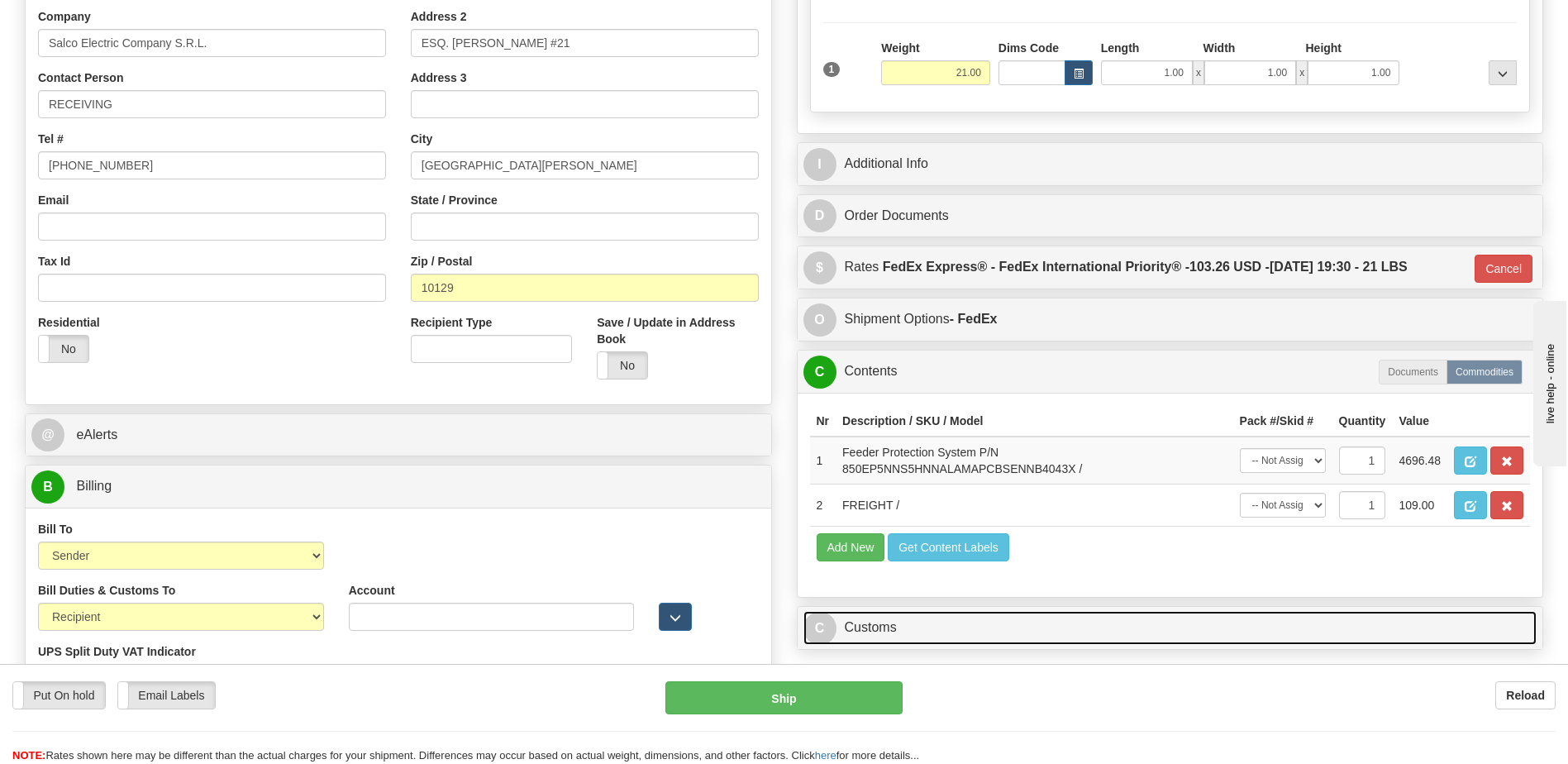
click at [911, 624] on link "C Customs" at bounding box center [1170, 628] width 734 height 33
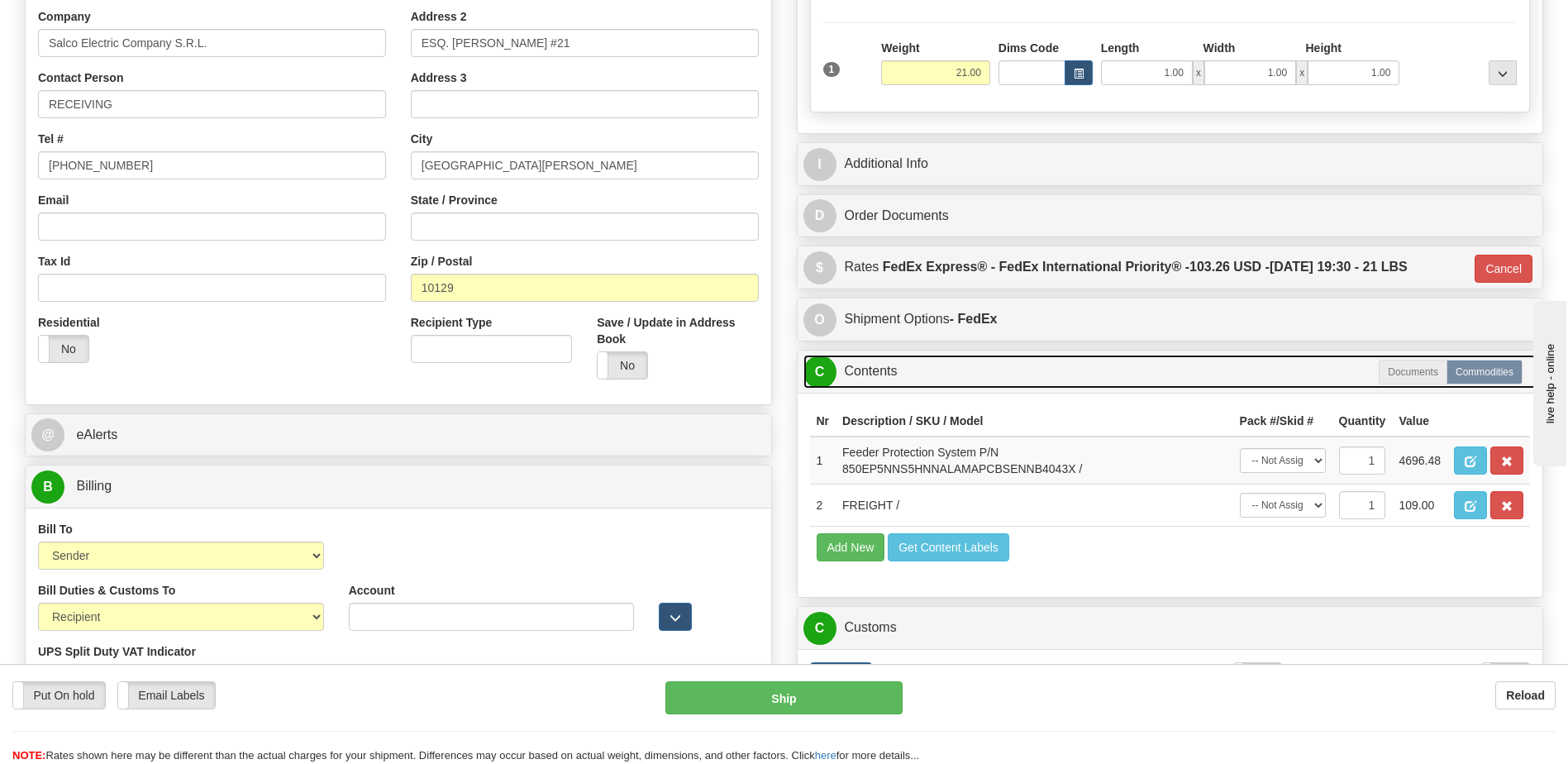
click at [895, 375] on link "C Contents" at bounding box center [1170, 372] width 734 height 33
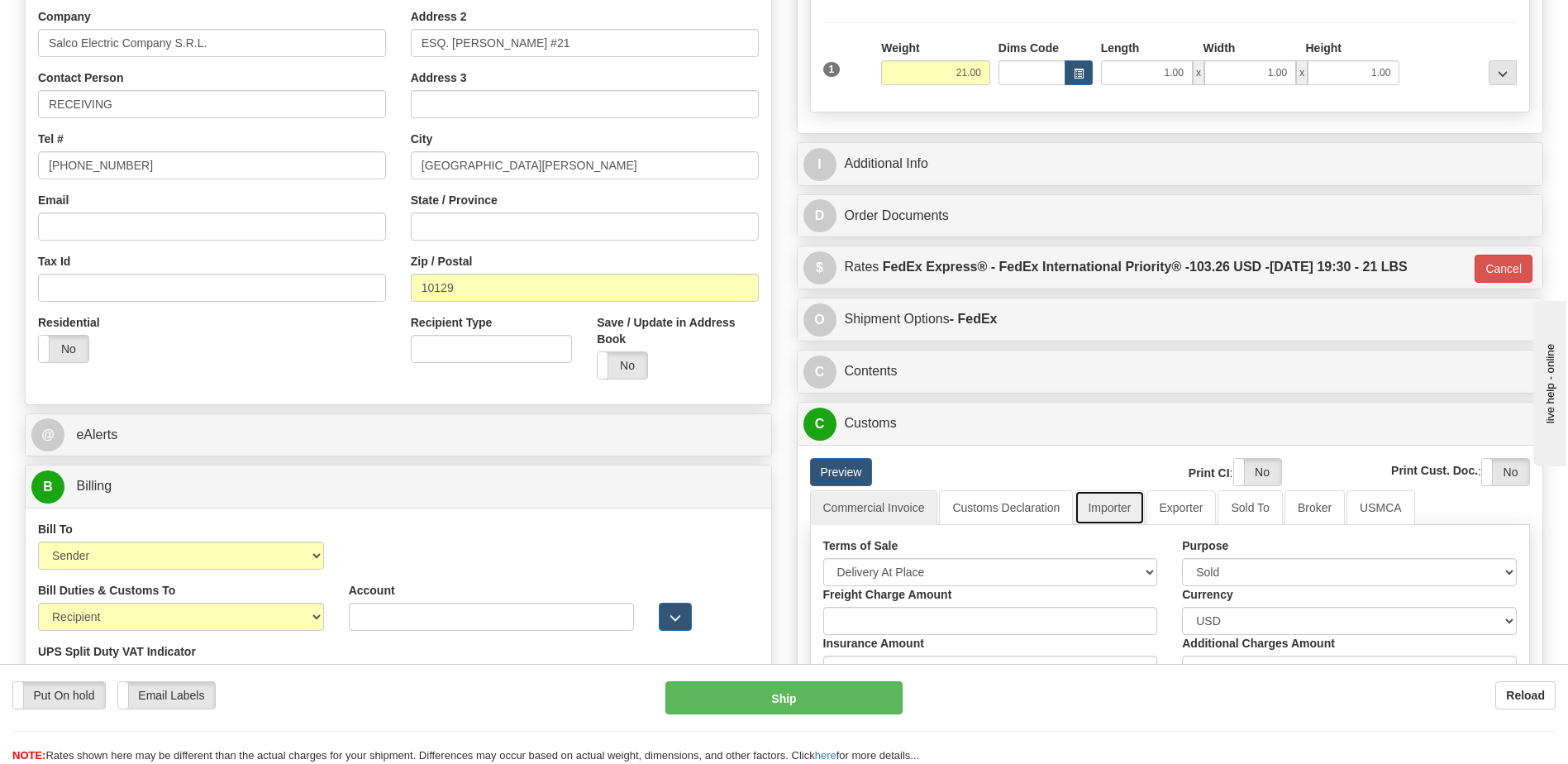
click at [1104, 511] on link "Importer" at bounding box center [1109, 507] width 70 height 34
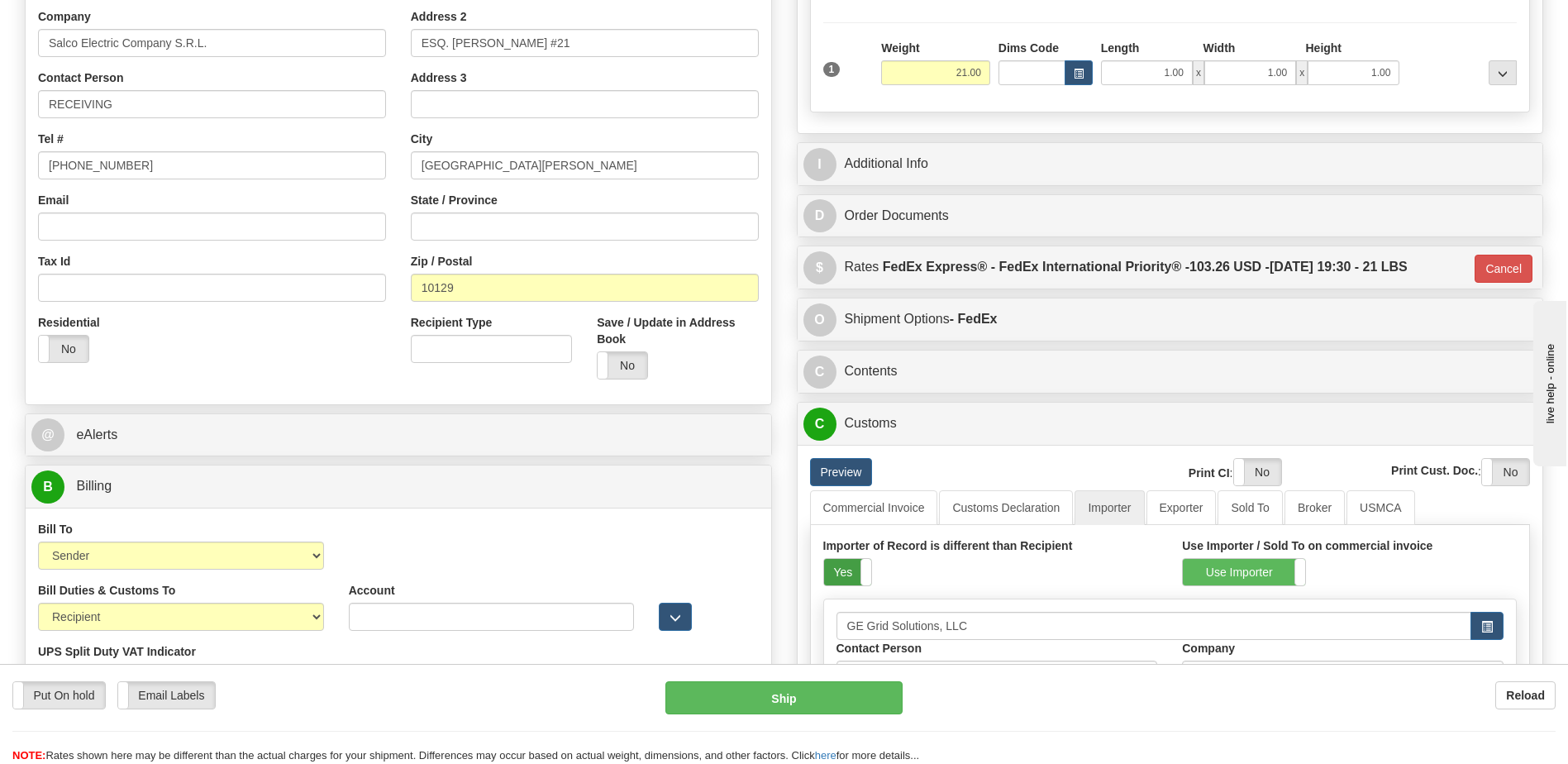
click at [839, 570] on label "Yes" at bounding box center [847, 572] width 47 height 26
click at [998, 484] on div "Preview" at bounding box center [953, 472] width 311 height 28
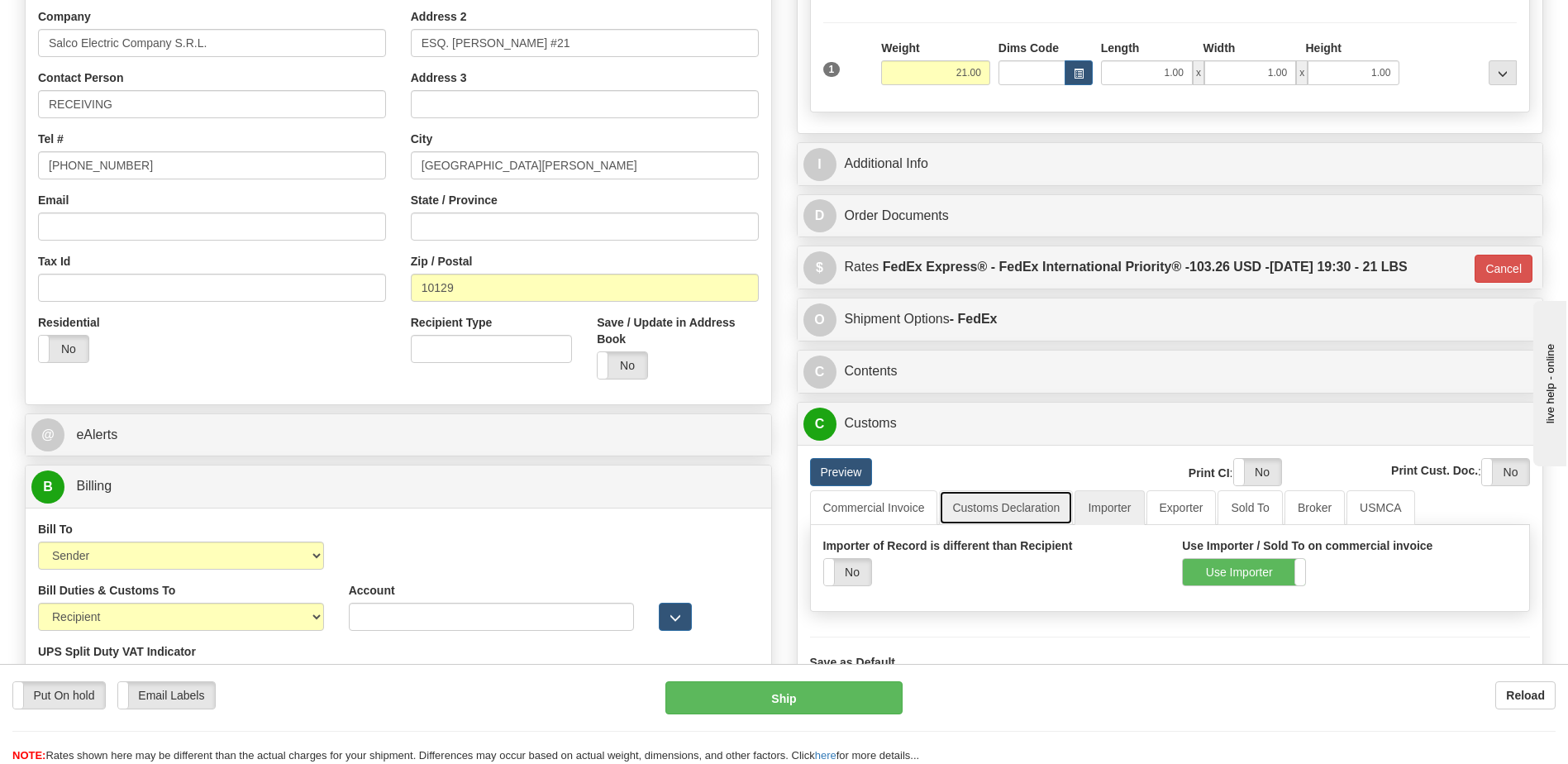
click at [1000, 503] on link "Customs Declaration" at bounding box center [1006, 507] width 134 height 34
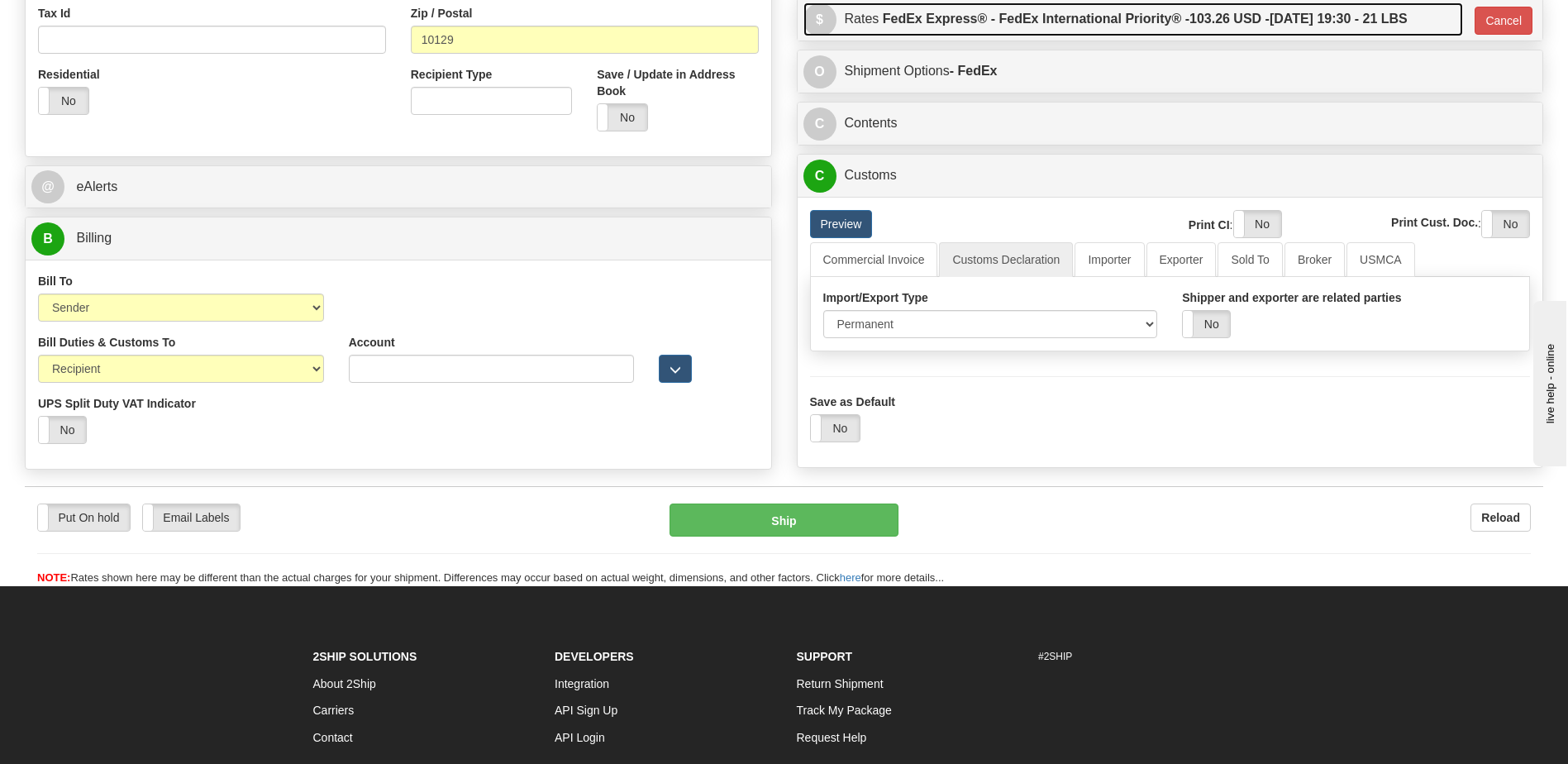
click at [1213, 24] on span "103.26 USD -" at bounding box center [1229, 18] width 80 height 14
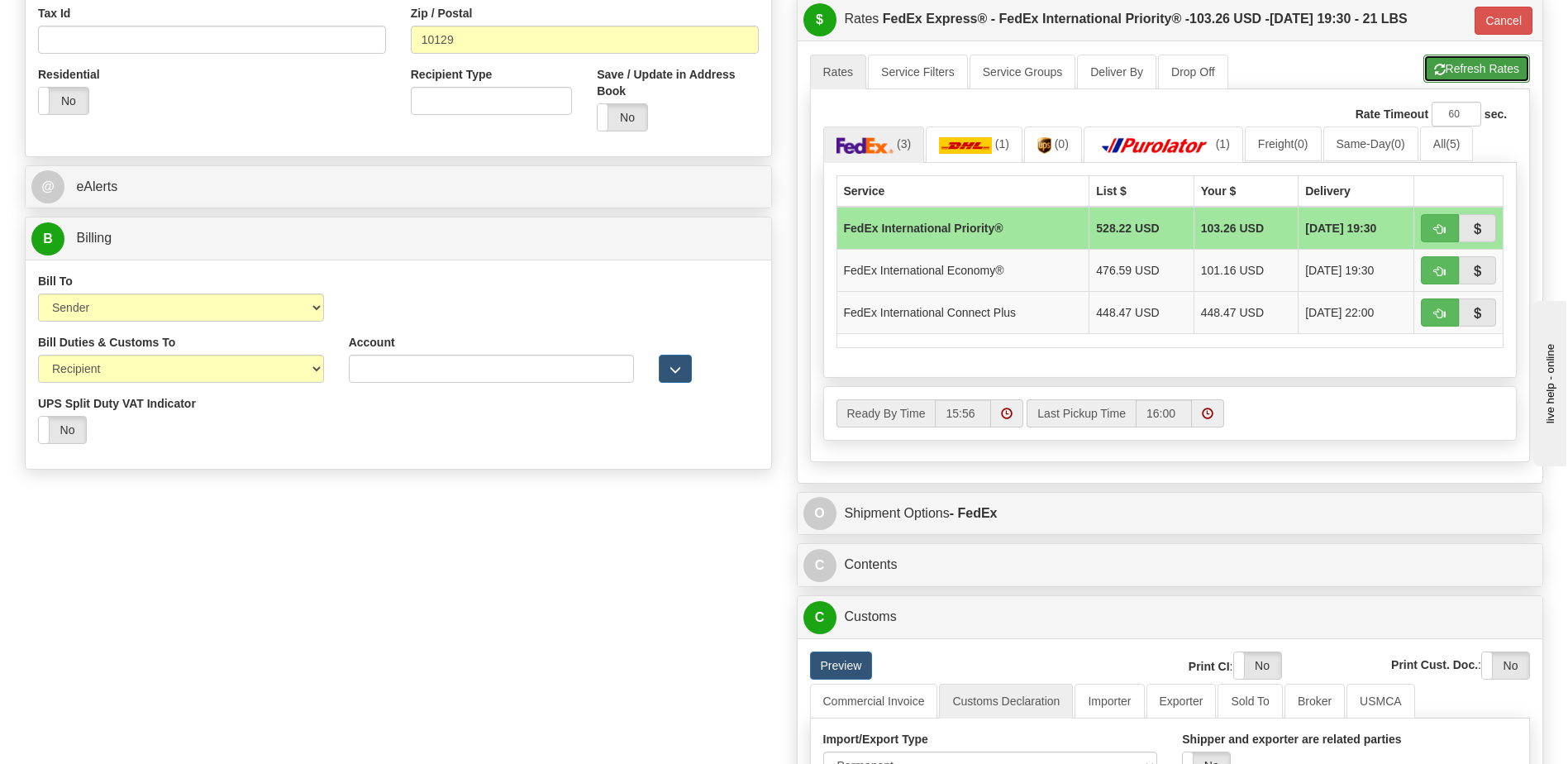
click at [1434, 72] on span "button" at bounding box center [1440, 70] width 11 height 11
type input "01"
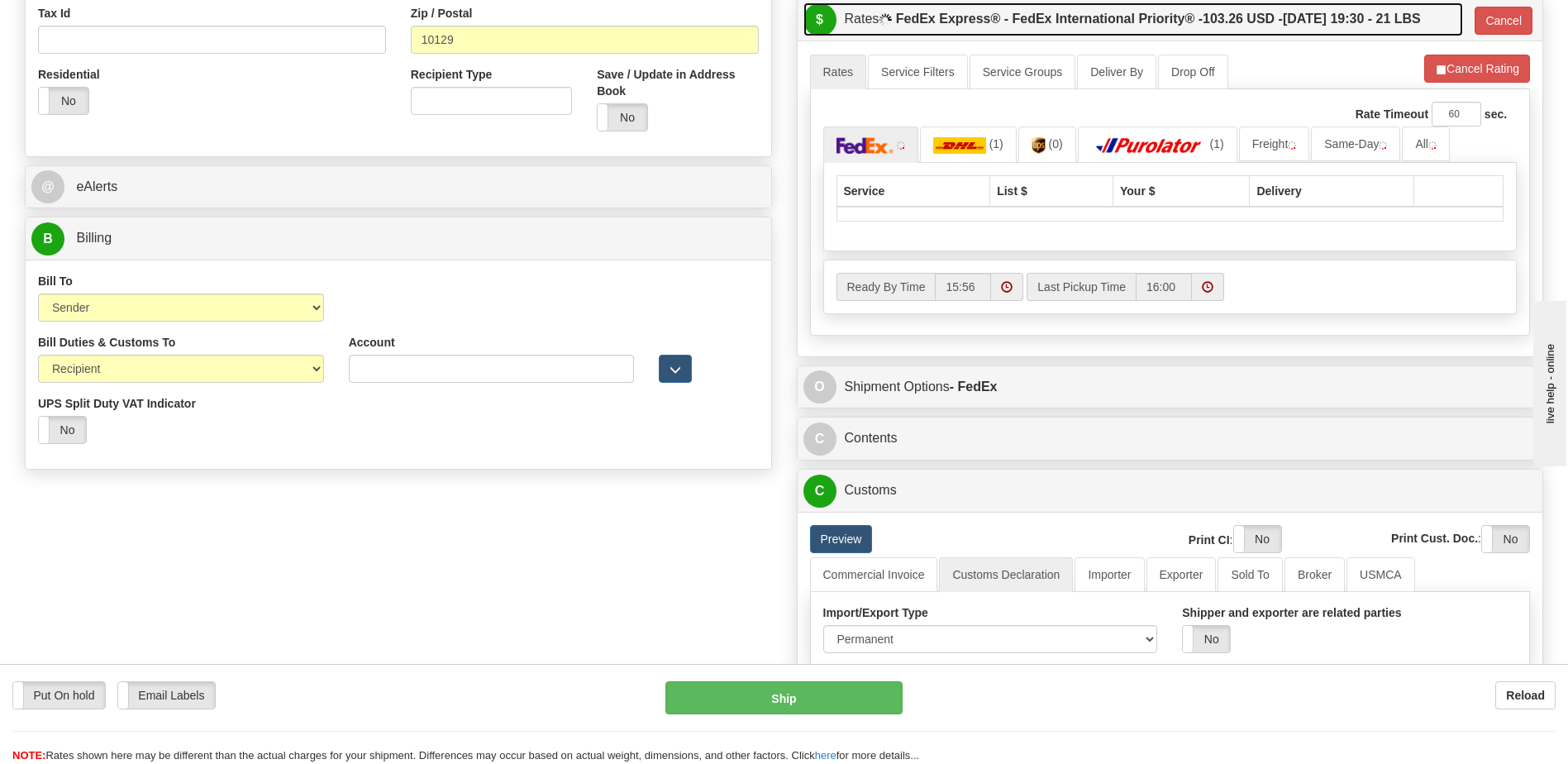
click at [1232, 23] on span "103.26 USD -" at bounding box center [1243, 18] width 80 height 14
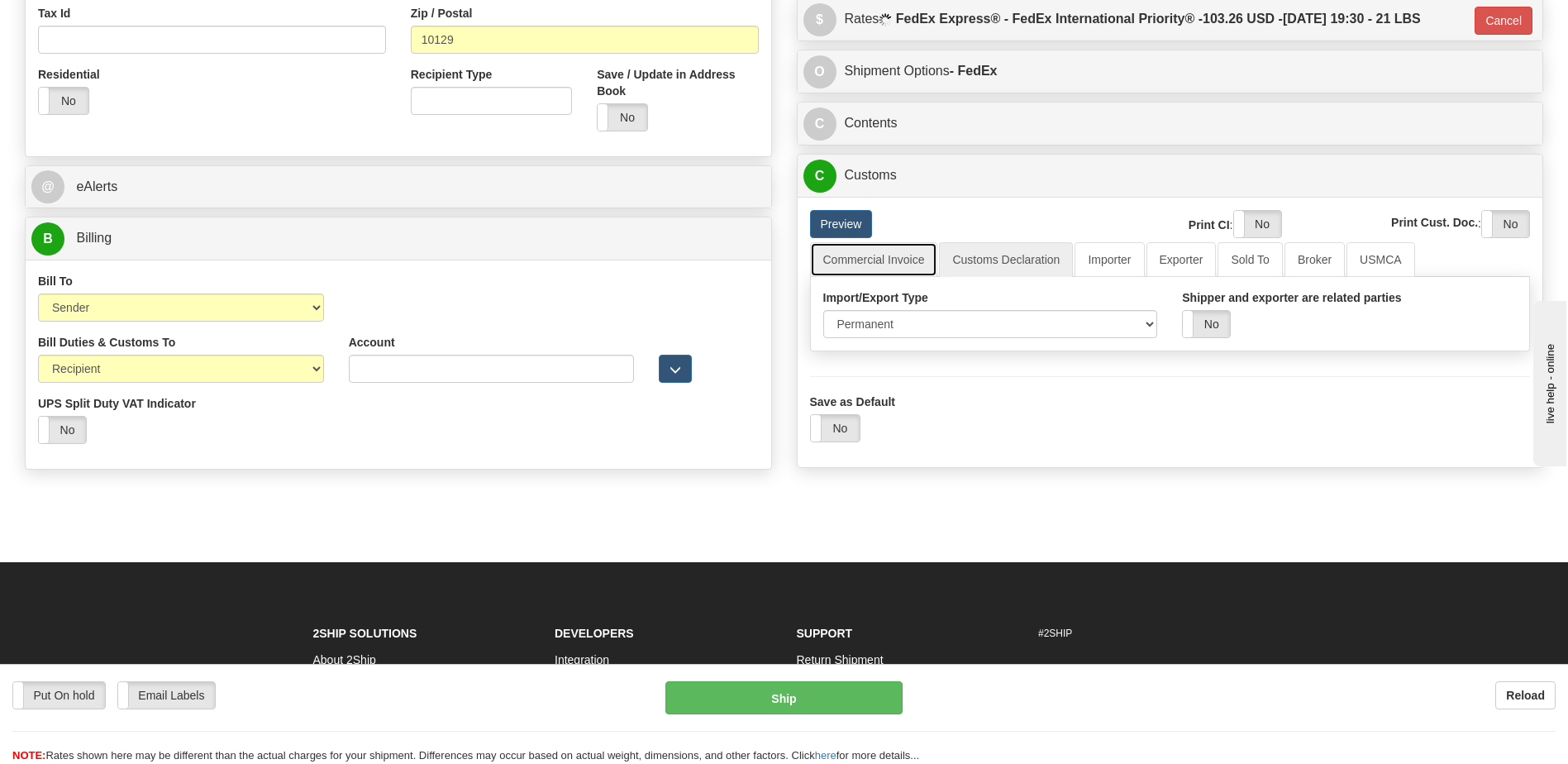
click at [892, 267] on link "Commercial Invoice" at bounding box center [874, 259] width 128 height 34
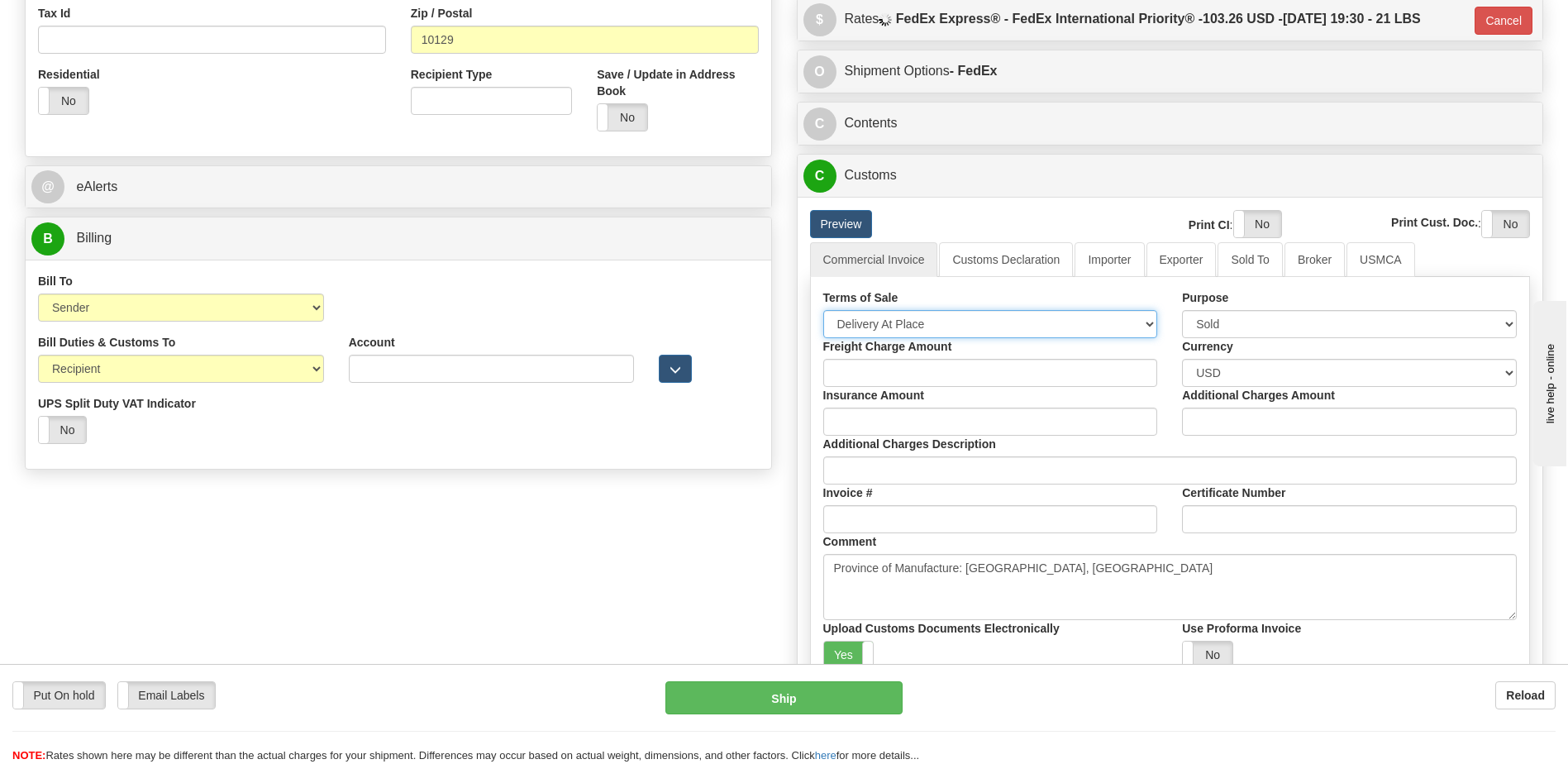
click at [885, 320] on select "Free Carrier Free On Board Ex Works Delivered Duty Unpaid Delivered Duty Paid C…" at bounding box center [990, 324] width 334 height 28
select select "7"
click at [823, 310] on select "Free Carrier Free On Board Ex Works Delivered Duty Unpaid Delivered Duty Paid C…" at bounding box center [990, 324] width 334 height 28
drag, startPoint x: 851, startPoint y: 649, endPoint x: 1117, endPoint y: 471, distance: 320.1
click at [849, 649] on label "Yes" at bounding box center [848, 654] width 49 height 26
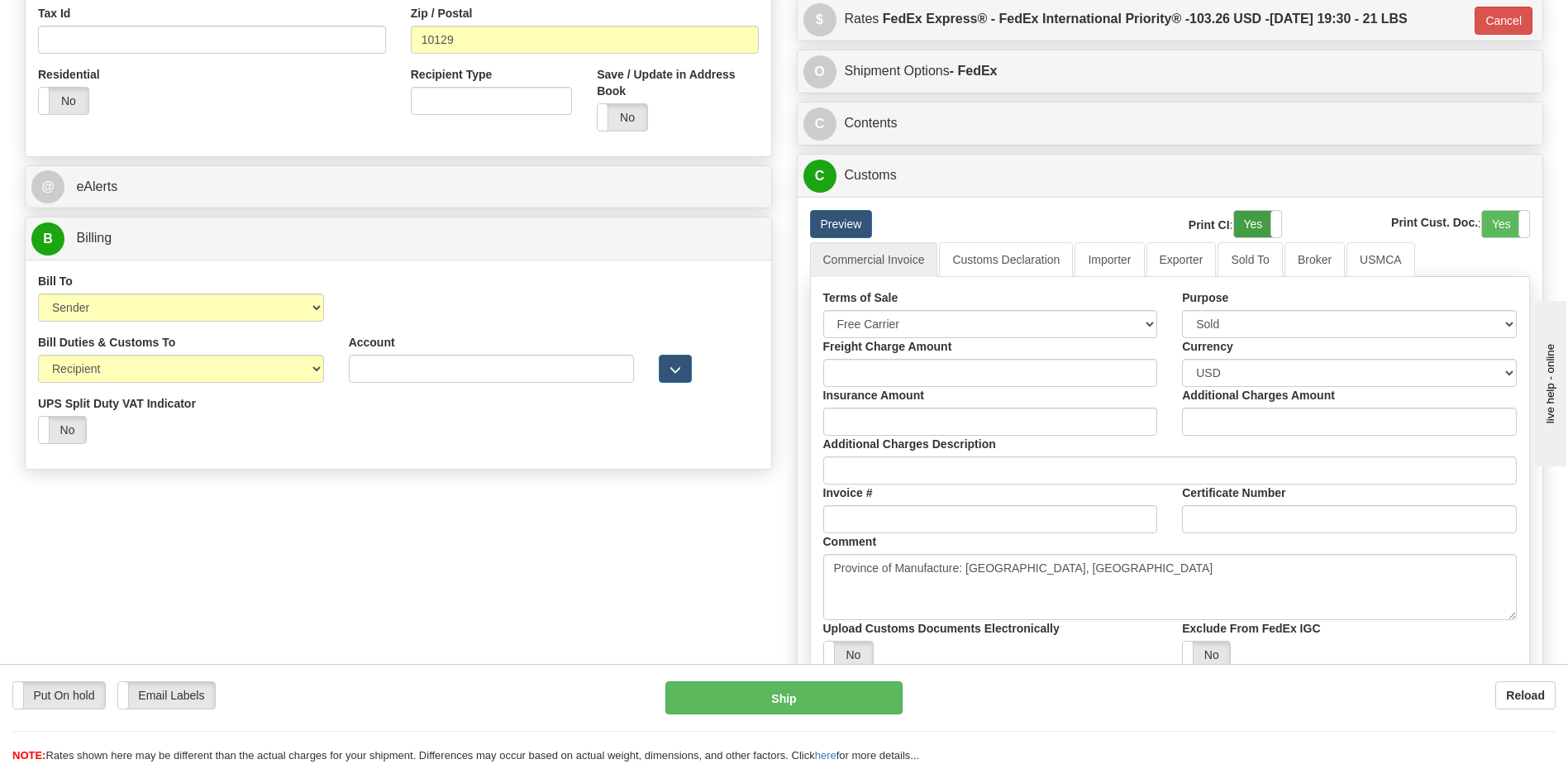
click at [1239, 232] on label "Yes" at bounding box center [1257, 224] width 47 height 26
click at [1492, 217] on label "Yes" at bounding box center [1505, 224] width 47 height 26
click at [991, 266] on link "Customs Declaration" at bounding box center [1006, 259] width 134 height 34
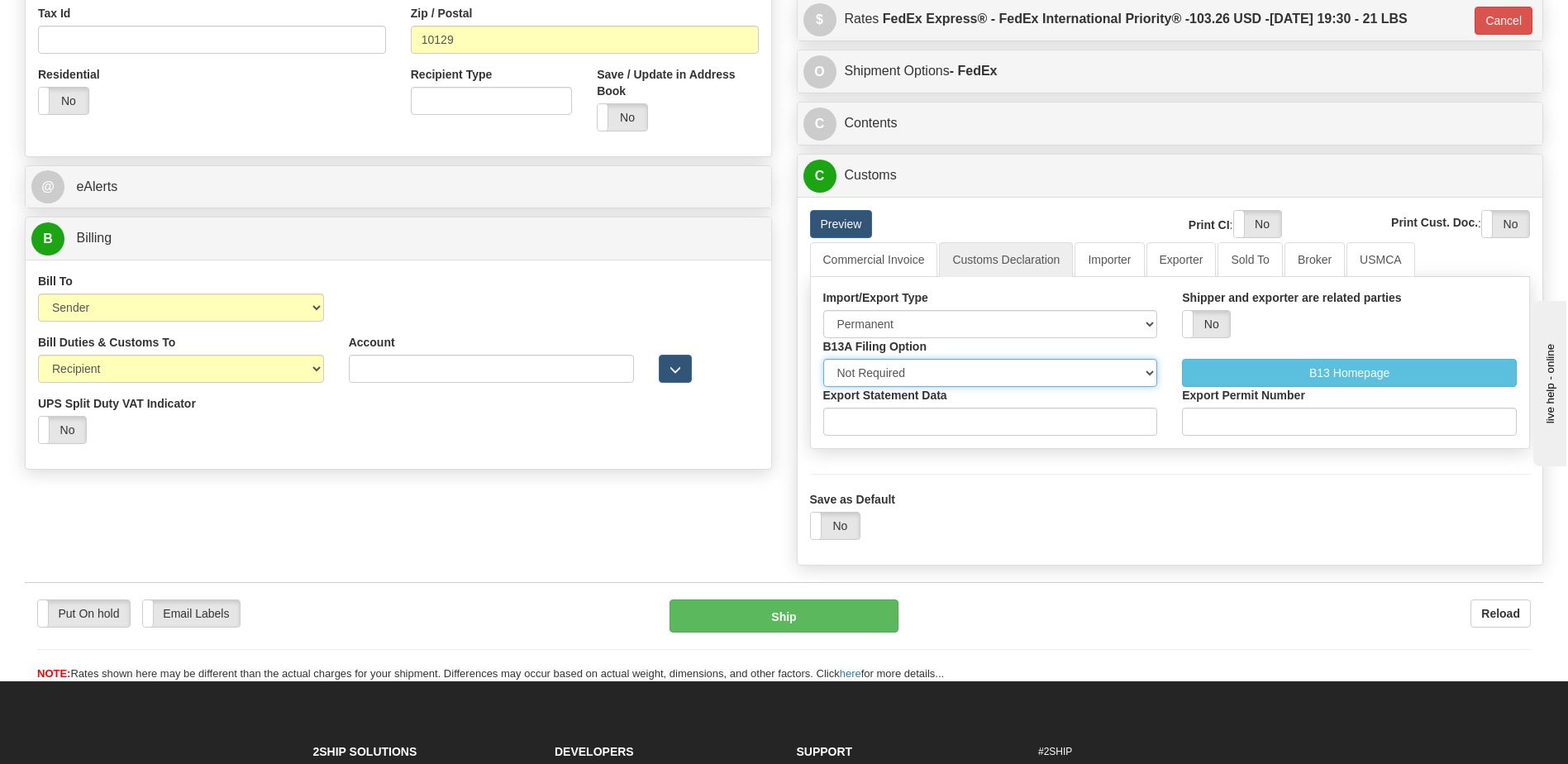
click at [947, 365] on select "Not Required Manual Electronic Summary Reporting" at bounding box center [990, 373] width 334 height 28
select select "3"
click at [823, 359] on select "Not Required Manual Electronic Summary Reporting" at bounding box center [990, 373] width 334 height 28
click at [894, 424] on input "Export Statement Data" at bounding box center [990, 422] width 334 height 28
type input "11111111111111111"
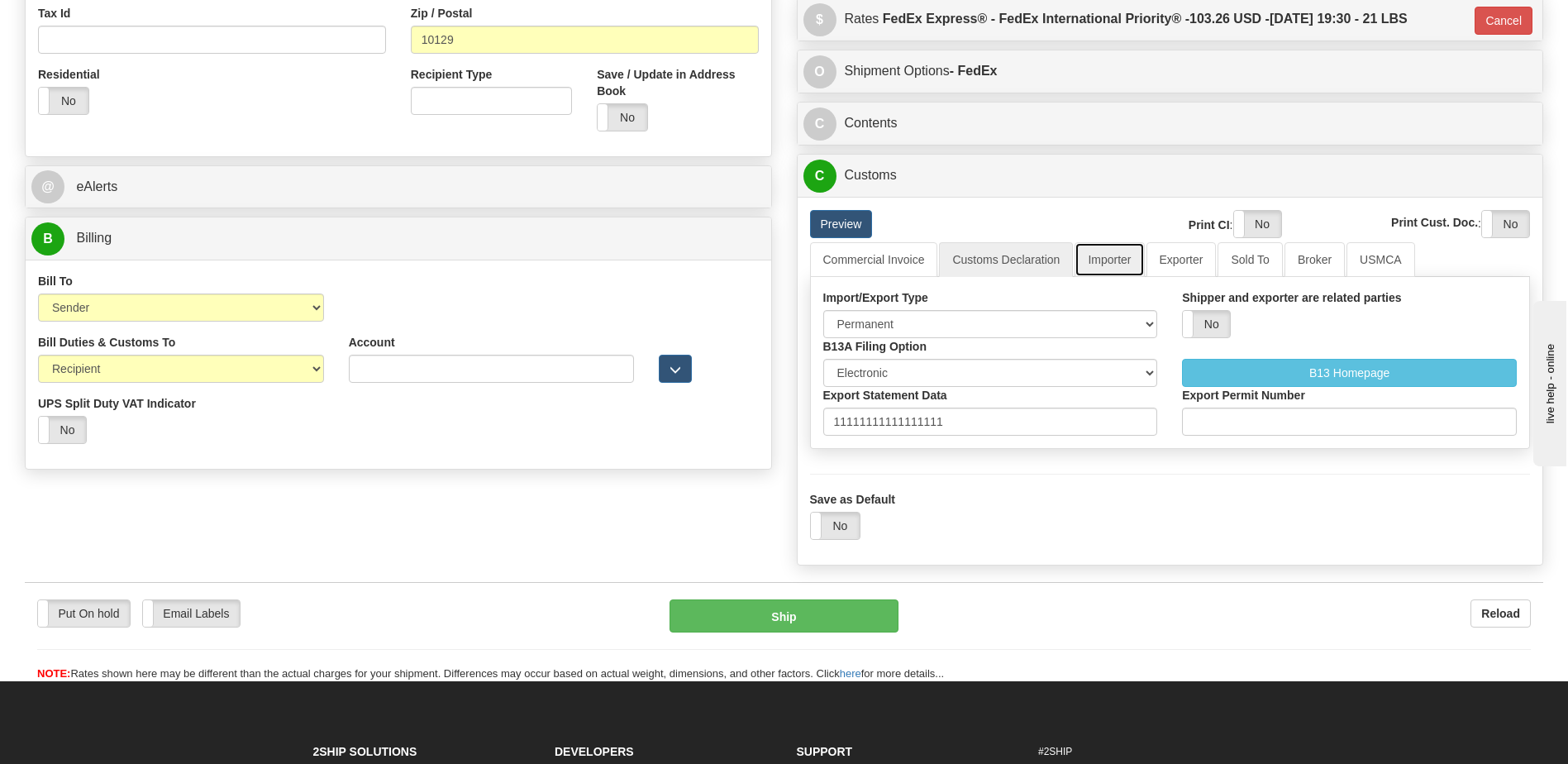
click at [1094, 262] on link "Importer" at bounding box center [1109, 259] width 70 height 34
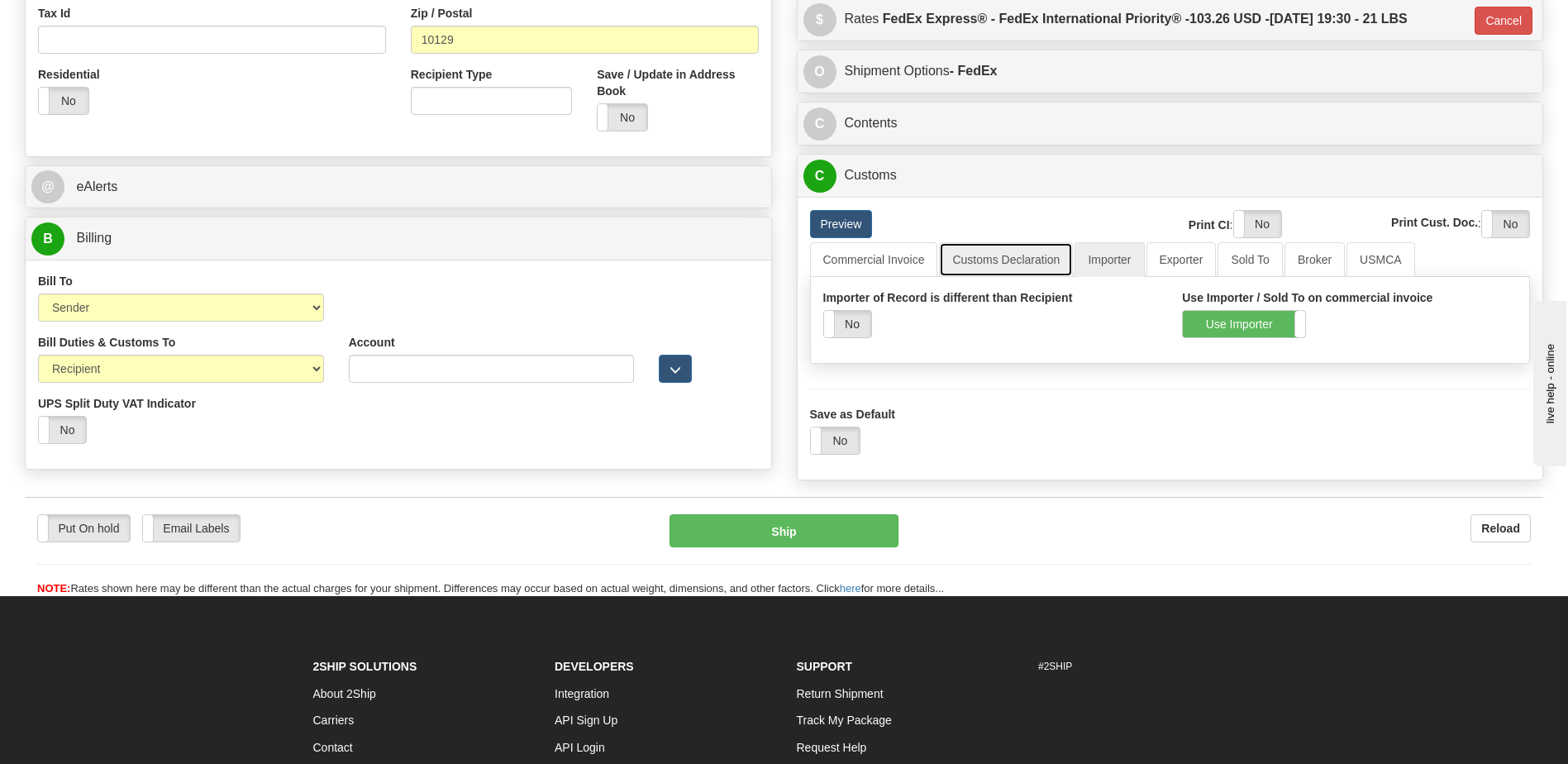
click at [1009, 268] on link "Customs Declaration" at bounding box center [1006, 259] width 134 height 34
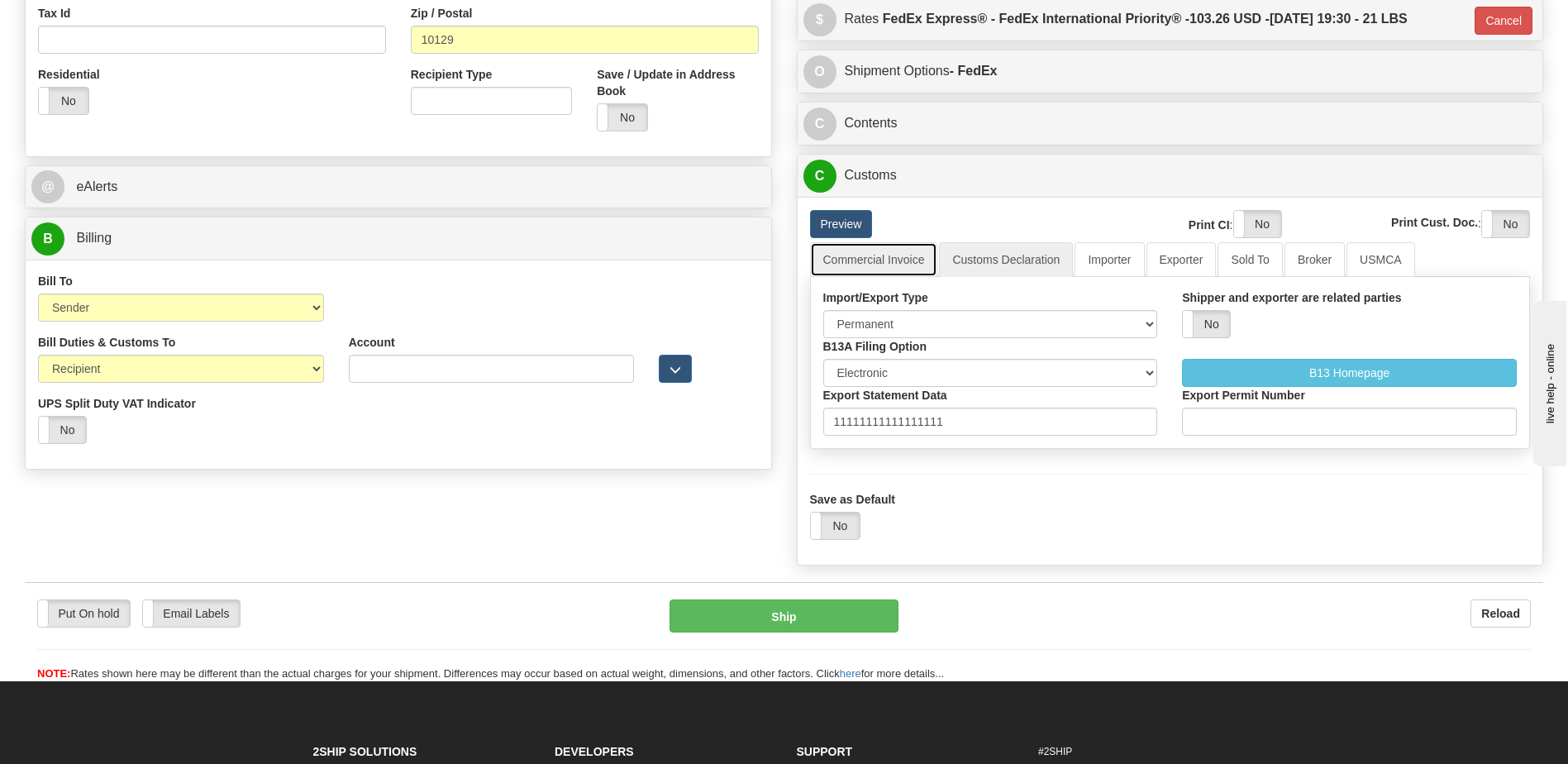
click at [903, 267] on link "Commercial Invoice" at bounding box center [874, 259] width 128 height 34
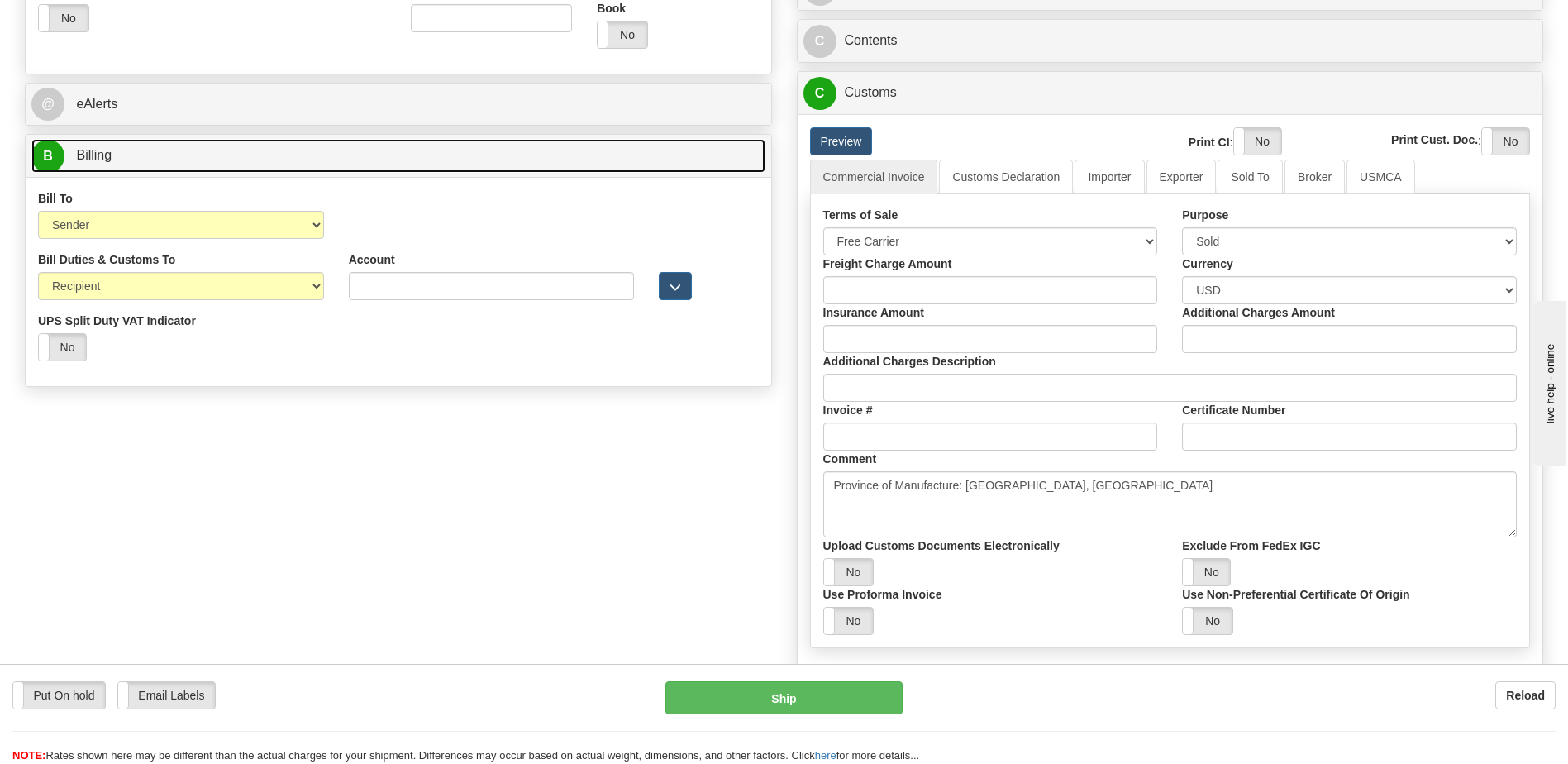
click at [269, 164] on link "B Billing" at bounding box center [399, 155] width 734 height 33
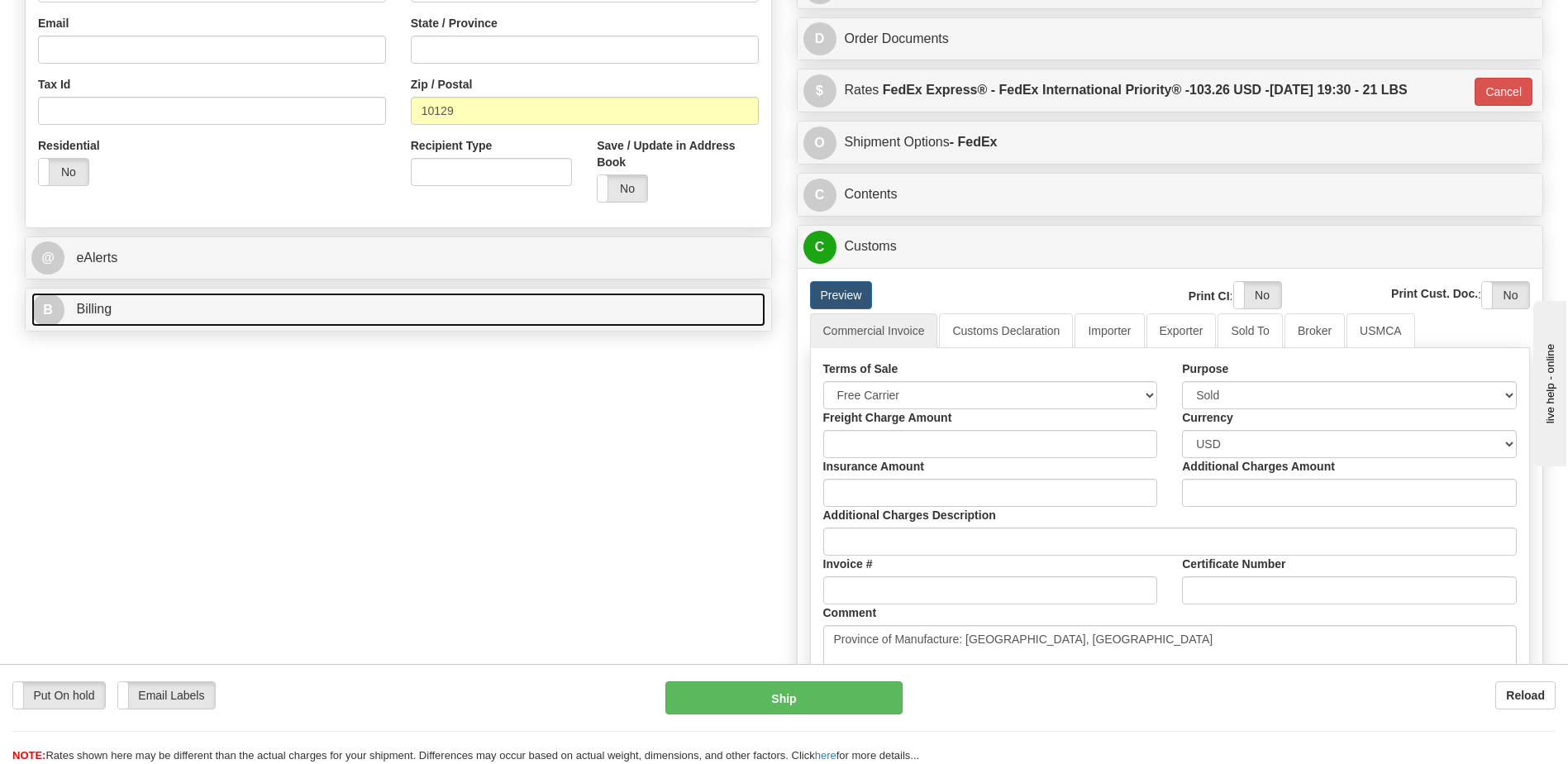
scroll to position [331, 0]
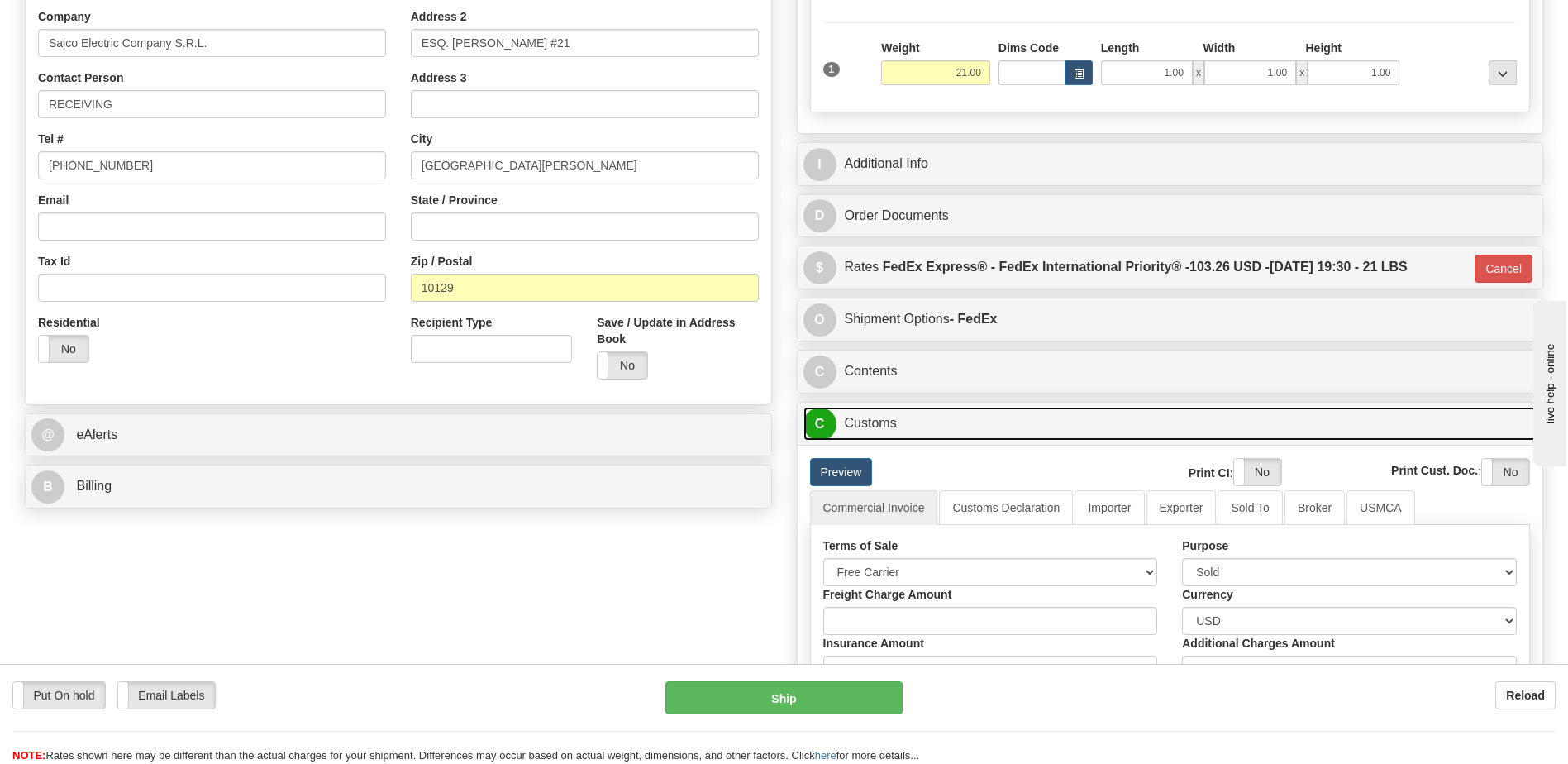
click at [867, 428] on link "C Customs" at bounding box center [1170, 424] width 734 height 33
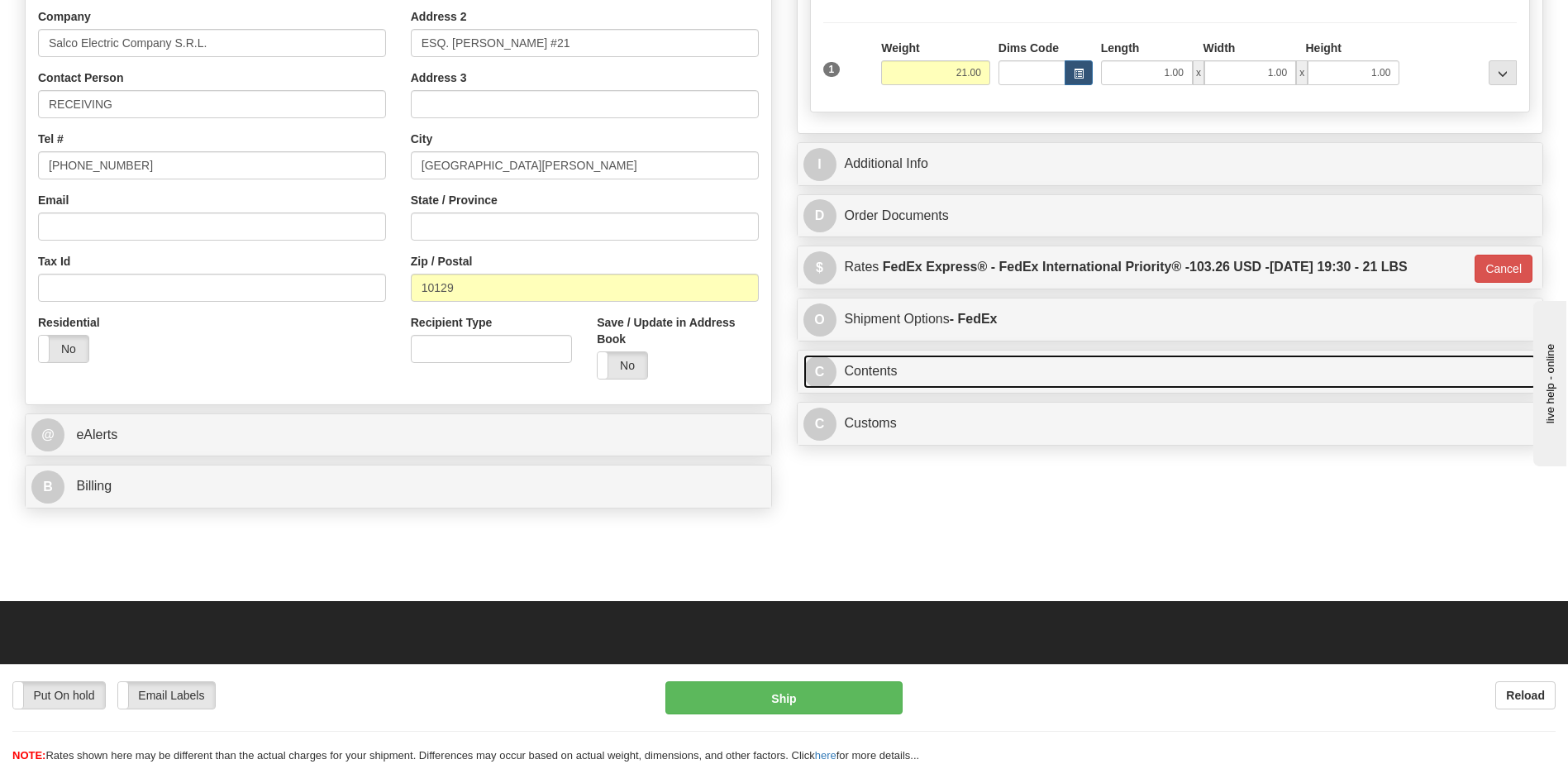
click at [882, 368] on link "C Contents" at bounding box center [1170, 372] width 734 height 33
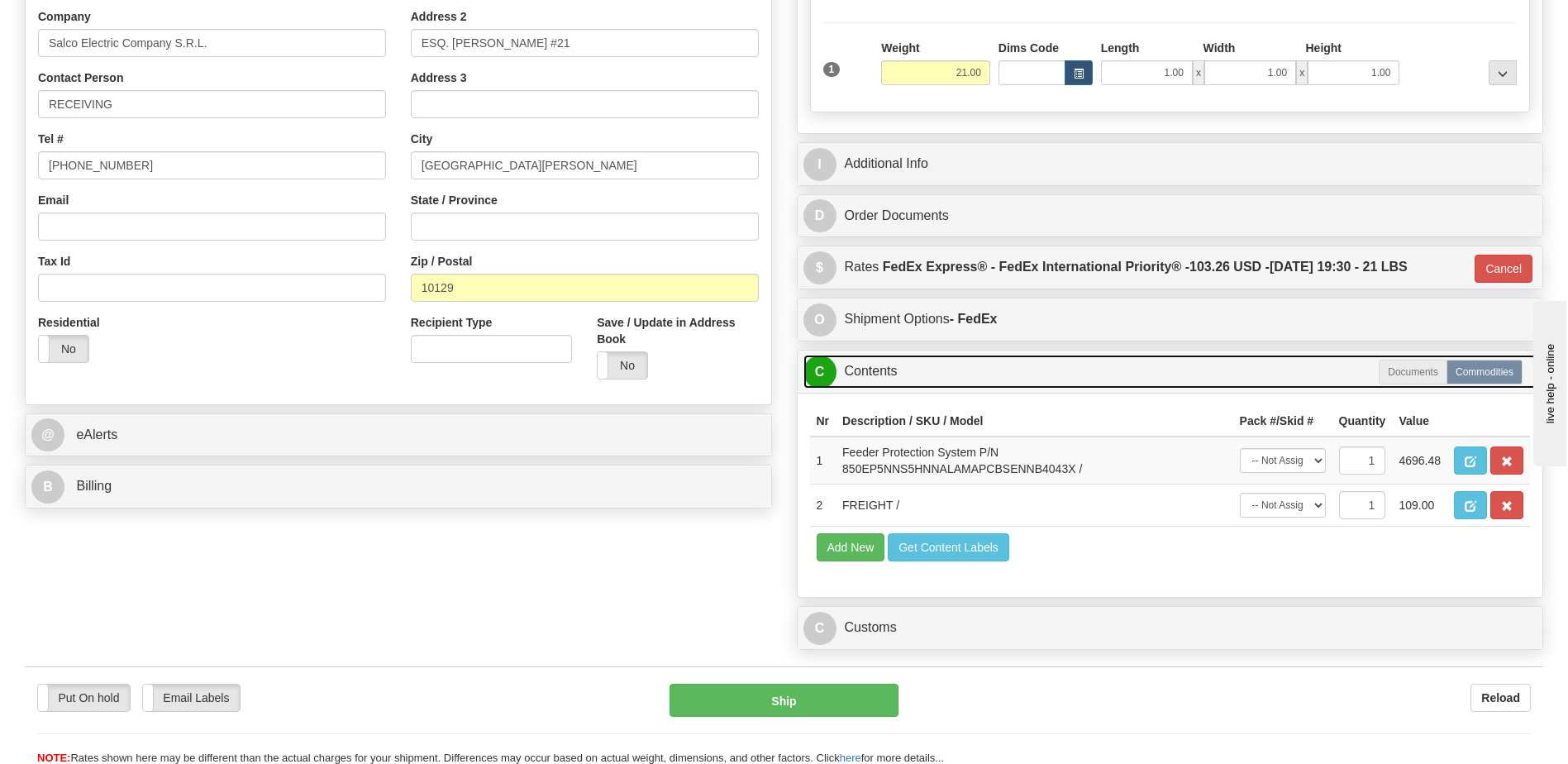
click at [873, 375] on link "C Contents" at bounding box center [1170, 372] width 734 height 33
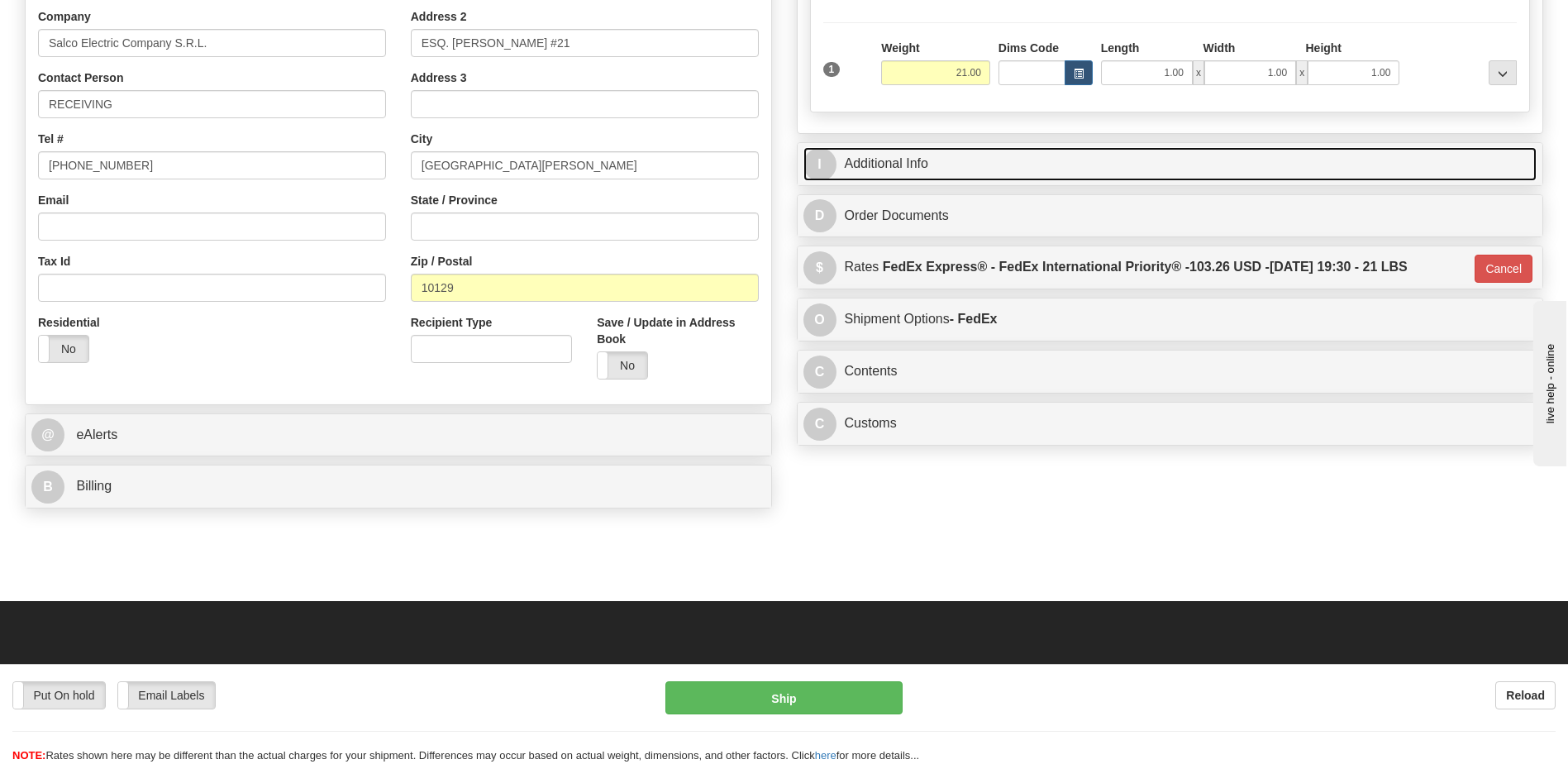
click at [925, 164] on link "I Additional Info" at bounding box center [1170, 164] width 734 height 33
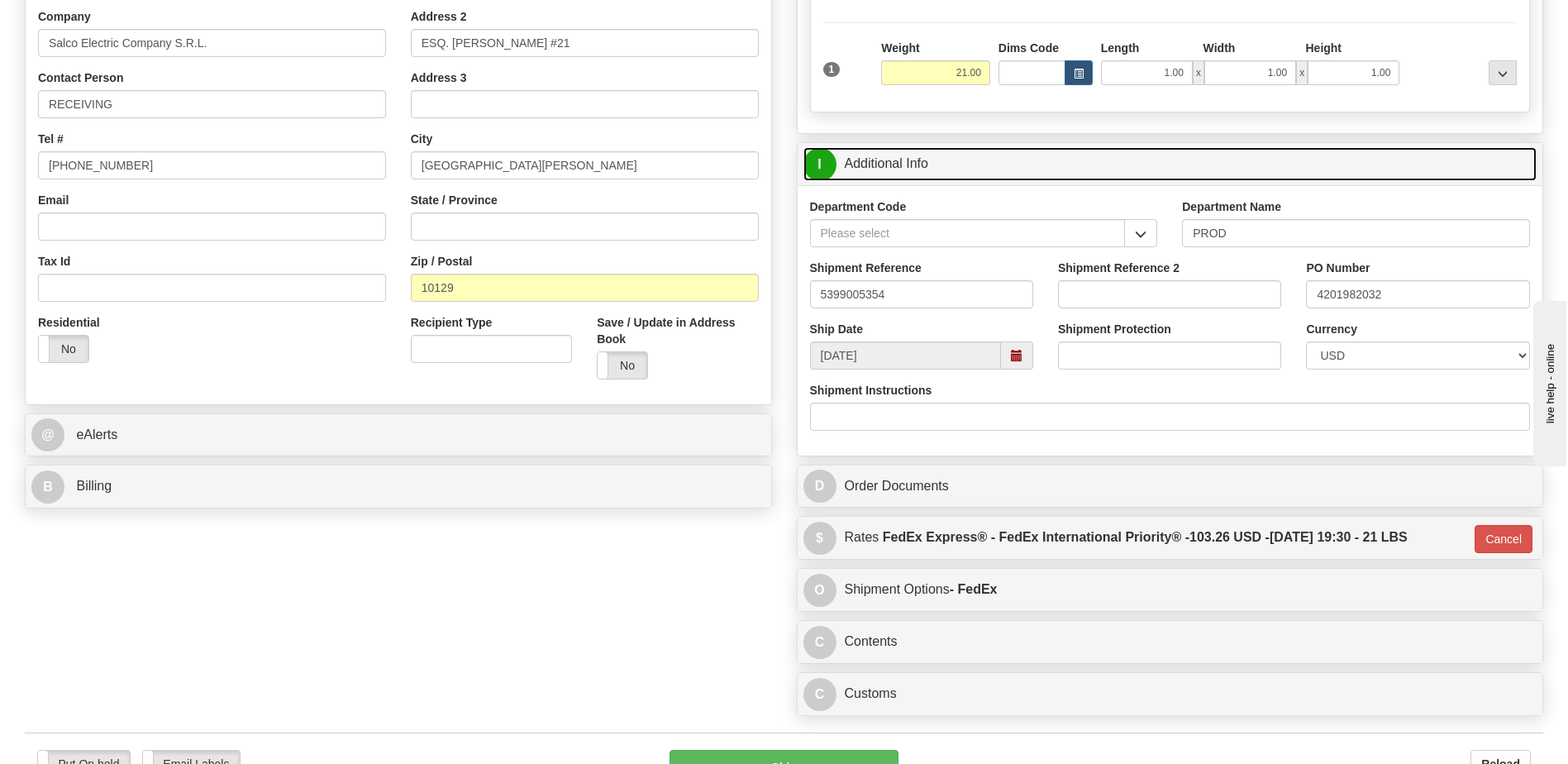
click at [925, 164] on link "I Additional Info" at bounding box center [1170, 164] width 734 height 33
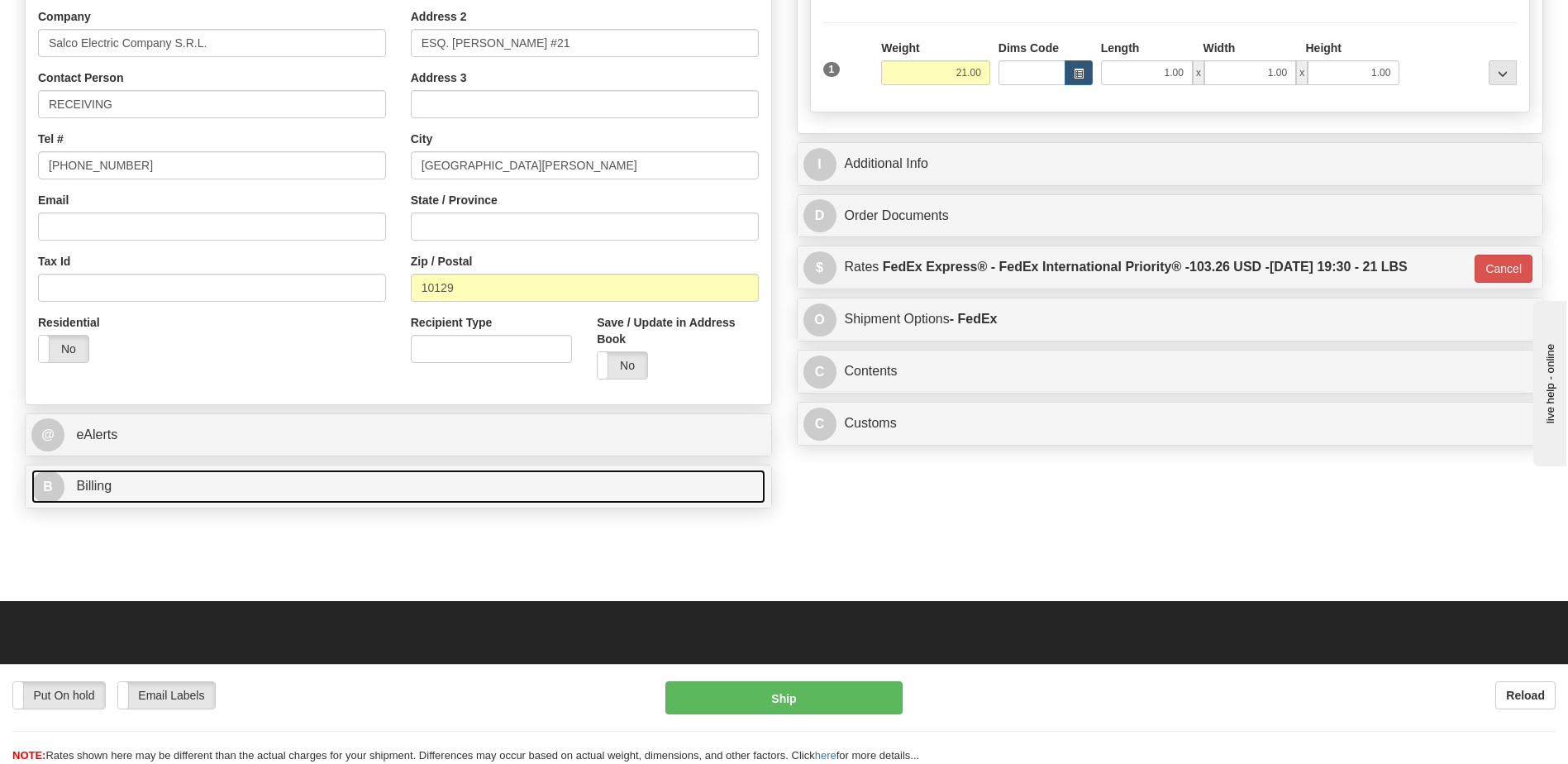
click at [193, 478] on link "B Billing" at bounding box center [399, 486] width 734 height 33
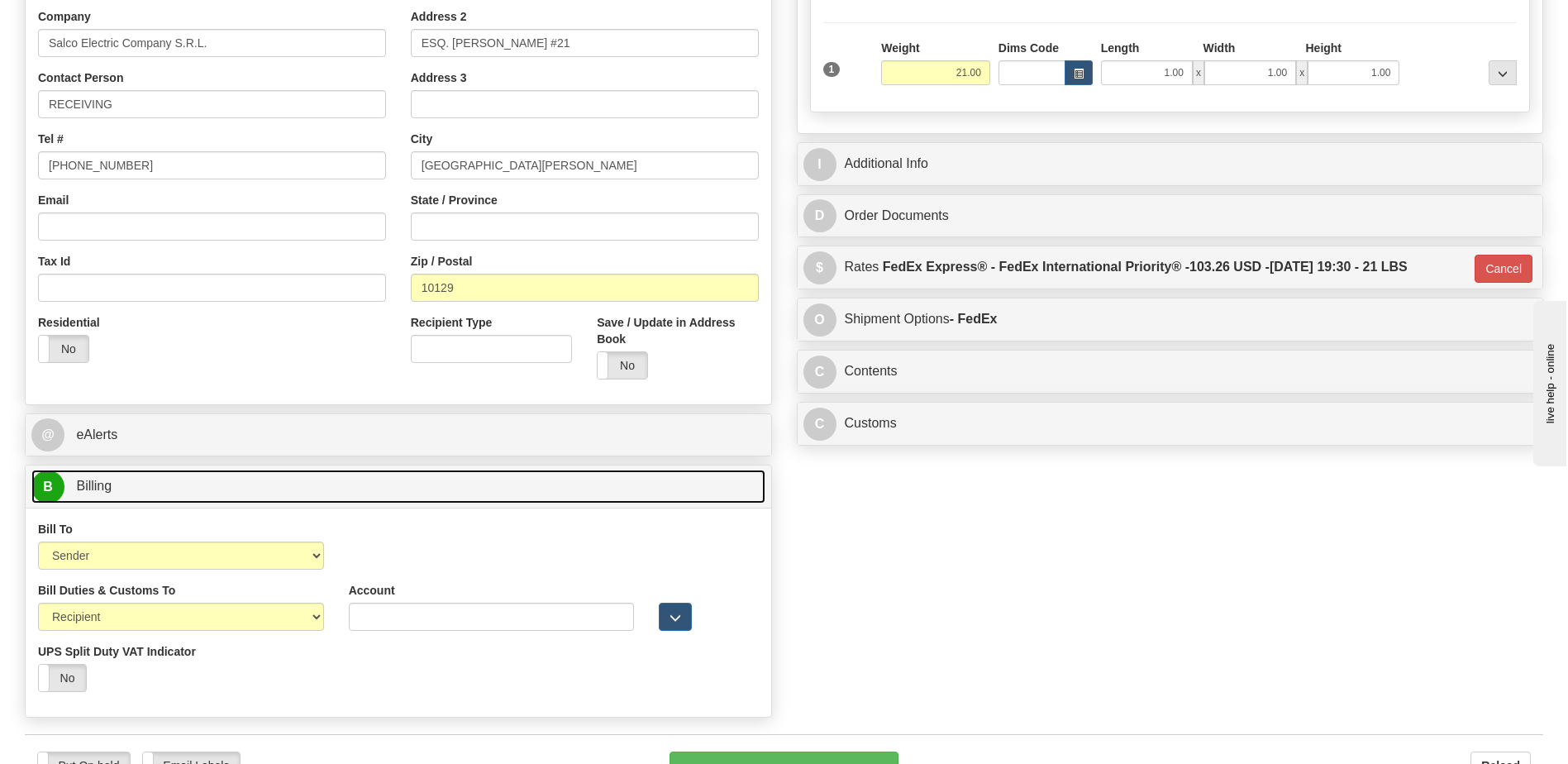
click at [193, 478] on link "B Billing" at bounding box center [399, 486] width 734 height 33
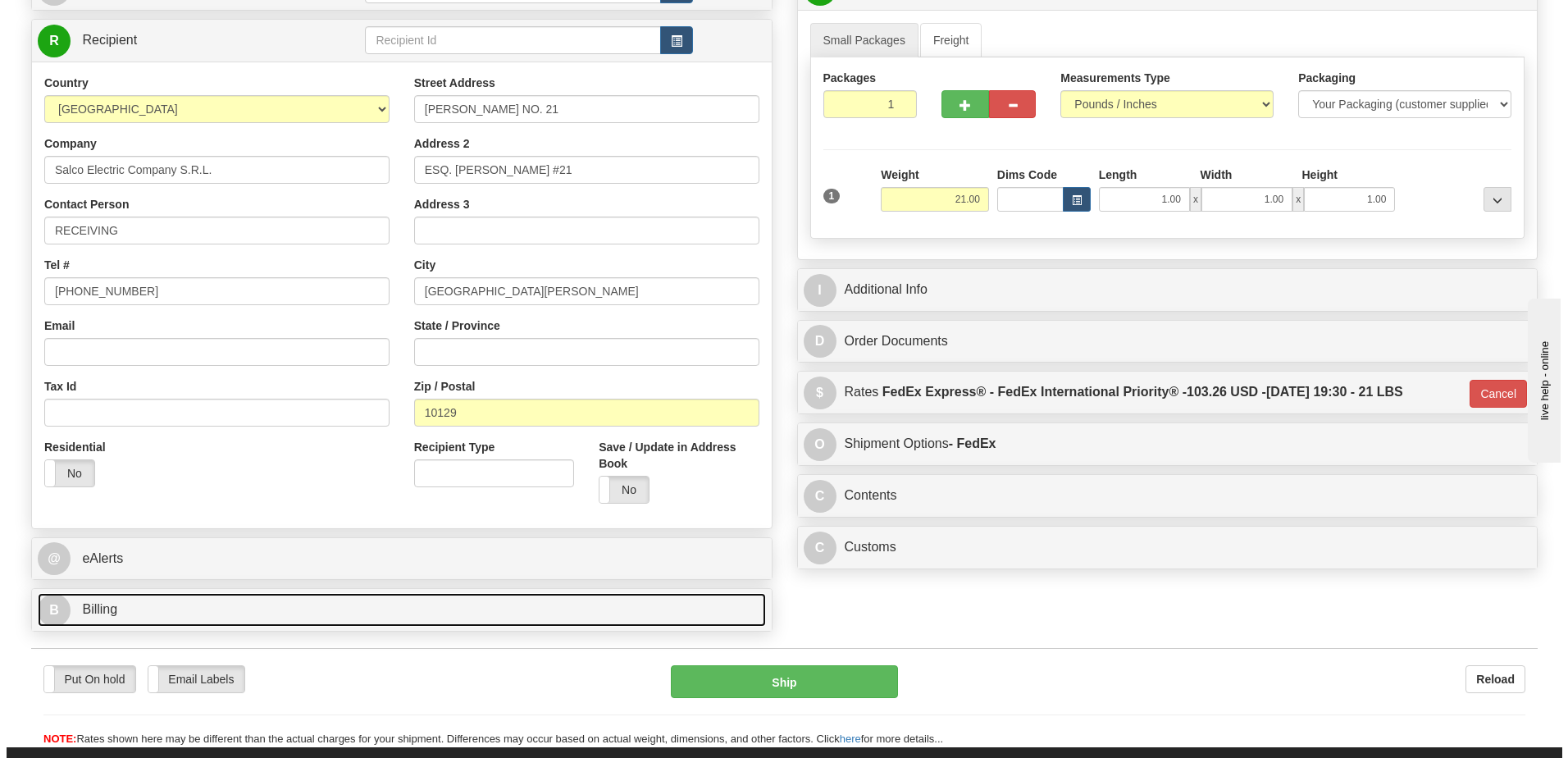
scroll to position [164, 0]
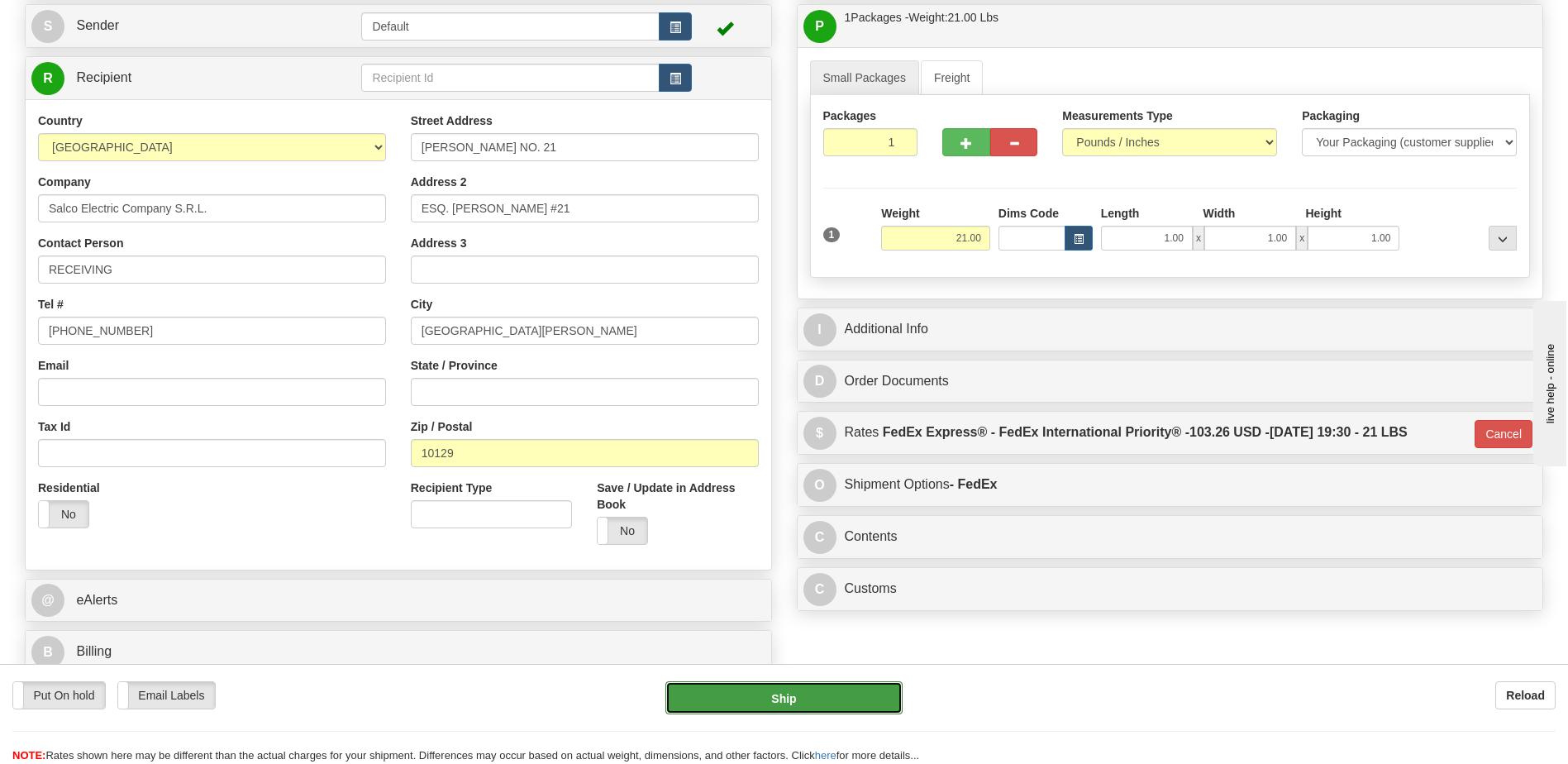
click at [794, 703] on button "Ship" at bounding box center [783, 698] width 236 height 33
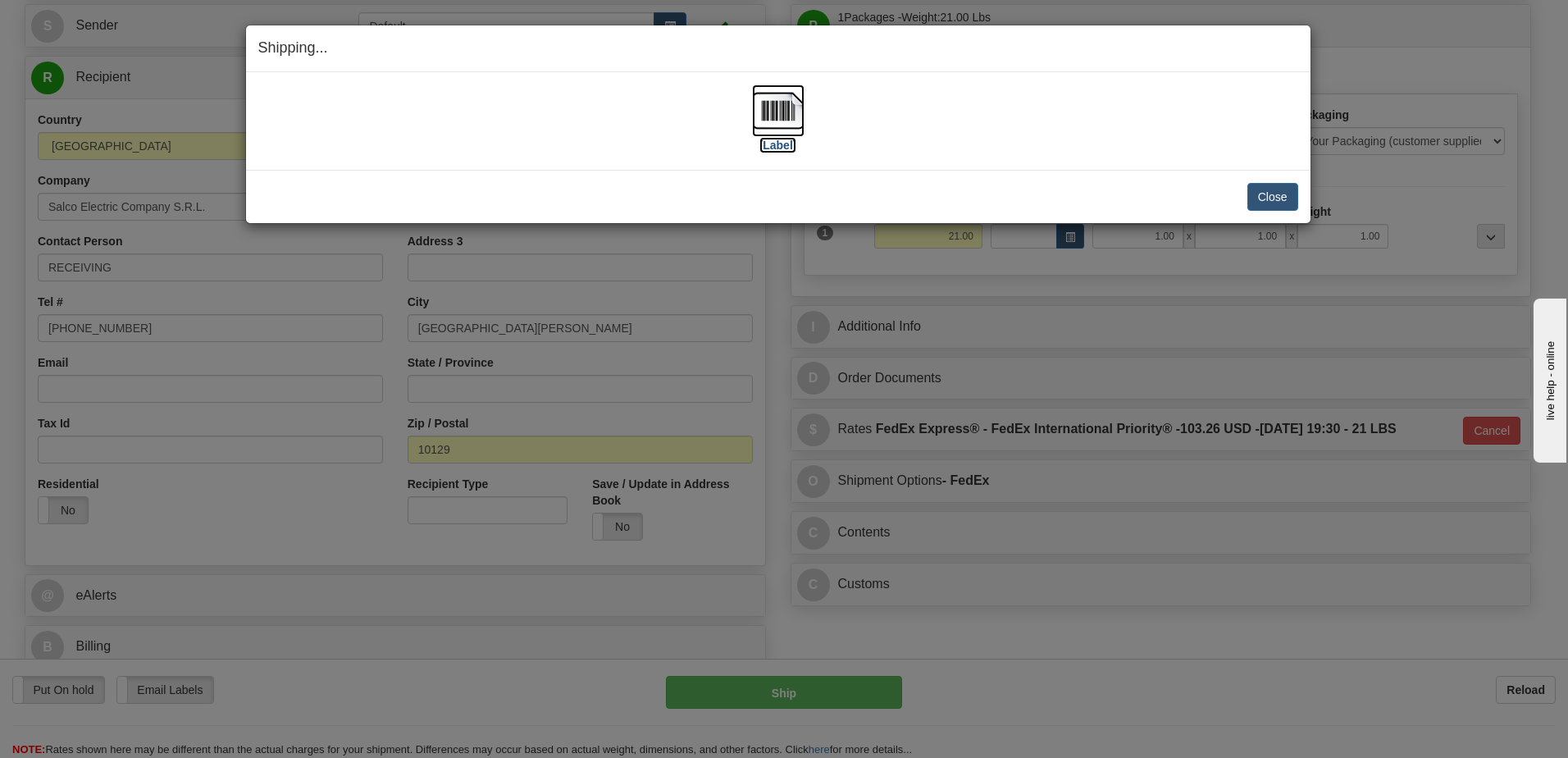
click at [773, 120] on img at bounding box center [778, 111] width 53 height 53
click at [1263, 197] on button "Close" at bounding box center [1272, 196] width 51 height 28
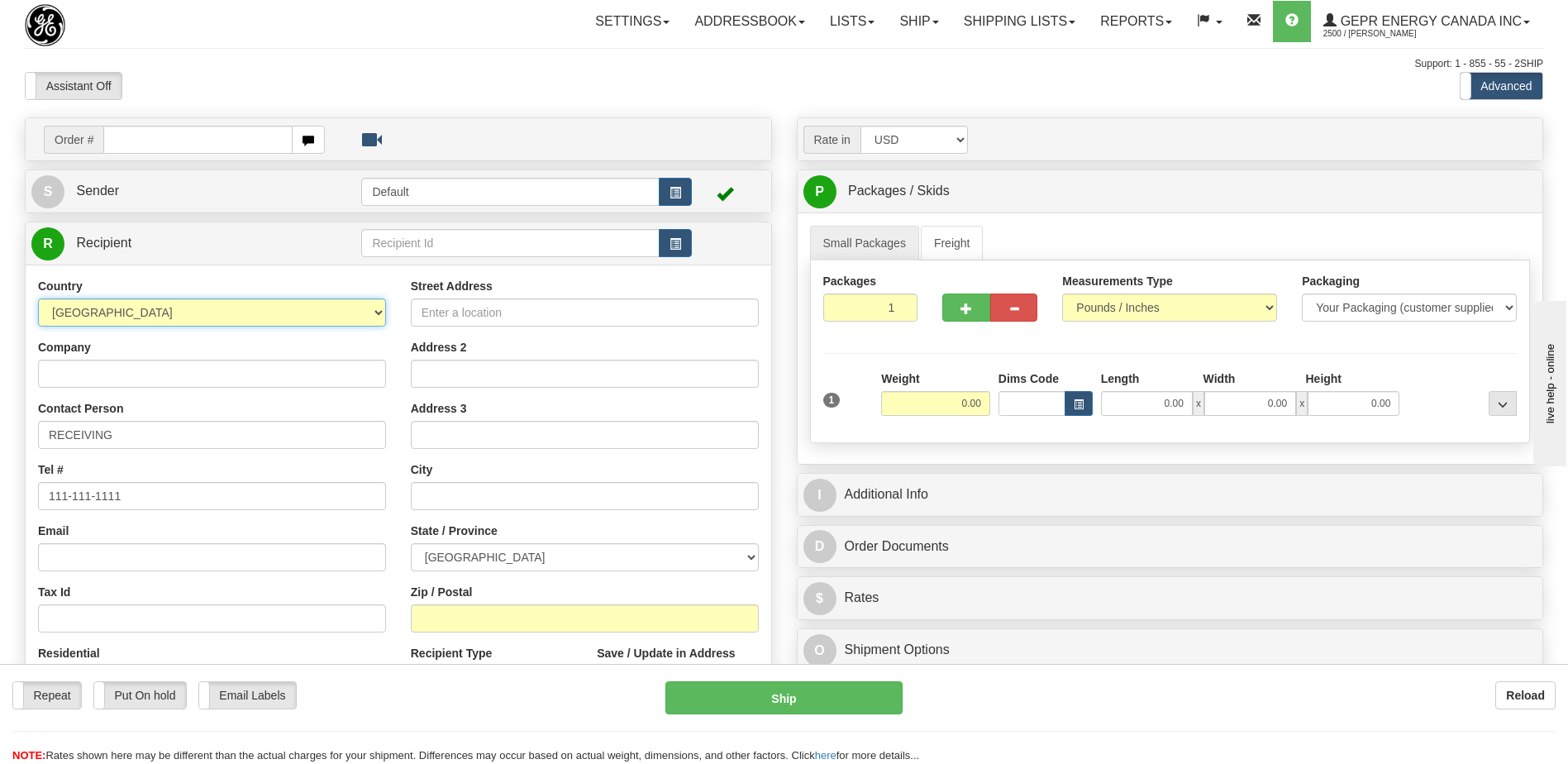
click at [208, 320] on select "AFGHANISTAN ALAND ISLANDS ALBANIA ALGERIA AMERICAN SAMOA ANDORRA ANGOLA ANGUILL…" at bounding box center [212, 312] width 348 height 28
click at [218, 319] on select "AFGHANISTAN ALAND ISLANDS ALBANIA ALGERIA AMERICAN SAMOA ANDORRA ANGOLA ANGUILL…" at bounding box center [212, 312] width 348 height 28
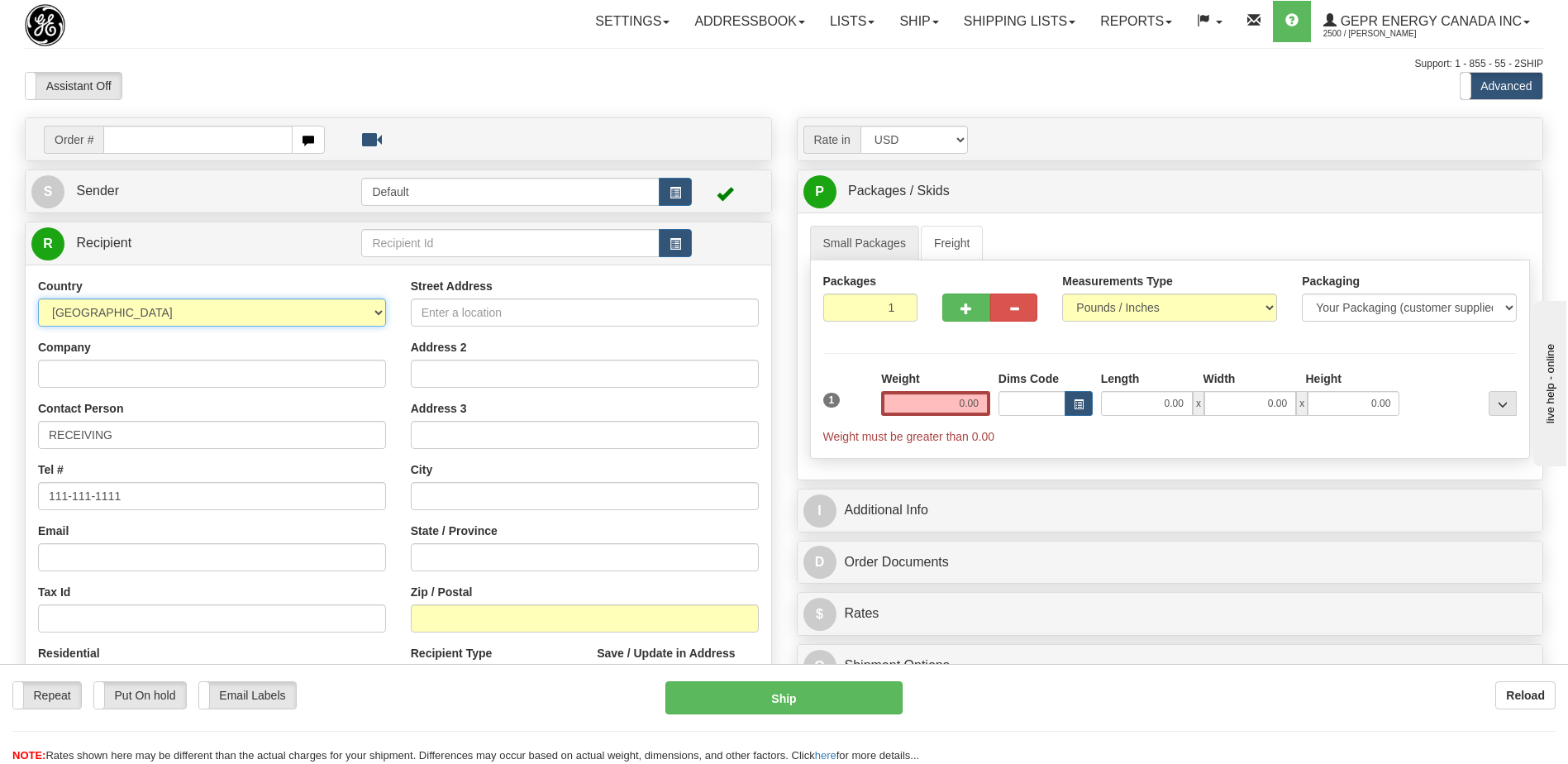
select select "AR"
click at [258, 378] on input "Company" at bounding box center [212, 374] width 348 height 28
type input "AUTOTROL"
click at [987, 24] on link "Shipping lists" at bounding box center [1019, 21] width 137 height 41
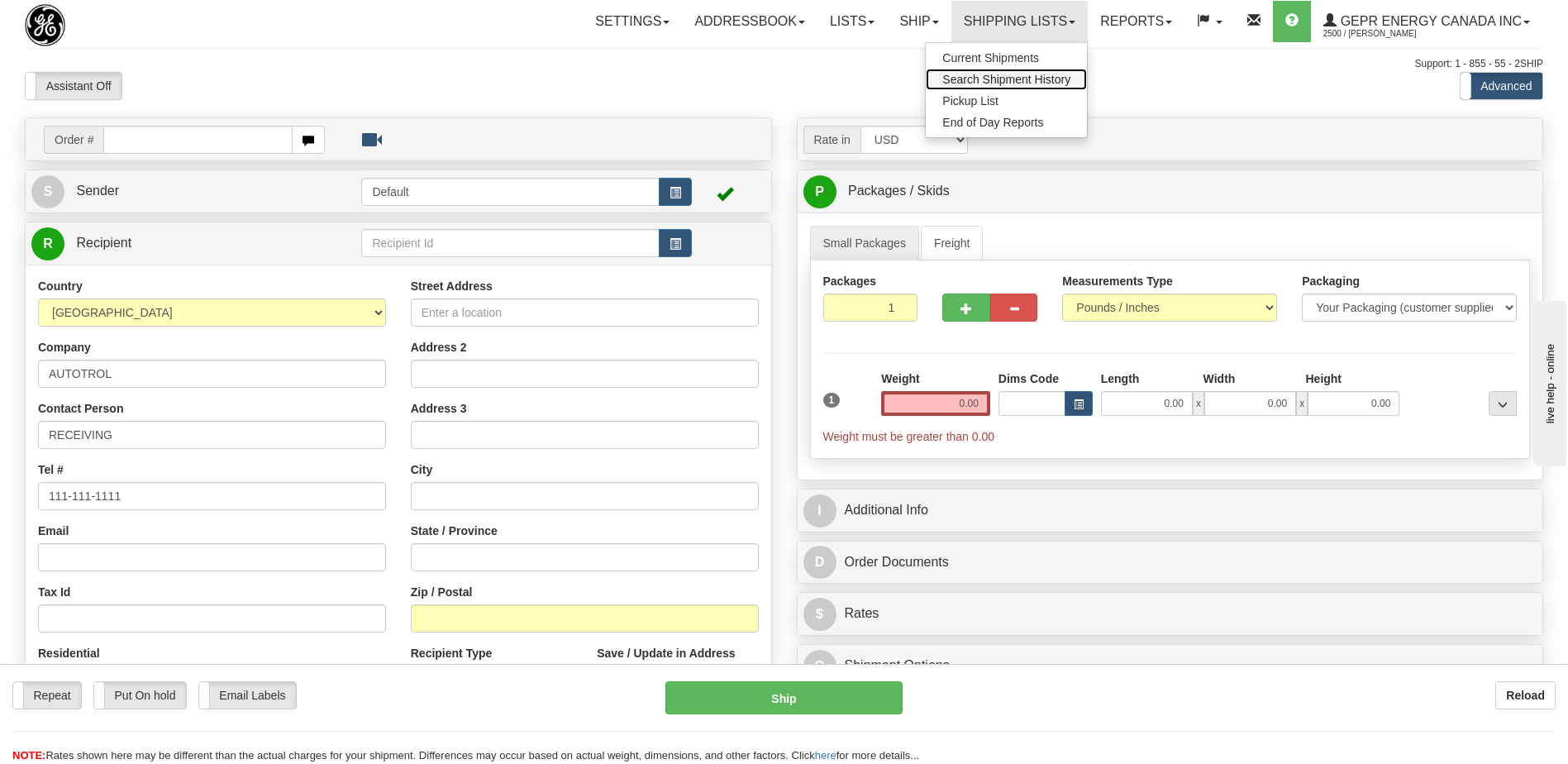
click at [979, 78] on span "Search Shipment History" at bounding box center [1006, 79] width 128 height 13
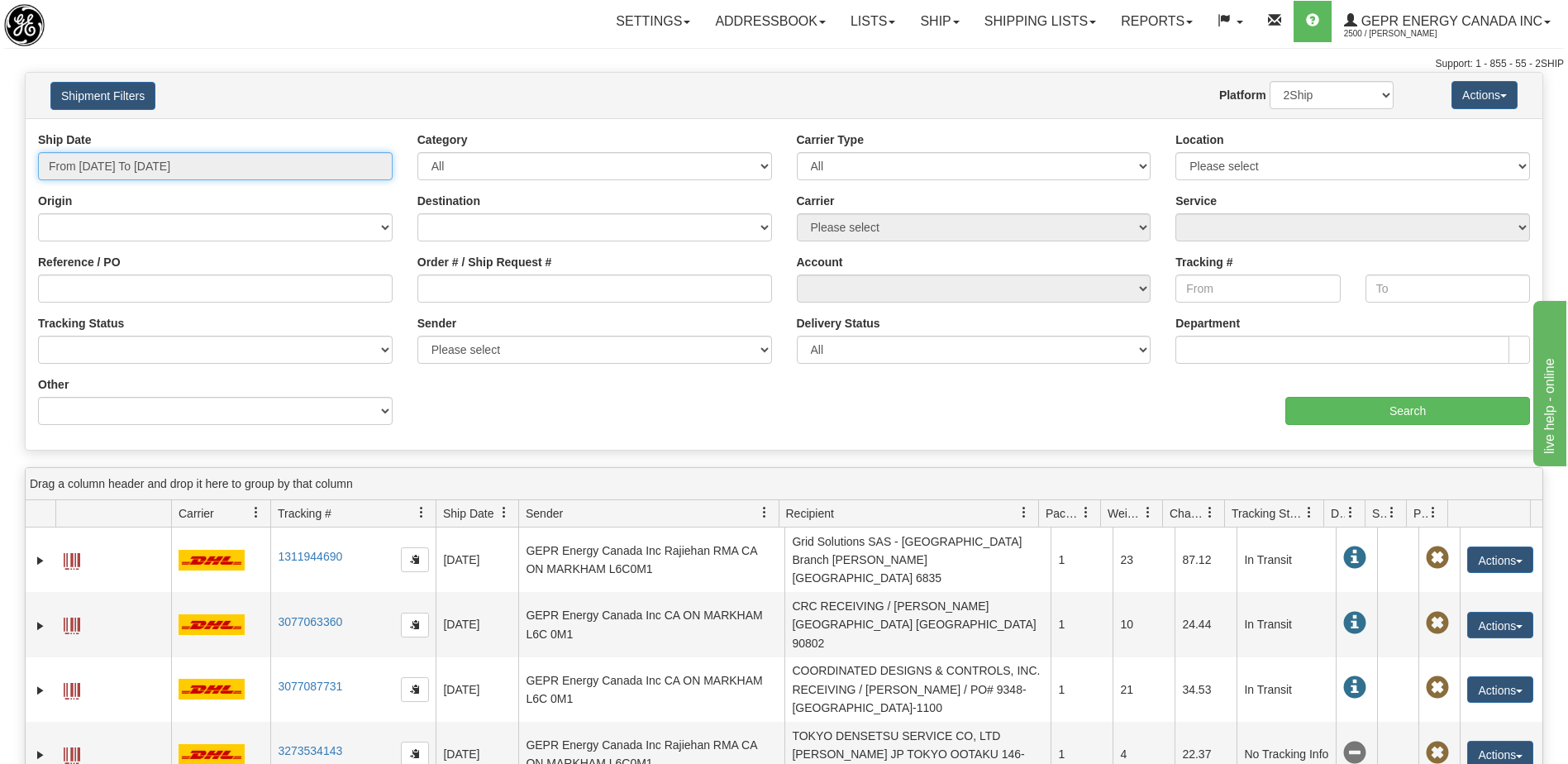
click at [176, 170] on input "From [DATE] To [DATE]" at bounding box center [216, 166] width 355 height 28
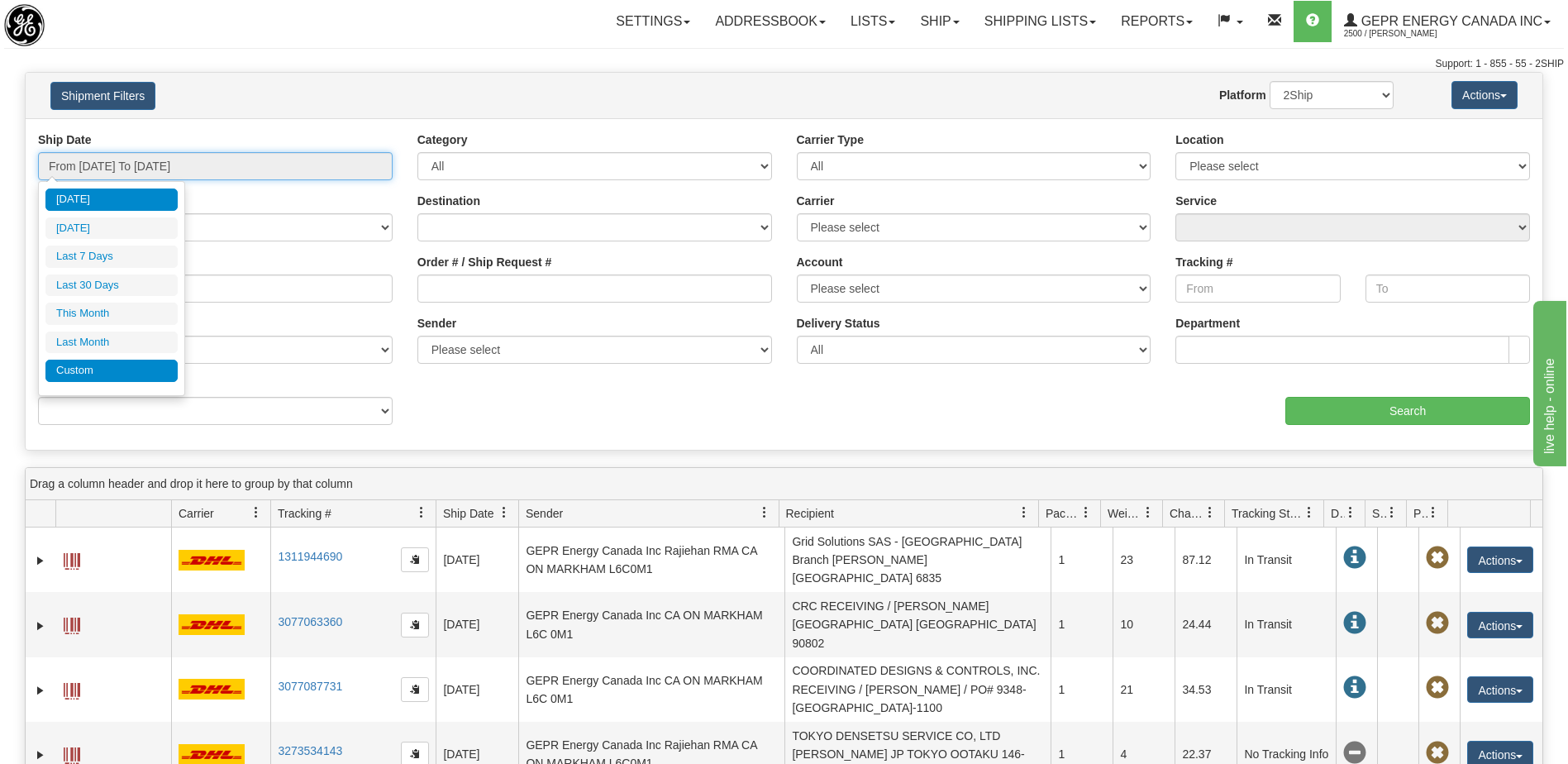
type input "[DATE]"
click at [138, 370] on li "Custom" at bounding box center [111, 371] width 132 height 22
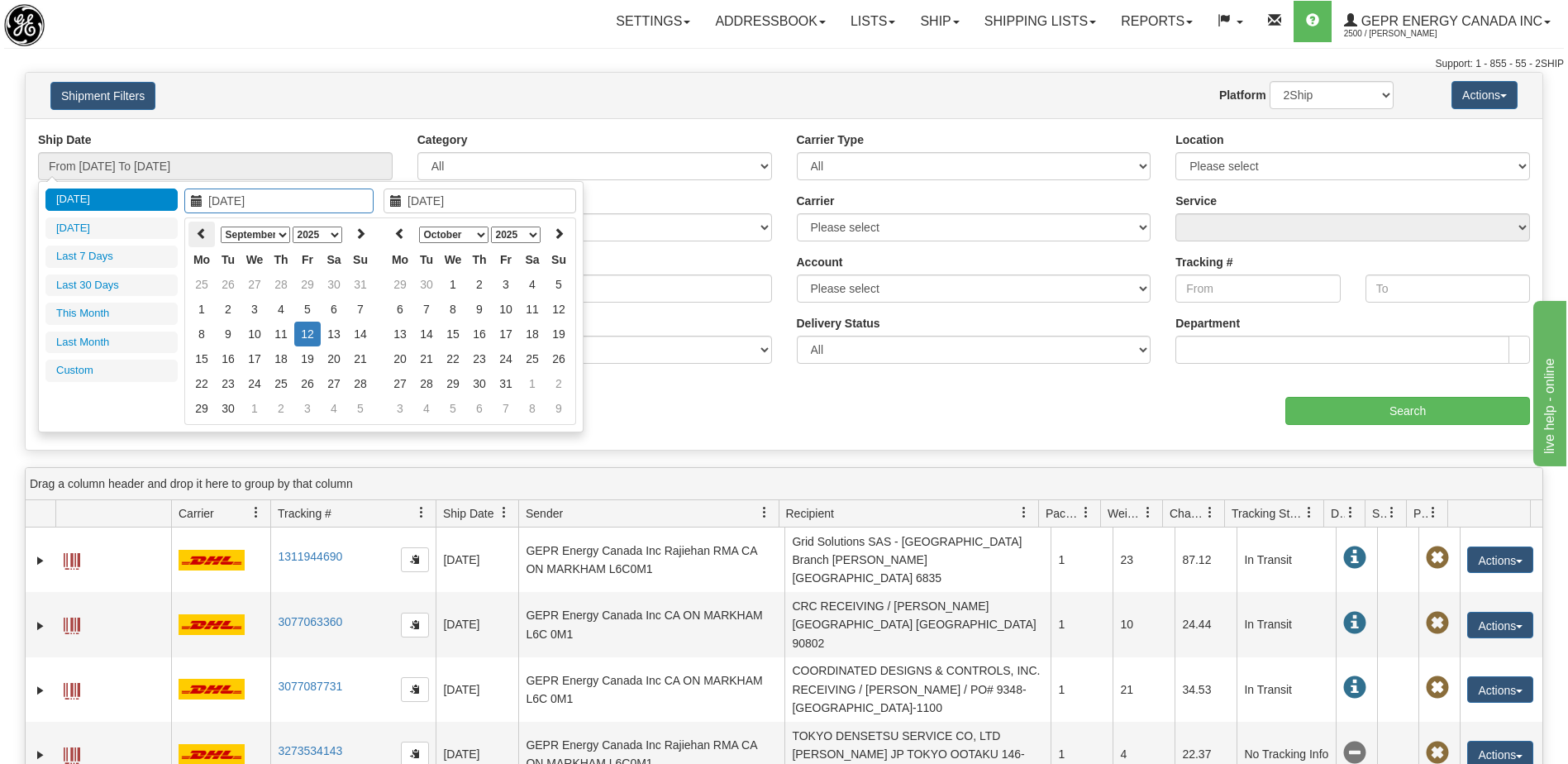
click at [202, 236] on icon at bounding box center [202, 233] width 11 height 11
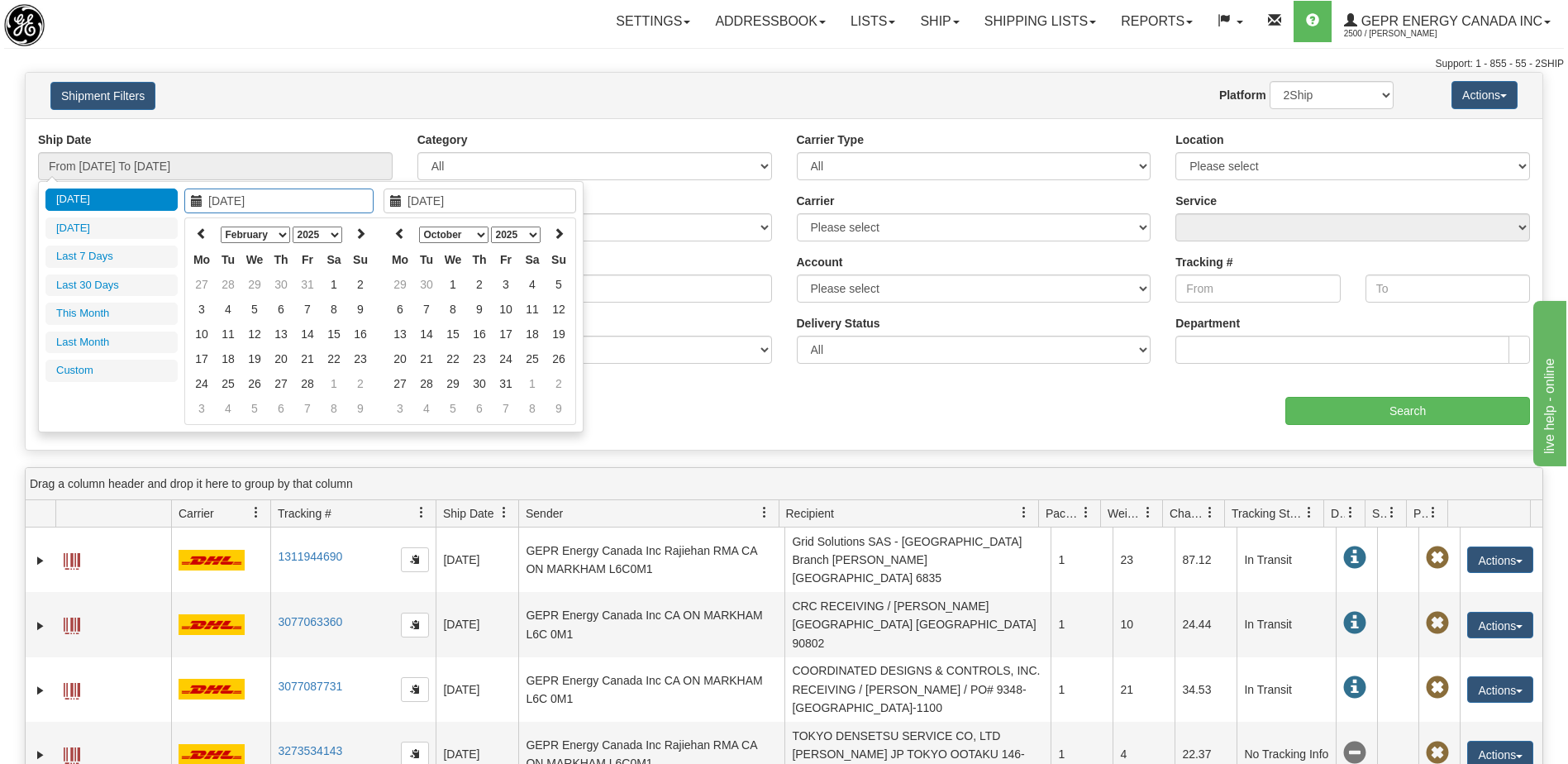
click at [202, 236] on icon at bounding box center [202, 233] width 11 height 11
type input "[DATE]"
click at [255, 283] on td "1" at bounding box center [255, 284] width 26 height 25
click at [407, 231] on th at bounding box center [399, 234] width 26 height 26
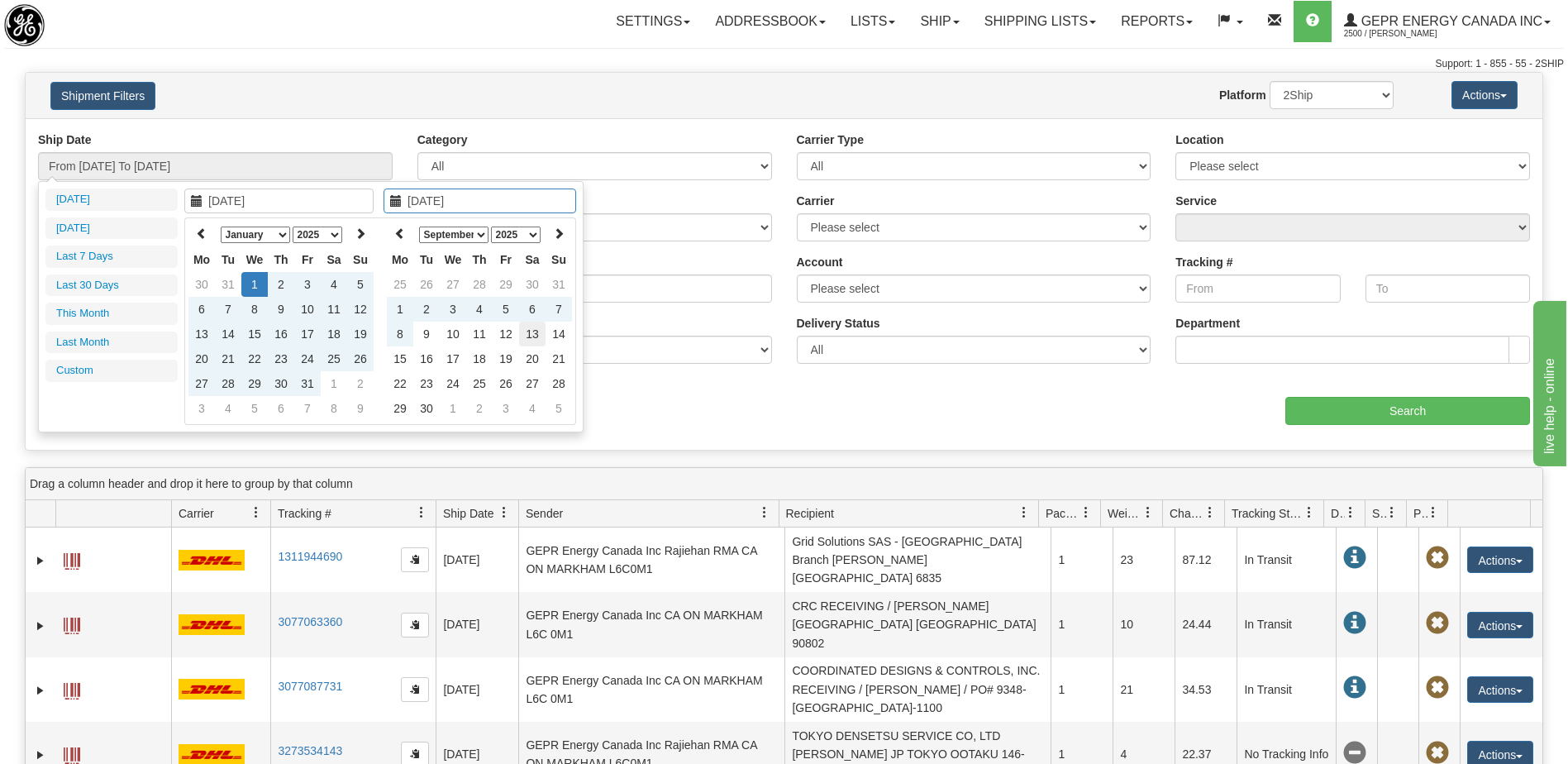
type input "[DATE]"
click at [534, 334] on td "13" at bounding box center [532, 334] width 26 height 25
type input "From [DATE] To [DATE]"
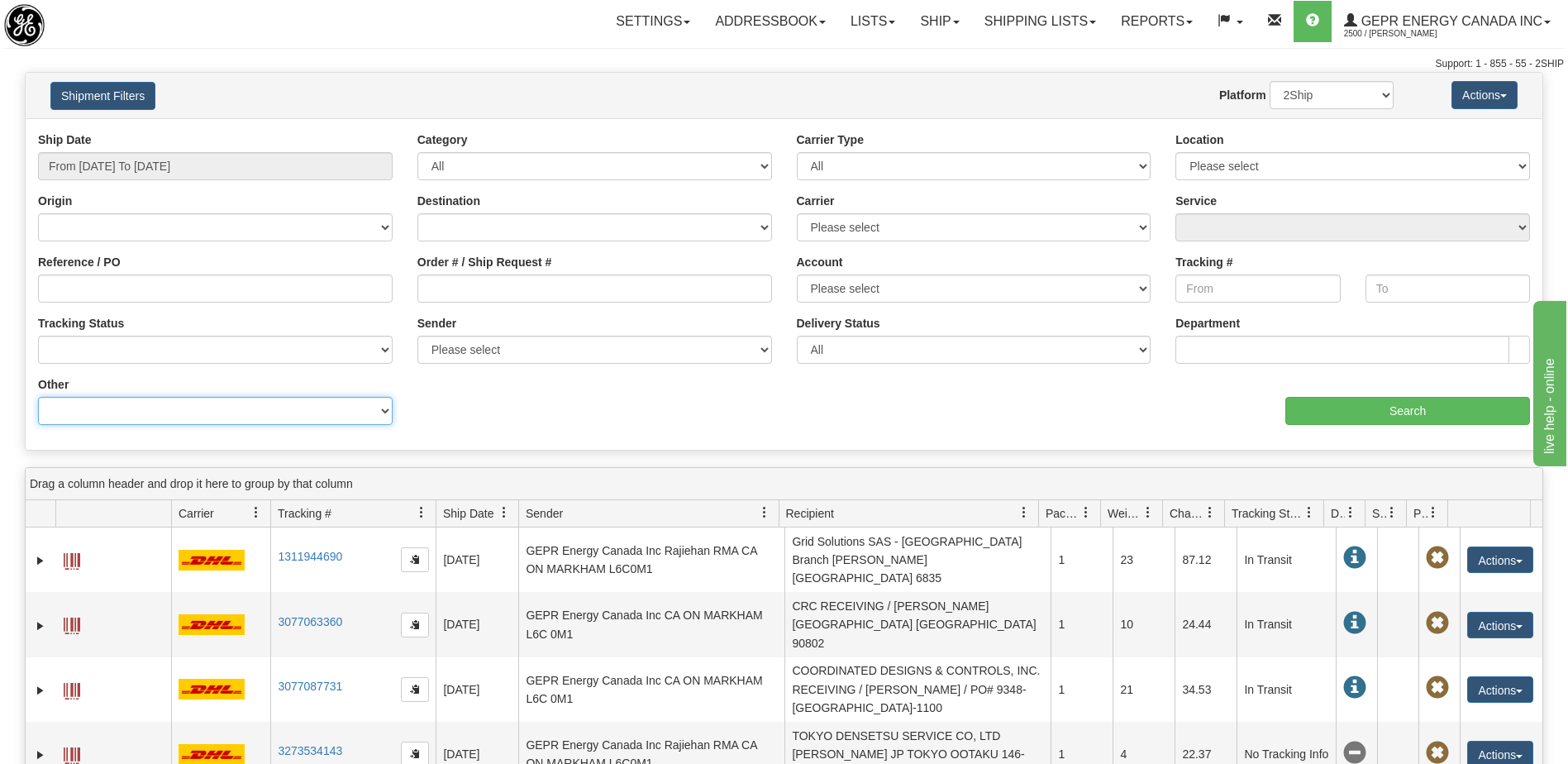
click at [303, 415] on select "Billing Account # Billing Type BOL # (LTL) Commodity Or Documents Consolidation…" at bounding box center [216, 411] width 355 height 28
select select "Recipient_ZIP"
click at [38, 397] on select "Billing Account # Billing Type BOL # (LTL) Commodity Or Documents Consolidation…" at bounding box center [216, 411] width 355 height 28
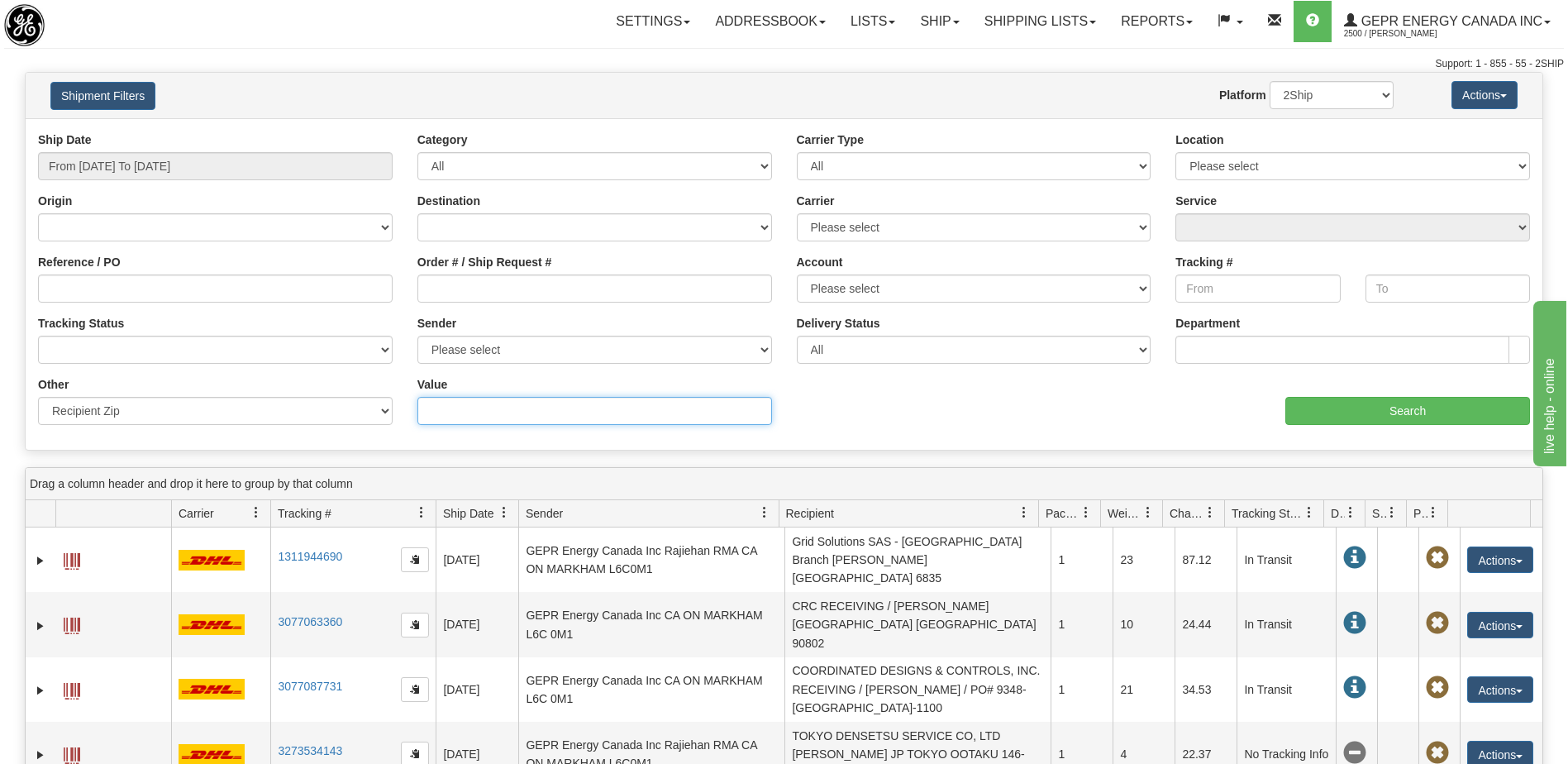
click at [446, 415] on input "Value" at bounding box center [595, 411] width 355 height 28
type input "C1437BCB"
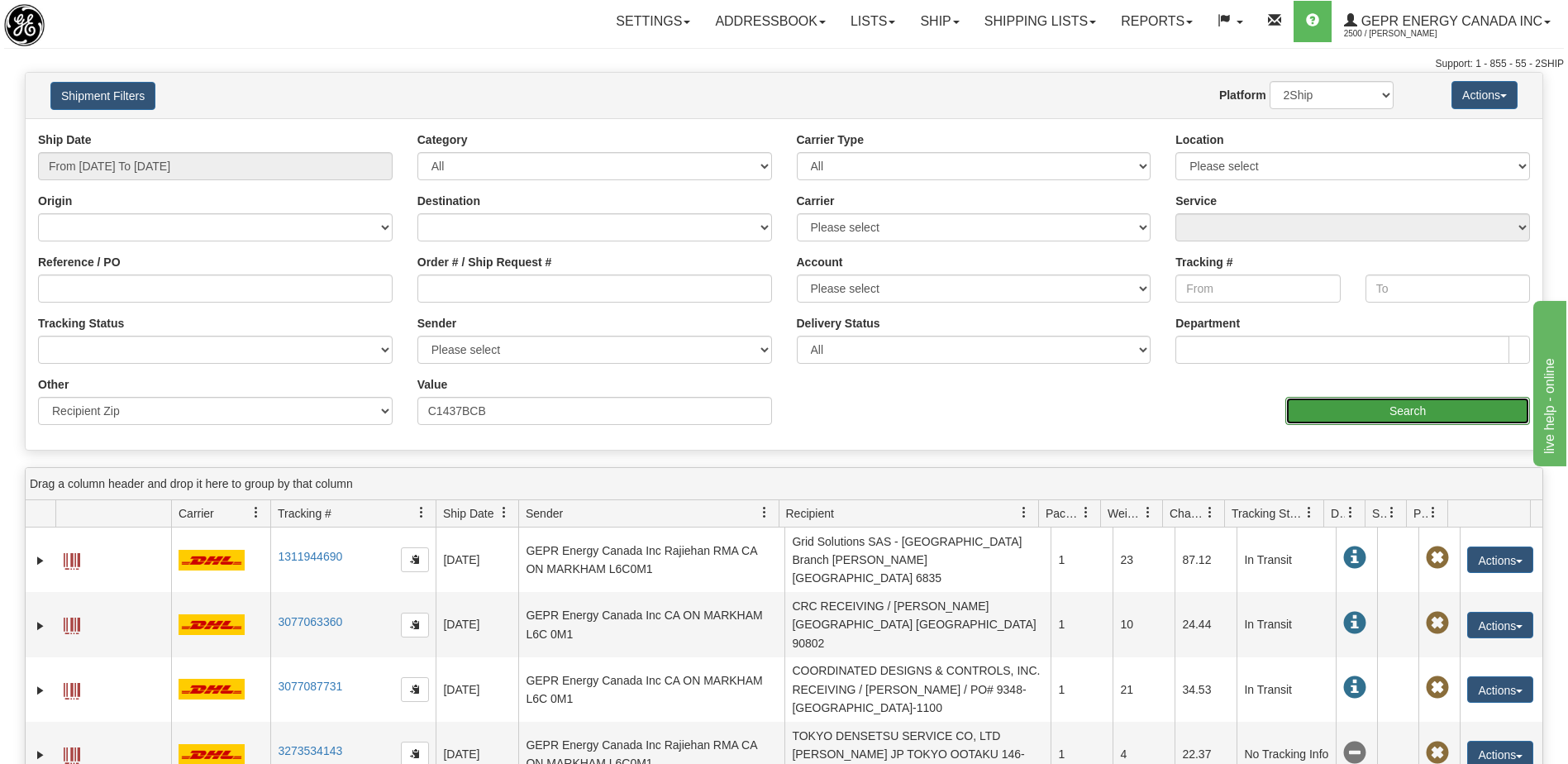
click at [1405, 416] on input "Search" at bounding box center [1407, 411] width 244 height 28
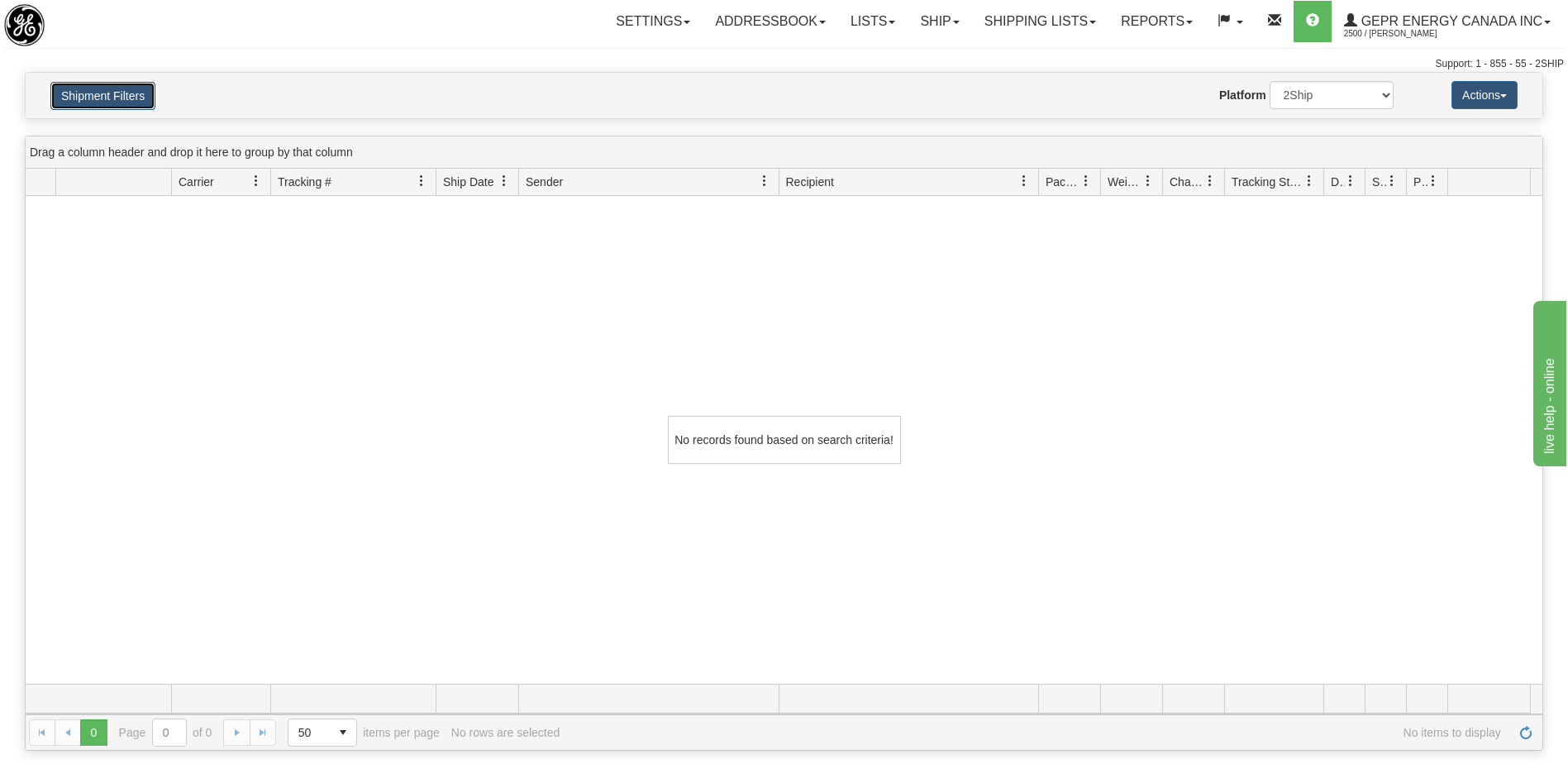
click at [95, 98] on button "Shipment Filters" at bounding box center [102, 96] width 105 height 28
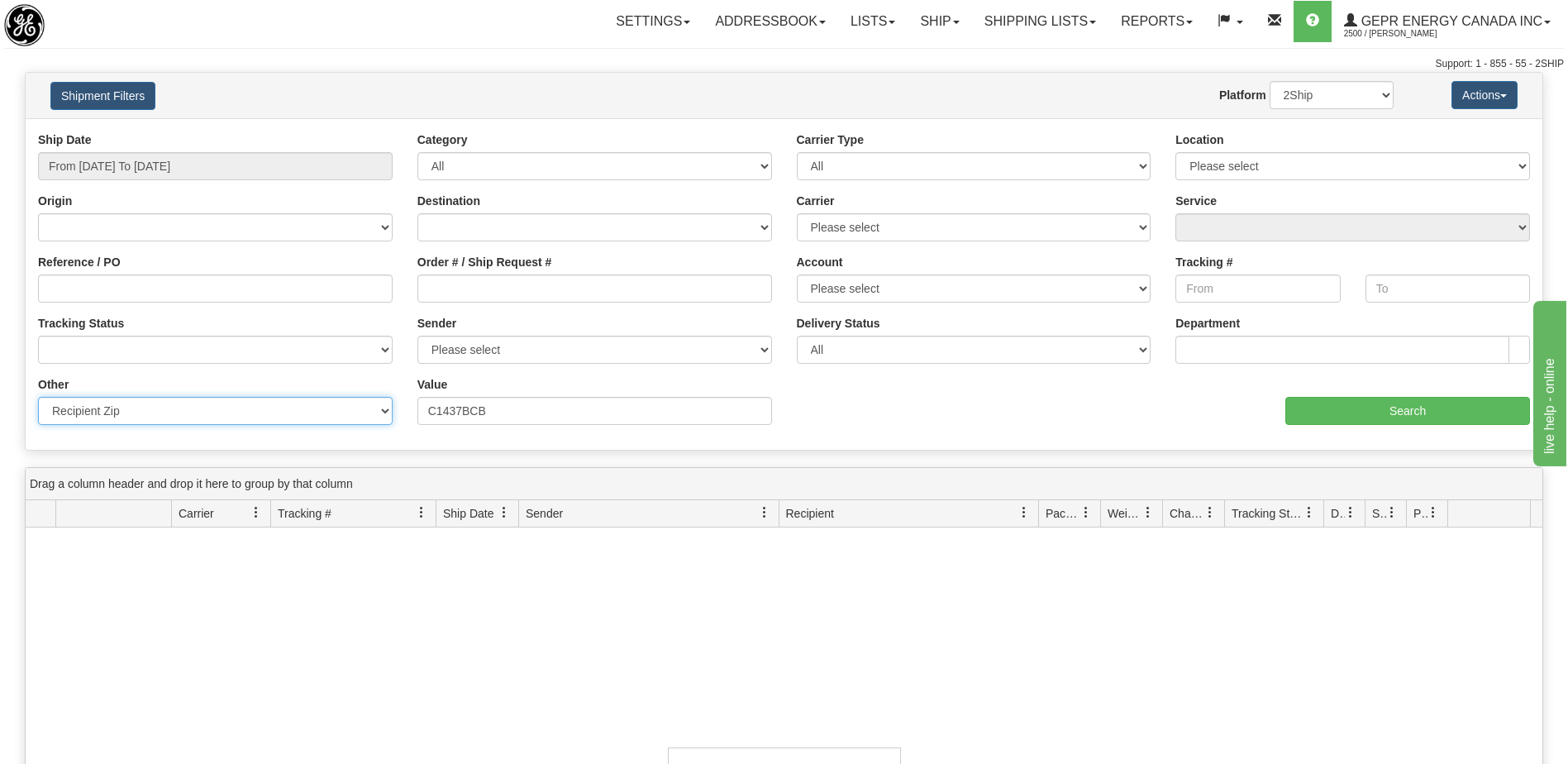
click at [255, 416] on select "Billing Account # Billing Type BOL # (LTL) Commodity Or Documents Consolidation…" at bounding box center [216, 411] width 355 height 28
select select "Recipient_City"
click at [38, 397] on select "Billing Account # Billing Type BOL # (LTL) Commodity Or Documents Consolidation…" at bounding box center [216, 411] width 355 height 28
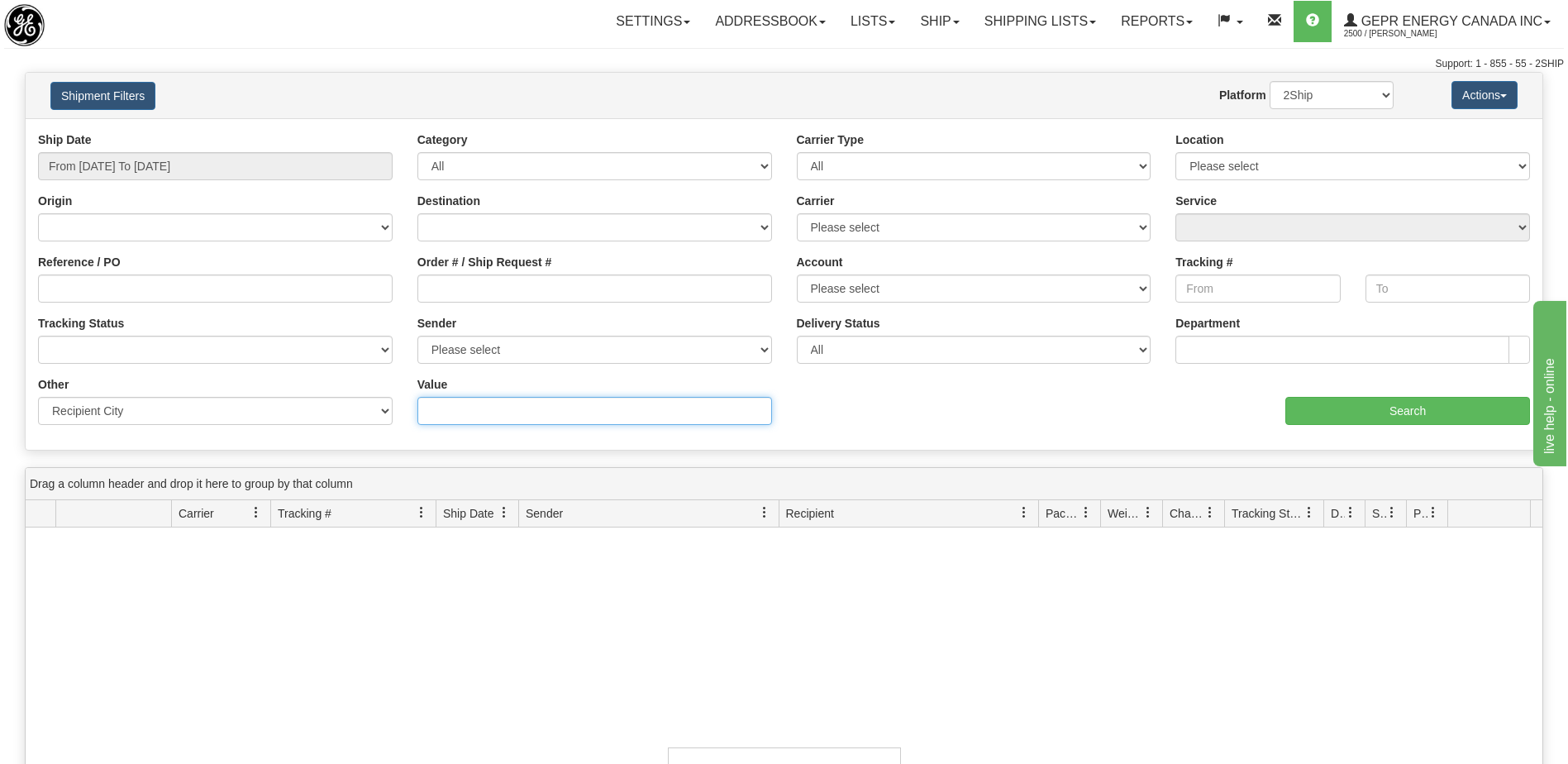
click at [458, 415] on input "Value" at bounding box center [595, 411] width 355 height 28
type input "[GEOGRAPHIC_DATA]"
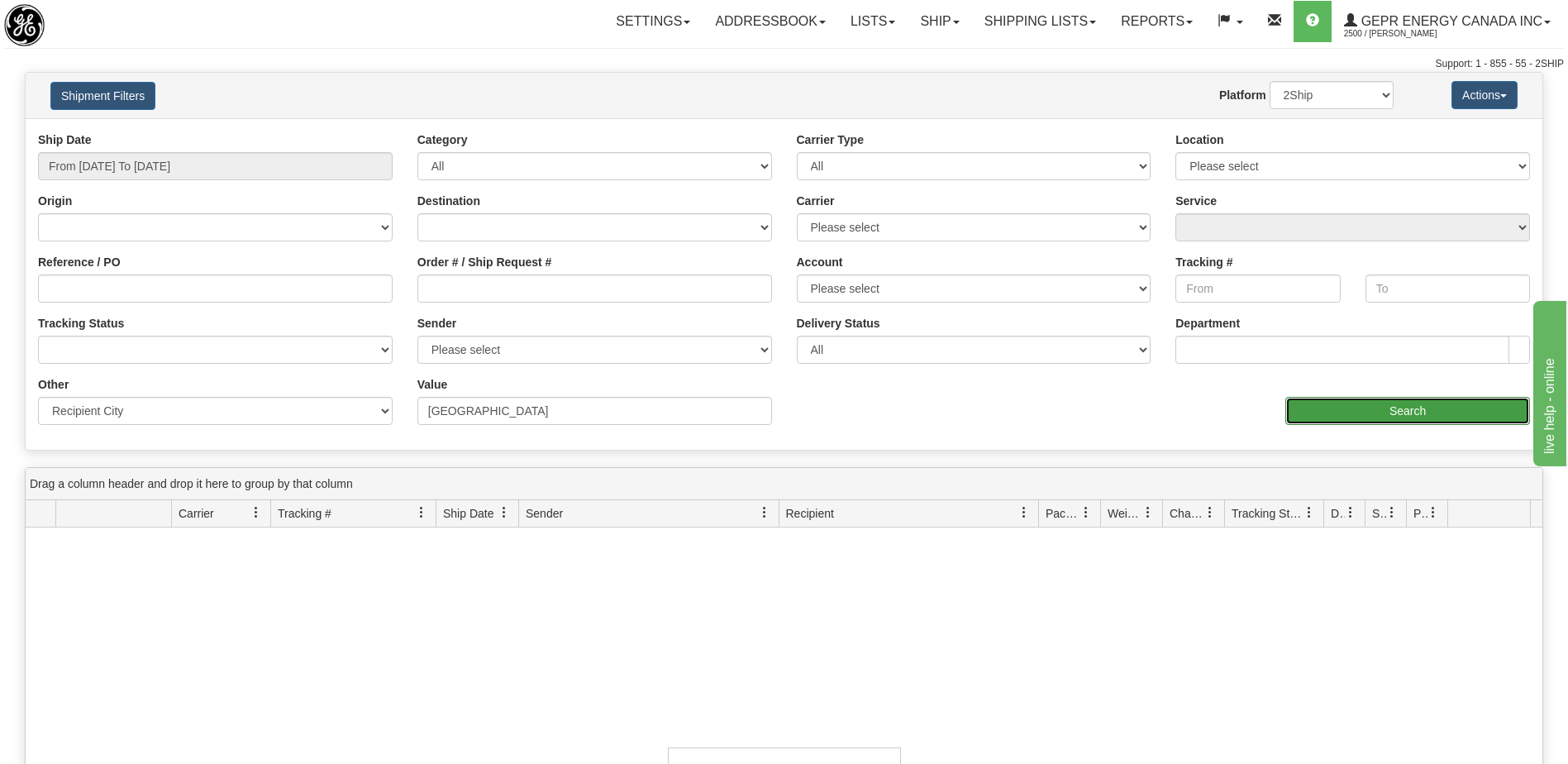
click at [1338, 413] on input "Search" at bounding box center [1407, 411] width 244 height 28
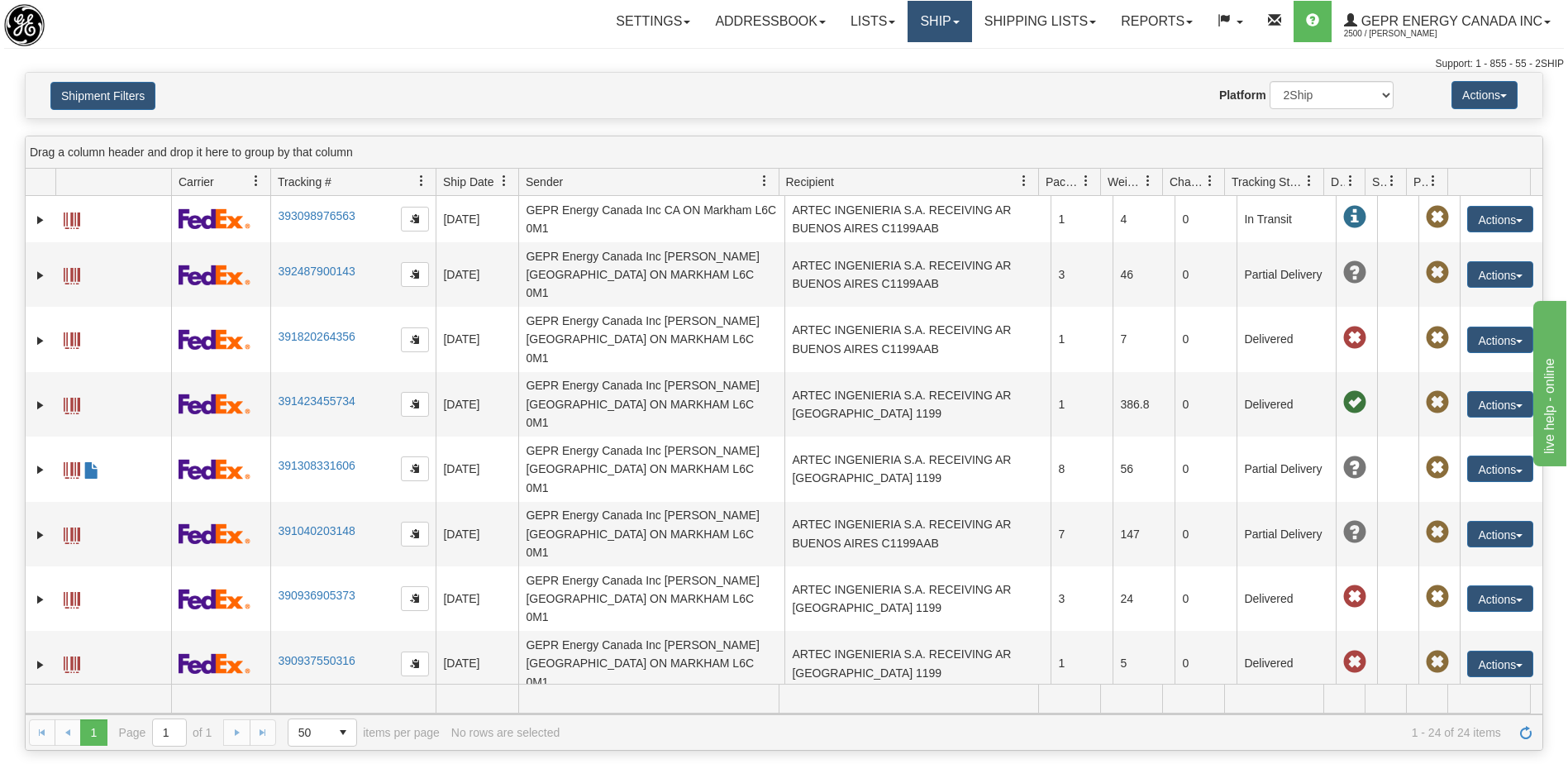
click at [931, 21] on link "Ship" at bounding box center [939, 21] width 64 height 41
click at [870, 59] on span "Ship Screen" at bounding box center [869, 58] width 63 height 13
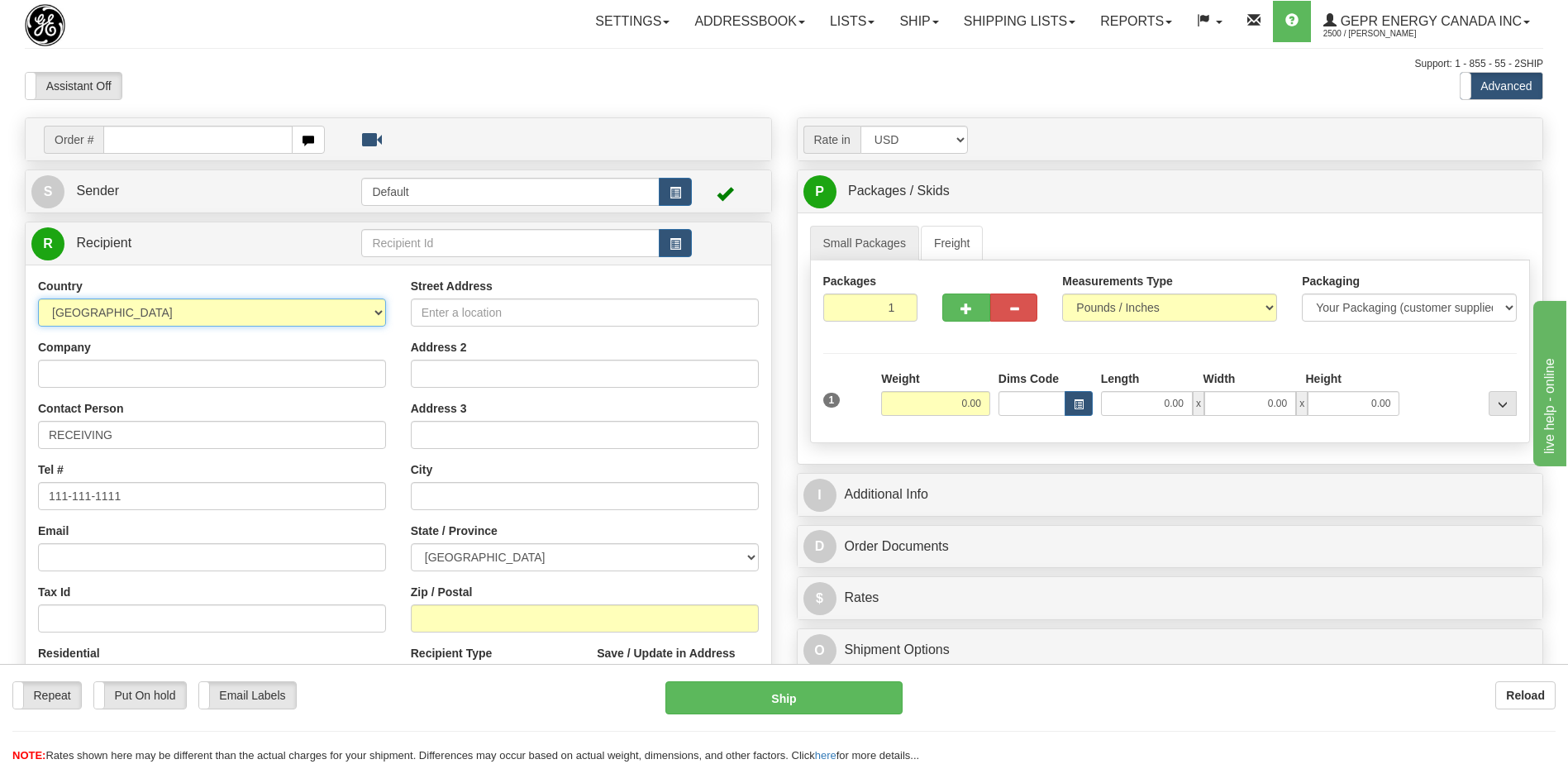
click at [191, 311] on select "[GEOGRAPHIC_DATA] [GEOGRAPHIC_DATA] [GEOGRAPHIC_DATA] [GEOGRAPHIC_DATA] [US_STA…" at bounding box center [212, 312] width 348 height 28
select select "AR"
click at [200, 311] on select "[GEOGRAPHIC_DATA] [GEOGRAPHIC_DATA] [GEOGRAPHIC_DATA] [GEOGRAPHIC_DATA] [US_STA…" at bounding box center [212, 312] width 348 height 28
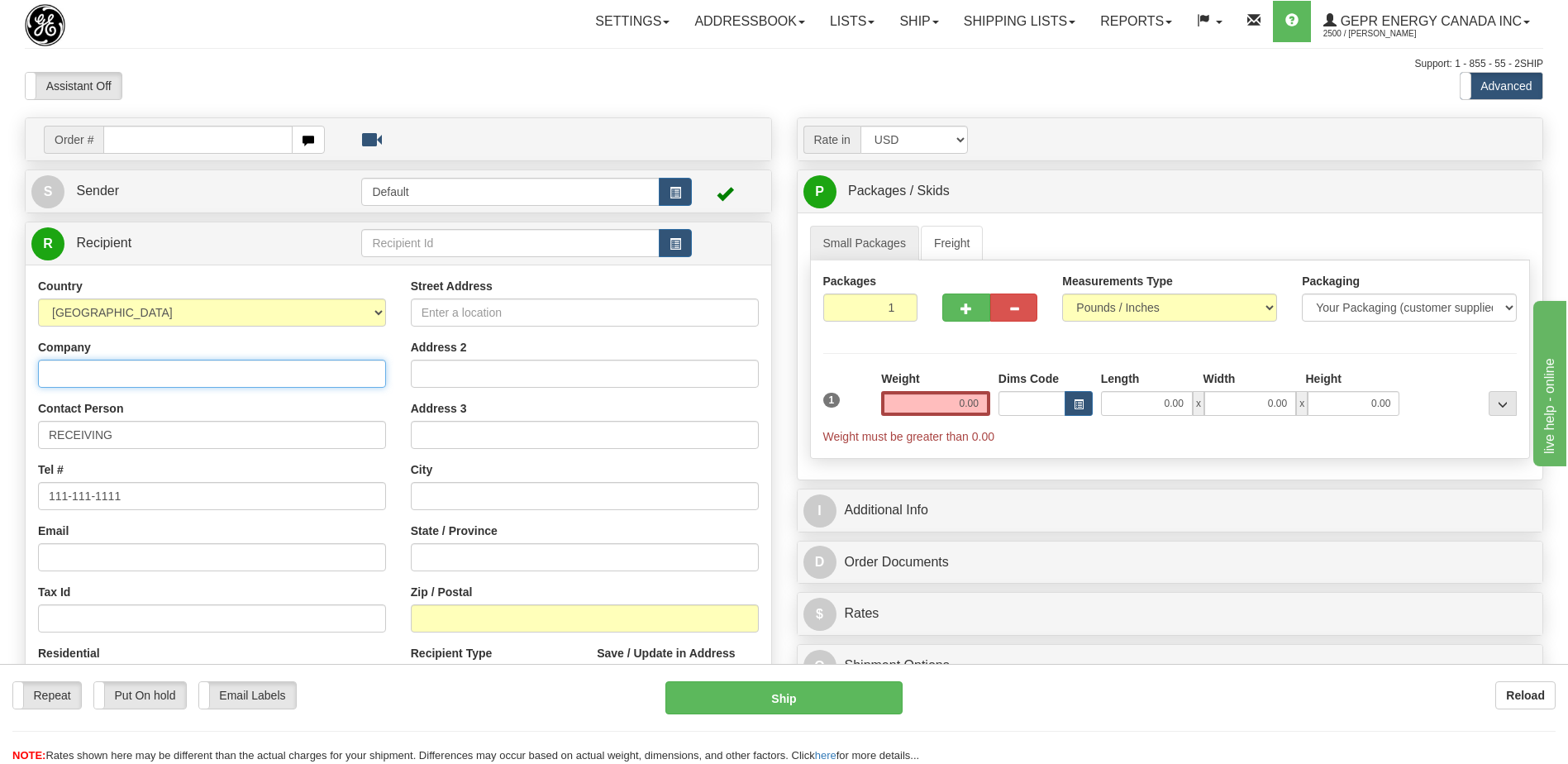
click at [217, 386] on input "Company" at bounding box center [212, 374] width 348 height 28
type input "AUTOTROL"
drag, startPoint x: 163, startPoint y: 439, endPoint x: 0, endPoint y: 438, distance: 163.0
click at [0, 437] on html "Training Course Close Toggle navigation Settings Shipping Preferences New Sende…" at bounding box center [784, 382] width 1568 height 764
type input "ATTN: GABRIEL FOGEL"
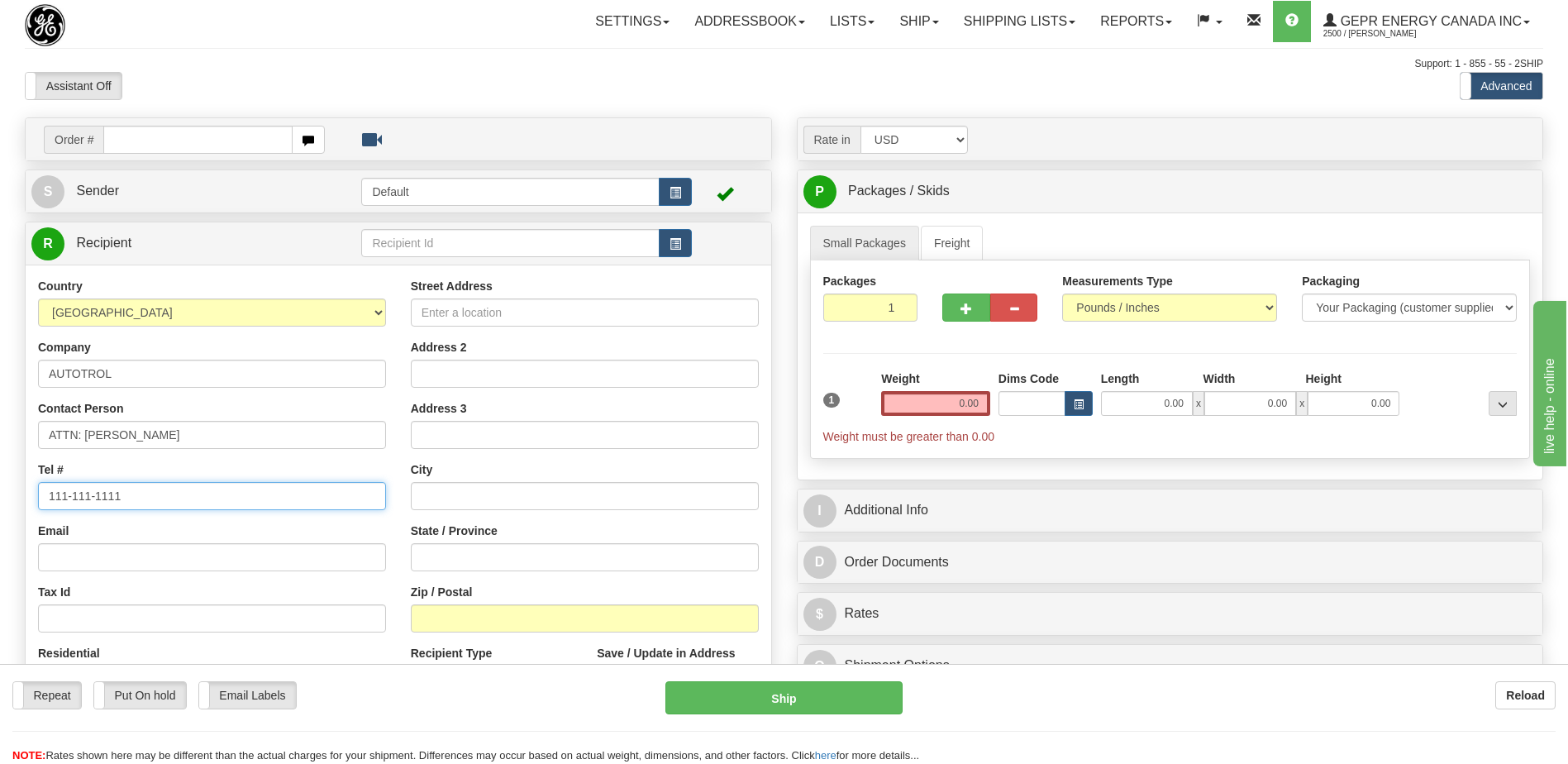
drag, startPoint x: 138, startPoint y: 506, endPoint x: 0, endPoint y: 485, distance: 139.6
click at [0, 493] on html "Training Course Close Toggle navigation Settings Shipping Preferences New Sende…" at bounding box center [784, 382] width 1568 height 764
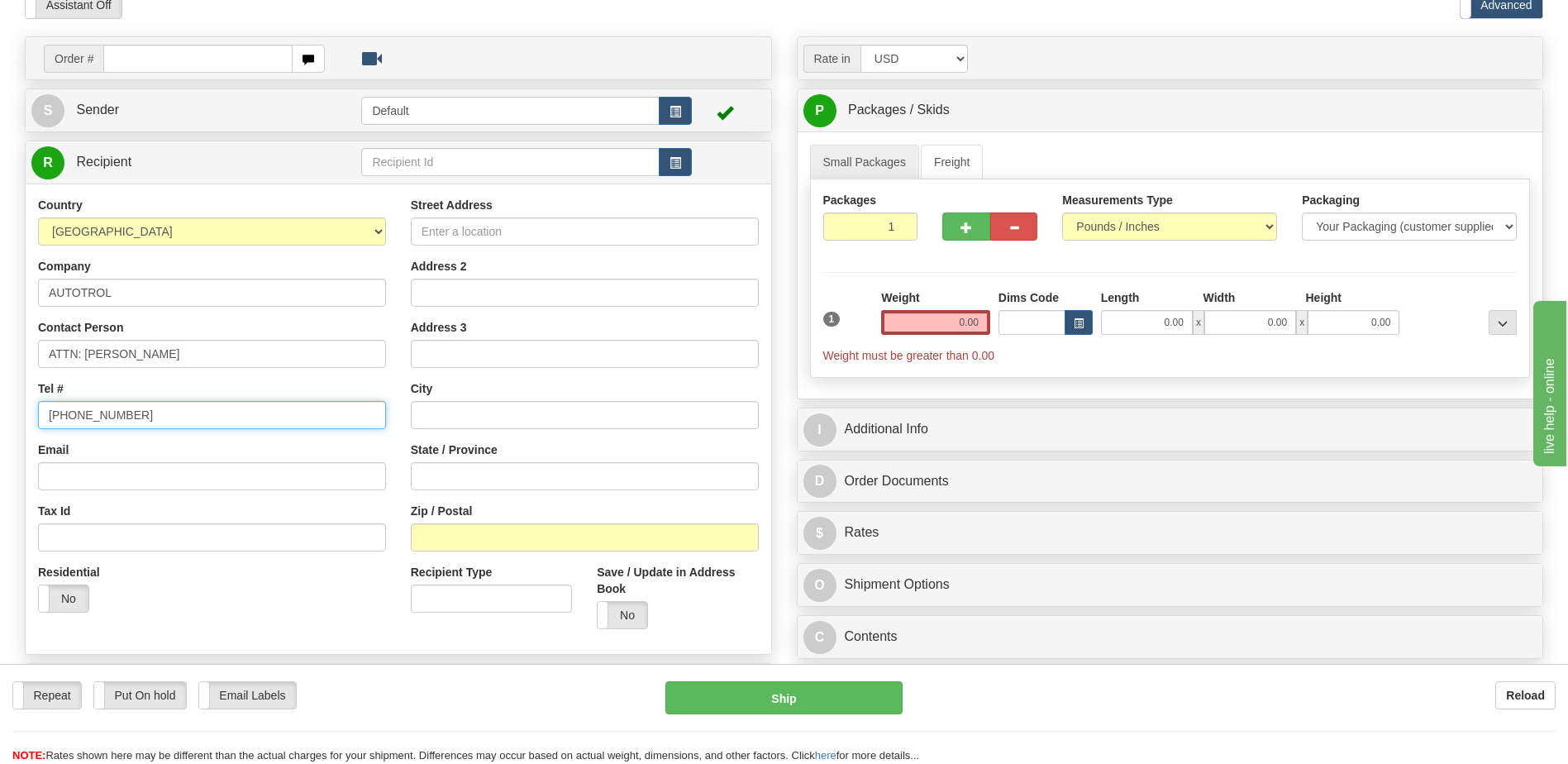
scroll to position [248, 0]
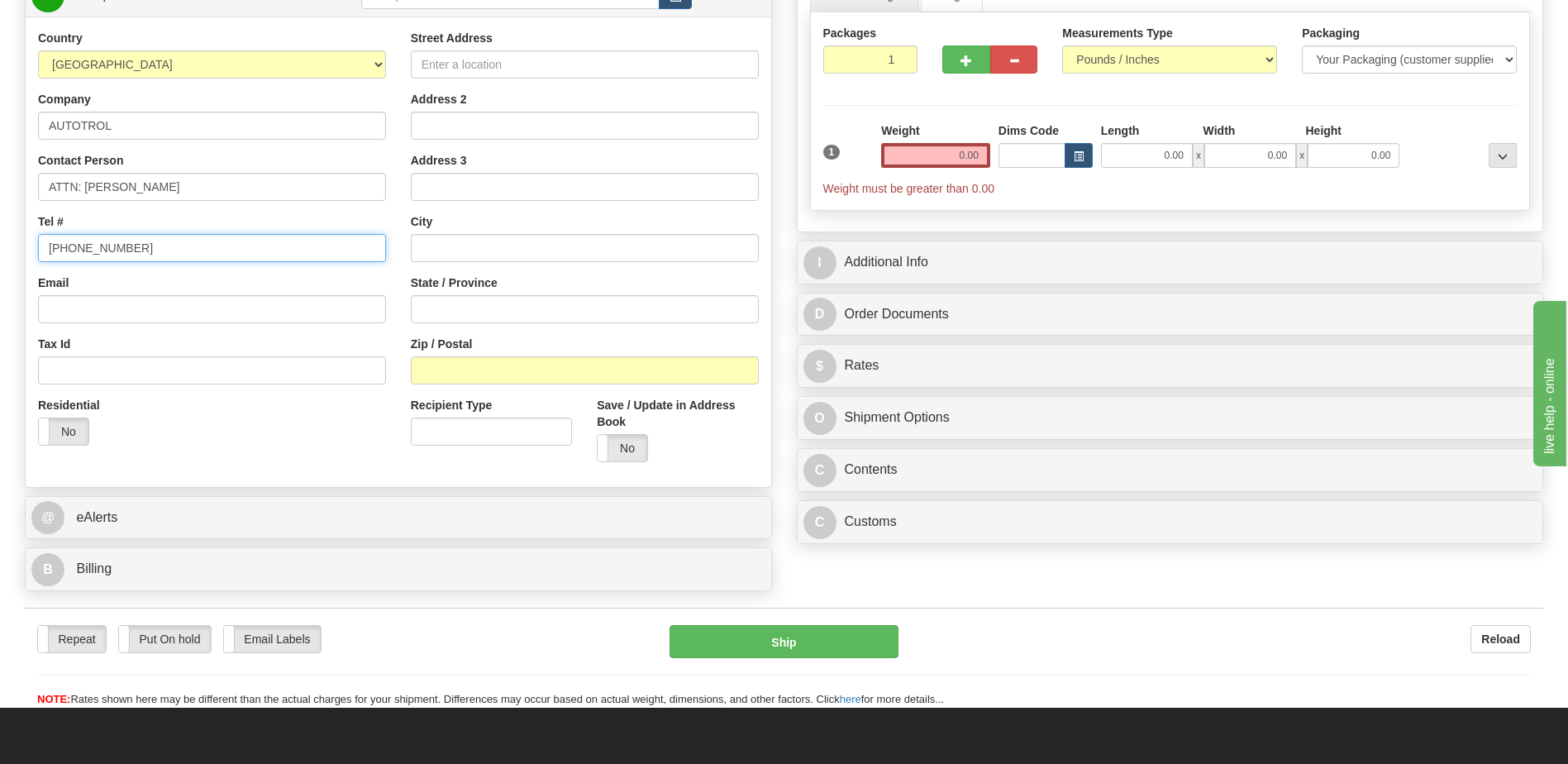
type input "+54 911 5376 1467"
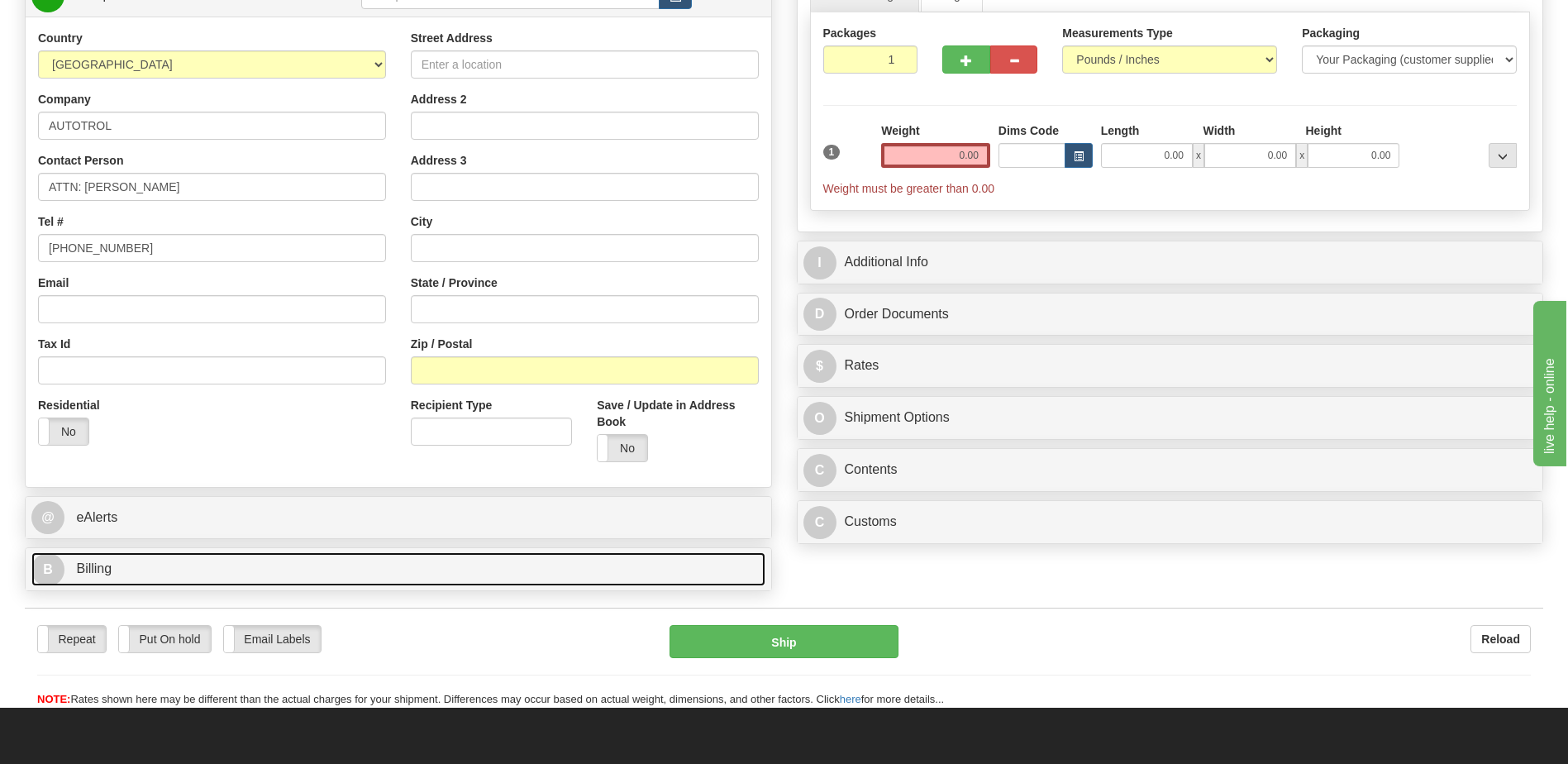
click at [202, 574] on link "B Billing" at bounding box center [399, 569] width 734 height 33
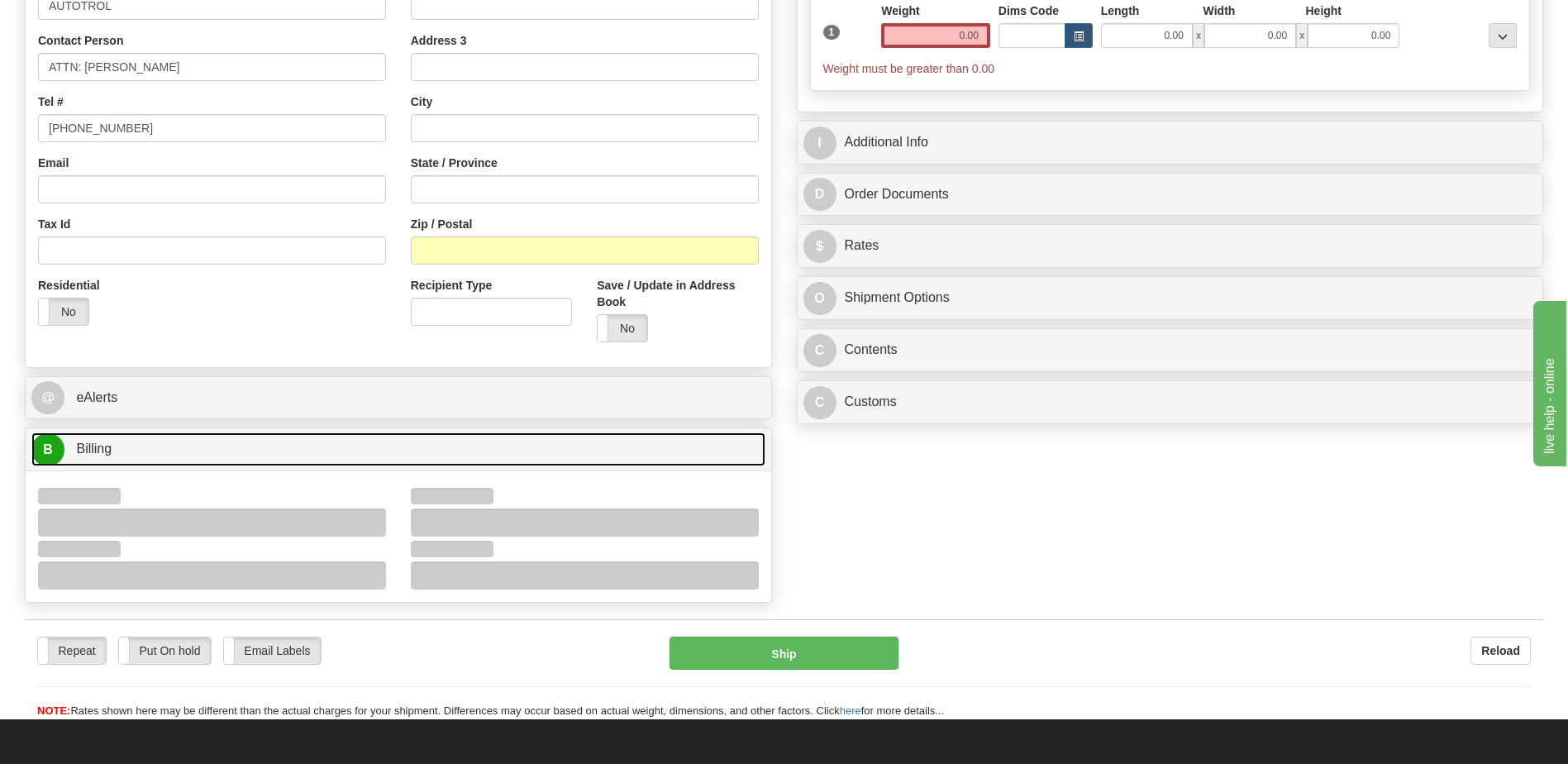
scroll to position [496, 0]
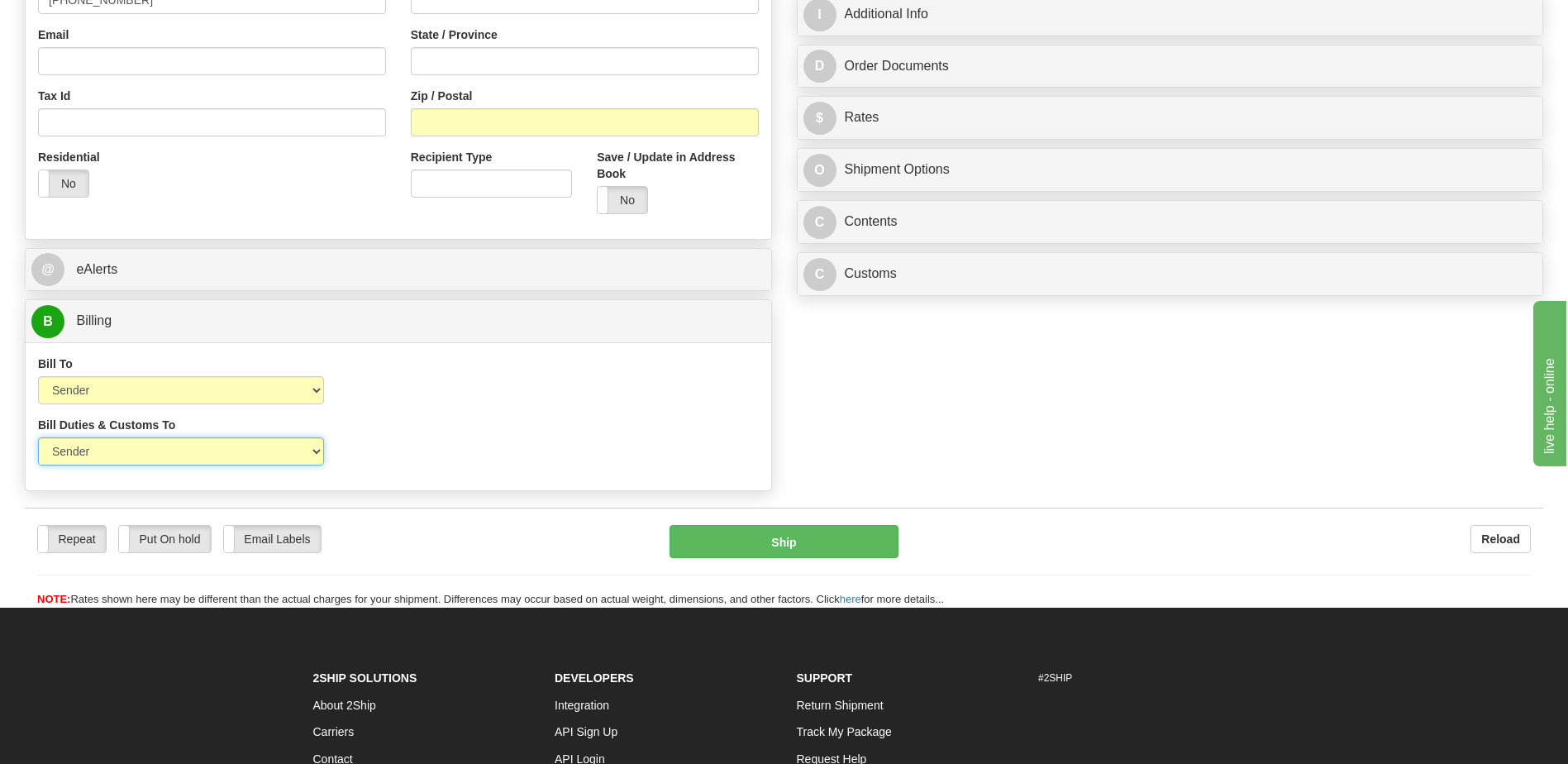
click at [244, 456] on select "Sender Recipient Third Party" at bounding box center [181, 452] width 286 height 28
select select "2"
click at [38, 438] on select "Sender Recipient Third Party" at bounding box center [181, 452] width 286 height 28
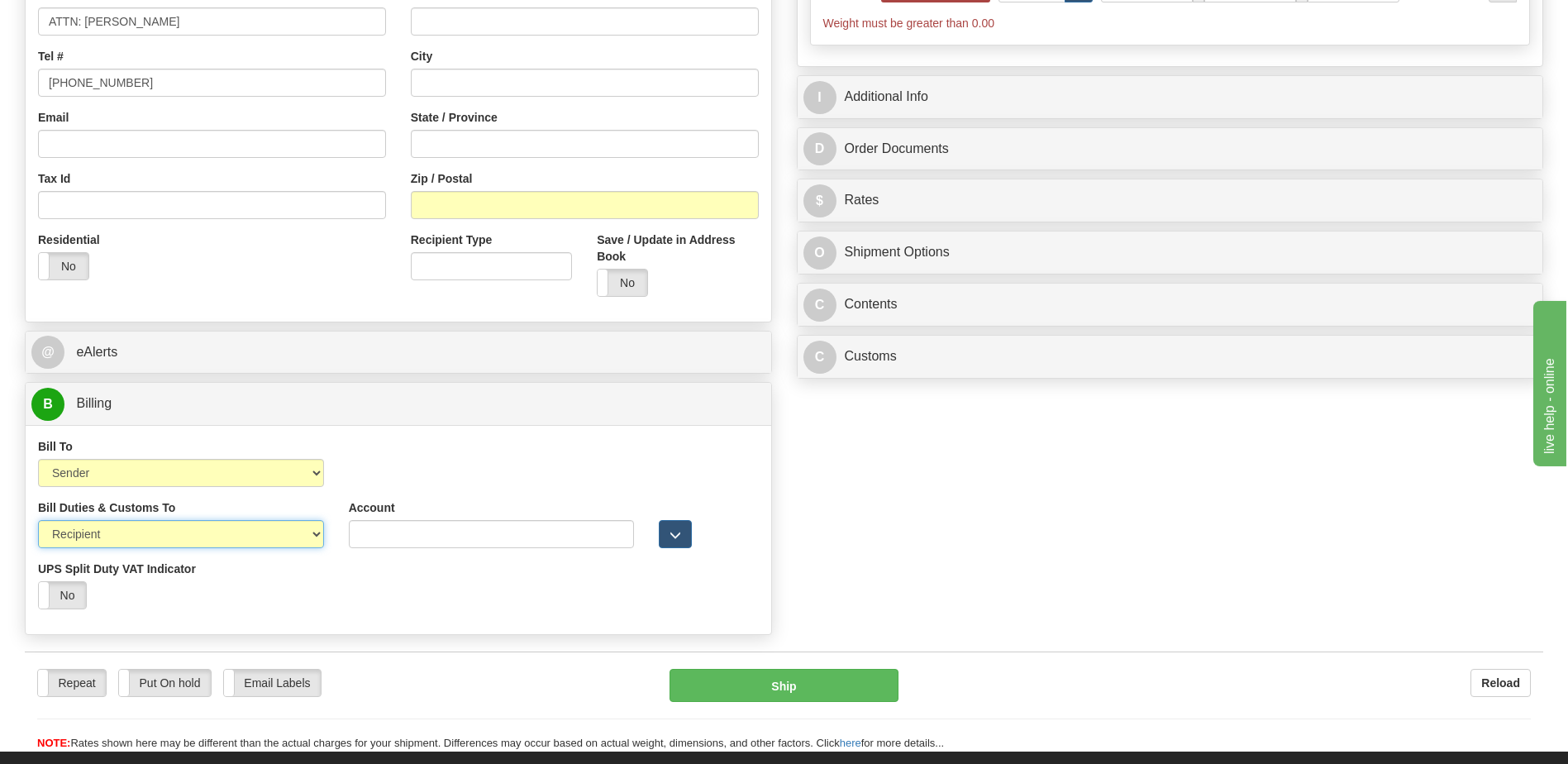
scroll to position [248, 0]
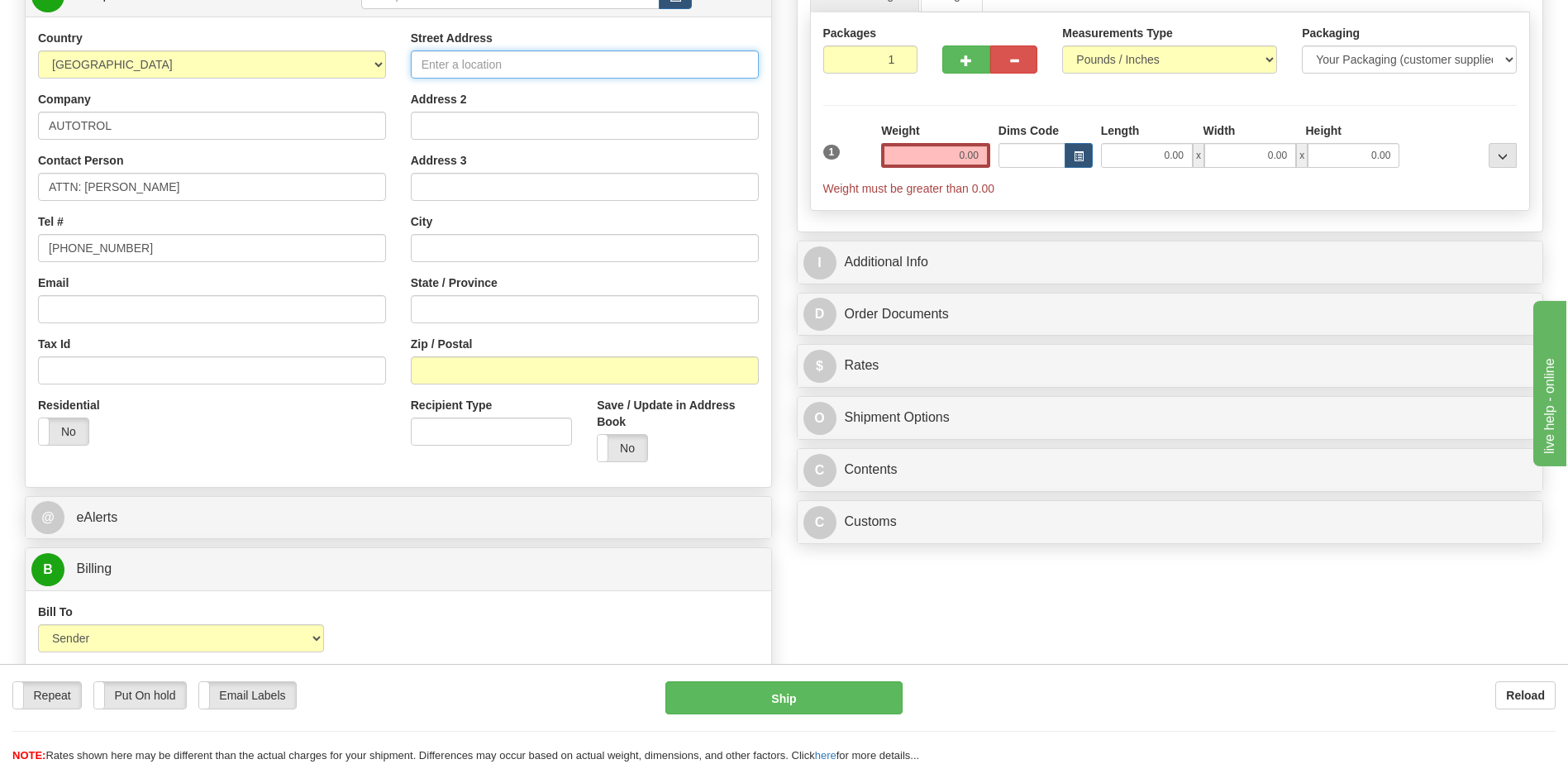
click at [528, 56] on input "Street Address" at bounding box center [584, 64] width 348 height 28
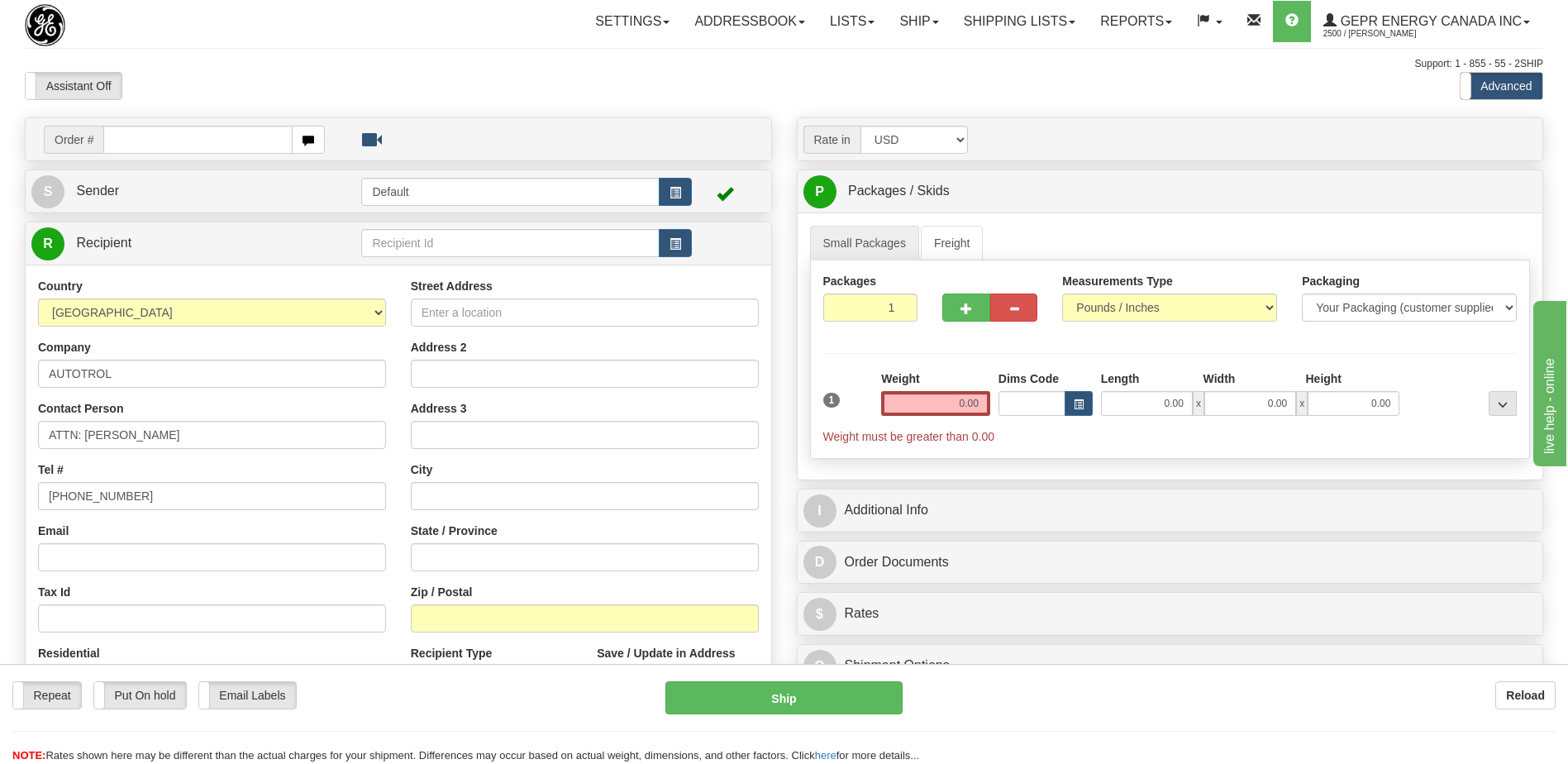
click at [448, 296] on div "Street Address" at bounding box center [584, 302] width 348 height 48
click at [446, 310] on input "Street Address" at bounding box center [584, 312] width 348 height 28
type input "o"
type input "O'GORMAN 3060"
click at [460, 495] on input "text" at bounding box center [584, 496] width 348 height 28
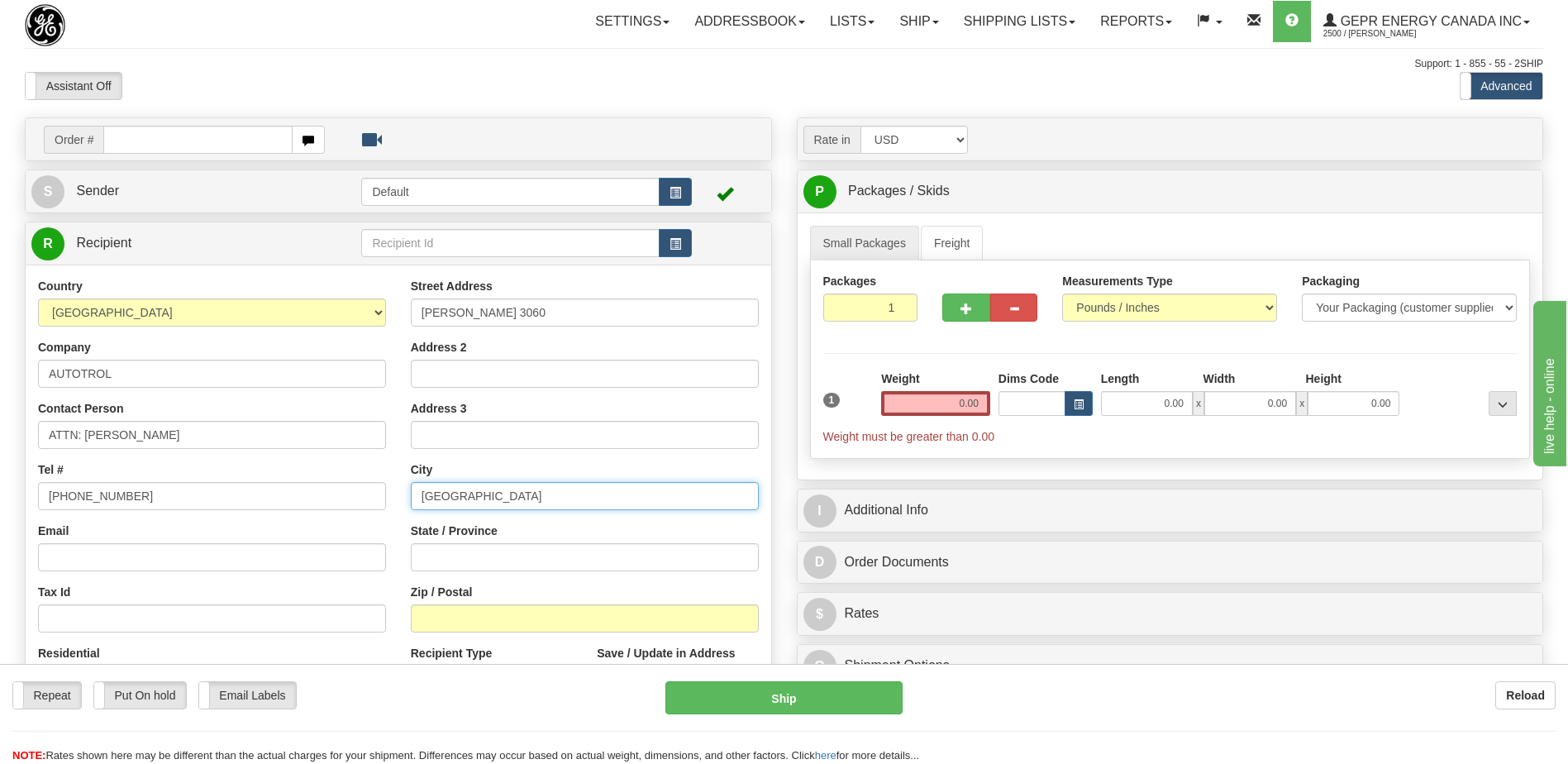
type input "BUENOS AIRES"
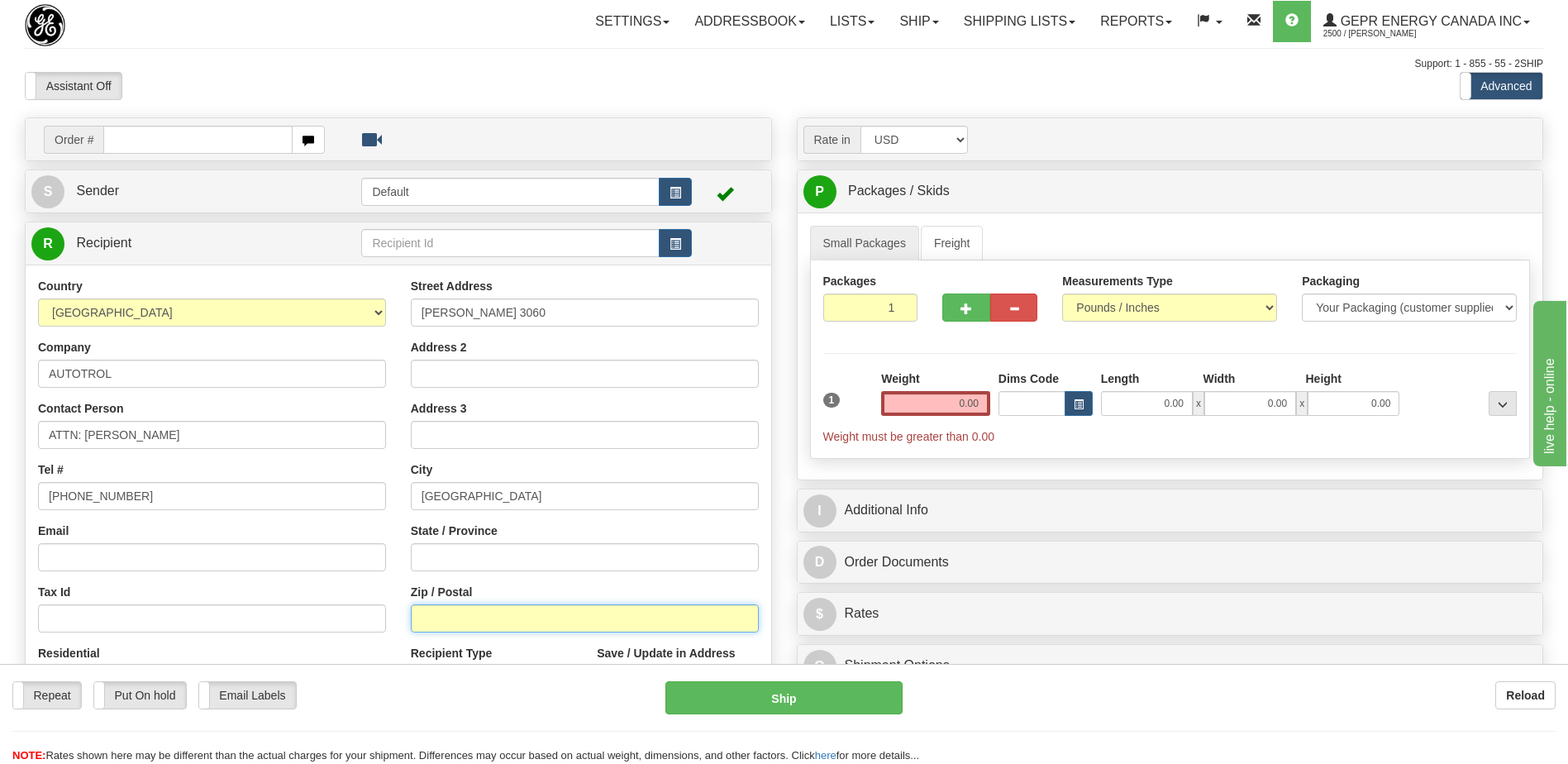
click at [431, 626] on input "Zip / Postal" at bounding box center [584, 618] width 348 height 28
type input "C1437BCB"
click at [506, 108] on div "Toggle navigation Settings Shipping Preferences Fields Preferences New" at bounding box center [784, 571] width 1568 height 1141
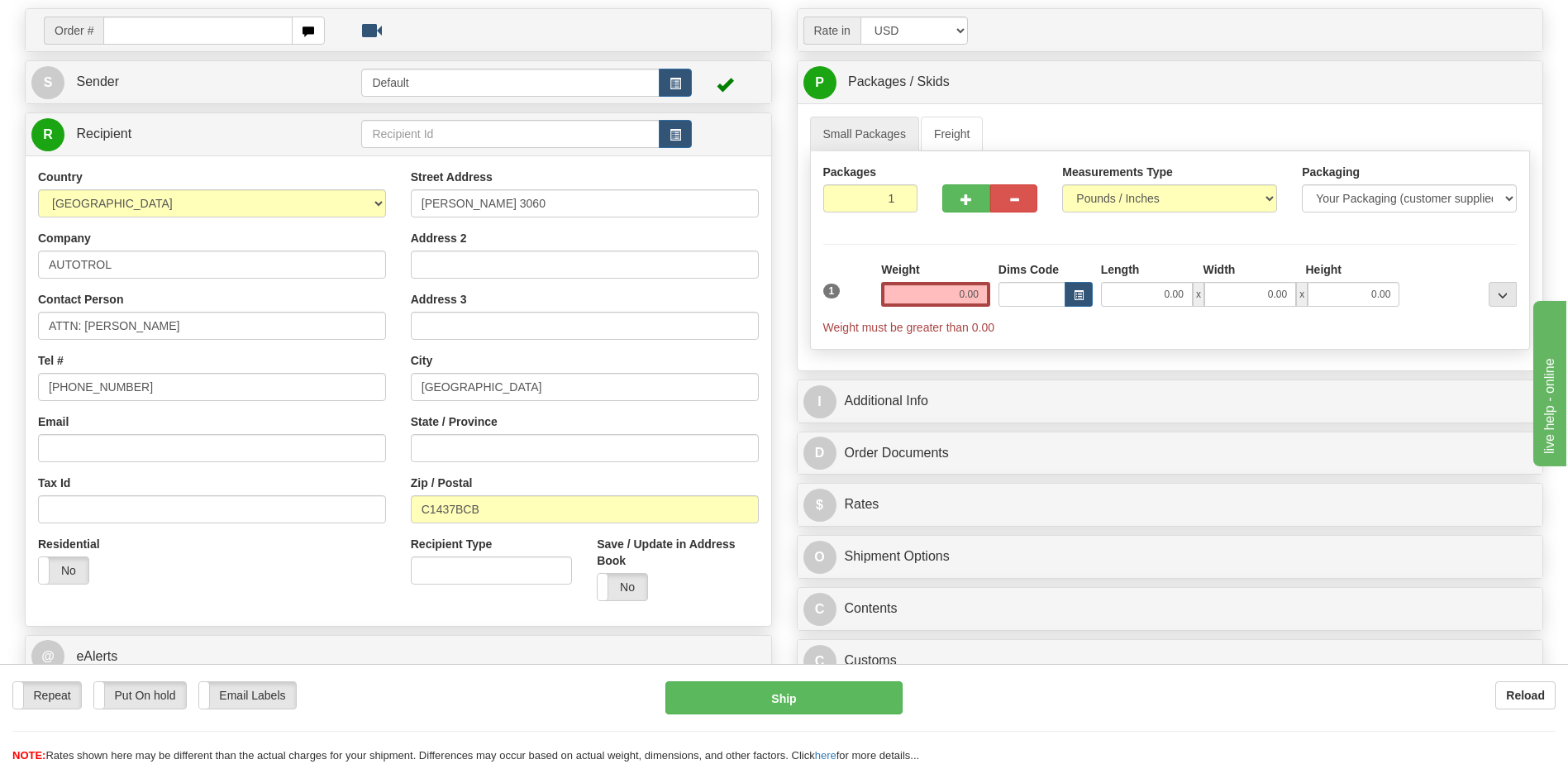
scroll to position [248, 0]
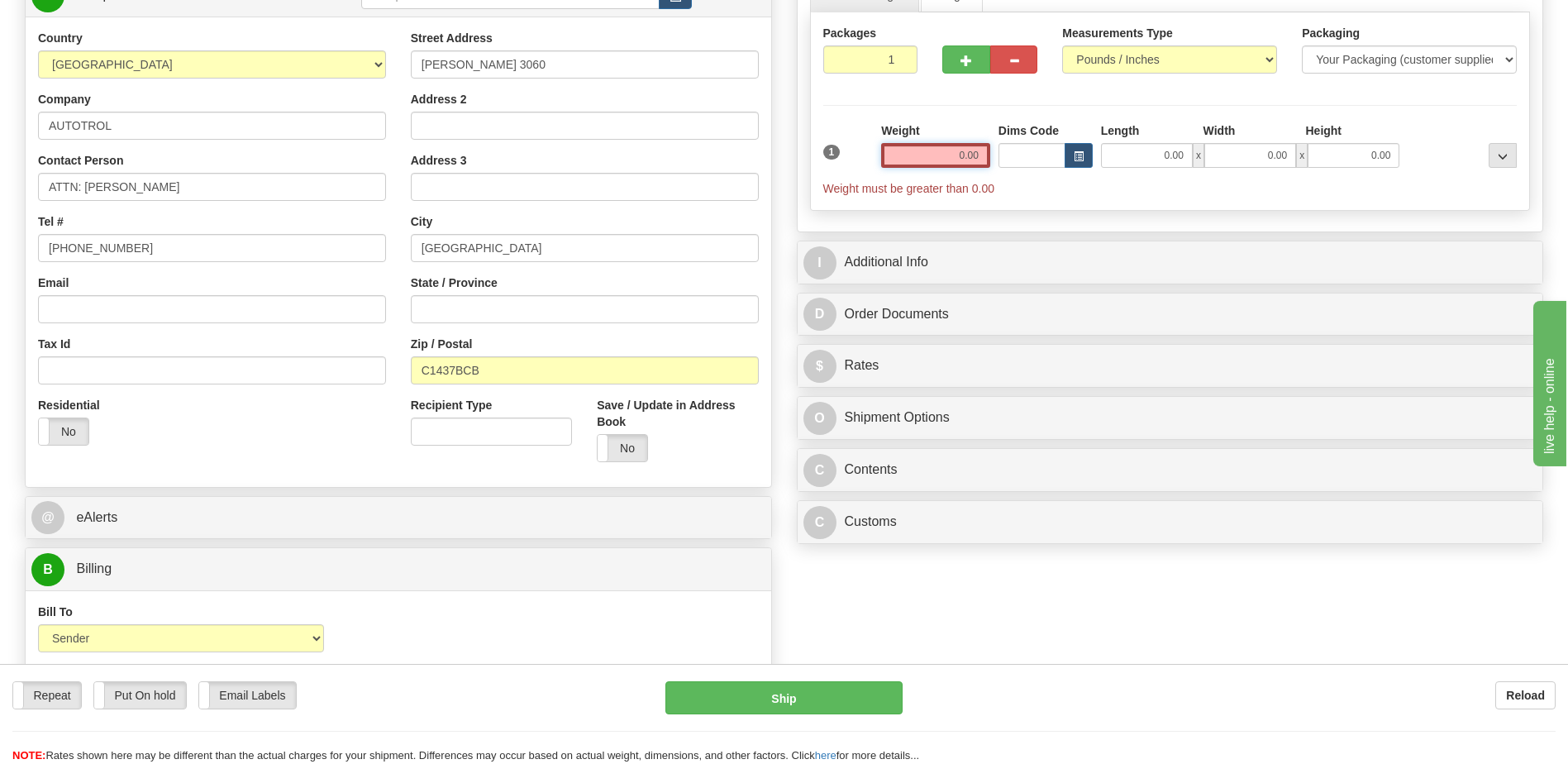
click at [952, 155] on input "0.00" at bounding box center [934, 155] width 109 height 25
click at [952, 155] on input "text" at bounding box center [934, 155] width 109 height 25
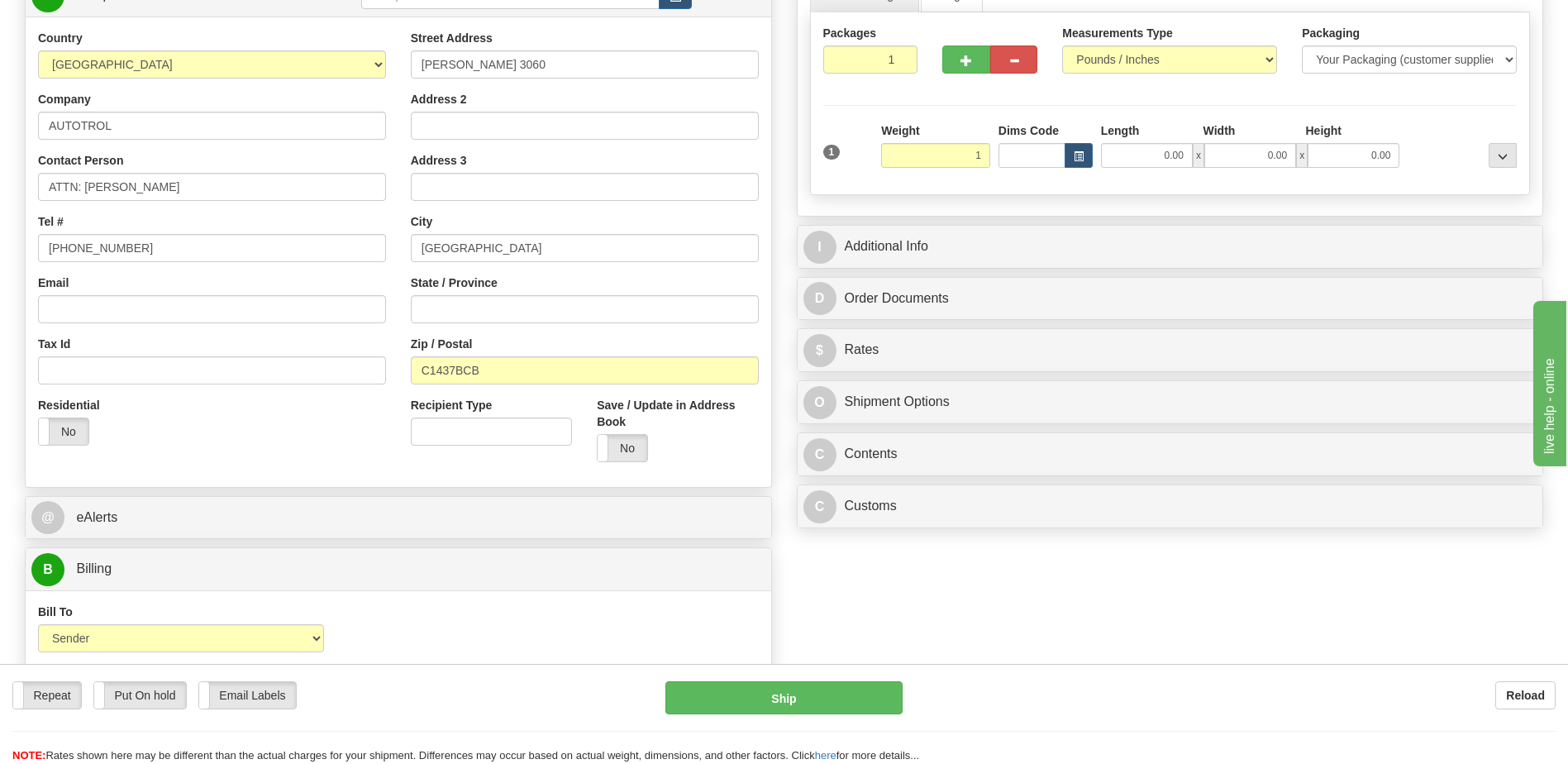
type input "1.00"
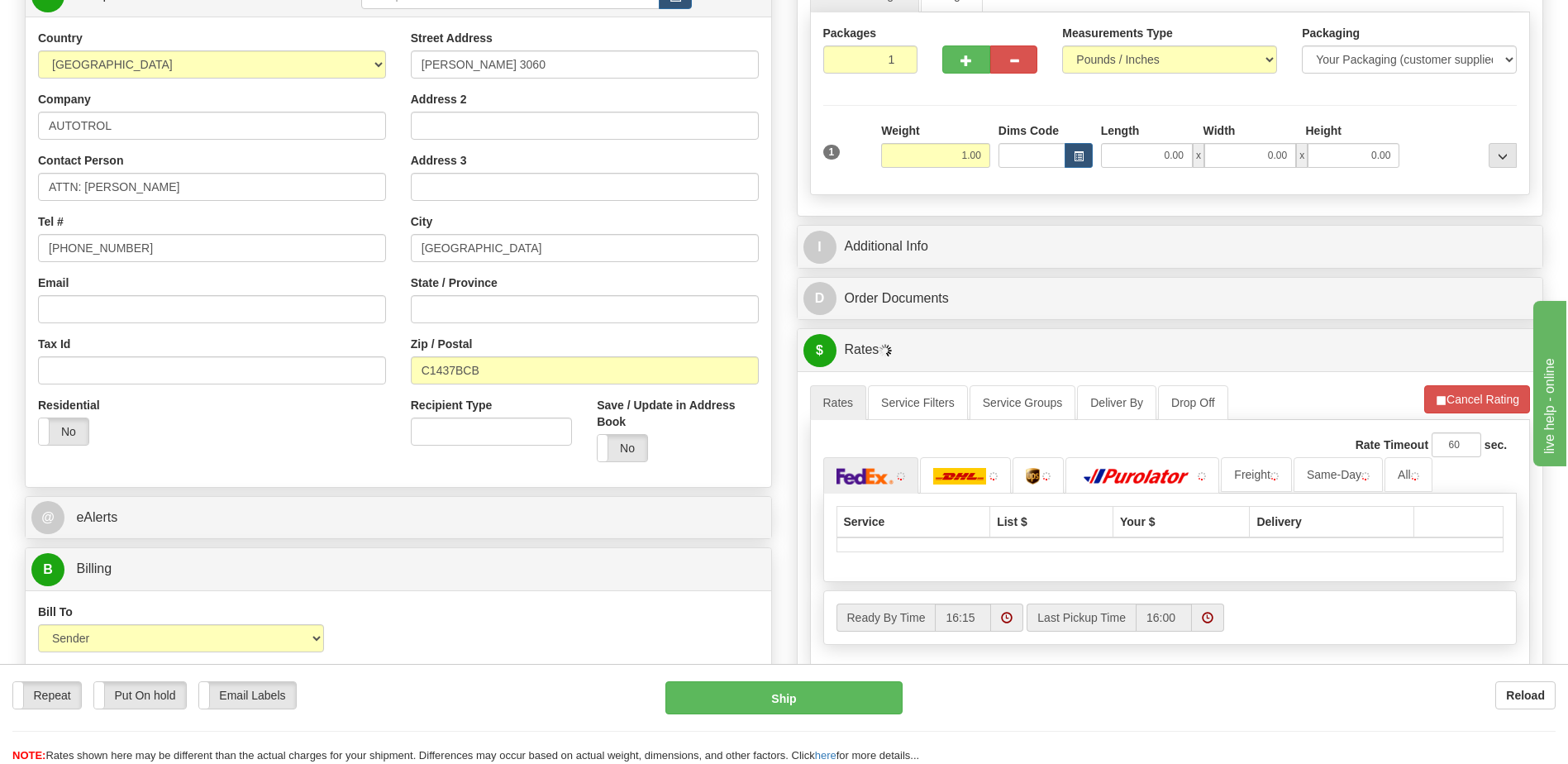
click at [186, 444] on div "Residential Yes No" at bounding box center [212, 428] width 372 height 61
click at [937, 228] on div "I Additional Info" at bounding box center [1170, 246] width 746 height 42
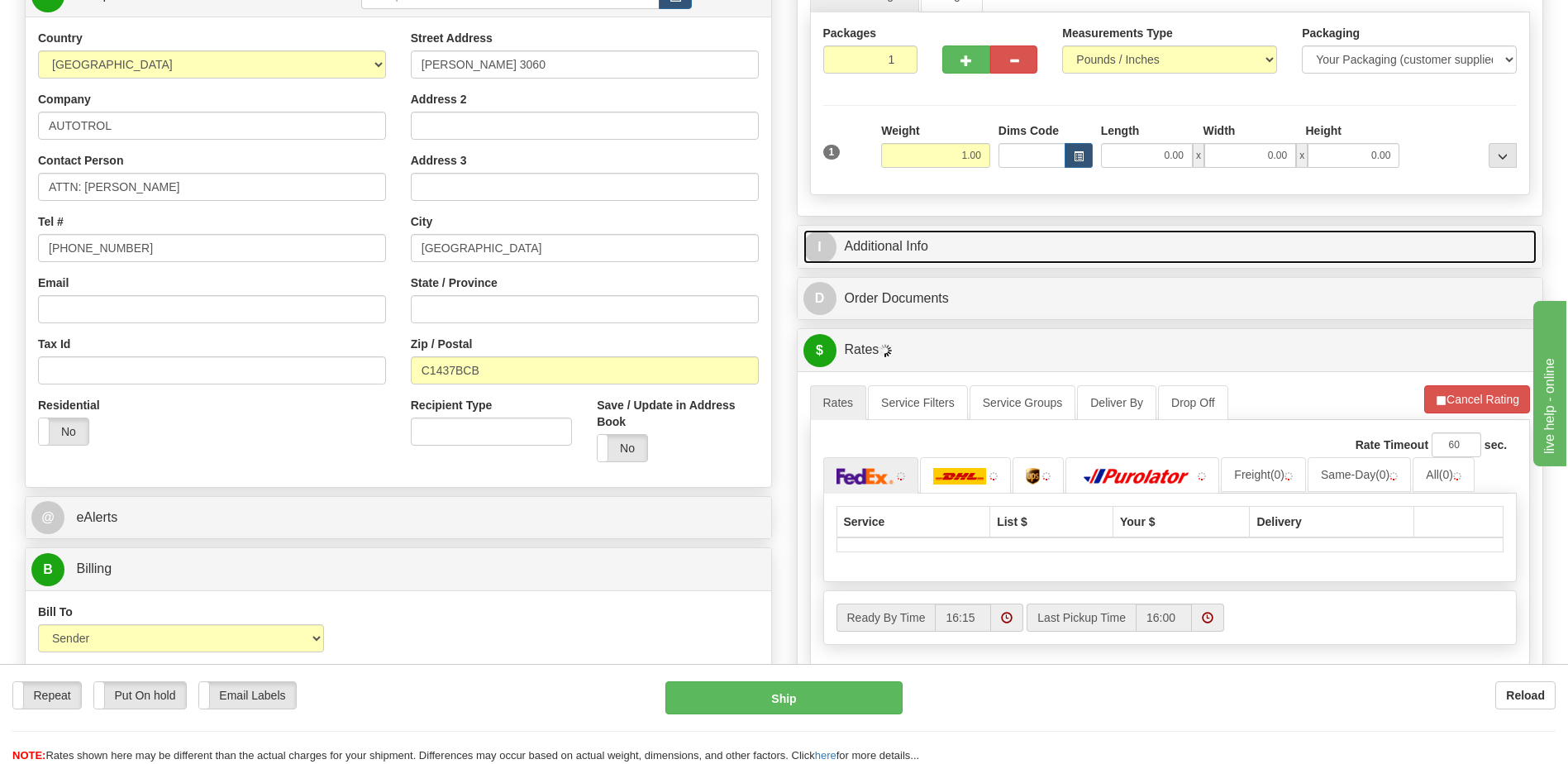
click at [934, 253] on link "I Additional Info" at bounding box center [1170, 246] width 734 height 33
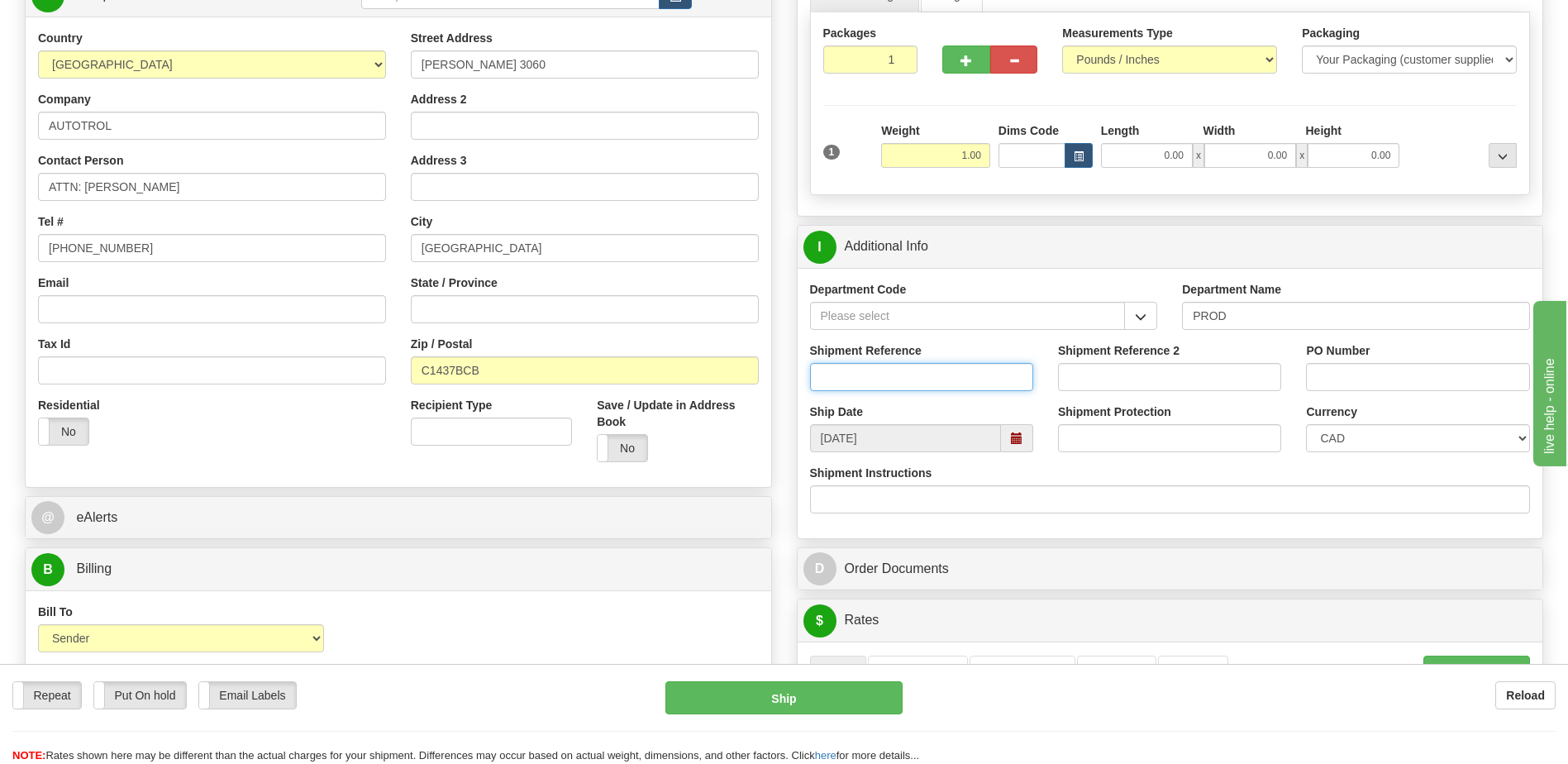
click at [890, 390] on input "Shipment Reference" at bounding box center [921, 377] width 223 height 28
type input "FELIX MONUZ"
click at [1336, 437] on select "CAD USD EUR ZAR RON ANG ARN AUD AUS AWG BBD BFR BGN BHD BMD BND BRC BRL CHP CKZ…" at bounding box center [1418, 438] width 223 height 28
select select "1"
click at [1306, 424] on select "CAD USD EUR ZAR RON ANG ARN AUD AUS AWG BBD BFR BGN BHD BMD BND BRC BRL CHP CKZ…" at bounding box center [1418, 438] width 223 height 28
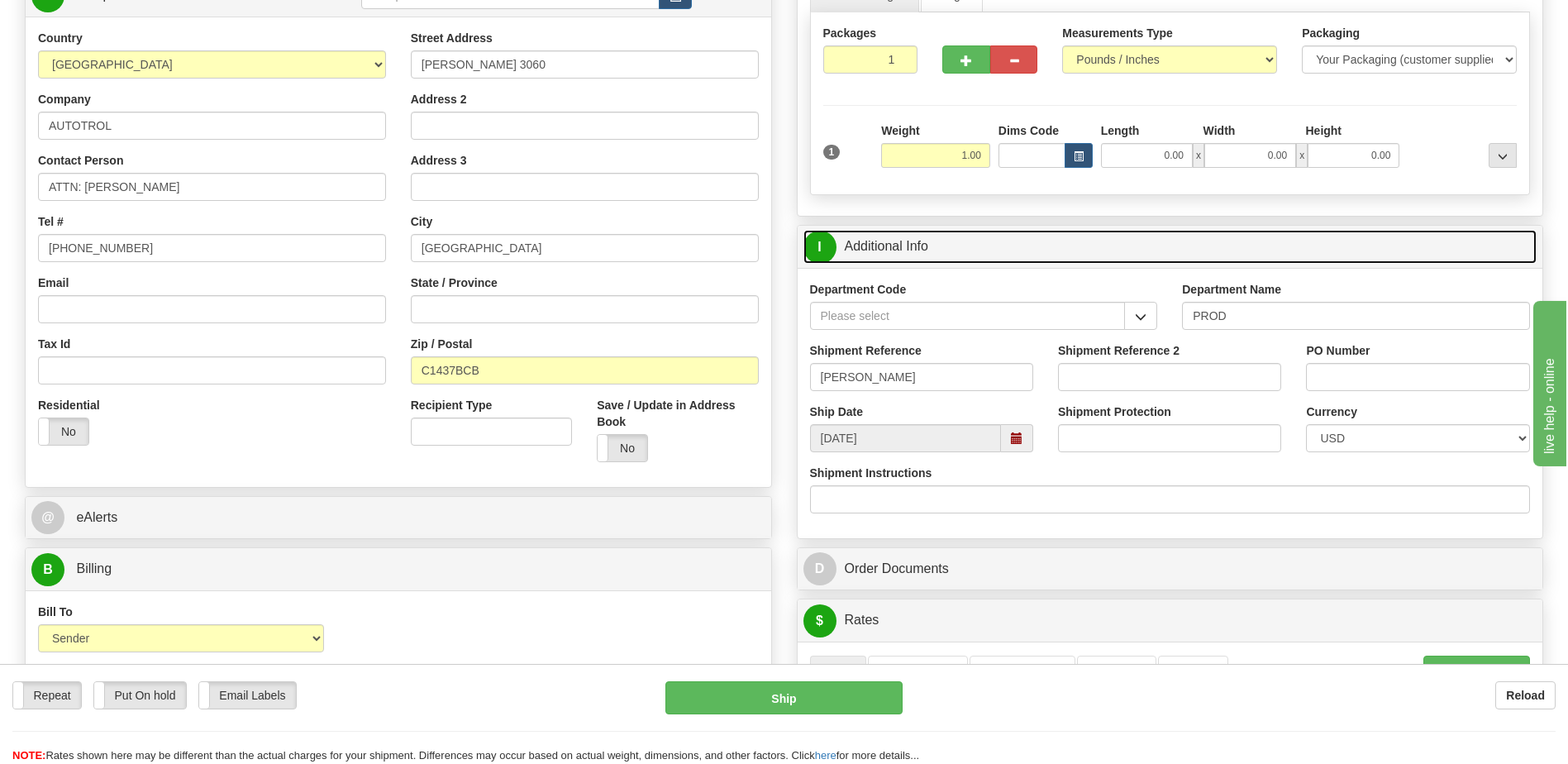
click at [985, 255] on link "I Additional Info" at bounding box center [1170, 246] width 734 height 33
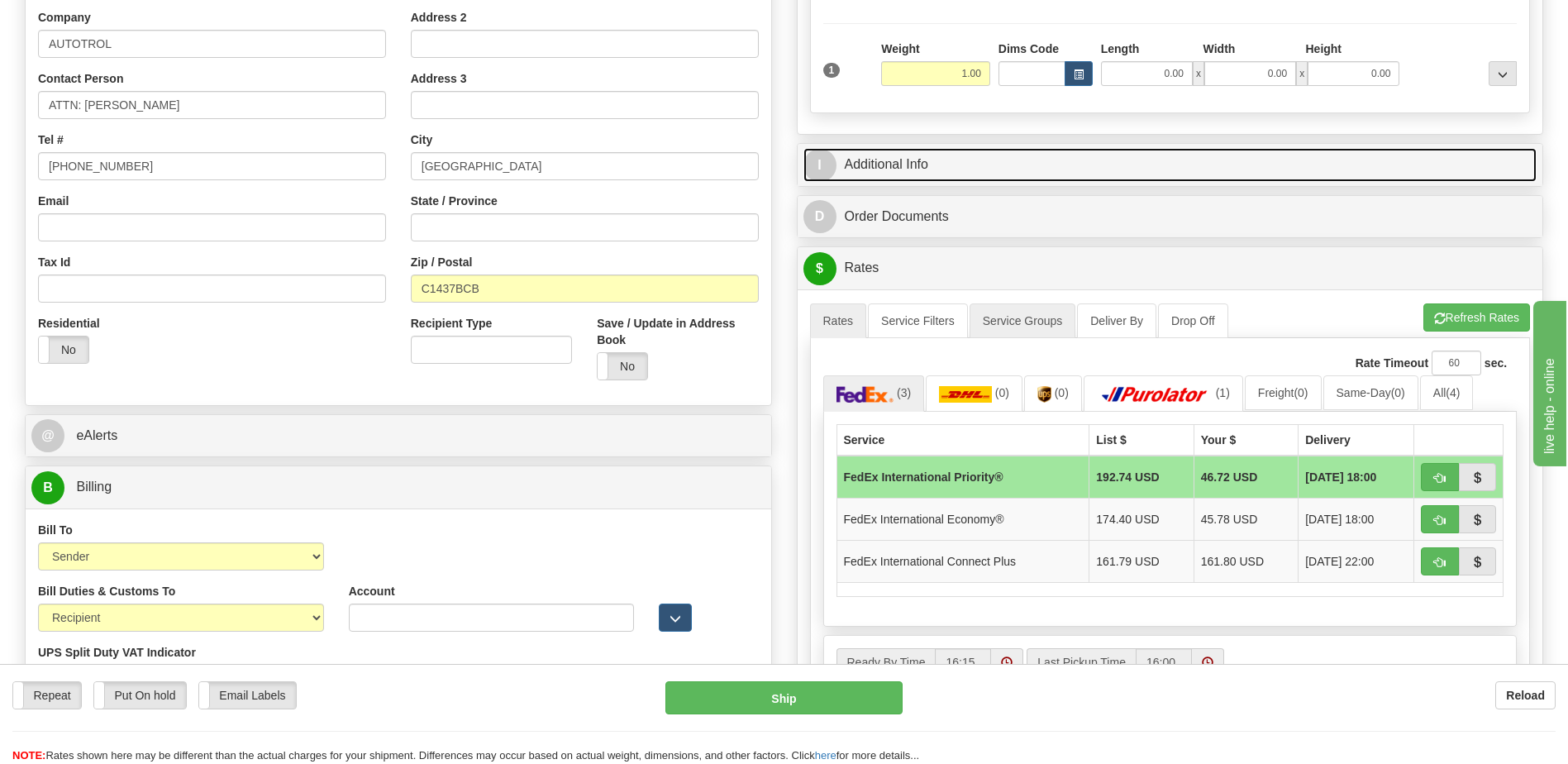
scroll to position [331, 0]
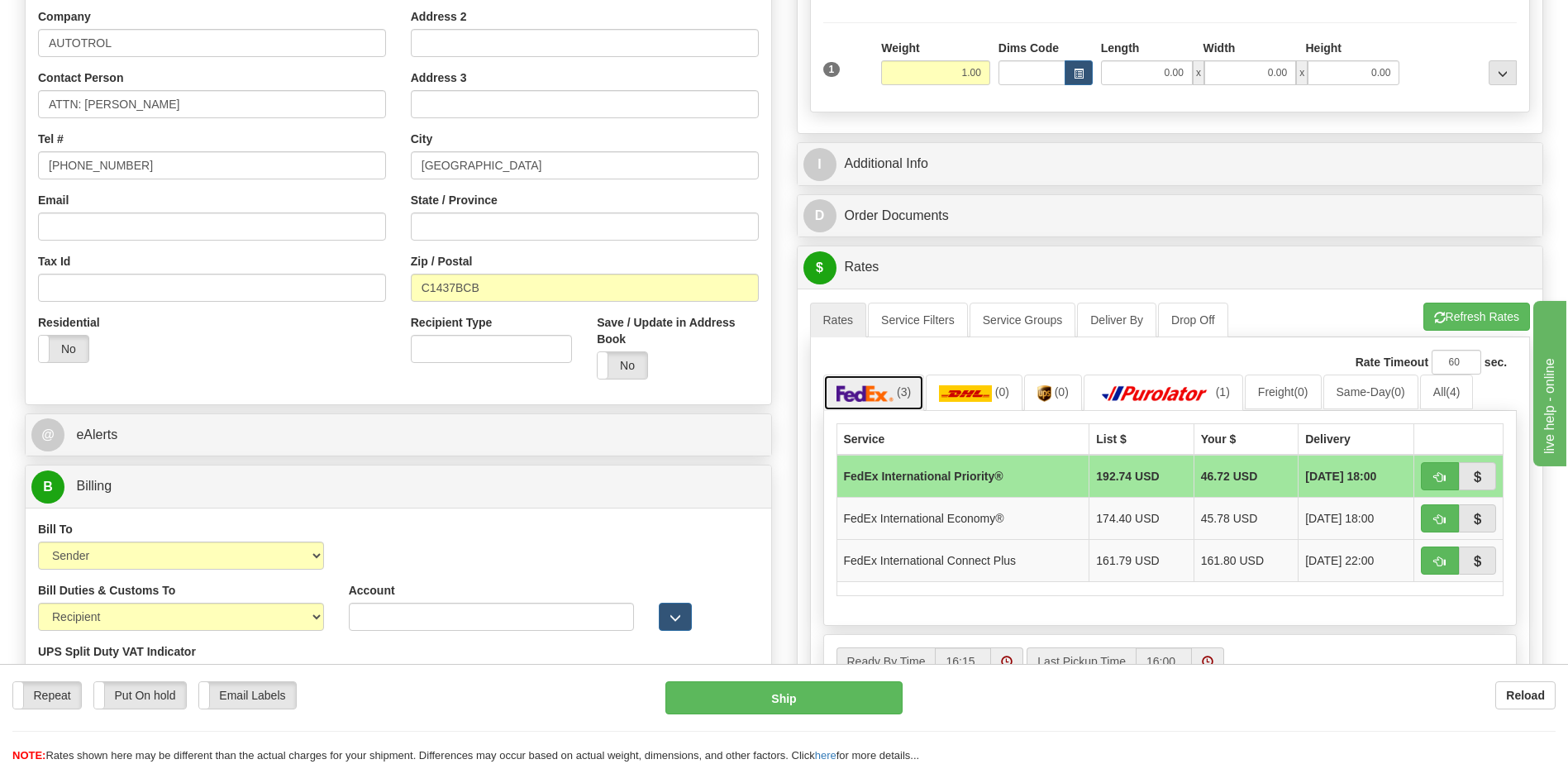
click at [884, 395] on img at bounding box center [865, 394] width 58 height 17
click at [1453, 478] on button "button" at bounding box center [1440, 476] width 38 height 28
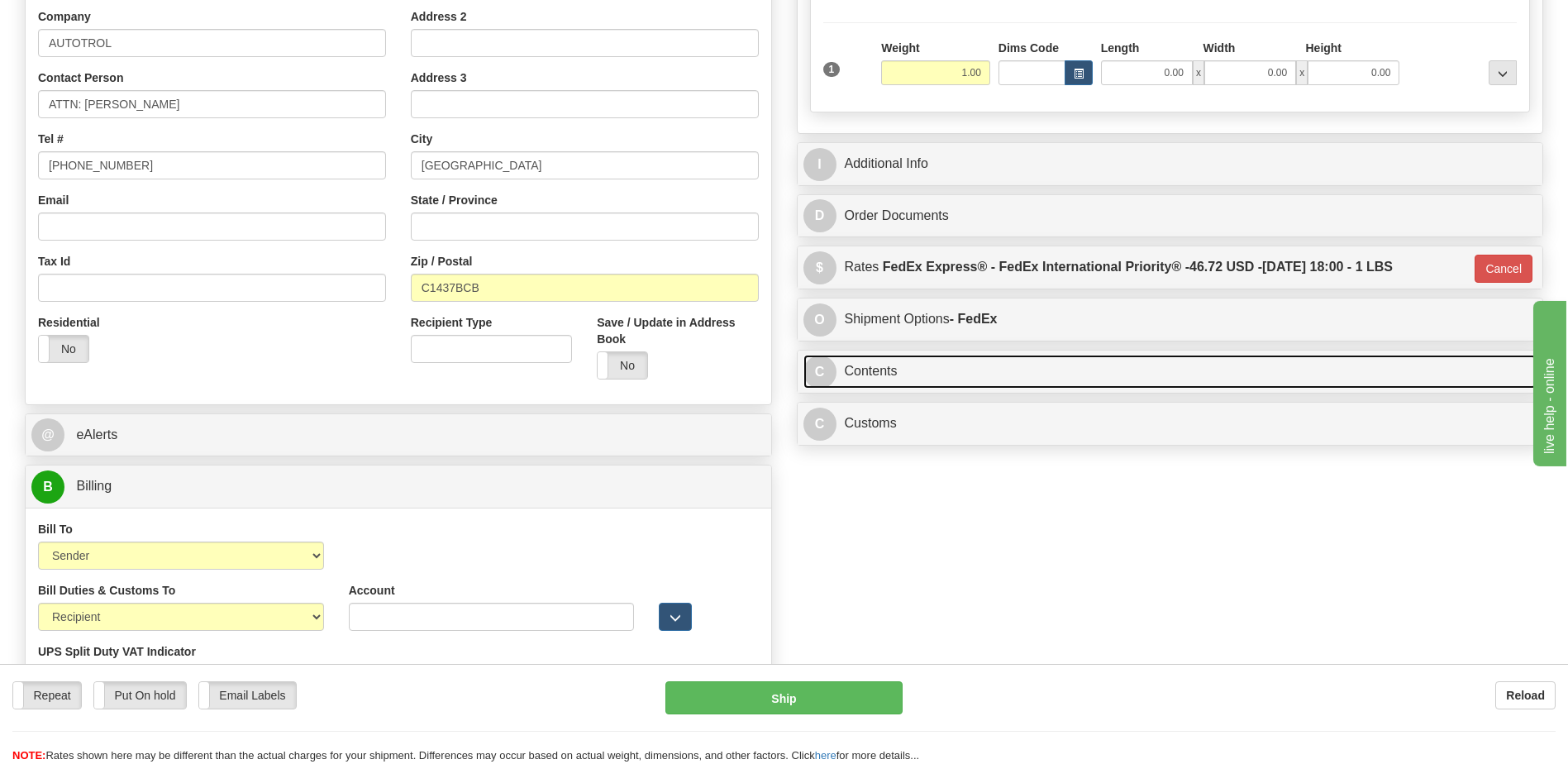
click at [891, 363] on link "C Contents" at bounding box center [1170, 372] width 734 height 33
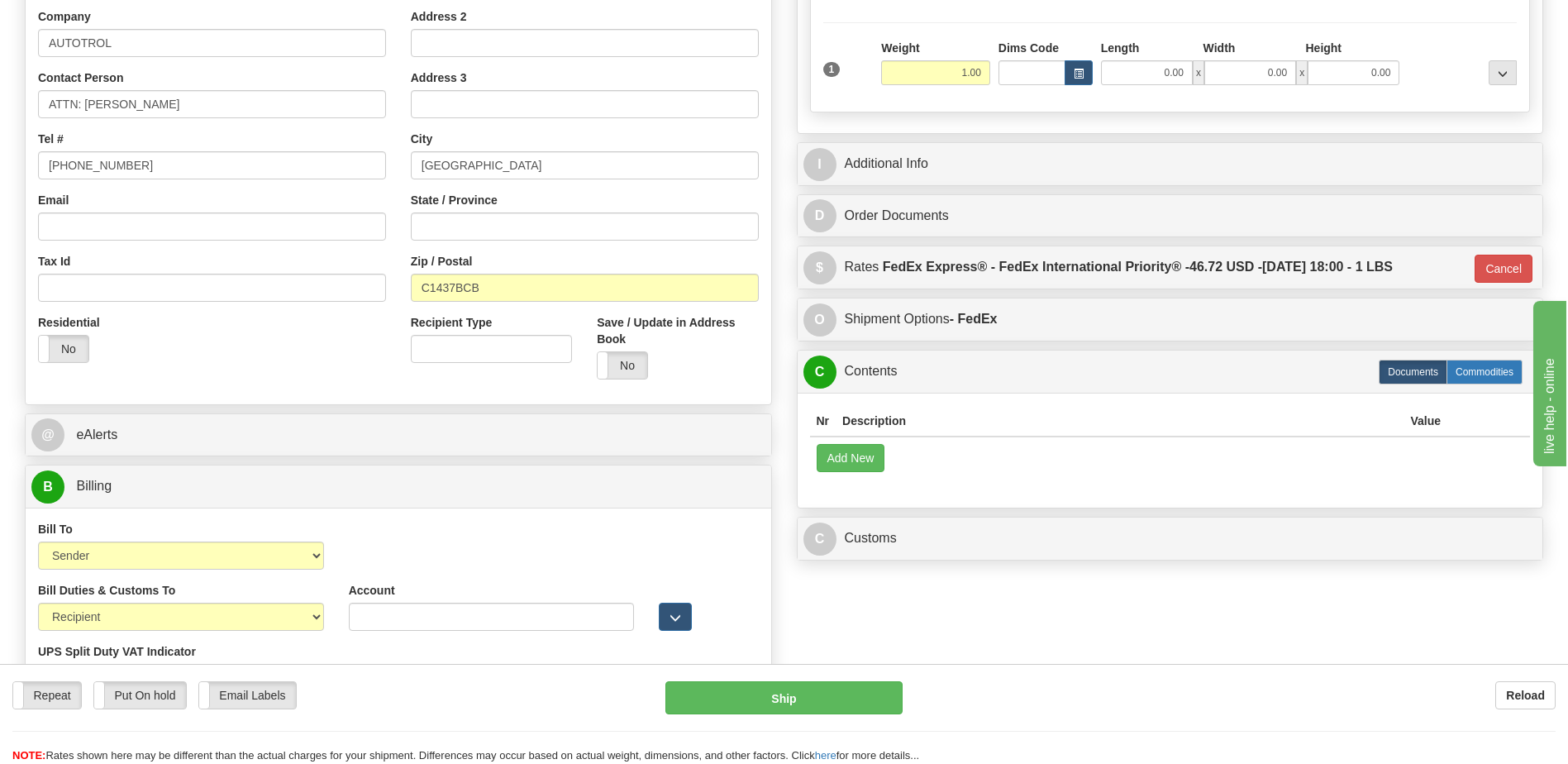
click at [1476, 372] on label "Commodities" at bounding box center [1484, 372] width 76 height 25
type input "01"
radio input "true"
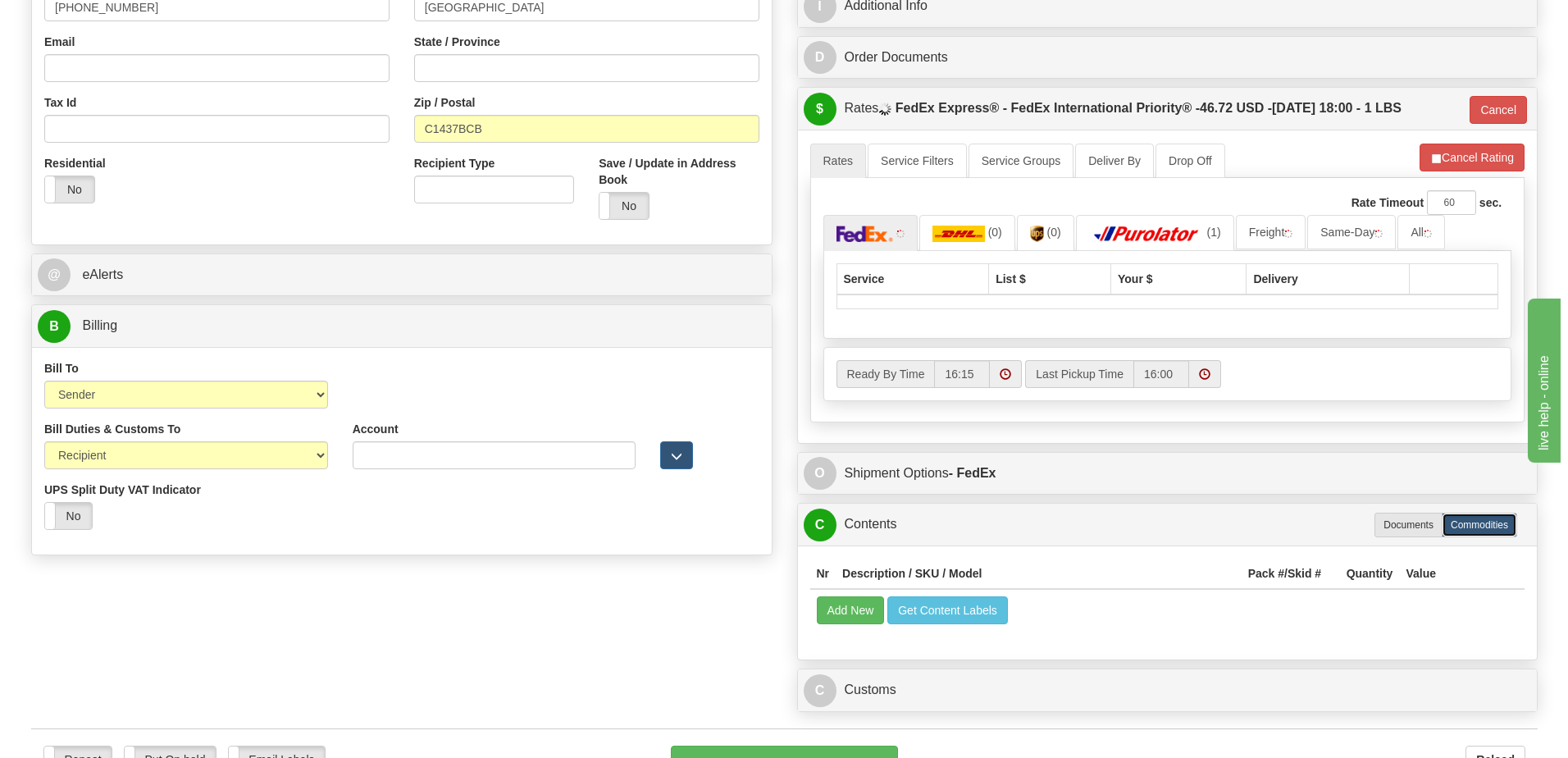
scroll to position [574, 0]
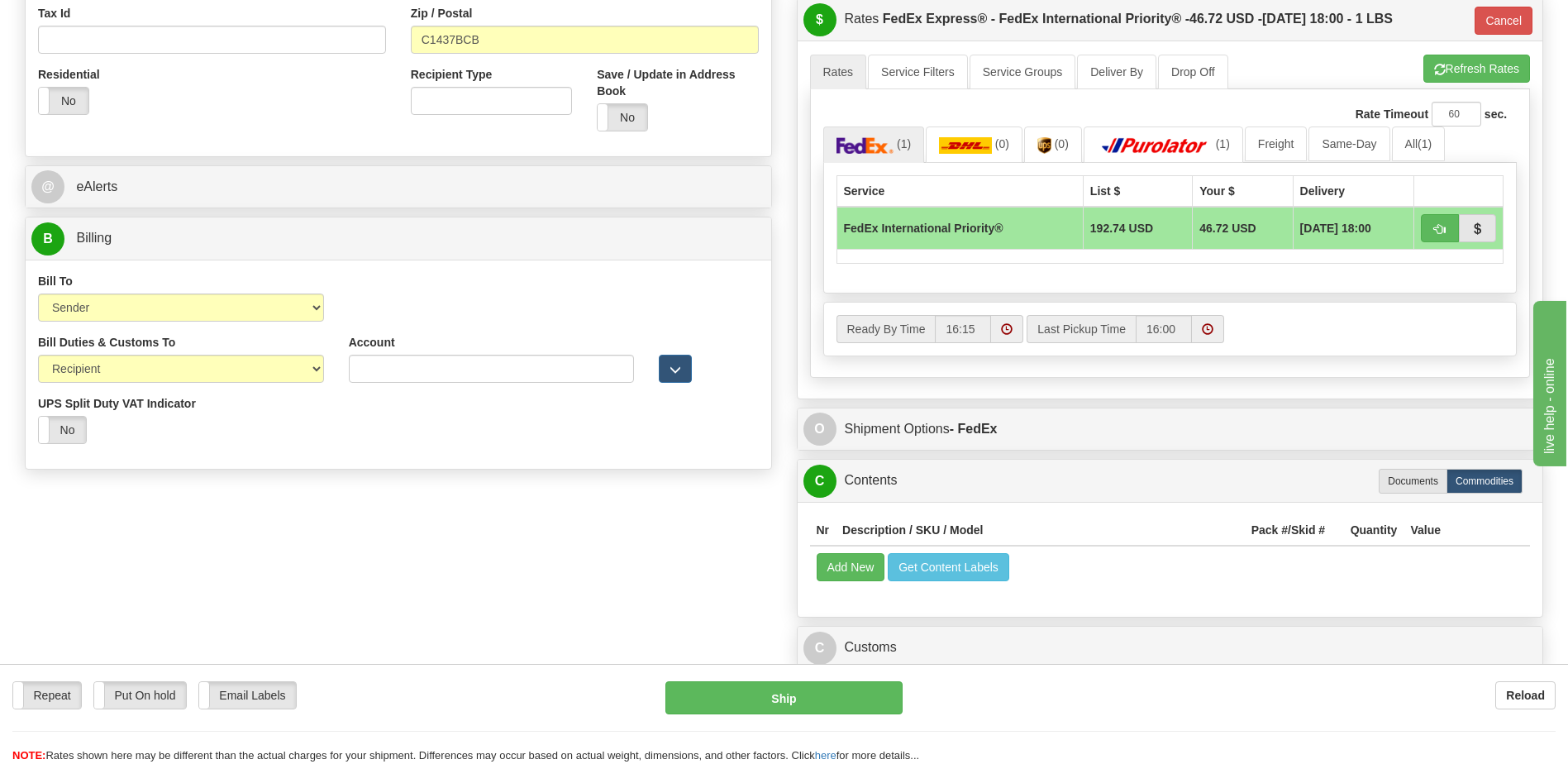
click at [854, 530] on th "Description / SKU / Model" at bounding box center [1040, 530] width 409 height 31
click at [856, 575] on button "Add New" at bounding box center [851, 567] width 69 height 28
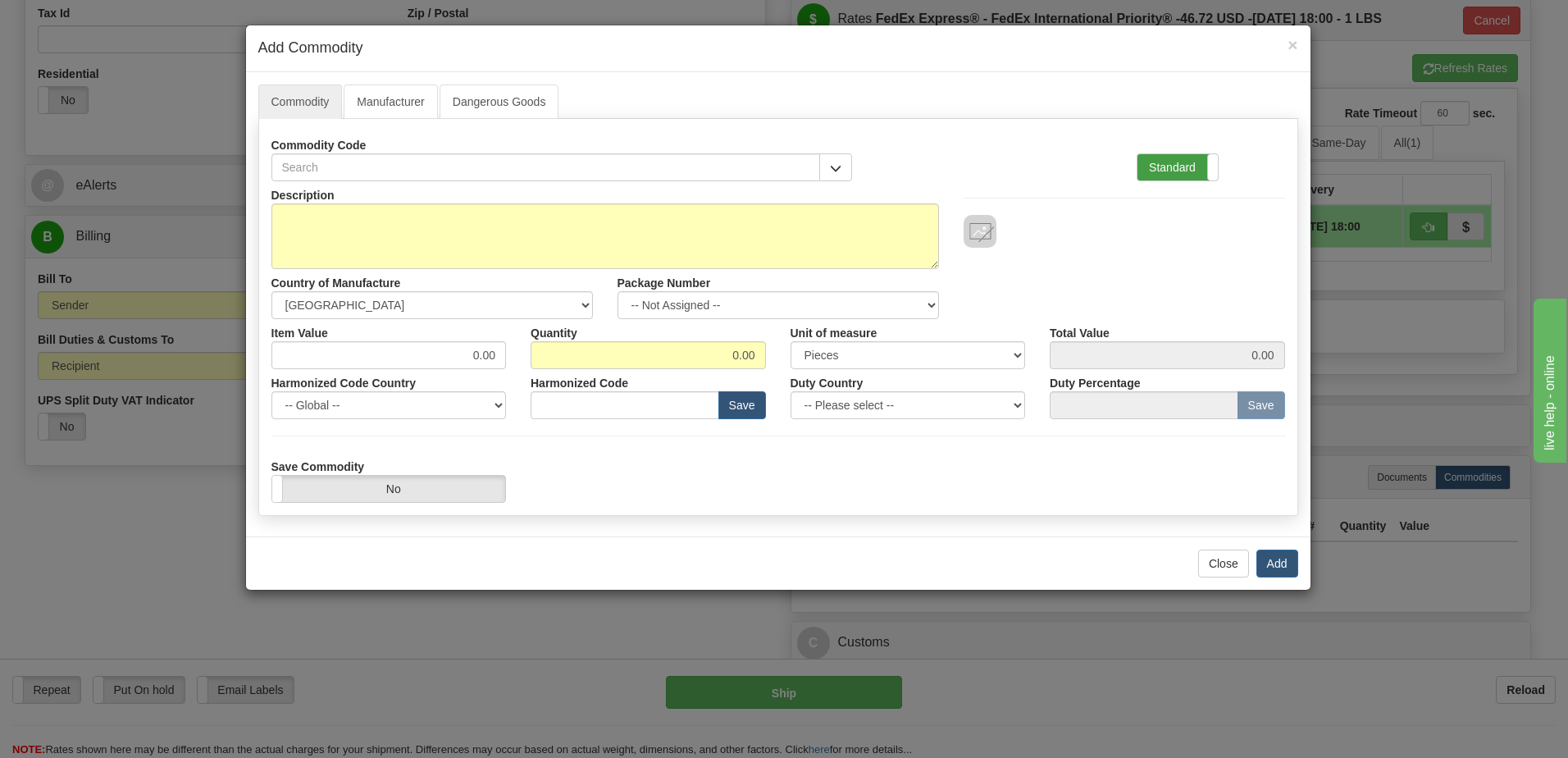
click at [1174, 164] on label "Standard" at bounding box center [1177, 167] width 80 height 26
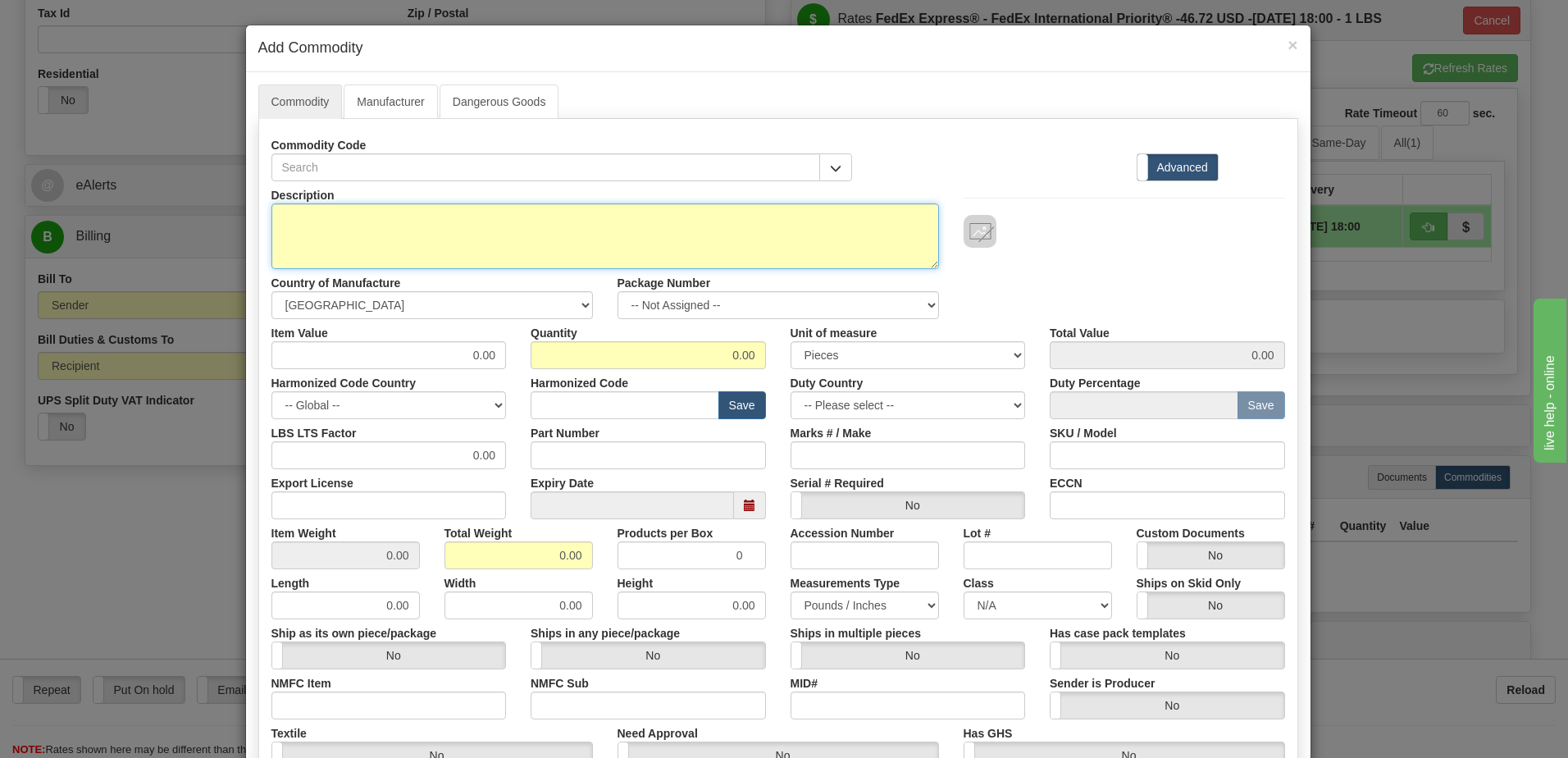
click at [456, 237] on textarea "Description" at bounding box center [606, 236] width 667 height 65
type textarea "SOLID STATE DRIVE (SSD) 256 GB"
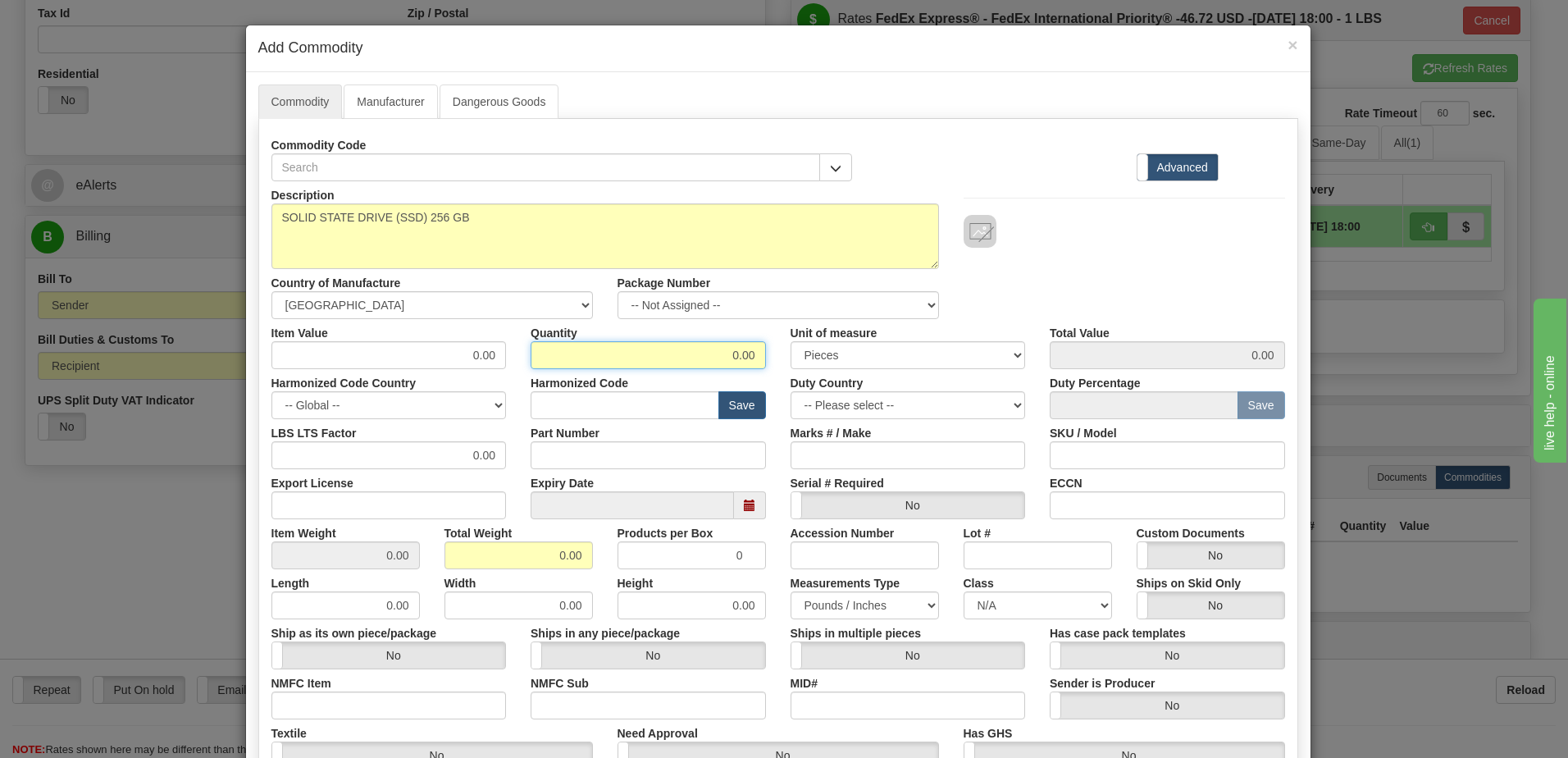
drag, startPoint x: 716, startPoint y: 355, endPoint x: 899, endPoint y: 363, distance: 183.2
click at [899, 363] on div "Item Value 0.00 Quantity 0.00 Unit of measure 3 Thousand Square Inches Adjustme…" at bounding box center [778, 344] width 1038 height 50
type input "2"
click at [455, 562] on input "0.00" at bounding box center [518, 555] width 148 height 28
drag, startPoint x: 467, startPoint y: 559, endPoint x: 656, endPoint y: 577, distance: 189.9
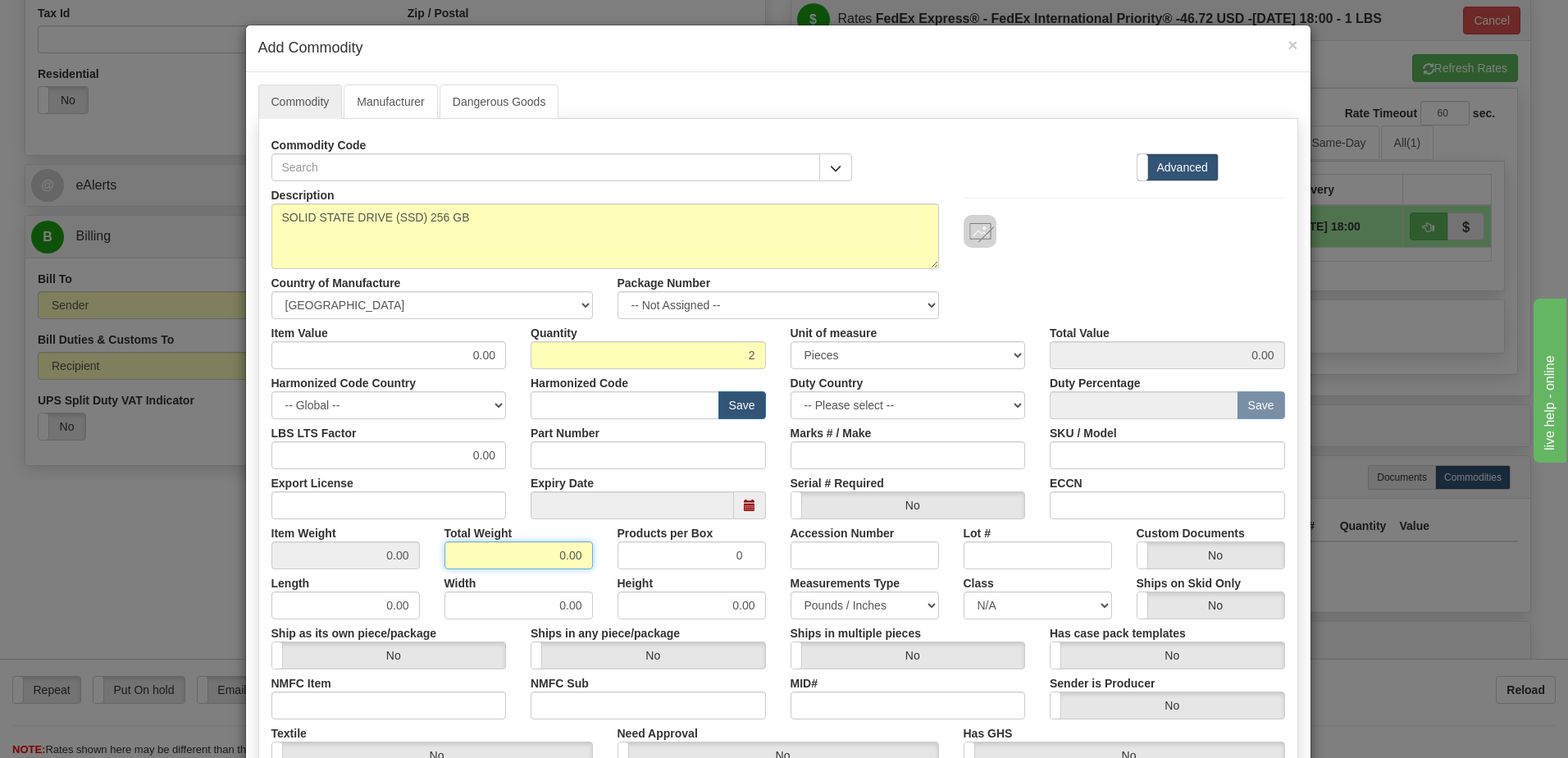
click at [656, 577] on div "Description SOLID STATE DRIVE (SSD) 256 GB Country of Manufacture -- Unknown --…" at bounding box center [779, 542] width 1014 height 722
drag, startPoint x: 581, startPoint y: 559, endPoint x: 541, endPoint y: 559, distance: 40.0
click at [541, 559] on input "2" at bounding box center [518, 555] width 148 height 28
type input "1"
type input "0.5000"
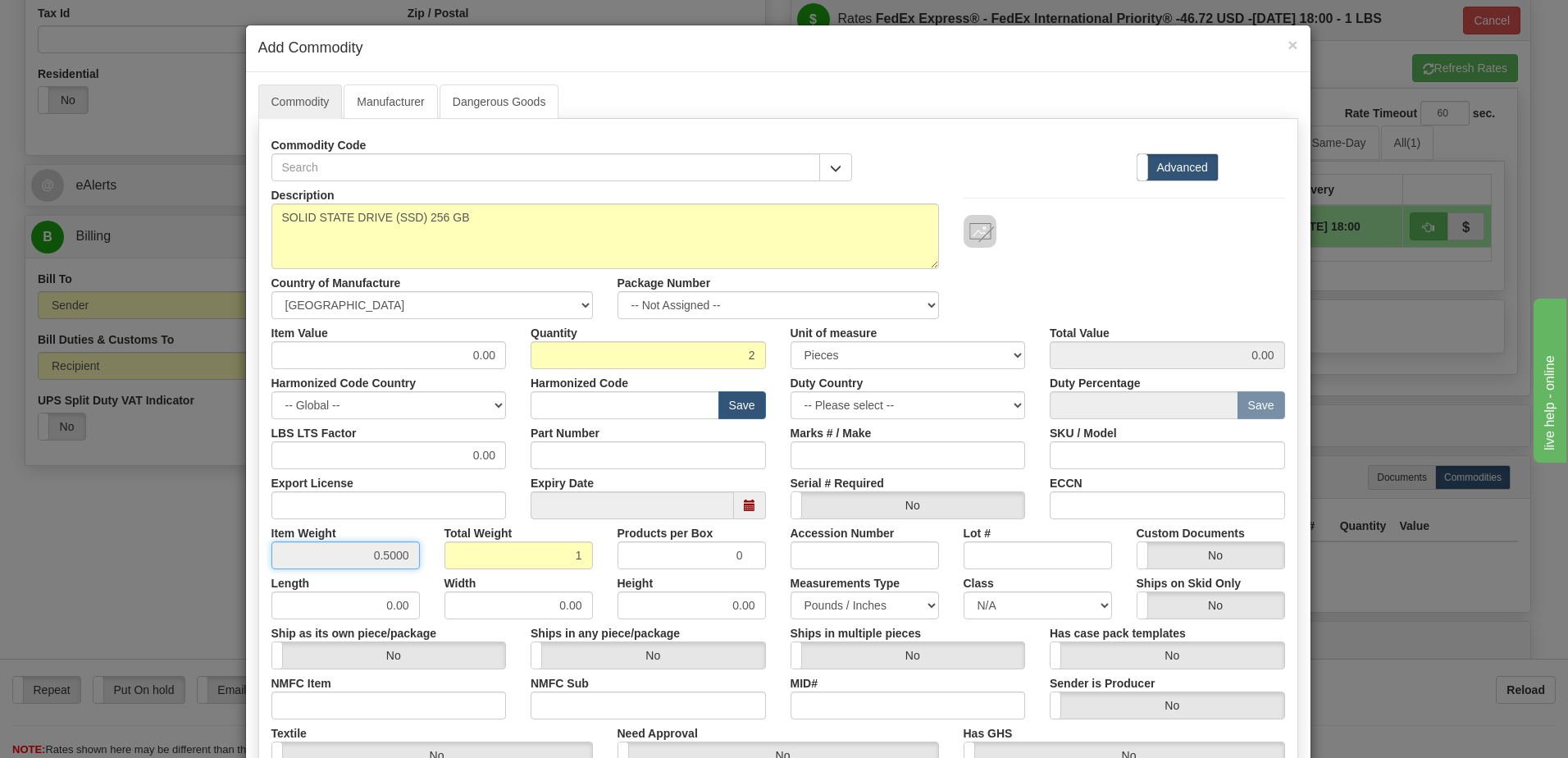
click at [367, 559] on input "0.5000" at bounding box center [346, 555] width 148 height 28
click at [565, 406] on input "text" at bounding box center [625, 405] width 189 height 28
type input "8538.90.00"
drag, startPoint x: 451, startPoint y: 357, endPoint x: 611, endPoint y: 371, distance: 160.6
click at [611, 371] on div "Description SOLID STATE DRIVE (SSD) 256 GB Country of Manufacture -- Unknown --…" at bounding box center [779, 542] width 1014 height 722
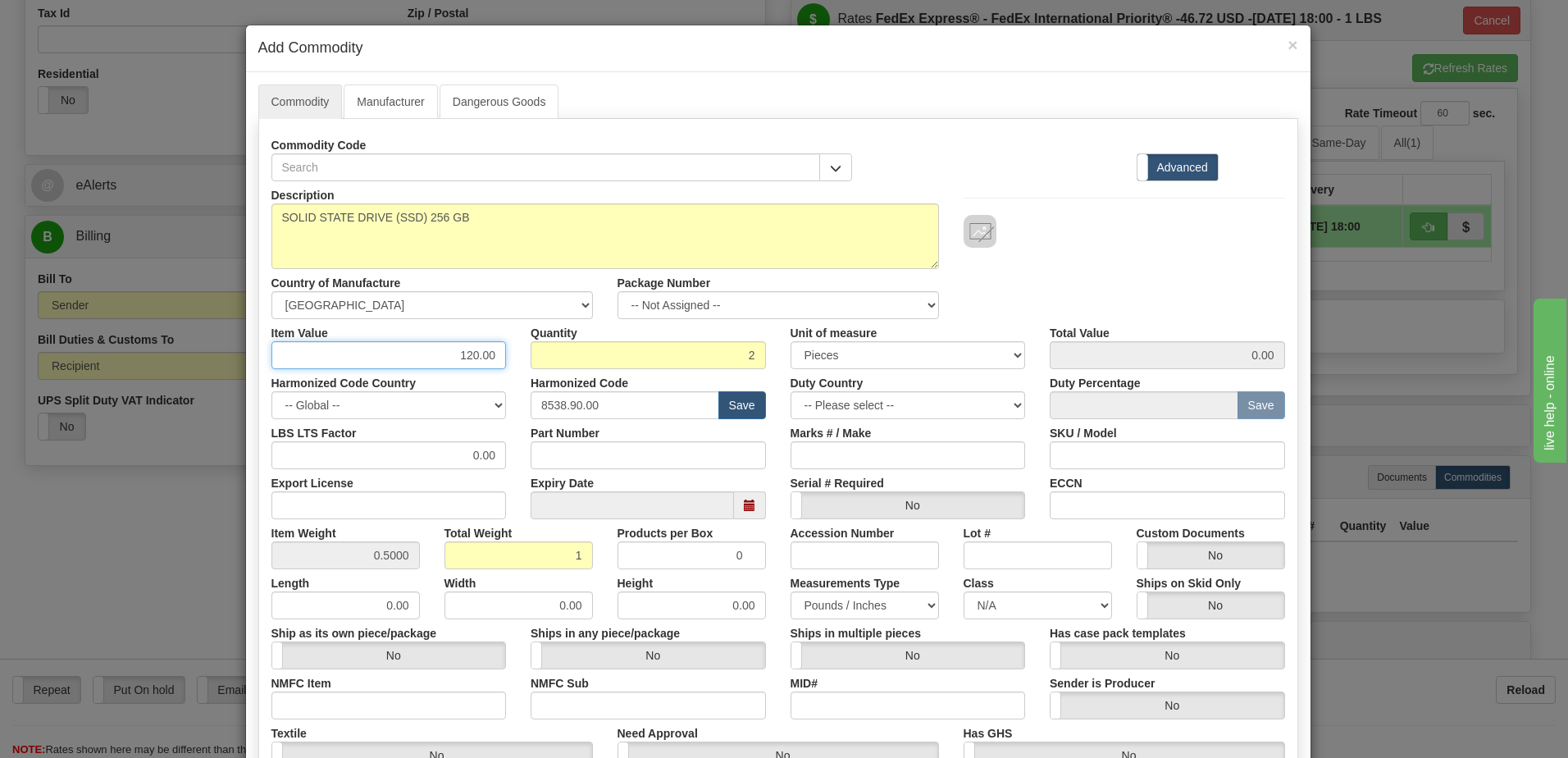
type input "120.00"
type input "240.00"
drag, startPoint x: 682, startPoint y: 367, endPoint x: 745, endPoint y: 421, distance: 83.0
click at [682, 367] on input "2" at bounding box center [648, 355] width 235 height 28
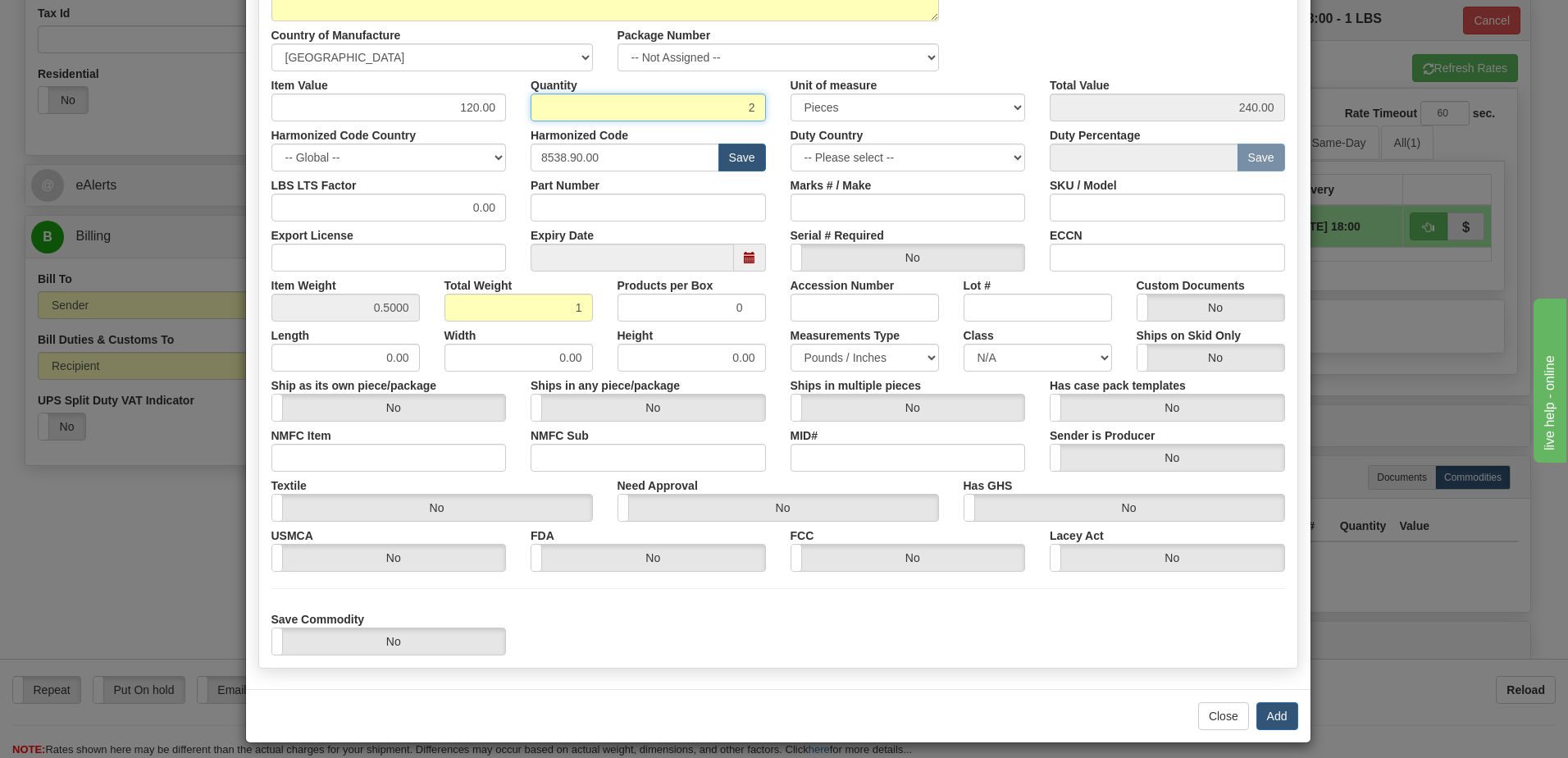
scroll to position [257, 0]
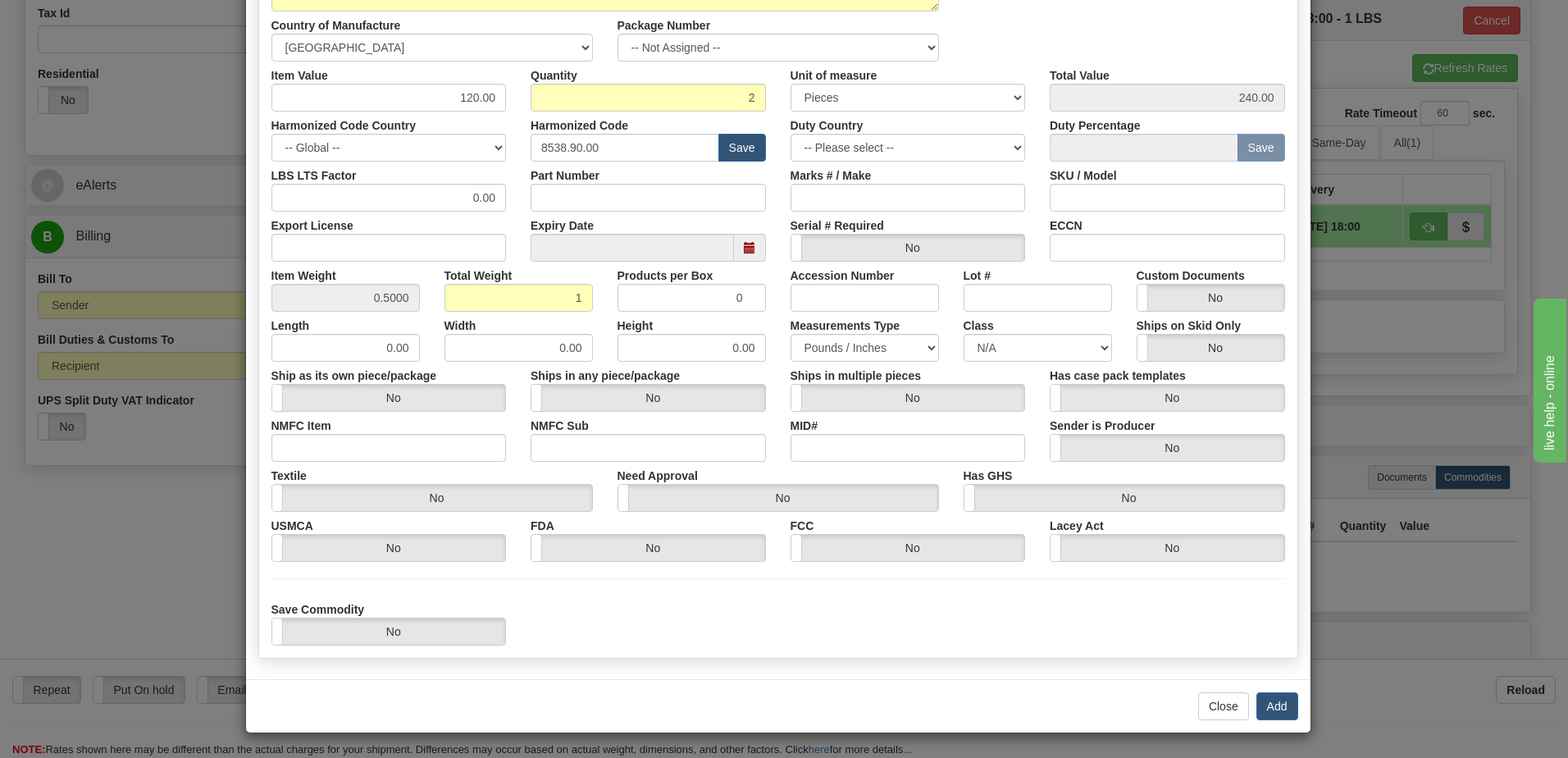
drag, startPoint x: 936, startPoint y: 645, endPoint x: 886, endPoint y: 639, distance: 50.4
click at [936, 645] on div "Commodity Code Standard Advanced Description SOLID STATE DRIVE (SSD) 256 GB" at bounding box center [778, 260] width 1040 height 798
click at [1279, 704] on button "Add" at bounding box center [1277, 706] width 41 height 28
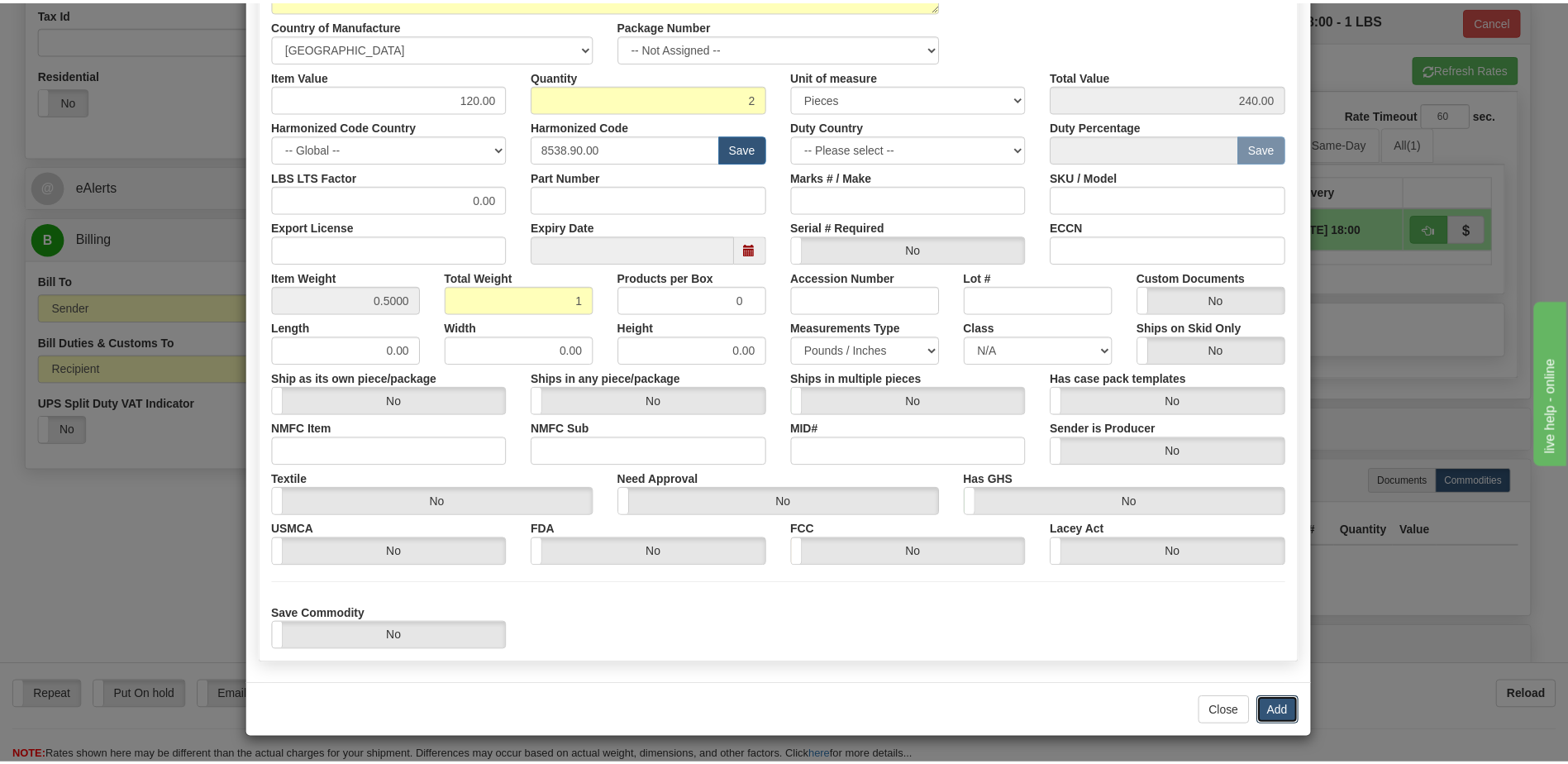
scroll to position [0, 0]
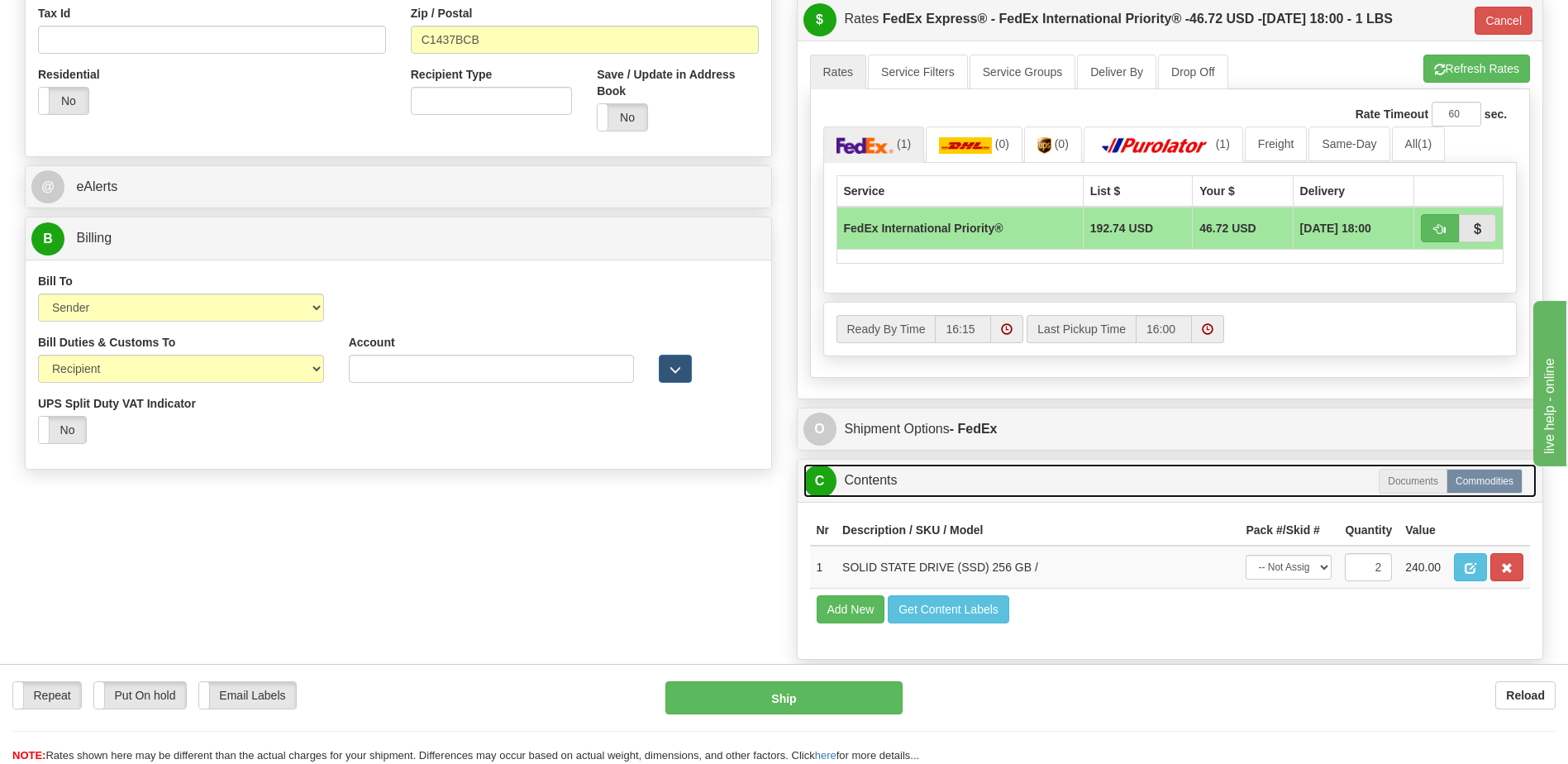
click at [955, 478] on link "C Contents" at bounding box center [1170, 481] width 734 height 33
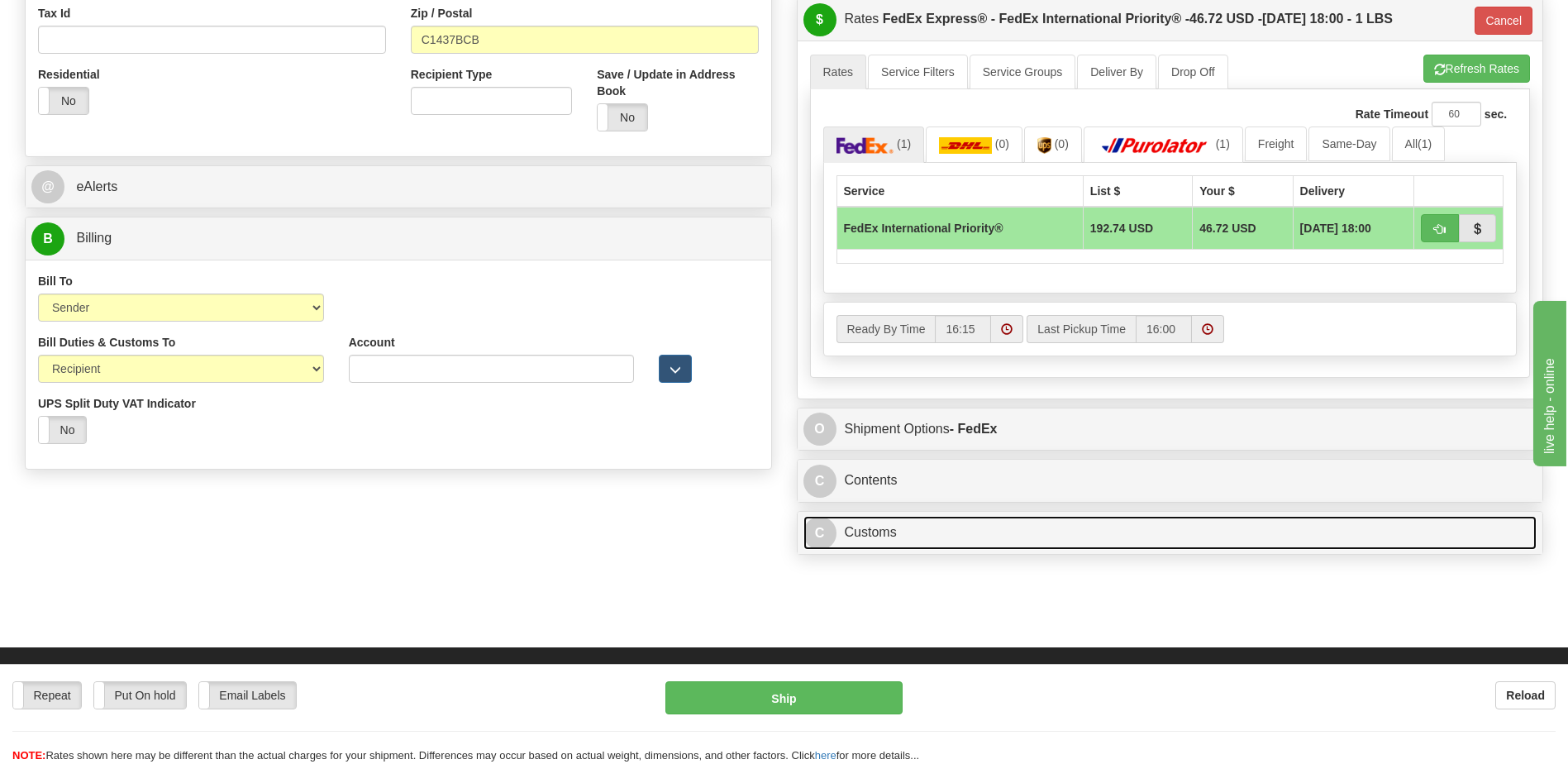
click at [962, 541] on link "C Customs" at bounding box center [1170, 533] width 734 height 33
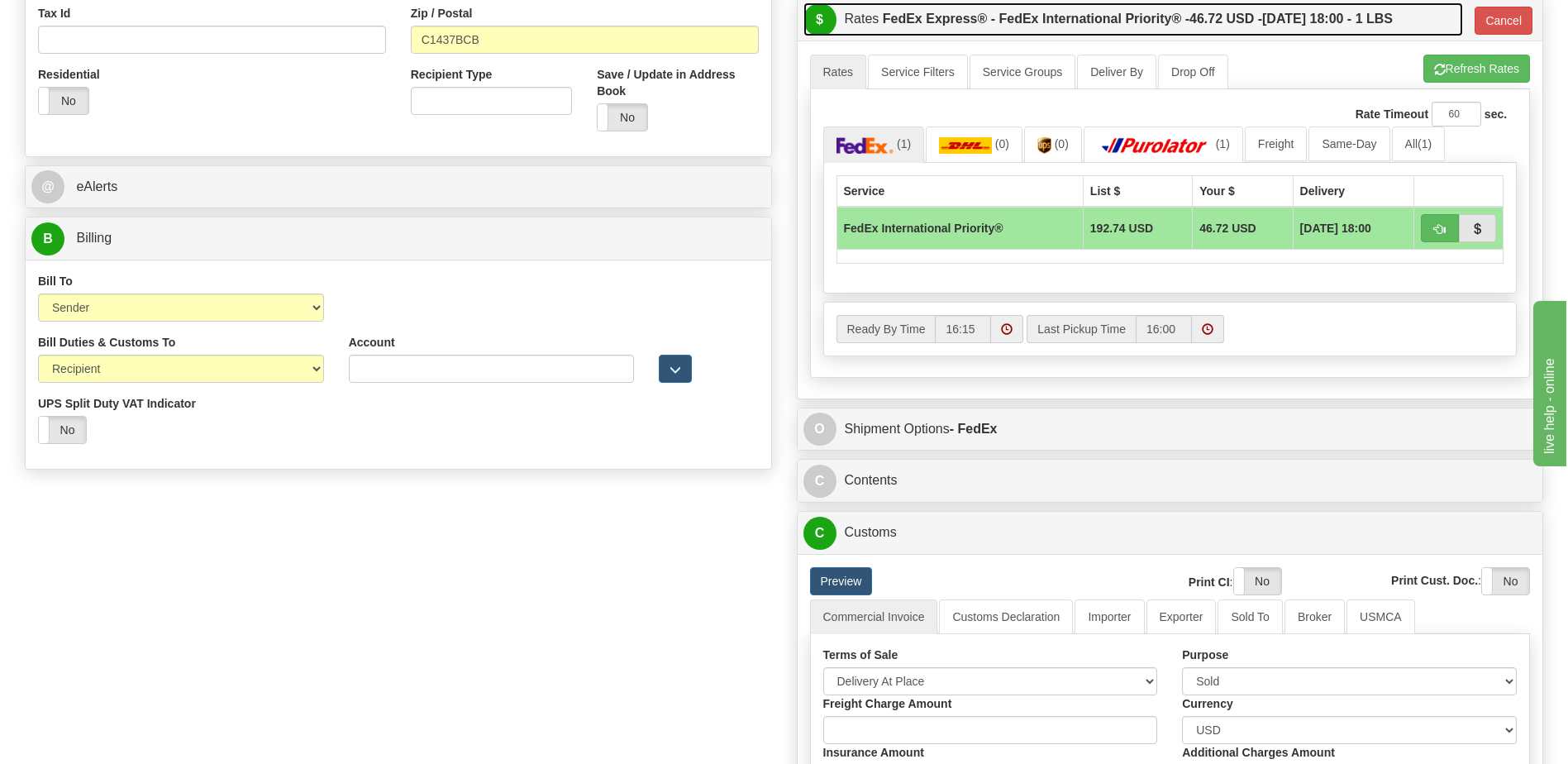
click at [954, 33] on label "FedEx Express® - FedEx International Priority® - 46.72 USD - 09/16/2025 18:00 -…" at bounding box center [1137, 20] width 510 height 33
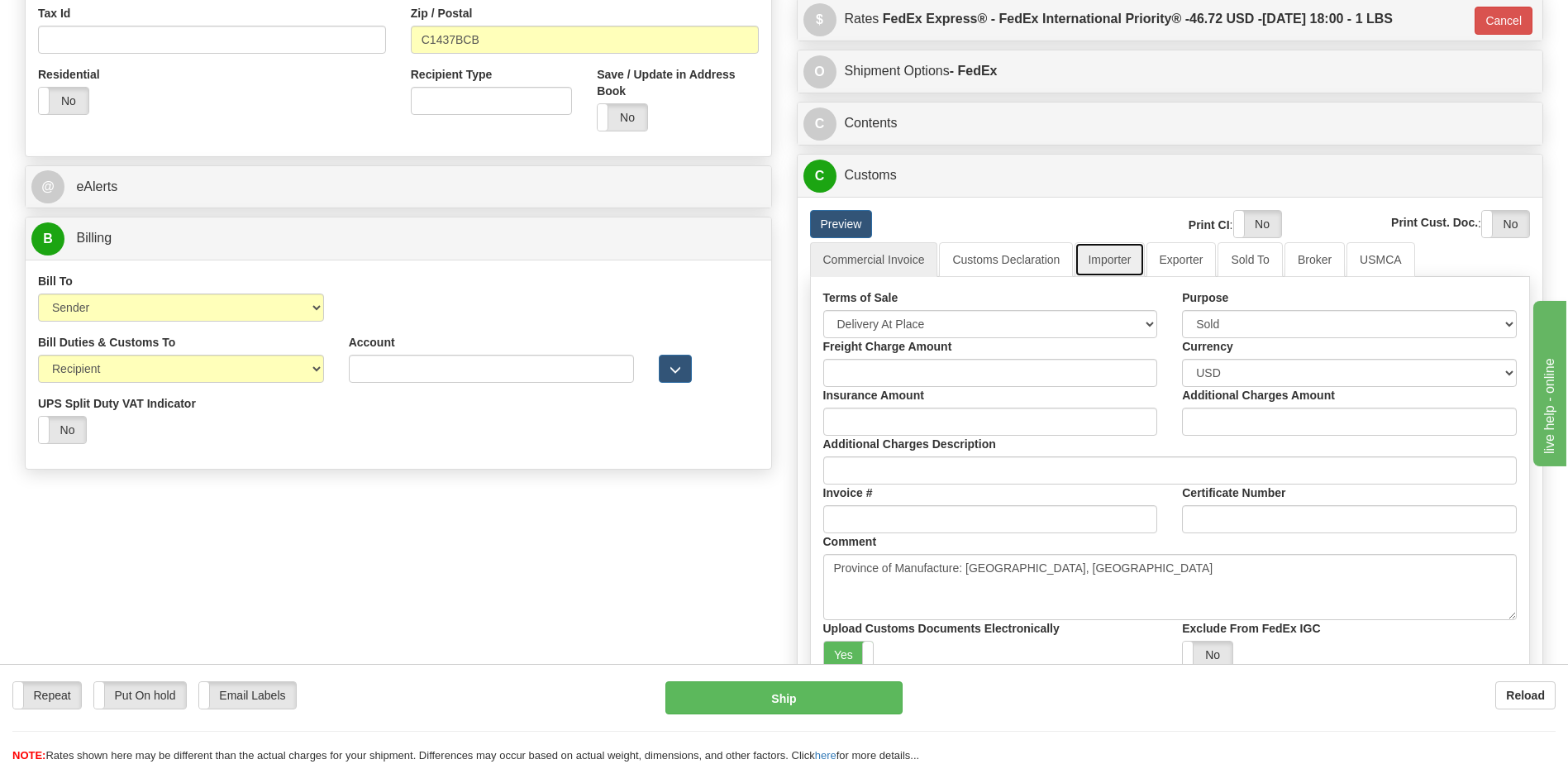
click at [1108, 266] on link "Importer" at bounding box center [1109, 259] width 70 height 34
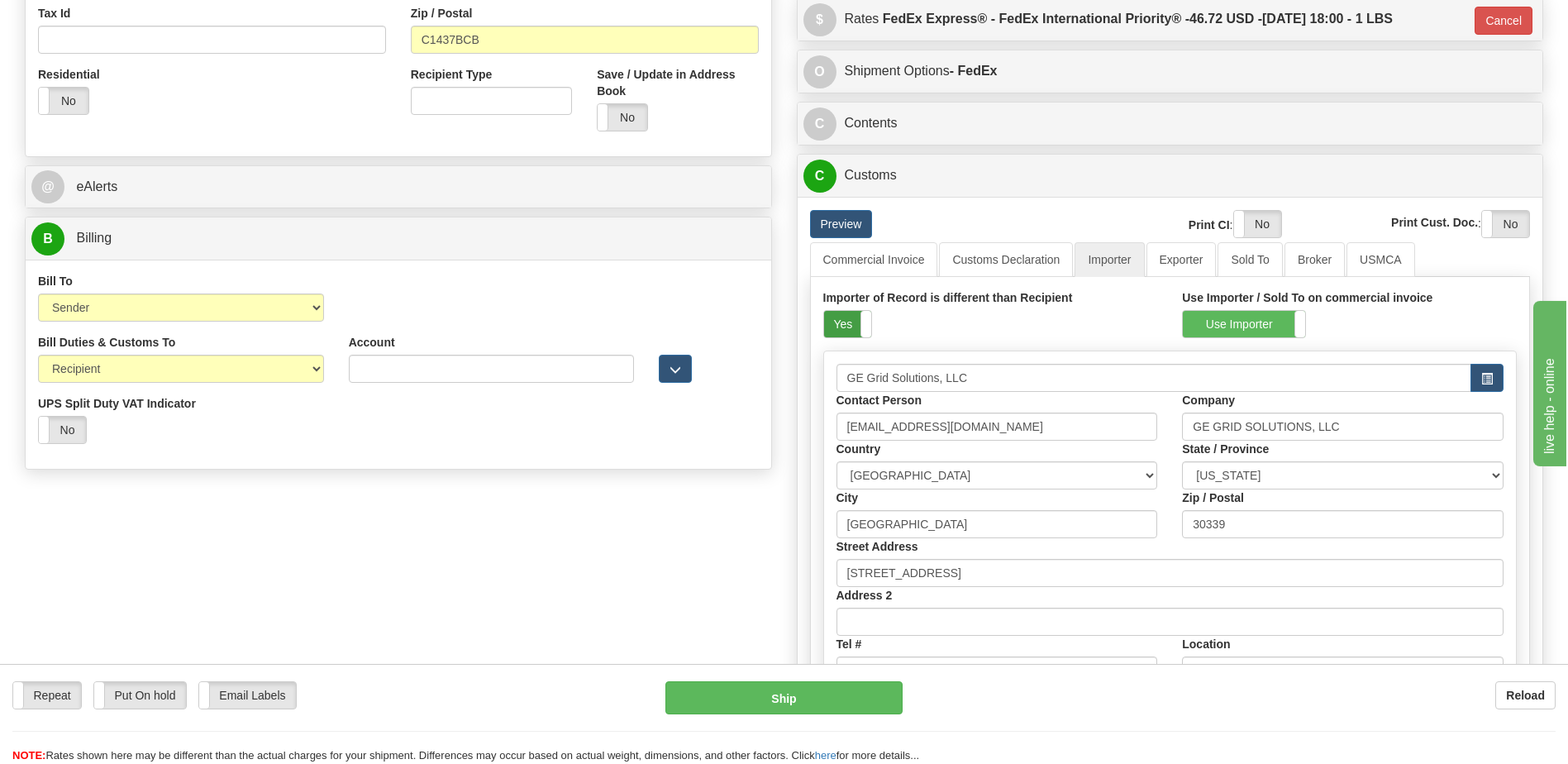
click at [838, 325] on label "Yes" at bounding box center [847, 324] width 47 height 26
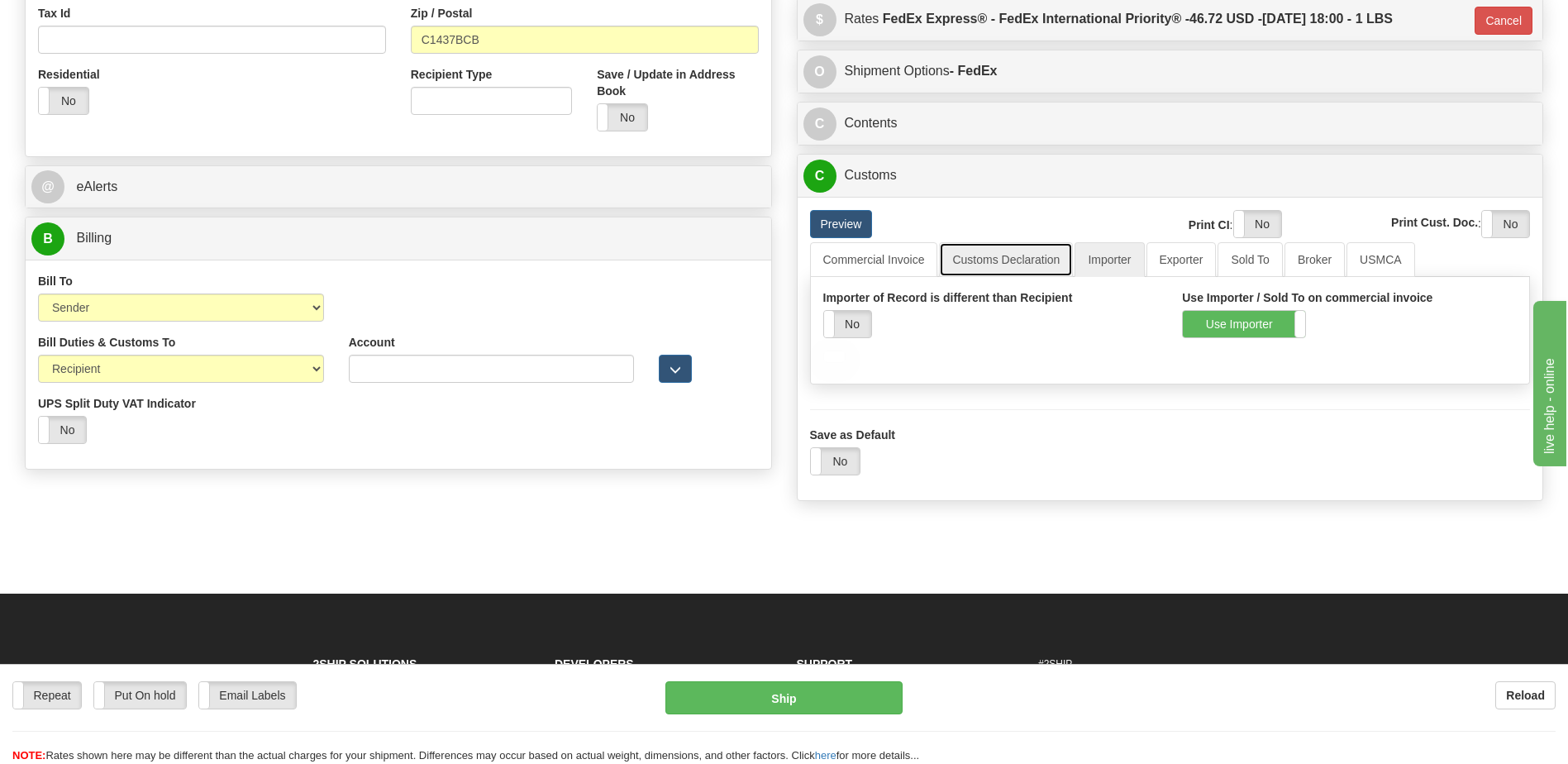
click at [1044, 263] on link "Customs Declaration" at bounding box center [1006, 259] width 134 height 34
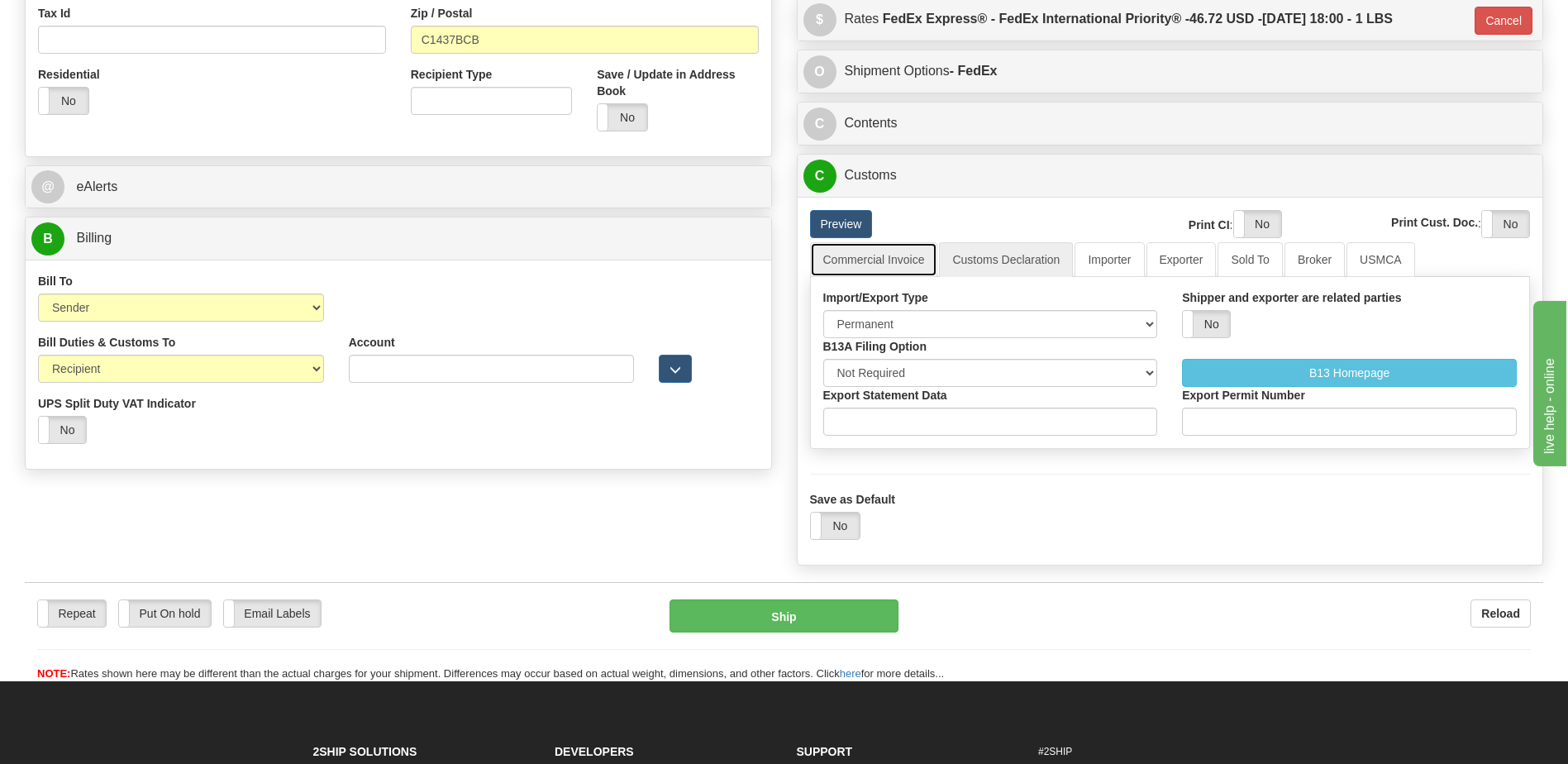
click at [884, 263] on link "Commercial Invoice" at bounding box center [874, 259] width 128 height 34
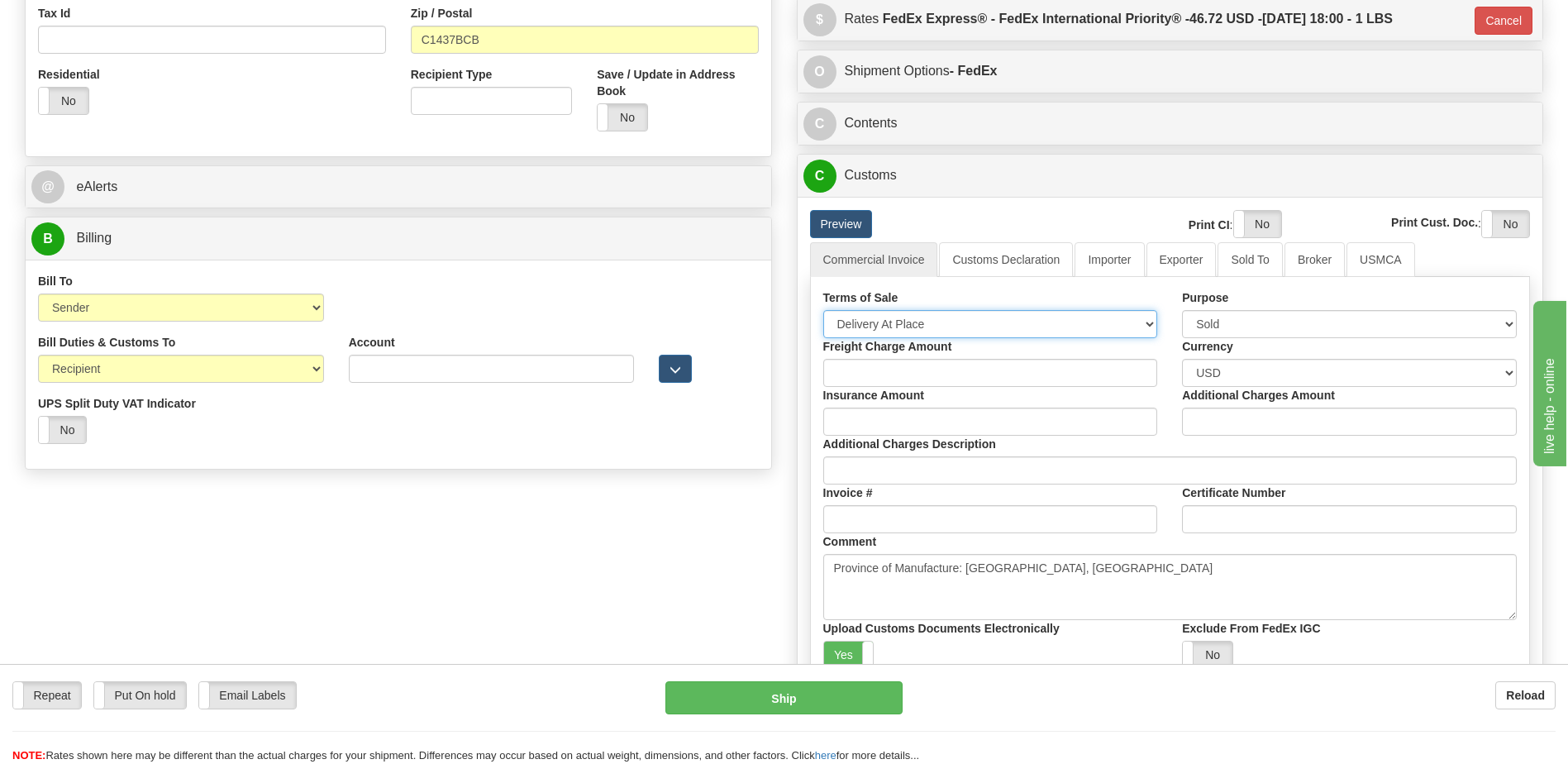
click at [892, 325] on select "Free Carrier Free On Board Ex Works Delivered Duty Unpaid Delivered Duty Paid C…" at bounding box center [990, 324] width 334 height 28
select select "7"
click at [823, 310] on select "Free Carrier Free On Board Ex Works Delivered Duty Unpaid Delivered Duty Paid C…" at bounding box center [990, 324] width 334 height 28
drag, startPoint x: 626, startPoint y: 519, endPoint x: 613, endPoint y: 511, distance: 15.3
click at [626, 519] on div "Order # S Sender Default" at bounding box center [783, 197] width 1543 height 1317
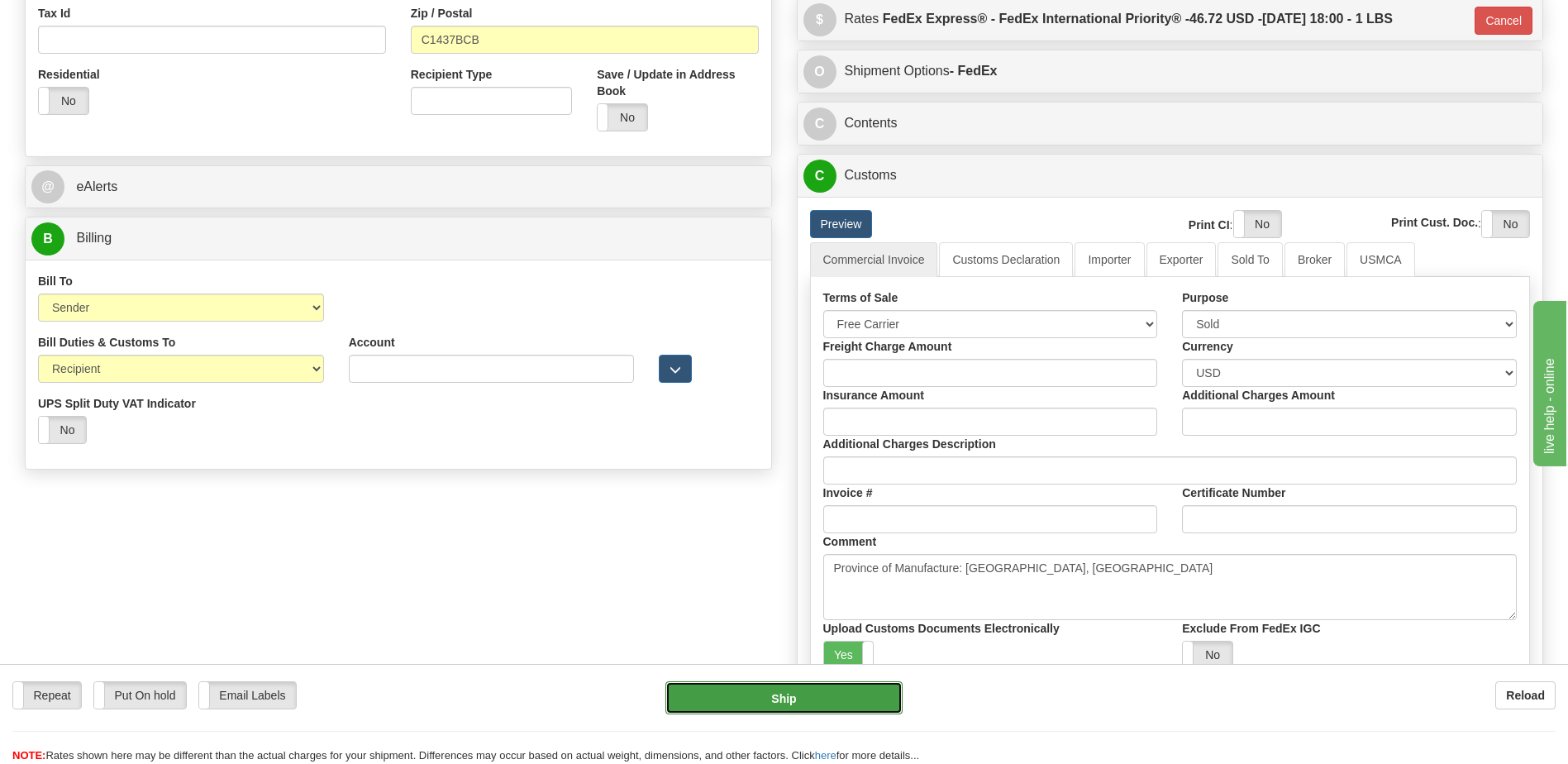
click at [742, 709] on button "Ship" at bounding box center [783, 698] width 236 height 33
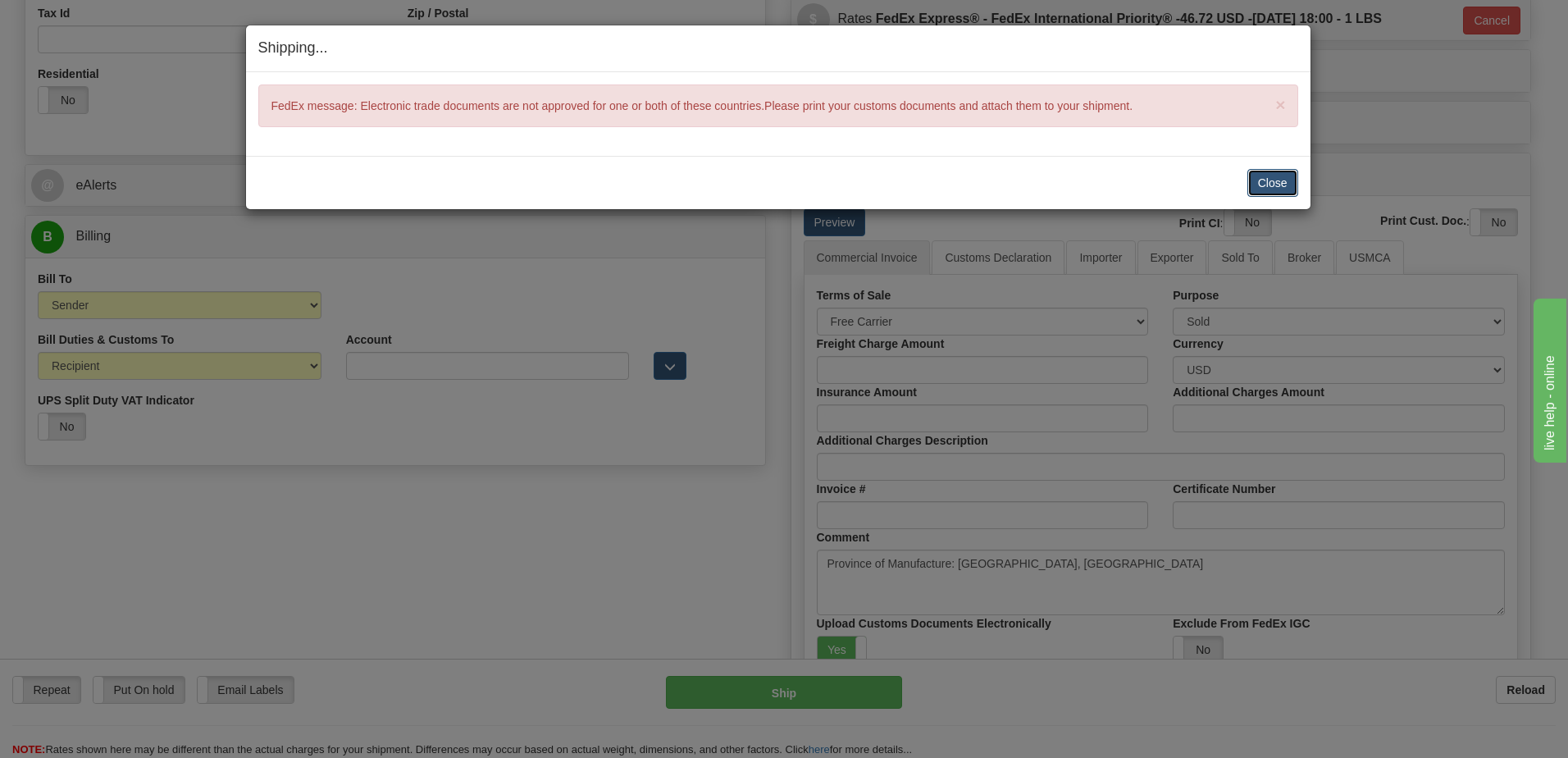
click at [1266, 182] on button "Close" at bounding box center [1272, 183] width 51 height 28
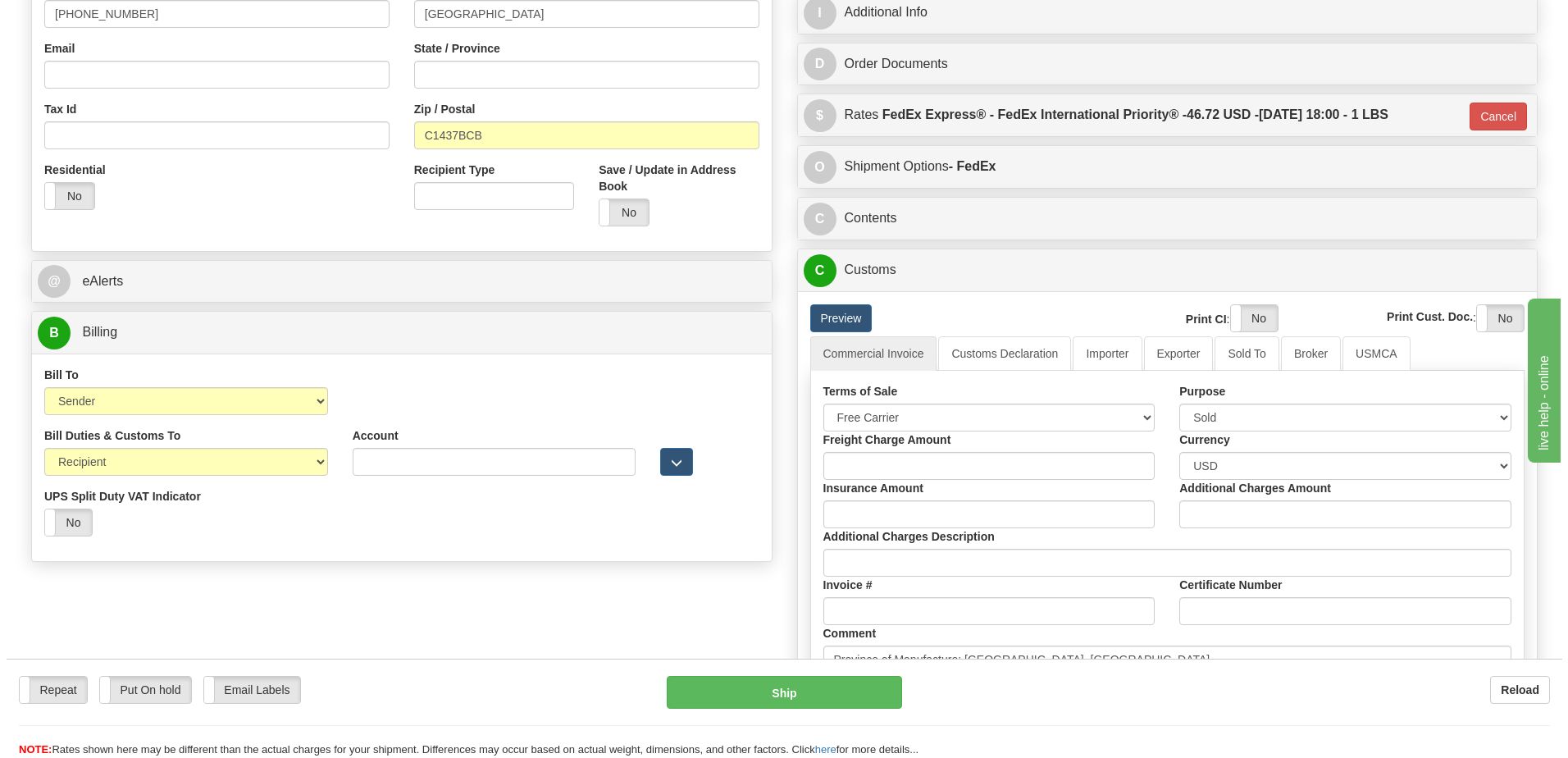
scroll to position [328, 0]
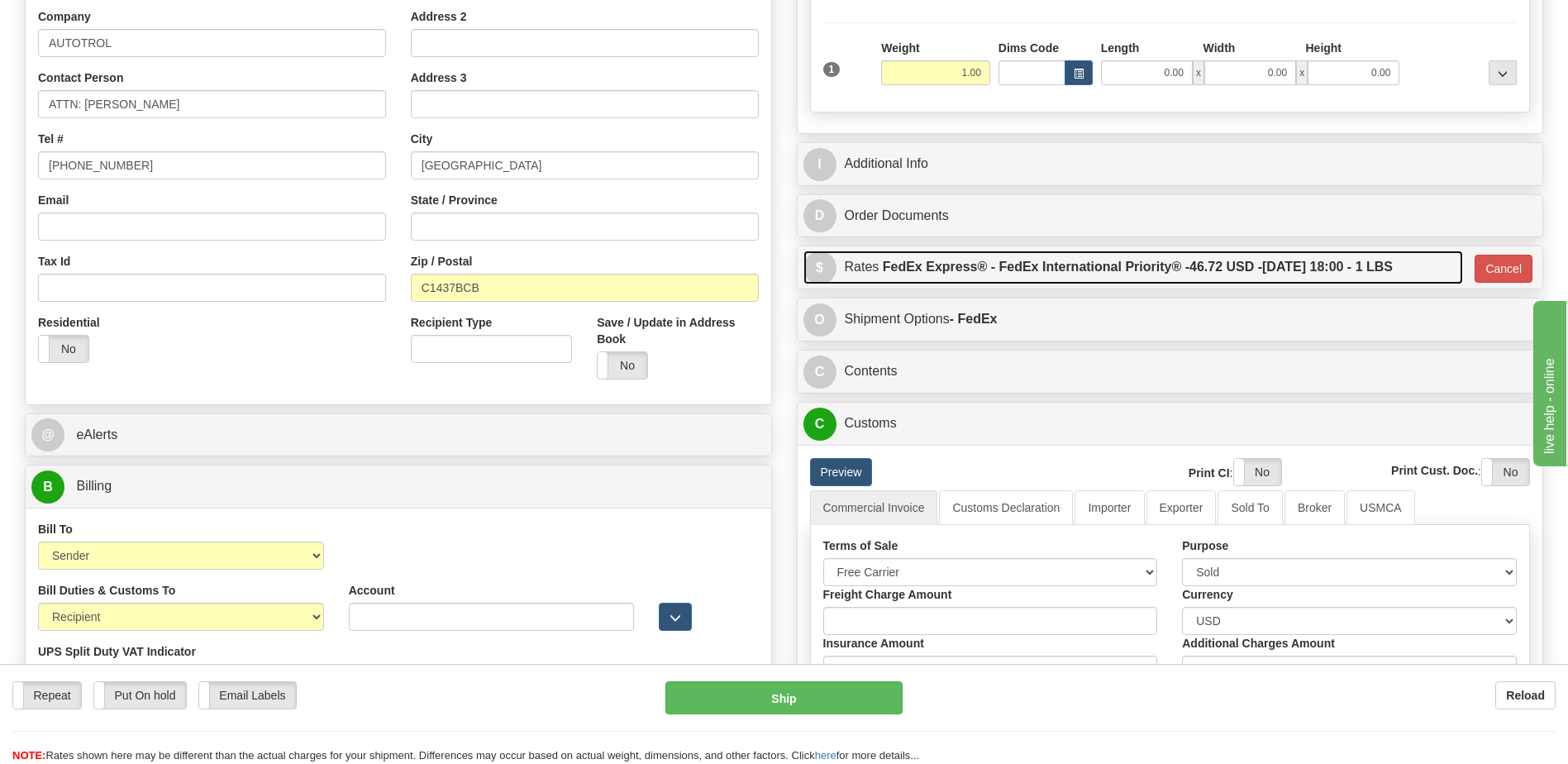
click at [1013, 261] on label "FedEx Express® - FedEx International Priority® - 46.72 USD - 09/16/2025 18:00 -…" at bounding box center [1137, 268] width 510 height 33
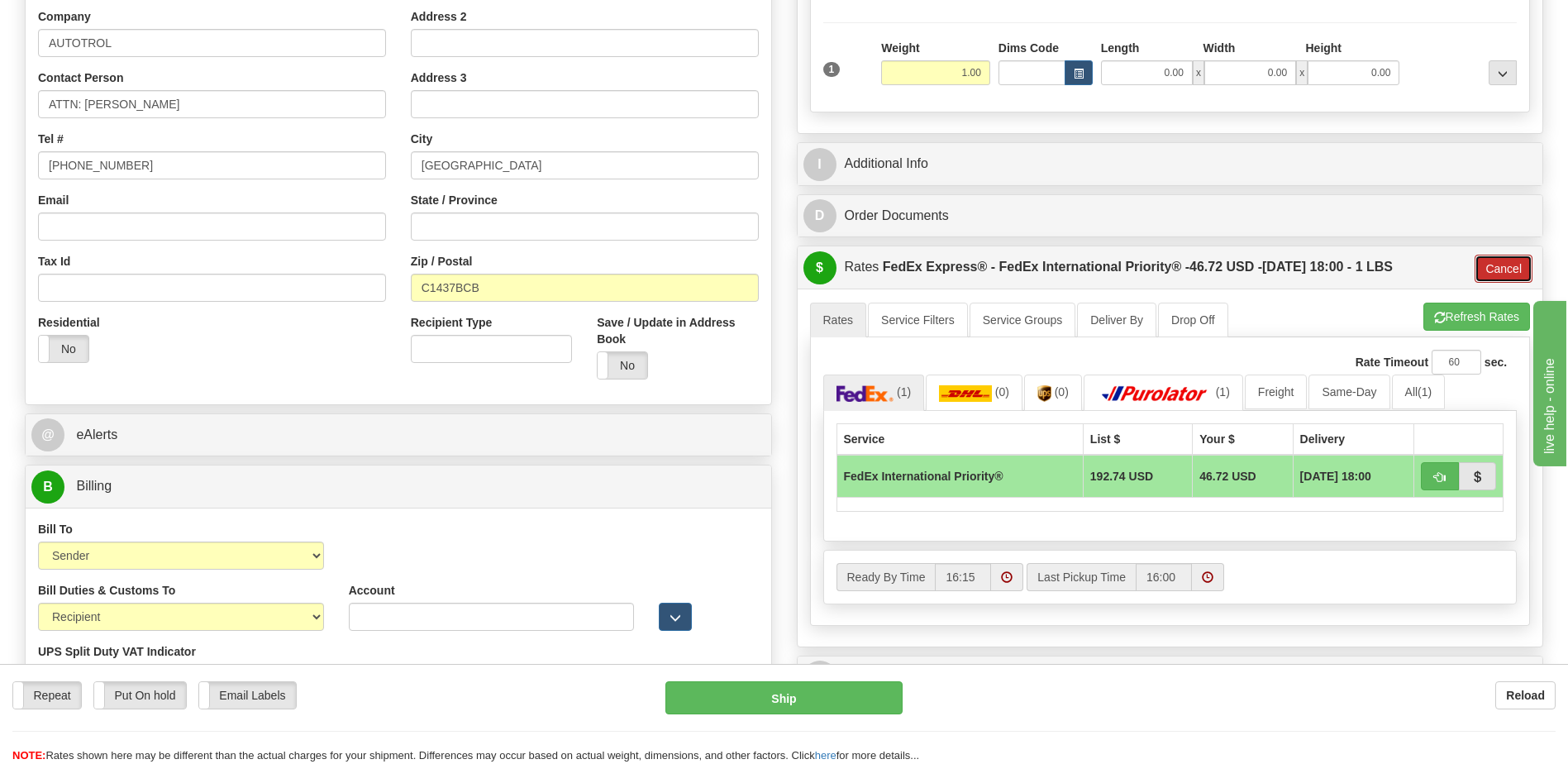
click at [1509, 268] on button "Cancel" at bounding box center [1503, 269] width 58 height 28
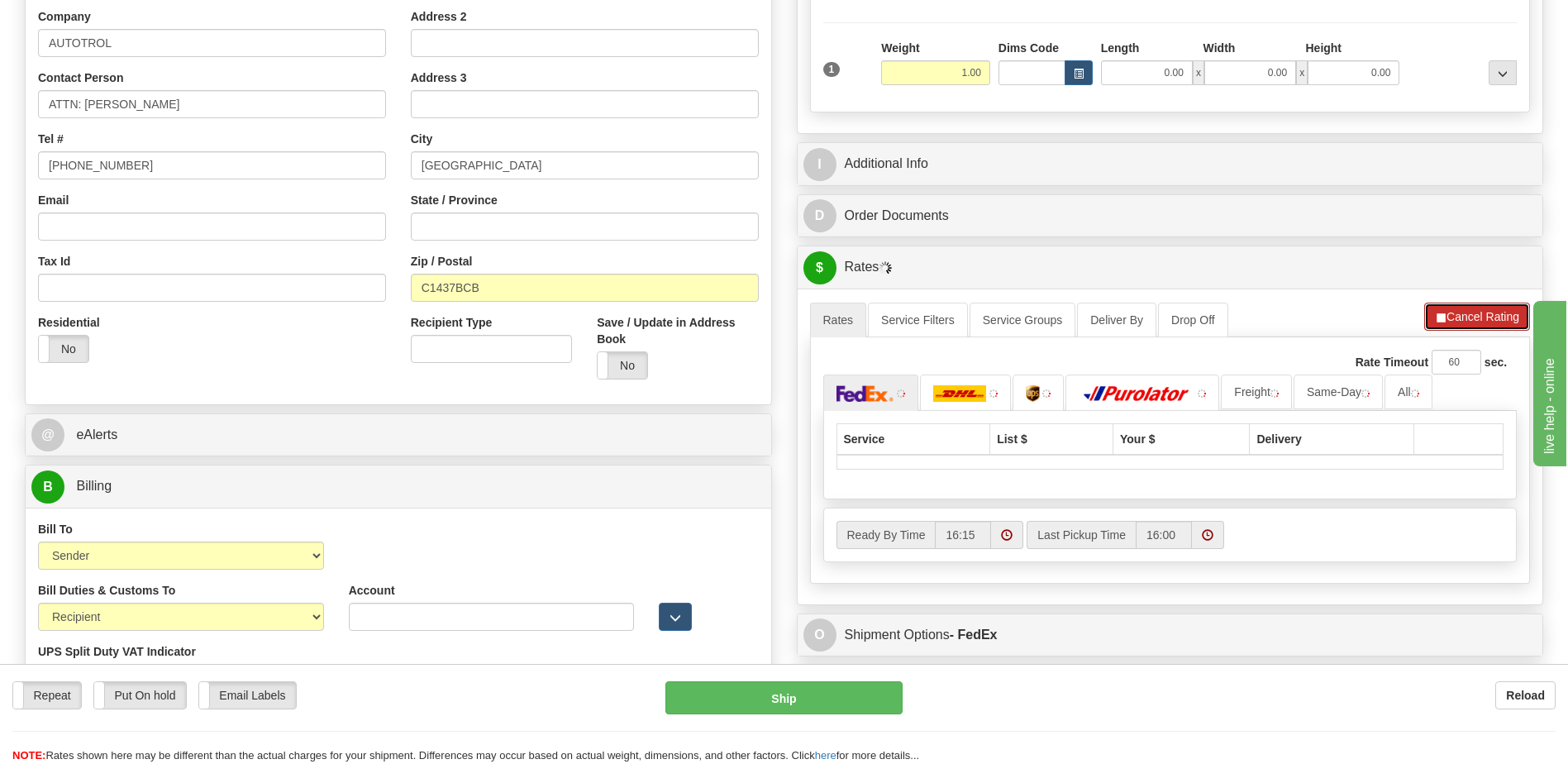
click at [1481, 314] on button "Cancel Rating" at bounding box center [1477, 317] width 106 height 28
click at [1481, 314] on button "Refresh Rates" at bounding box center [1476, 317] width 107 height 28
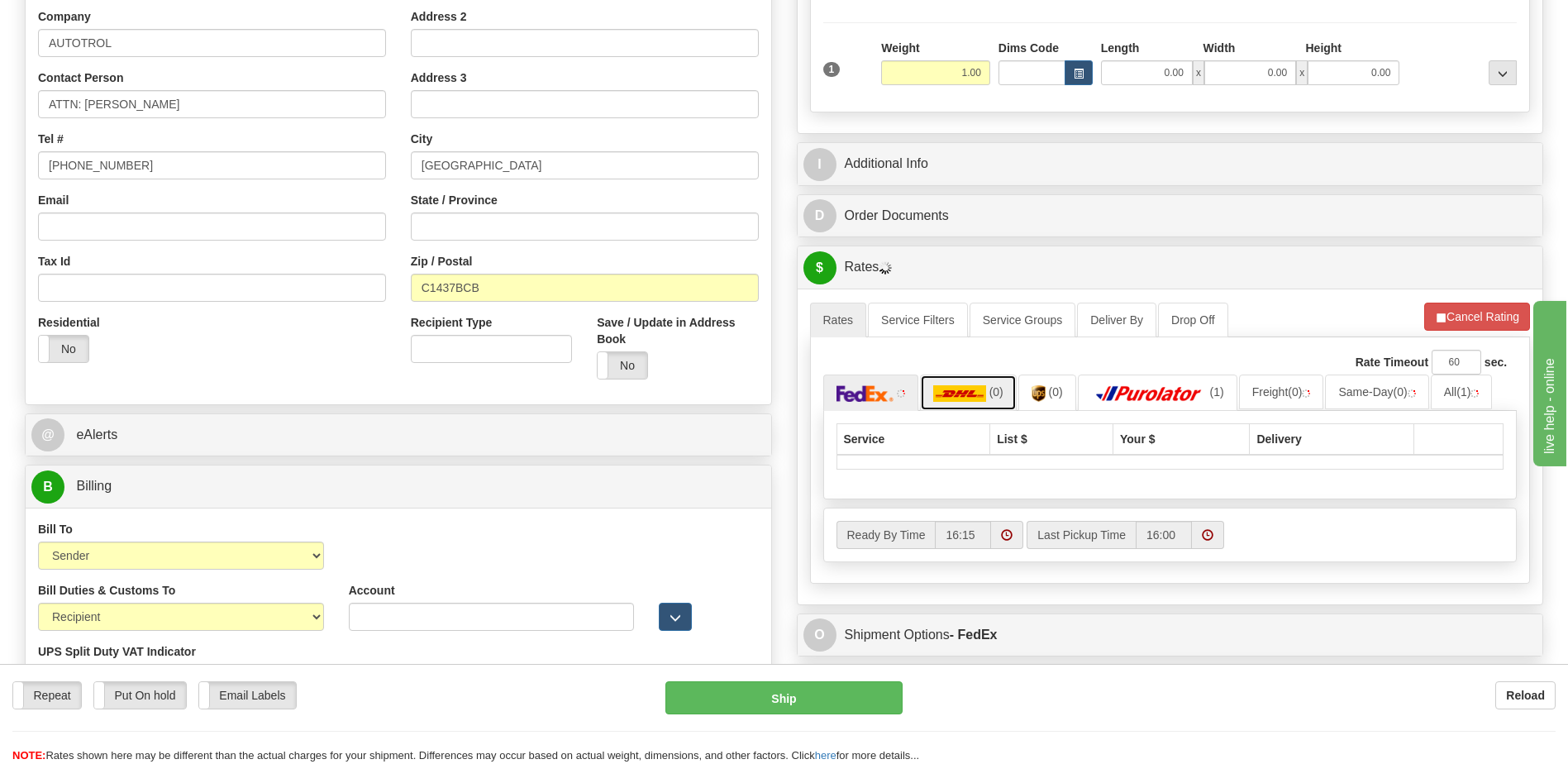
click at [981, 391] on img at bounding box center [960, 394] width 53 height 17
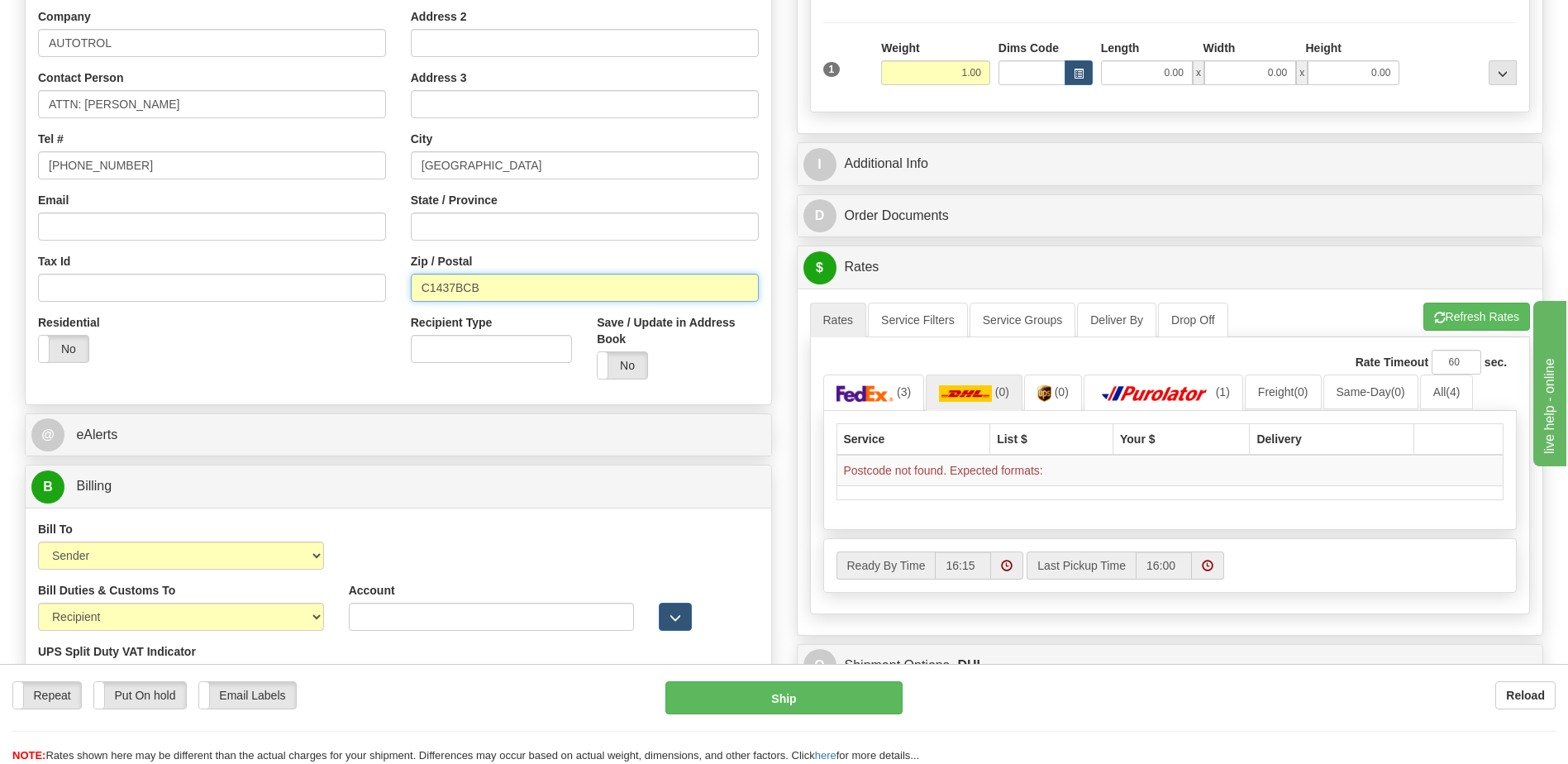
drag, startPoint x: 490, startPoint y: 290, endPoint x: 329, endPoint y: 284, distance: 161.1
click at [329, 284] on div "Country AFGHANISTAN ALAND ISLANDS ALBANIA ALGERIA AMERICAN SAMOA ANDORRA ANGOLA…" at bounding box center [399, 169] width 746 height 445
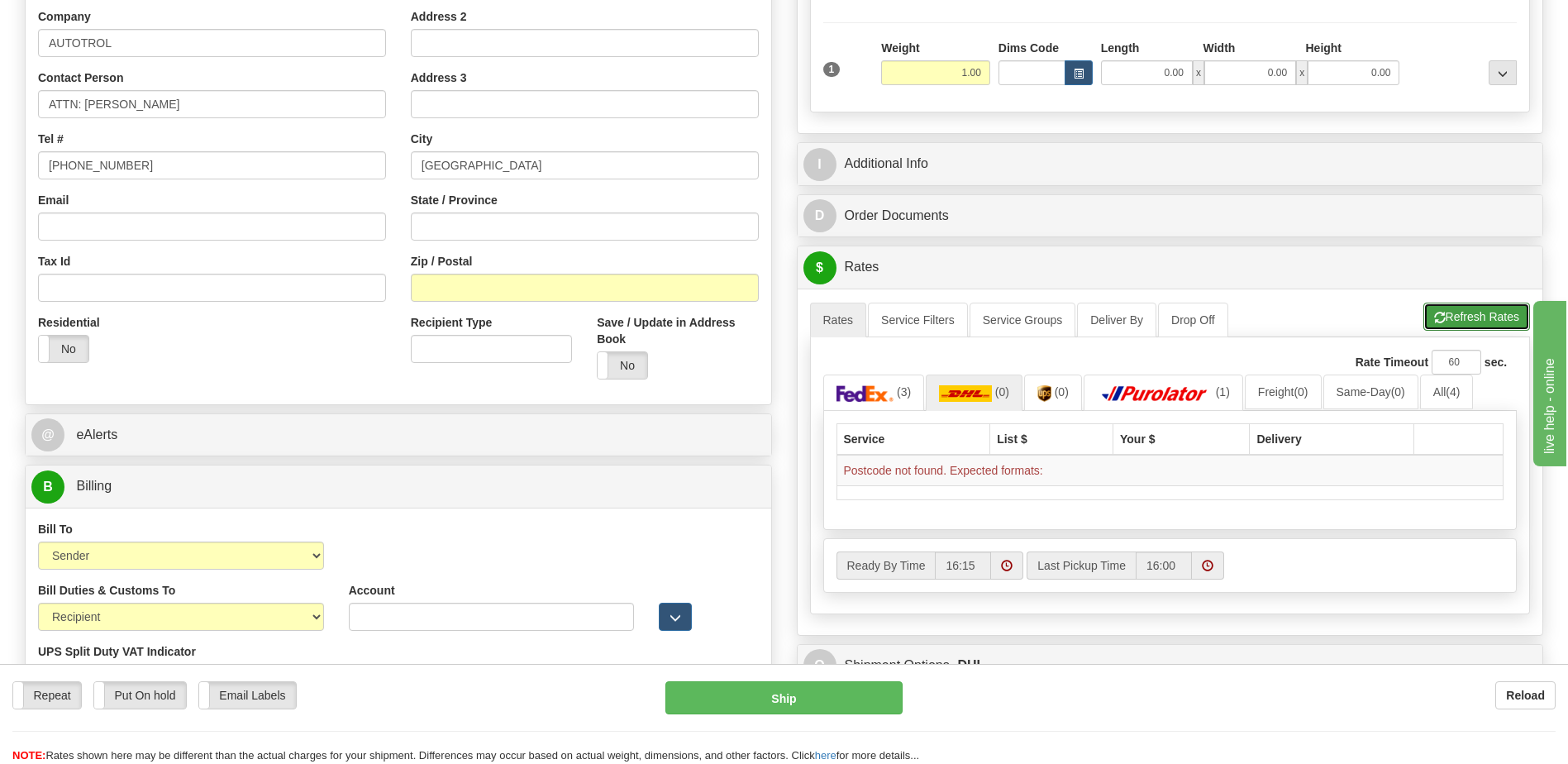
click at [1484, 326] on button "Refresh Rates" at bounding box center [1476, 317] width 107 height 28
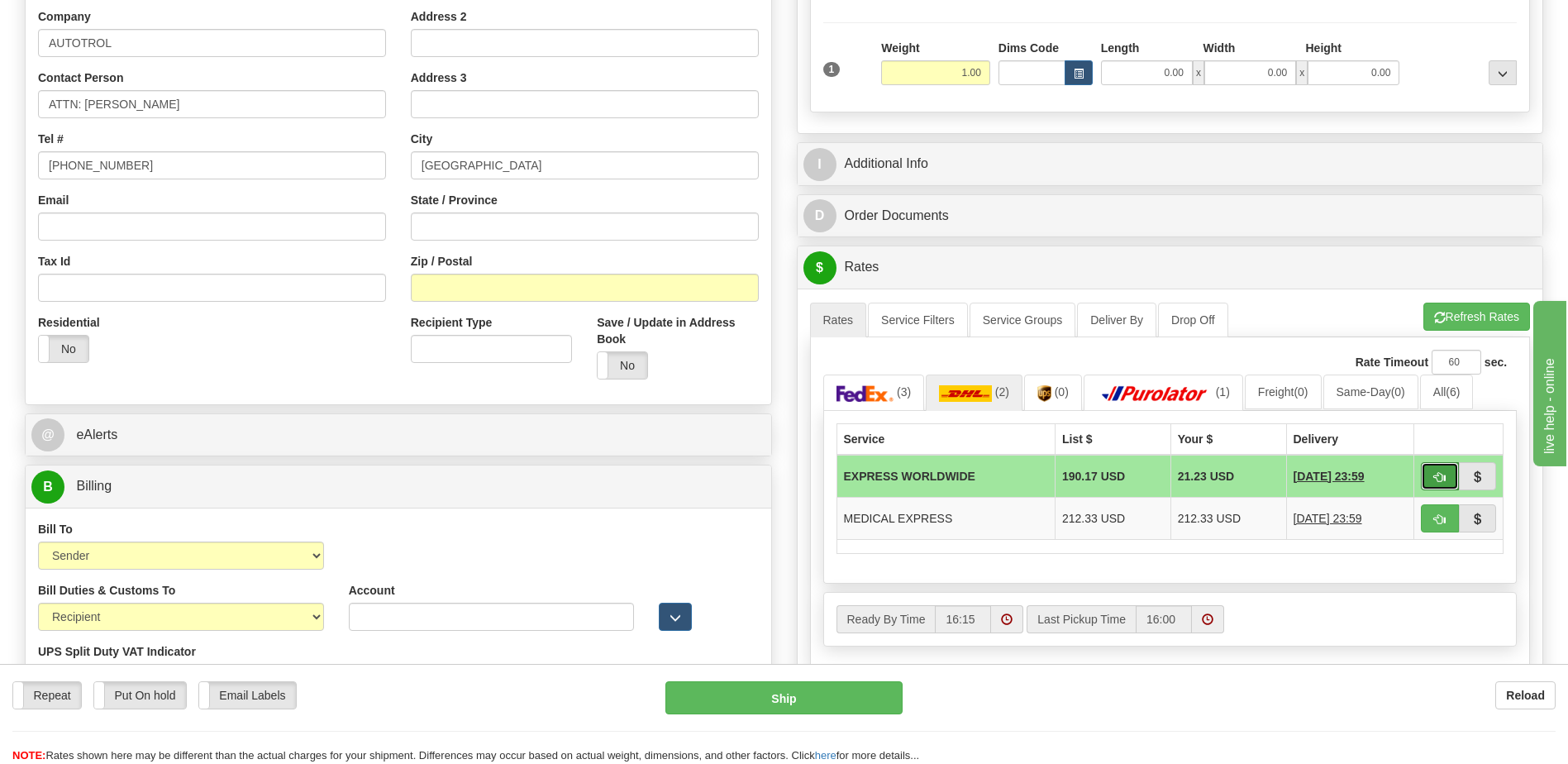
click at [1432, 476] on button "button" at bounding box center [1440, 476] width 38 height 28
type input "P"
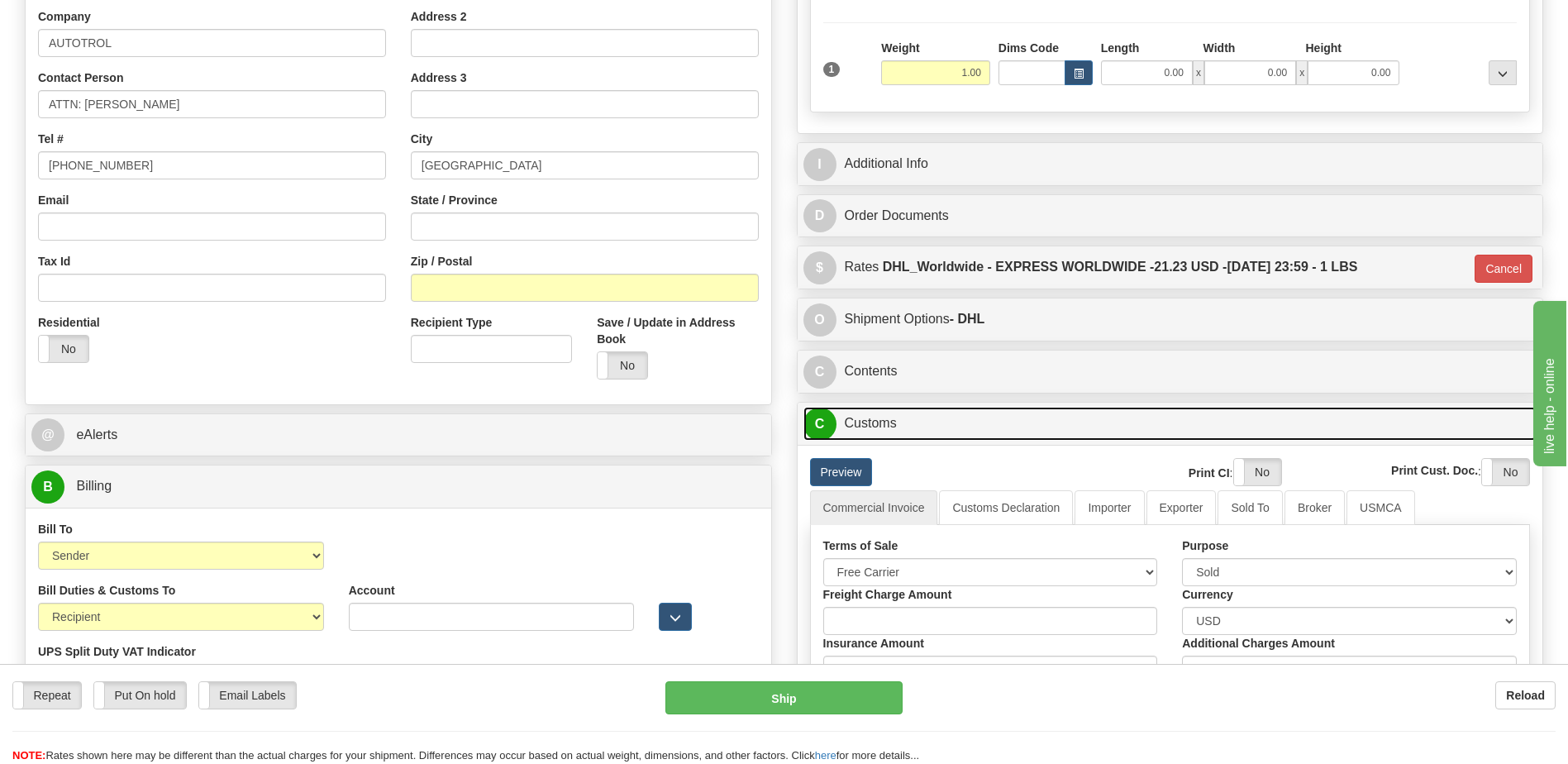
click at [913, 433] on link "C Customs" at bounding box center [1170, 424] width 734 height 33
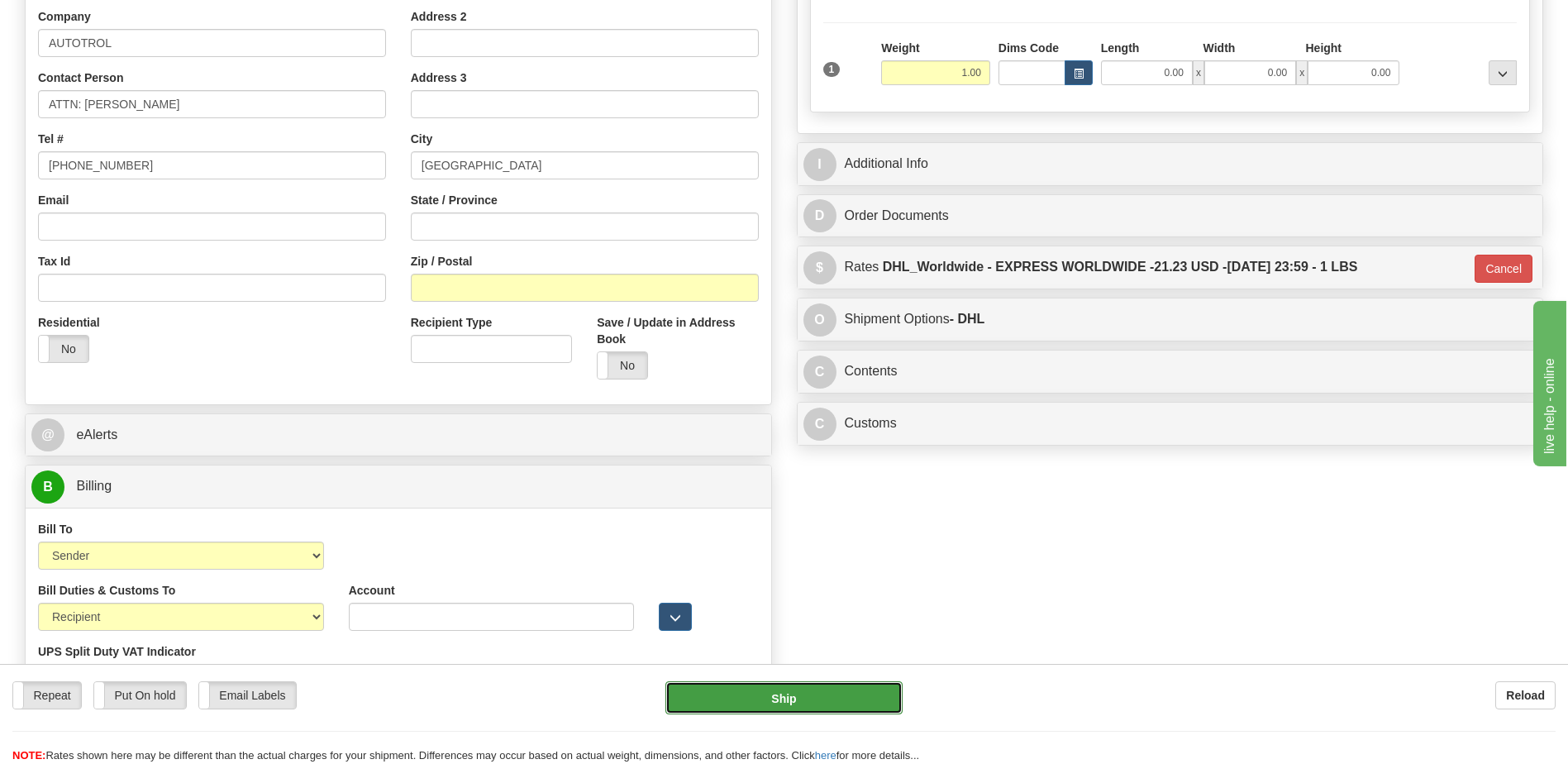
click at [850, 709] on button "Ship" at bounding box center [783, 698] width 236 height 33
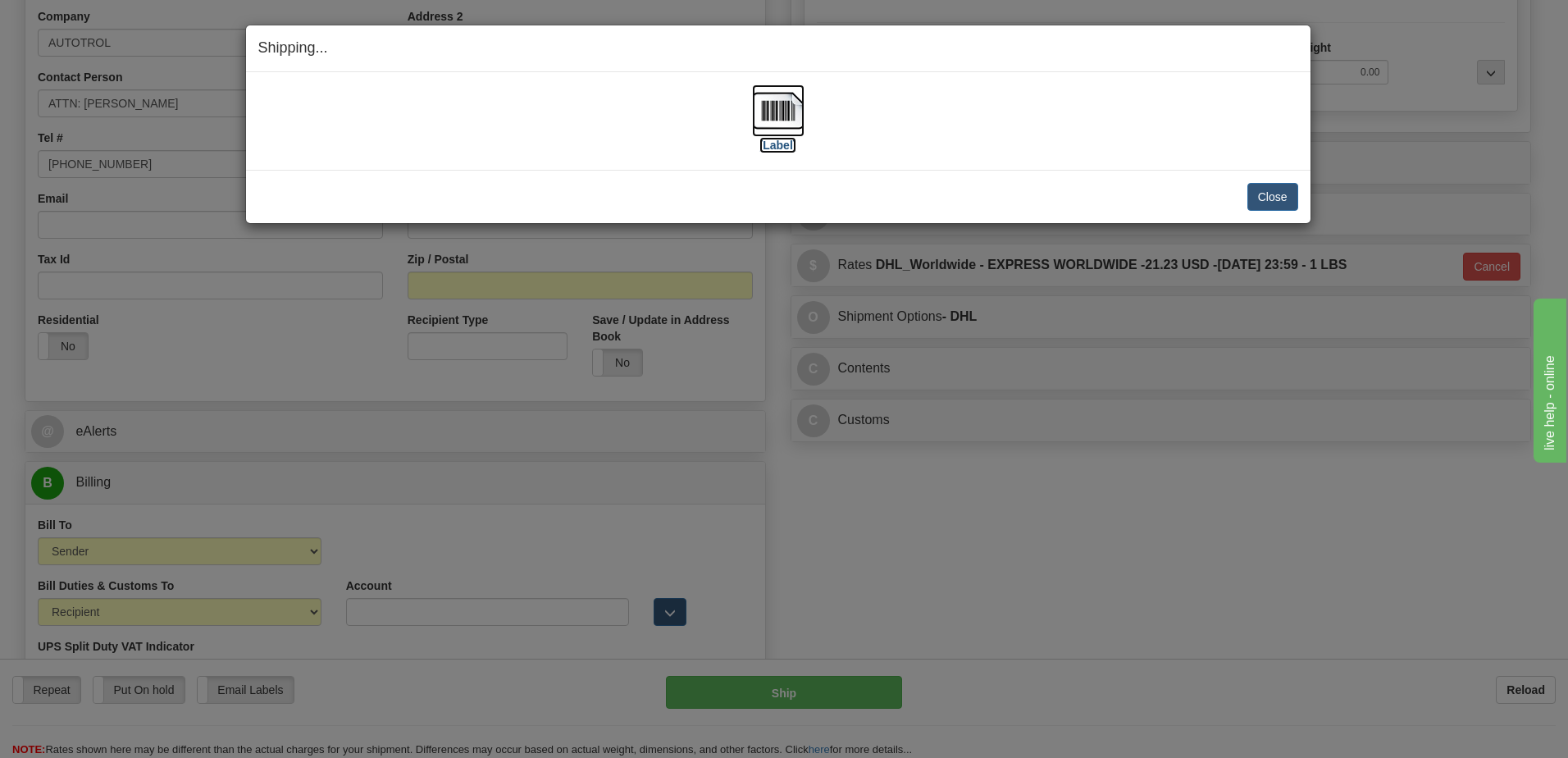
click at [789, 109] on img at bounding box center [778, 111] width 53 height 53
click at [1276, 187] on button "Close" at bounding box center [1272, 196] width 51 height 28
